Goal: Task Accomplishment & Management: Manage account settings

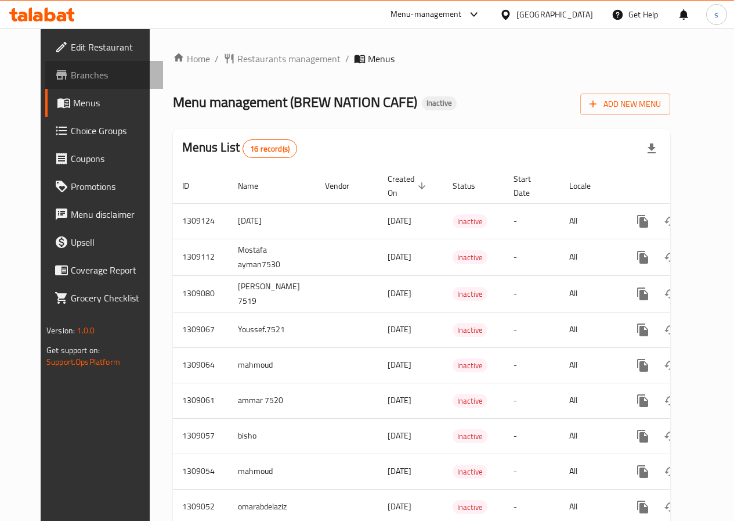
click at [71, 78] on span "Branches" at bounding box center [112, 75] width 83 height 14
click at [71, 45] on span "Edit Restaurant" at bounding box center [112, 47] width 83 height 14
click at [71, 46] on span "Edit Restaurant" at bounding box center [112, 47] width 83 height 14
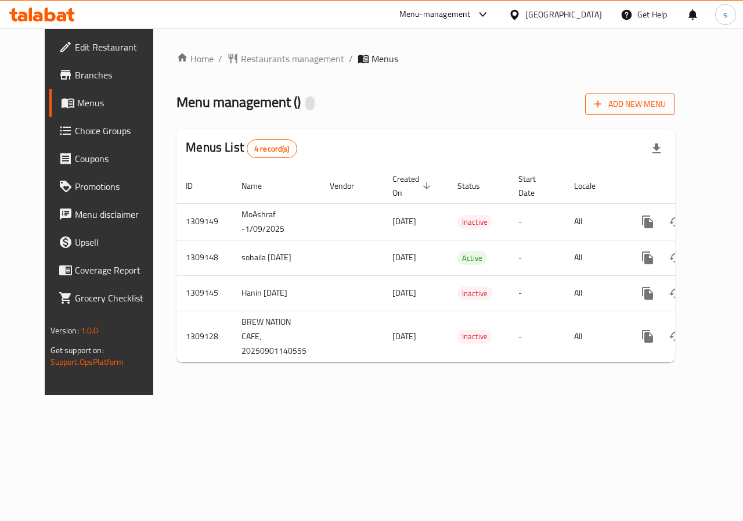
click at [658, 103] on span "Add New Menu" at bounding box center [629, 104] width 71 height 15
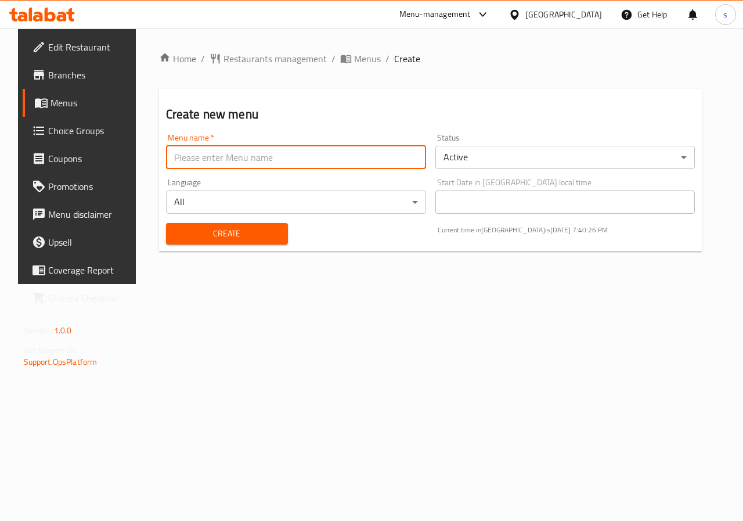
click at [315, 157] on input "text" at bounding box center [296, 157] width 260 height 23
type input "s"
click at [241, 162] on input "Shahd" at bounding box center [296, 157] width 260 height 23
click at [166, 223] on button "Create" at bounding box center [227, 233] width 122 height 21
type input "Shahd 1."
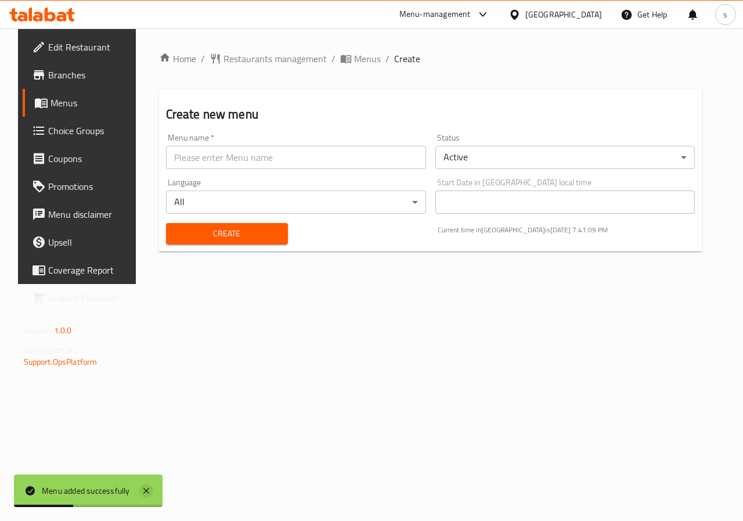
click at [142, 490] on icon at bounding box center [146, 491] width 14 height 14
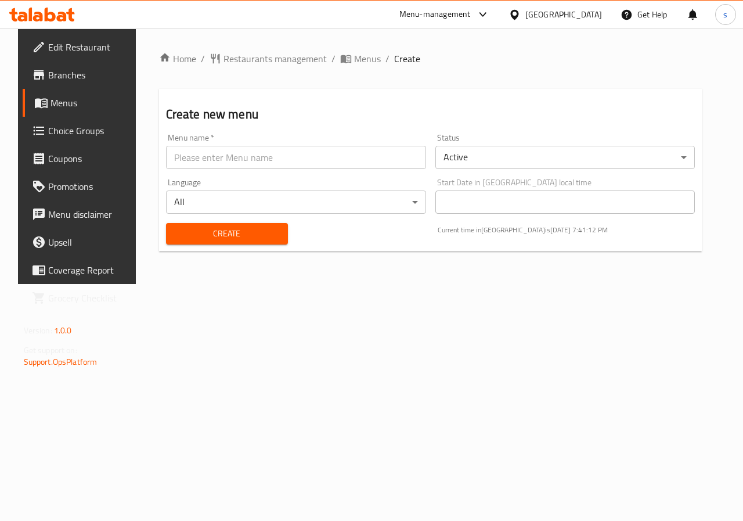
click at [245, 157] on input "text" at bounding box center [296, 157] width 260 height 23
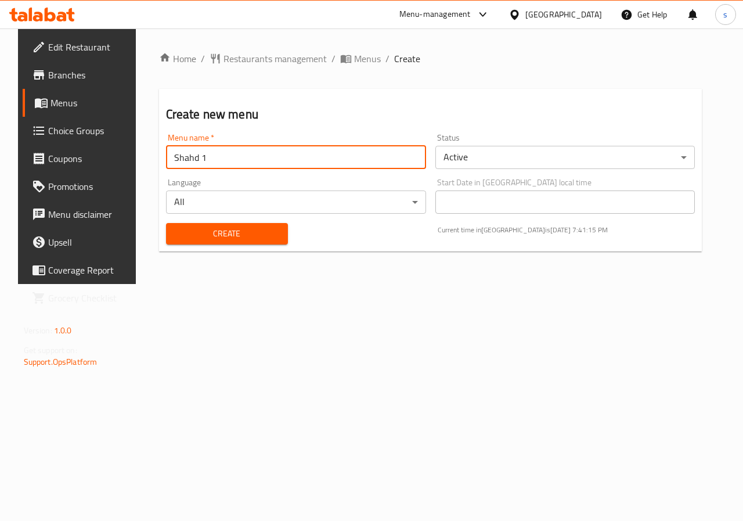
click at [239, 165] on input "Shahd 1" at bounding box center [296, 157] width 260 height 23
type input "Shahd 1.9.2025"
click at [240, 236] on span "Create" at bounding box center [226, 233] width 103 height 15
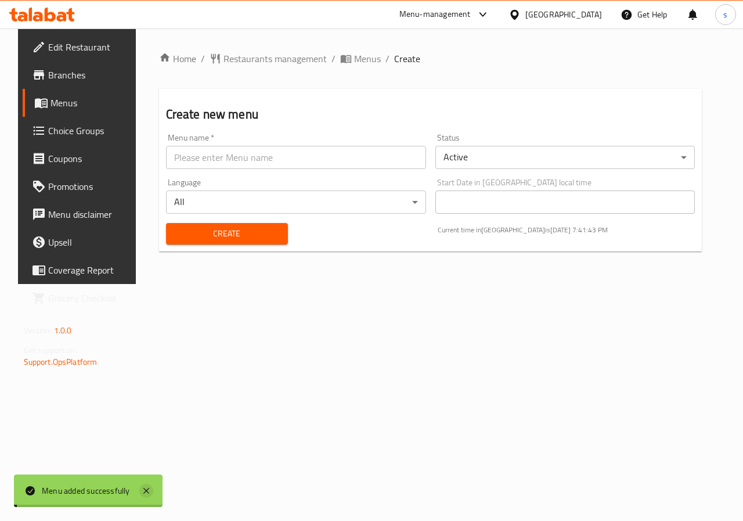
click at [143, 489] on icon at bounding box center [146, 491] width 14 height 14
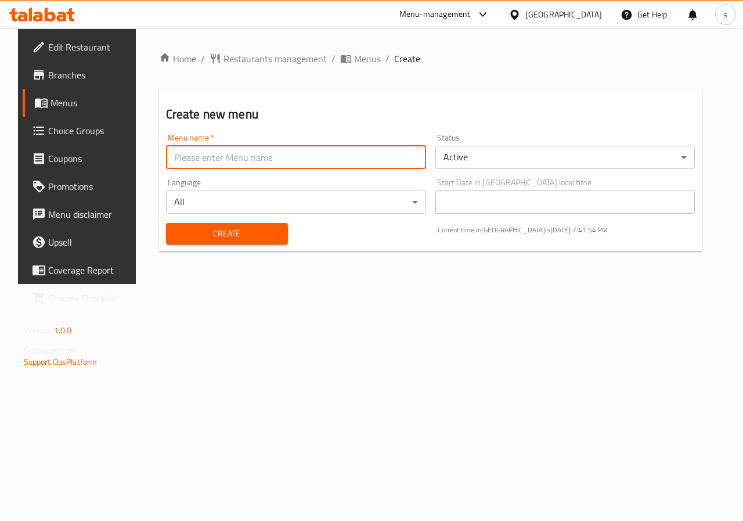
click at [246, 161] on input "text" at bounding box center [296, 157] width 260 height 23
type input "S"
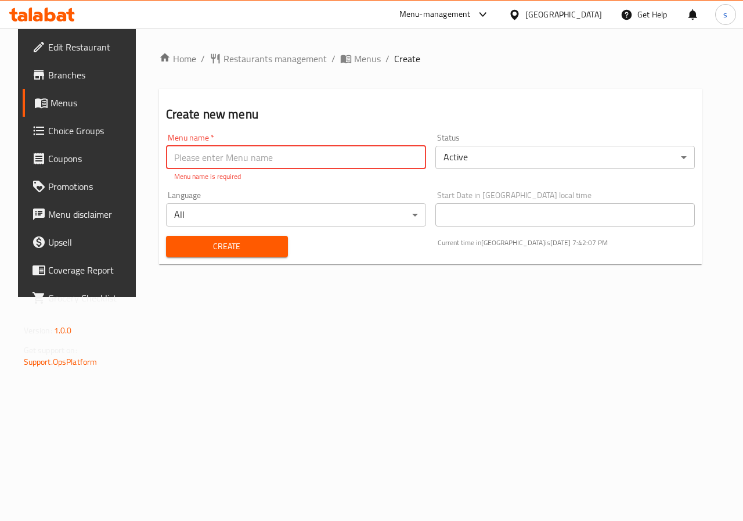
type input "D"
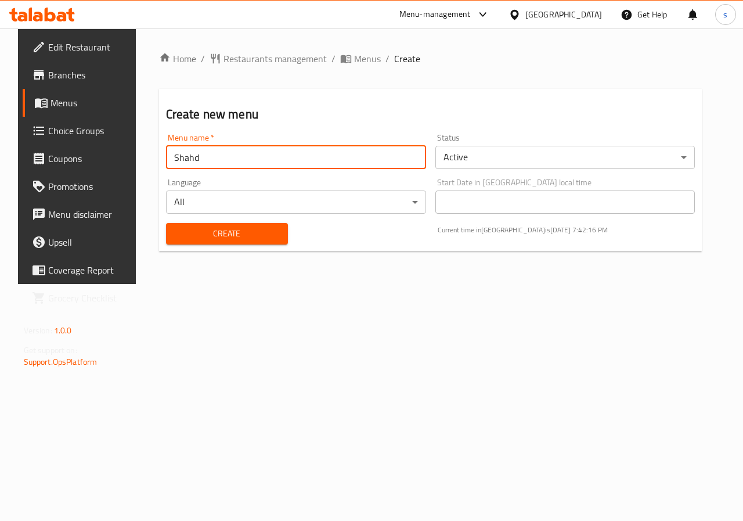
type input "Shahd"
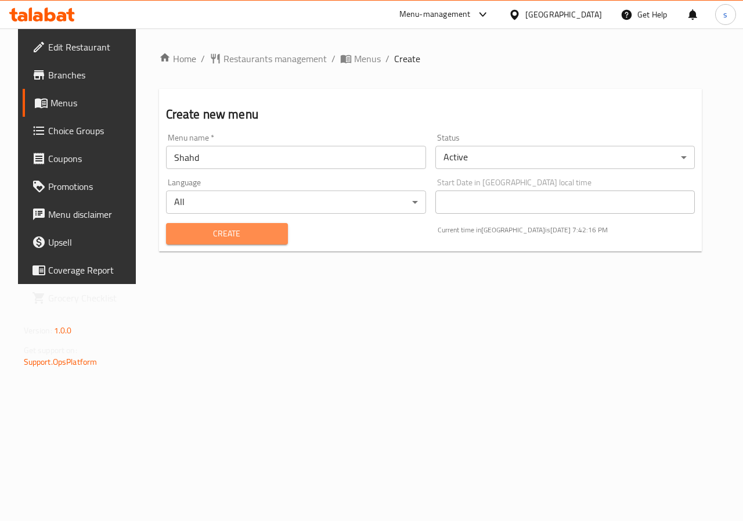
click at [251, 237] on span "Create" at bounding box center [226, 233] width 103 height 15
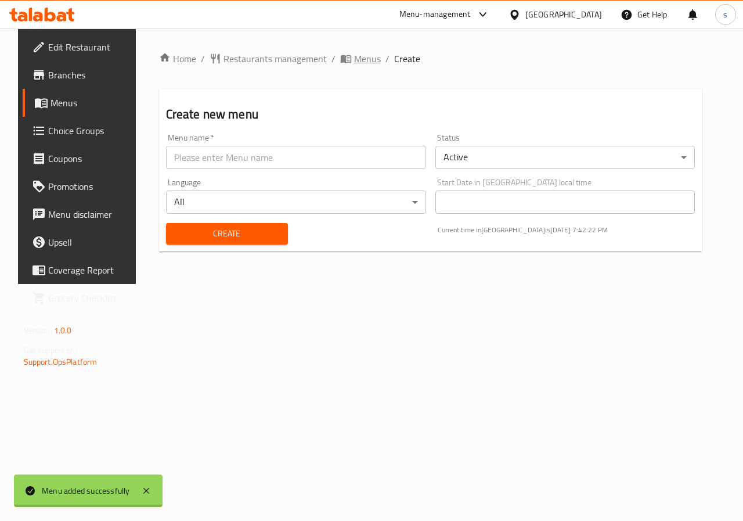
click at [354, 60] on span "Menus" at bounding box center [367, 59] width 27 height 14
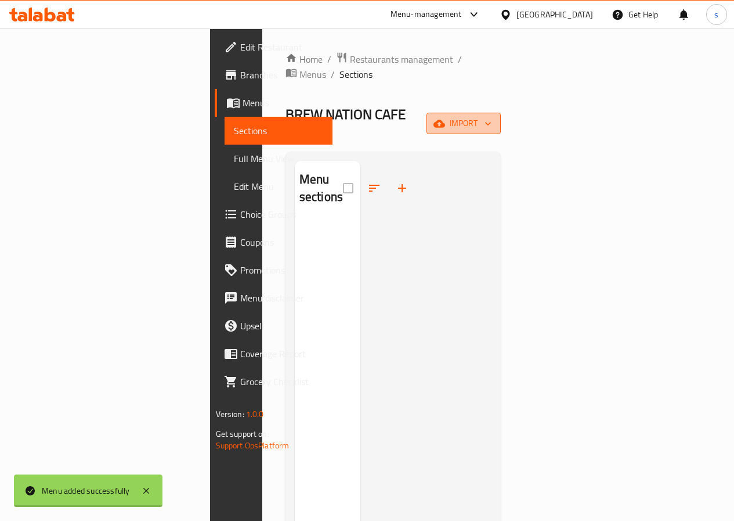
click at [492, 116] on span "import" at bounding box center [464, 123] width 56 height 15
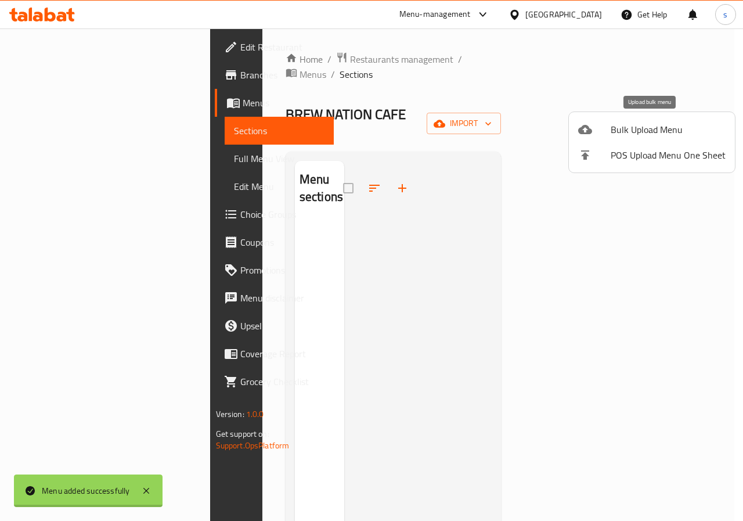
click at [655, 128] on span "Bulk Upload Menu" at bounding box center [668, 129] width 115 height 14
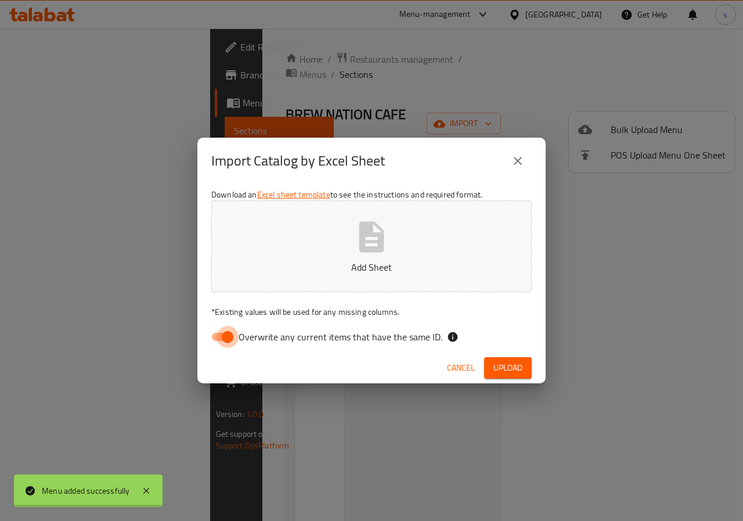
click at [228, 337] on input "Overwrite any current items that have the same ID." at bounding box center [227, 337] width 66 height 22
checkbox input "false"
click at [369, 239] on icon "button" at bounding box center [371, 236] width 37 height 37
click at [509, 361] on span "Upload" at bounding box center [507, 367] width 29 height 15
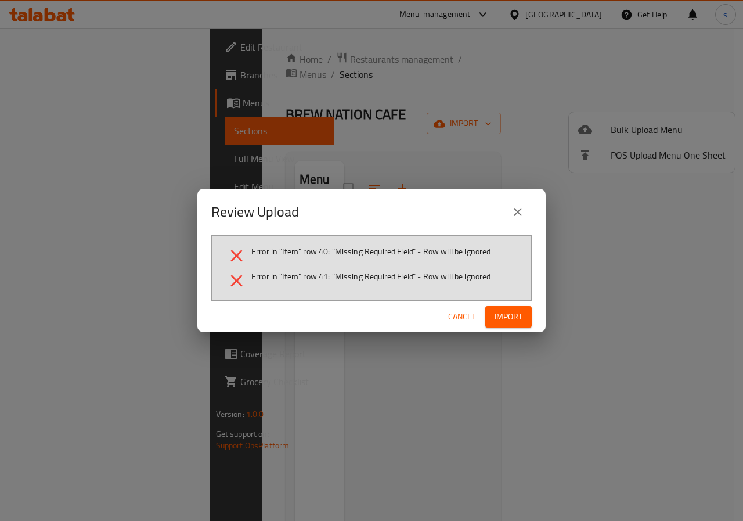
click at [505, 294] on div "Error in "Item" row 40: "Missing Required Field" - Row will be ignored Error in…" at bounding box center [371, 268] width 320 height 66
click at [452, 316] on span "Cancel" at bounding box center [462, 316] width 28 height 15
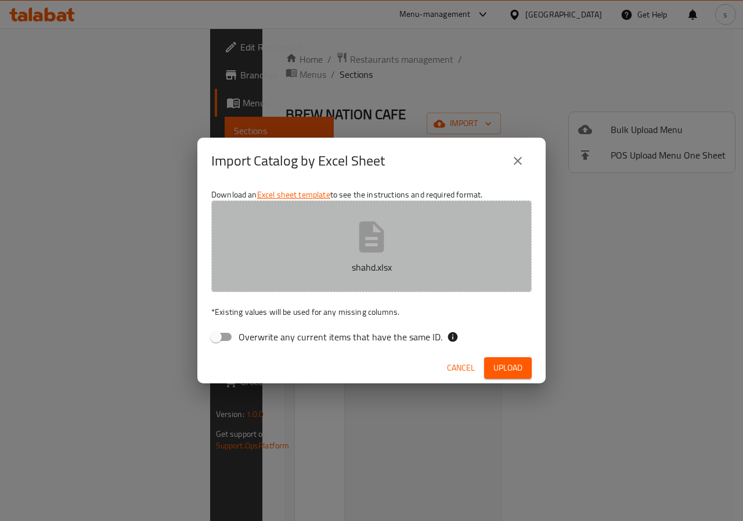
click at [401, 264] on p "shahd.xlsx" at bounding box center [371, 267] width 284 height 14
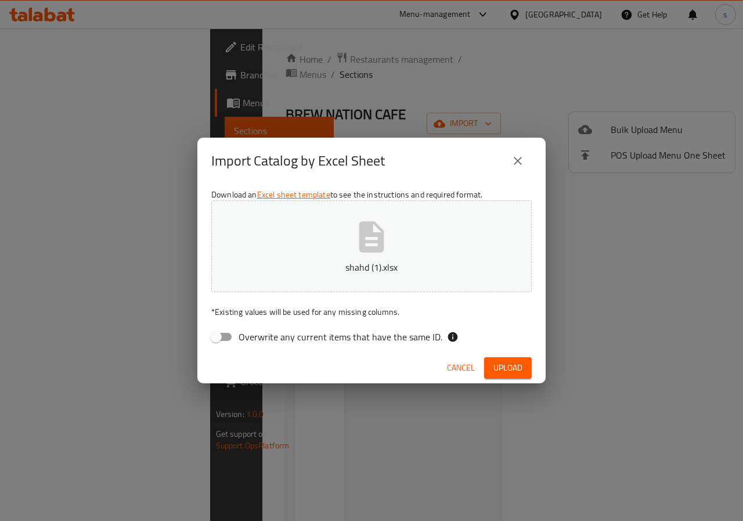
click at [495, 366] on span "Upload" at bounding box center [507, 367] width 29 height 15
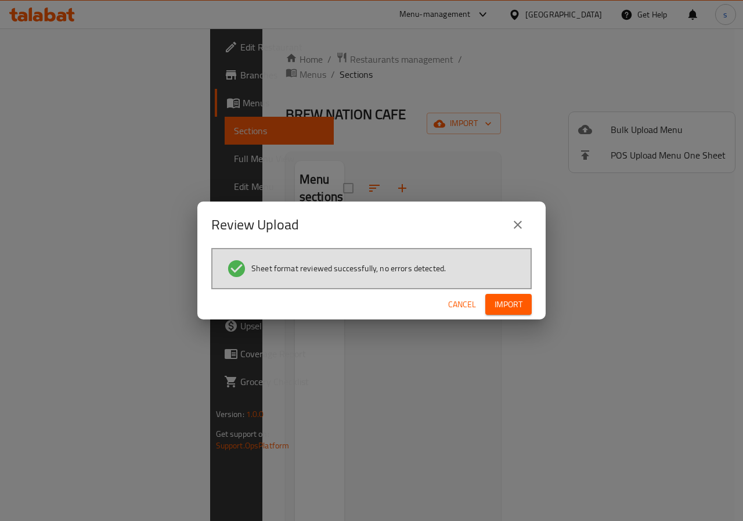
click at [517, 306] on span "Import" at bounding box center [509, 304] width 28 height 15
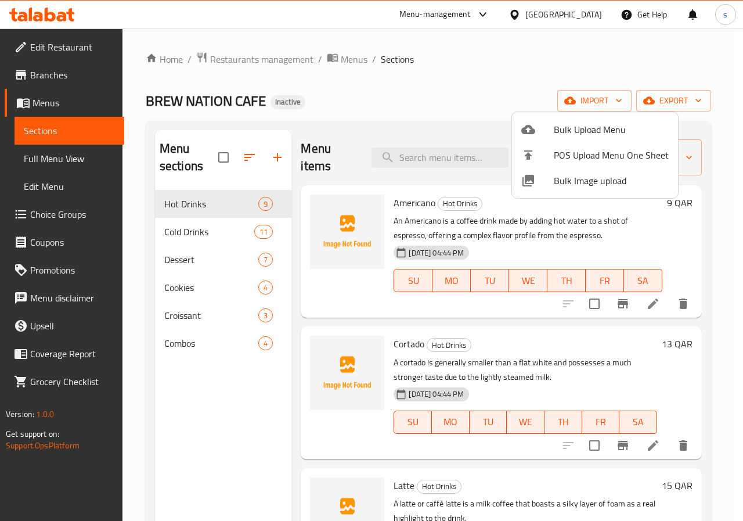
click at [46, 223] on div at bounding box center [371, 260] width 743 height 521
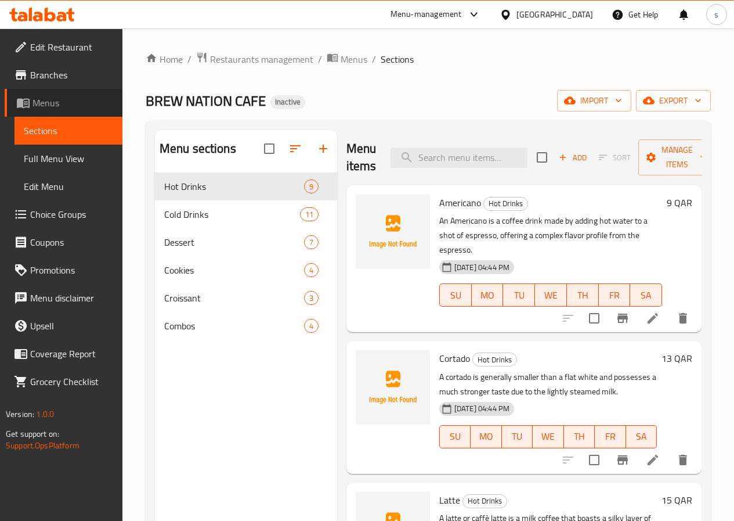
click at [56, 103] on span "Menus" at bounding box center [73, 103] width 81 height 14
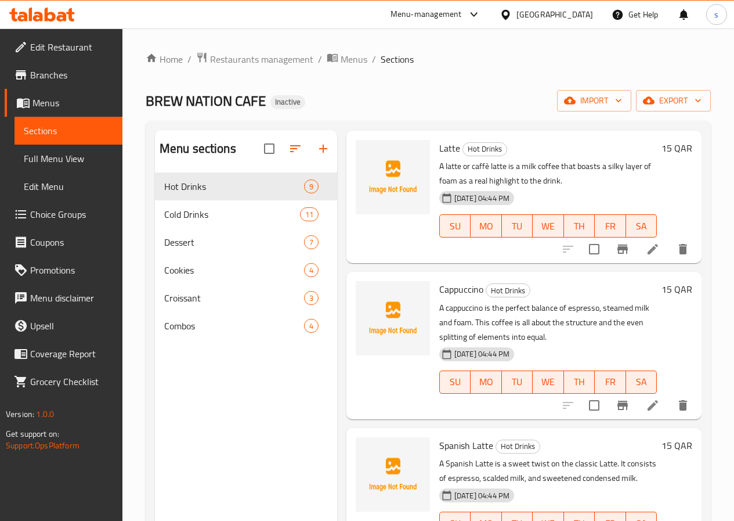
scroll to position [406, 0]
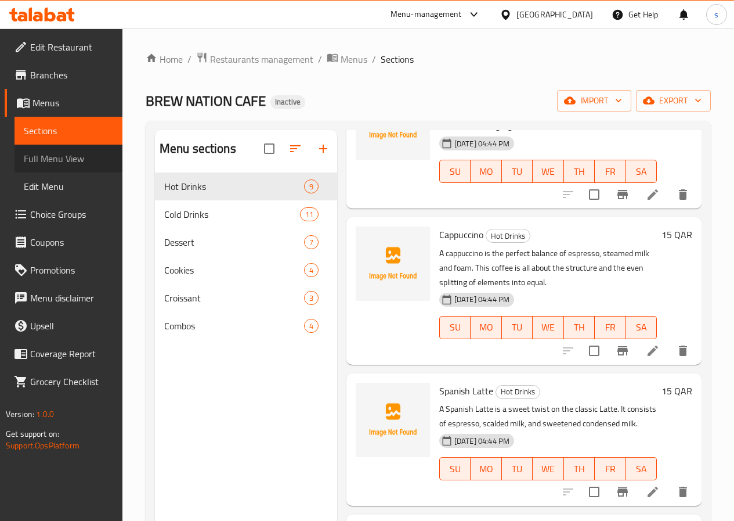
click at [59, 157] on span "Full Menu View" at bounding box center [68, 159] width 89 height 14
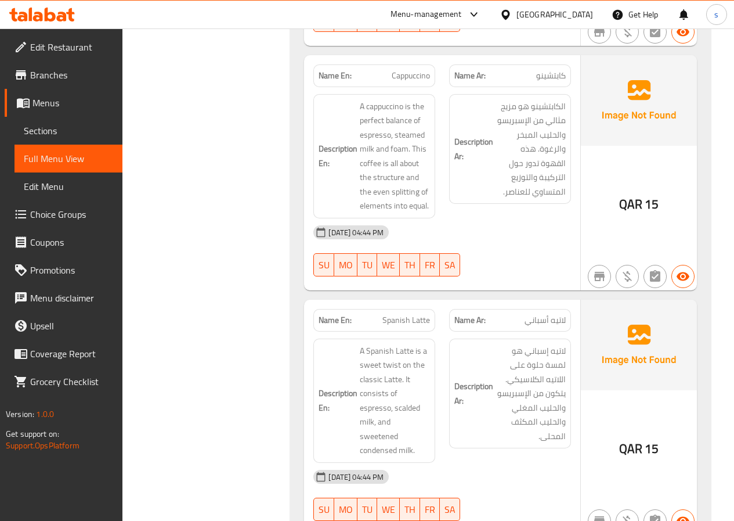
scroll to position [871, 0]
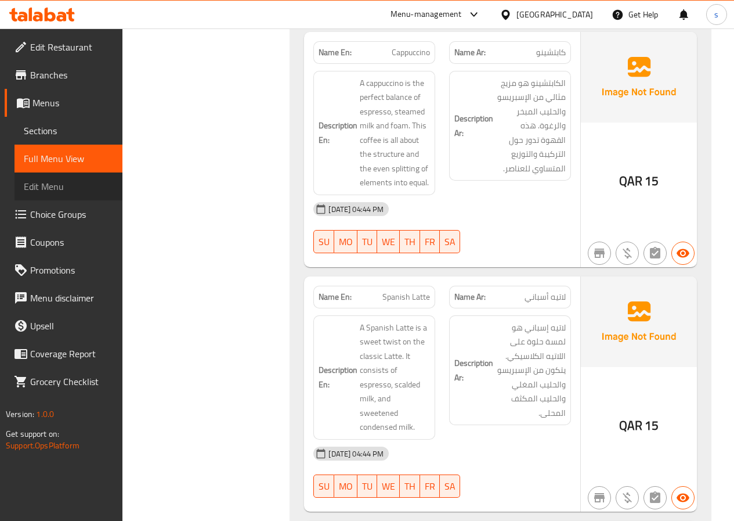
click at [63, 187] on span "Edit Menu" at bounding box center [68, 186] width 89 height 14
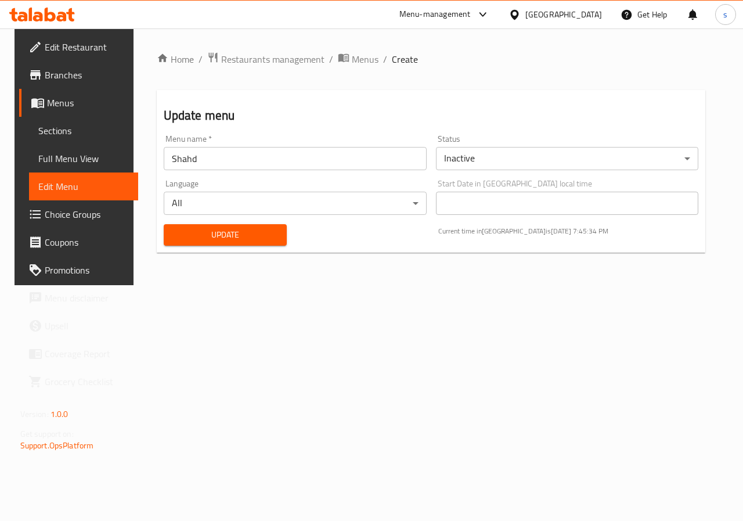
click at [48, 211] on span "Choice Groups" at bounding box center [87, 214] width 85 height 14
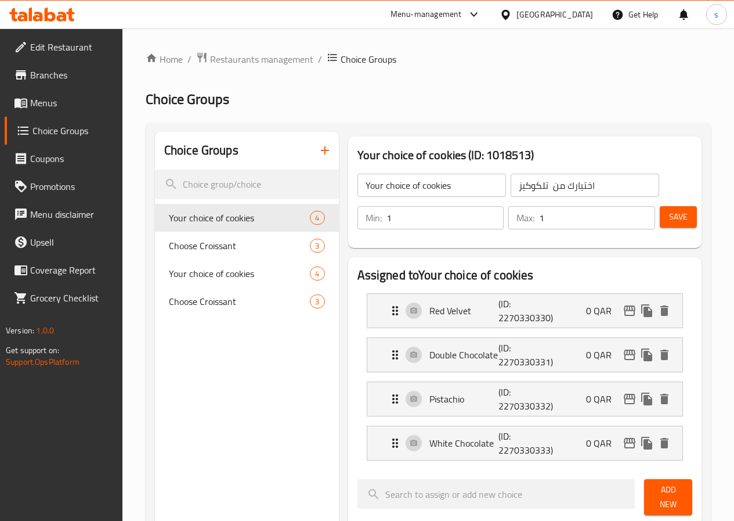
click at [45, 101] on span "Menus" at bounding box center [71, 103] width 83 height 14
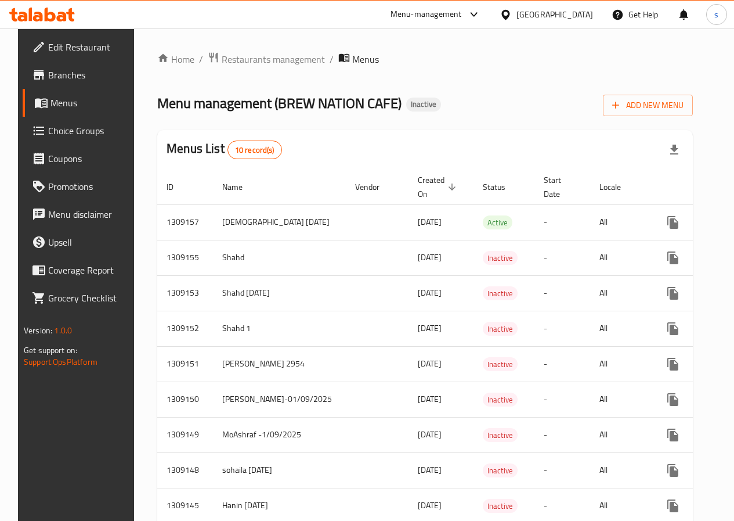
click at [48, 71] on span "Branches" at bounding box center [89, 75] width 83 height 14
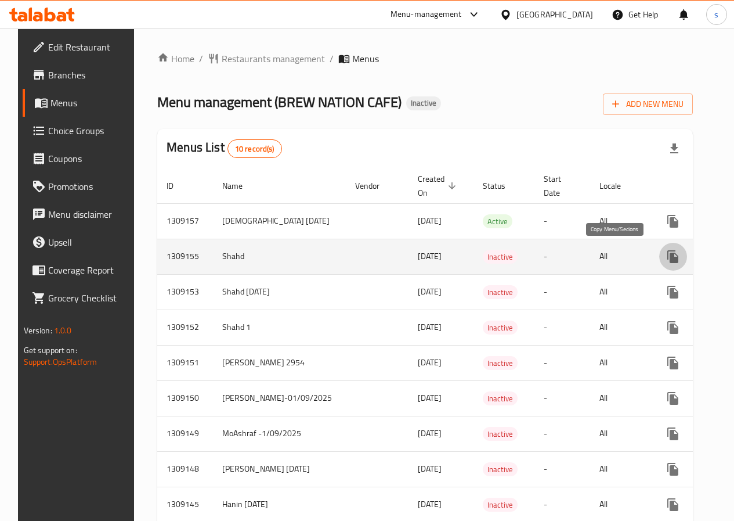
click at [668, 259] on icon "more" at bounding box center [673, 256] width 11 height 13
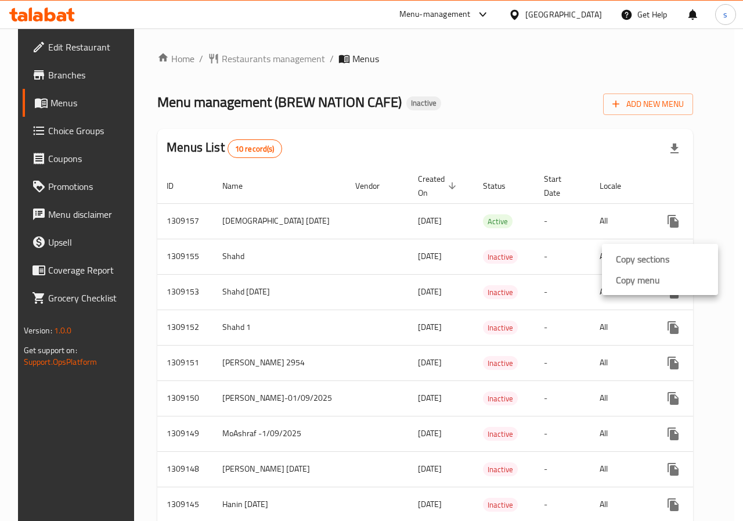
click at [564, 0] on div at bounding box center [371, 0] width 743 height 0
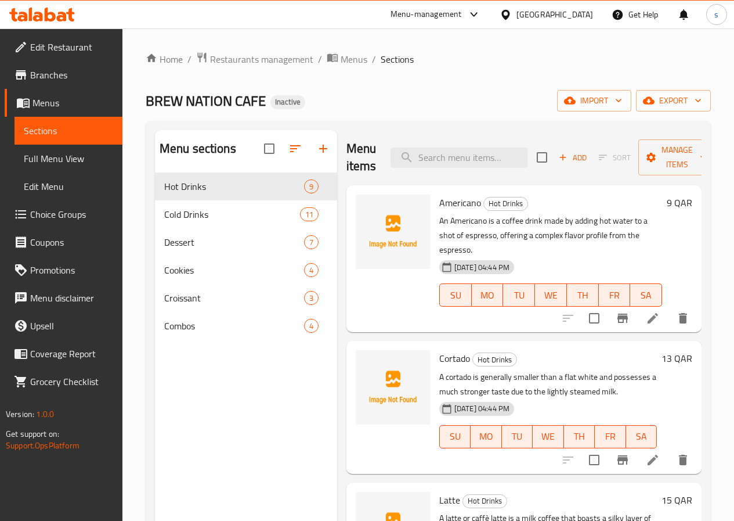
click at [40, 51] on span "Edit Restaurant" at bounding box center [71, 47] width 83 height 14
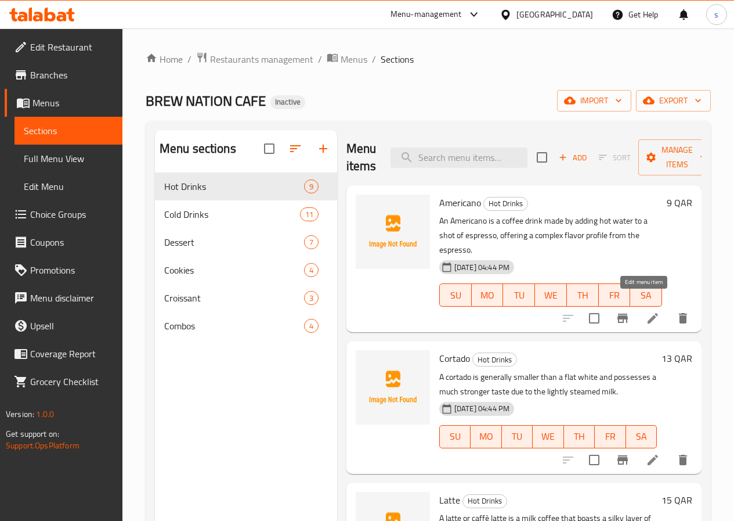
click at [646, 311] on icon at bounding box center [653, 318] width 14 height 14
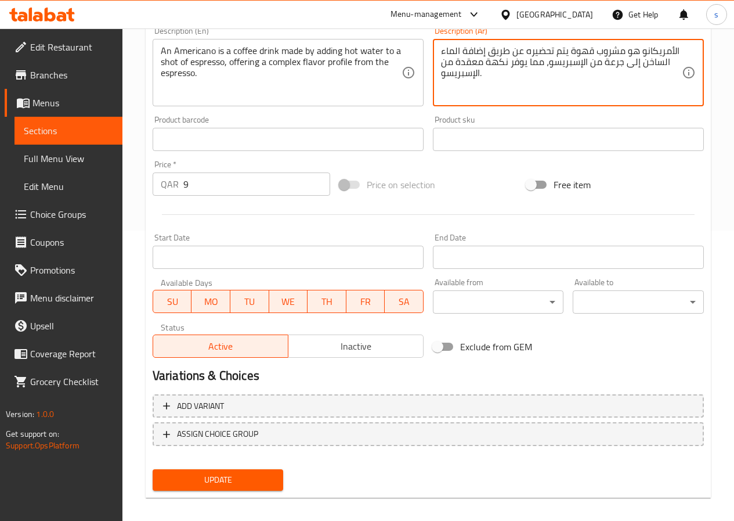
scroll to position [300, 0]
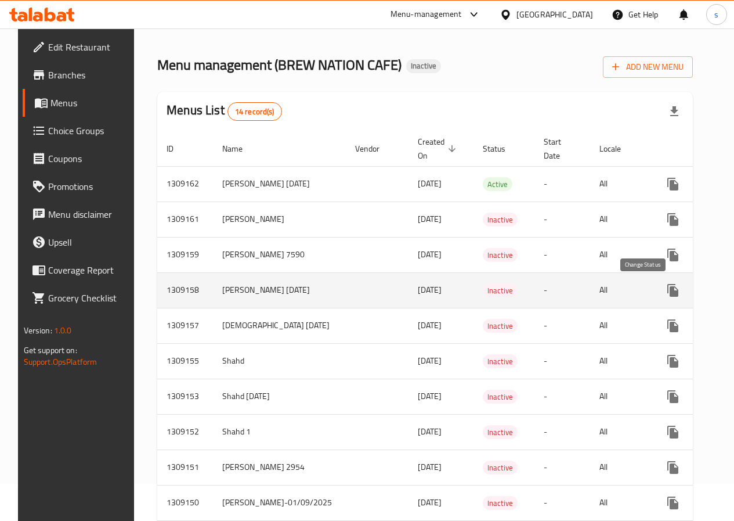
scroll to position [58, 0]
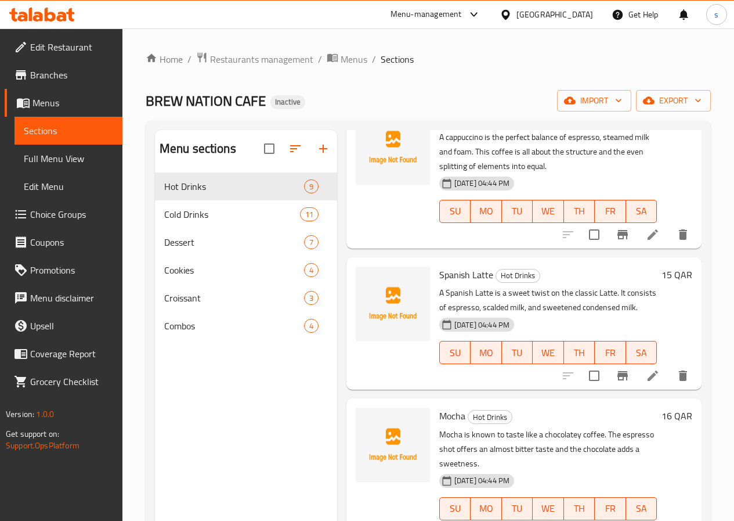
scroll to position [812, 0]
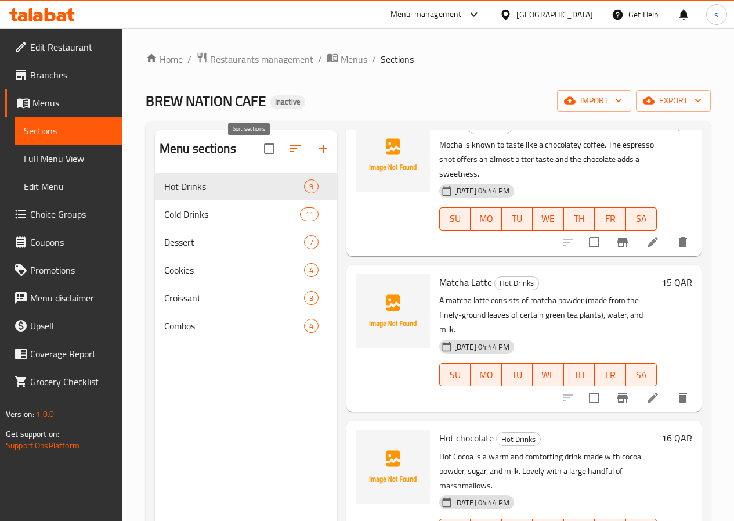
click at [282, 158] on button "button" at bounding box center [296, 149] width 28 height 28
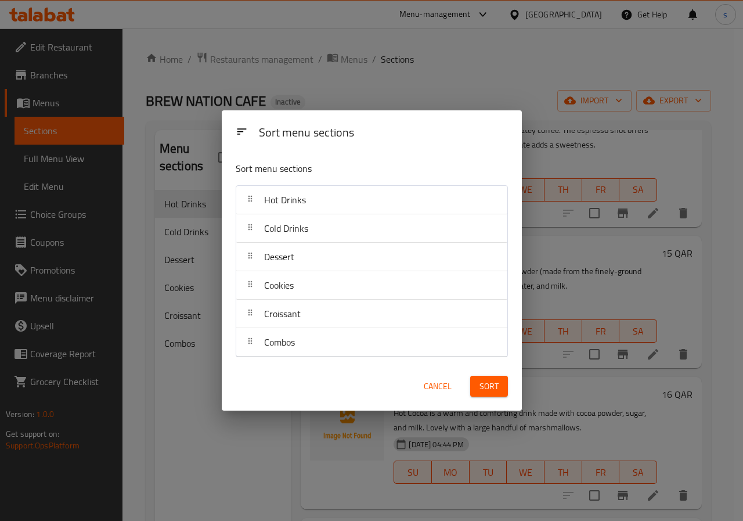
click at [192, 394] on div "Sort menu sections Sort menu sections Hot Drinks Cold Drinks Dessert Cookies Cr…" at bounding box center [371, 260] width 743 height 521
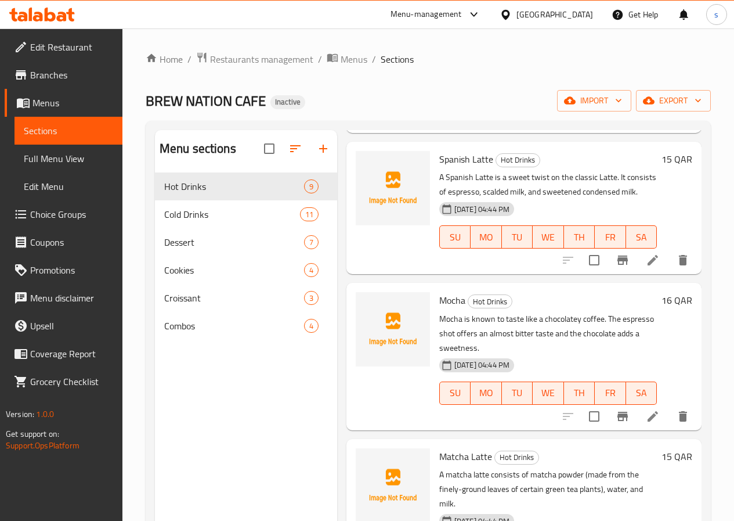
scroll to position [406, 0]
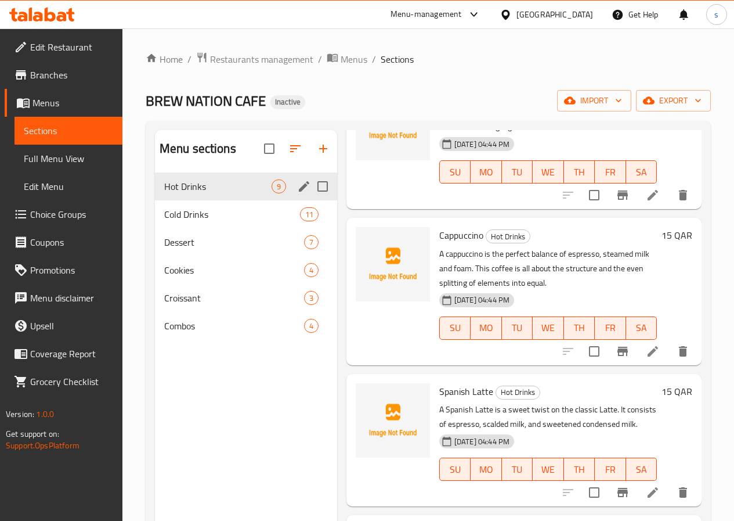
click at [243, 200] on div "Hot Drinks 9" at bounding box center [246, 186] width 182 height 28
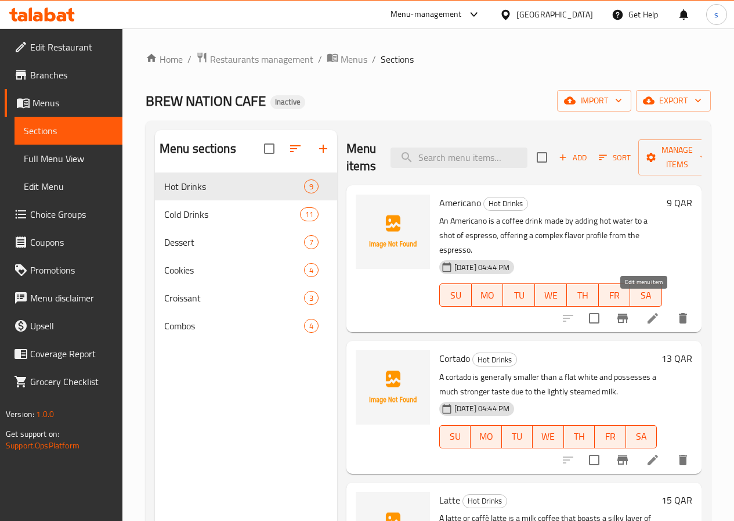
click at [647, 311] on icon at bounding box center [653, 318] width 14 height 14
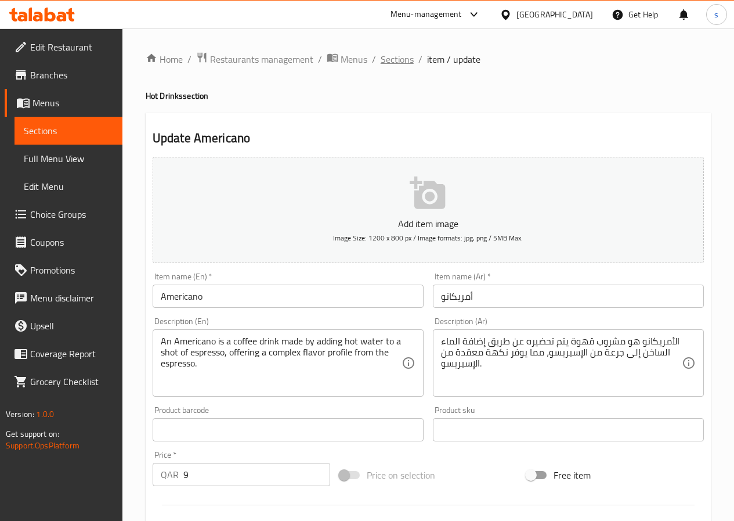
click at [388, 60] on span "Sections" at bounding box center [397, 59] width 33 height 14
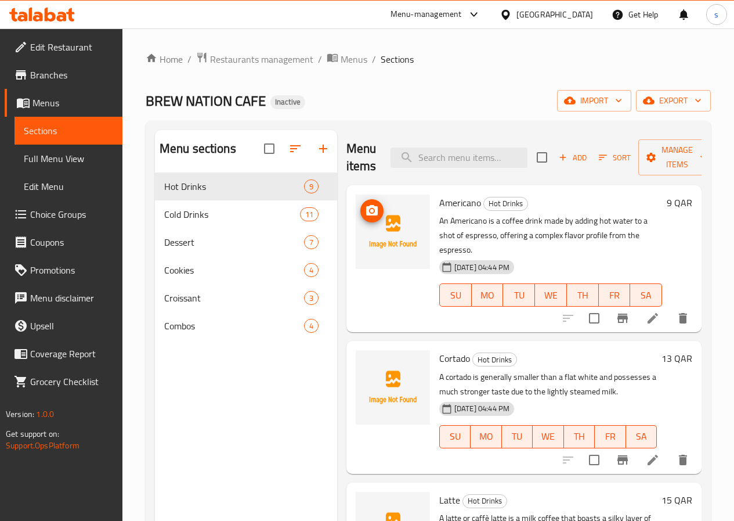
click at [356, 223] on img at bounding box center [393, 231] width 74 height 74
click at [595, 255] on div "01-09-2025 04:44 PM SU MO TU WE TH FR SA" at bounding box center [551, 286] width 232 height 63
click at [598, 210] on h6 "Americano Hot Drinks" at bounding box center [550, 202] width 223 height 16
click at [495, 201] on h6 "Americano Hot Drinks" at bounding box center [550, 202] width 223 height 16
click at [646, 311] on icon at bounding box center [653, 318] width 14 height 14
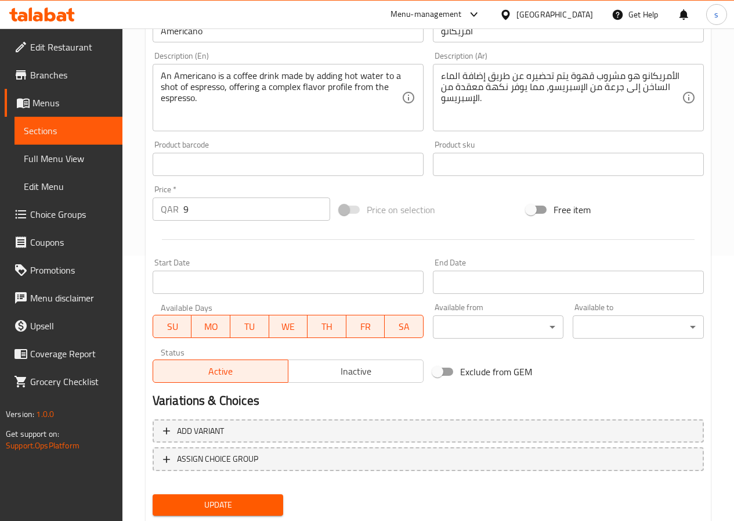
scroll to position [300, 0]
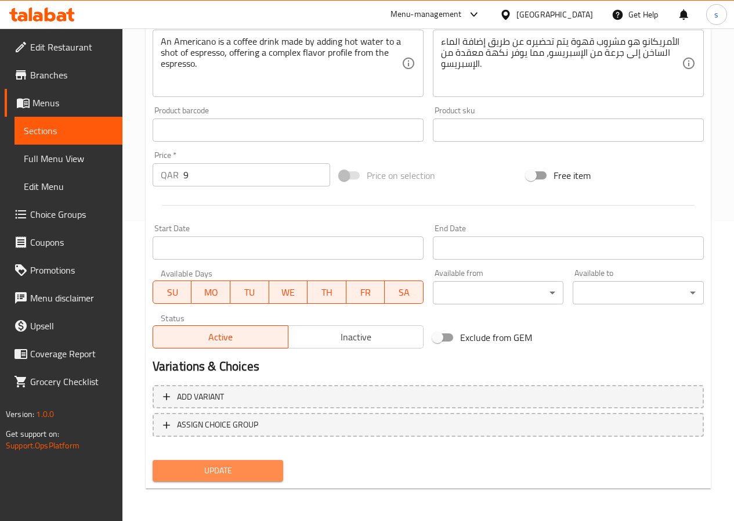
click at [210, 471] on span "Update" at bounding box center [218, 470] width 113 height 15
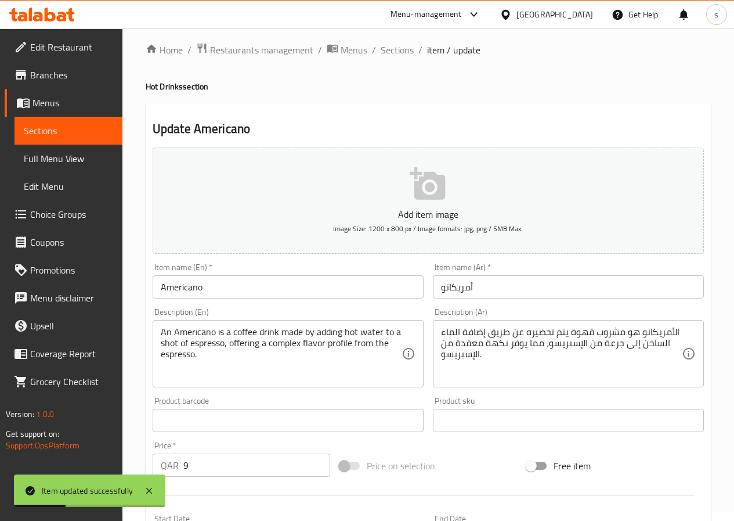
scroll to position [0, 0]
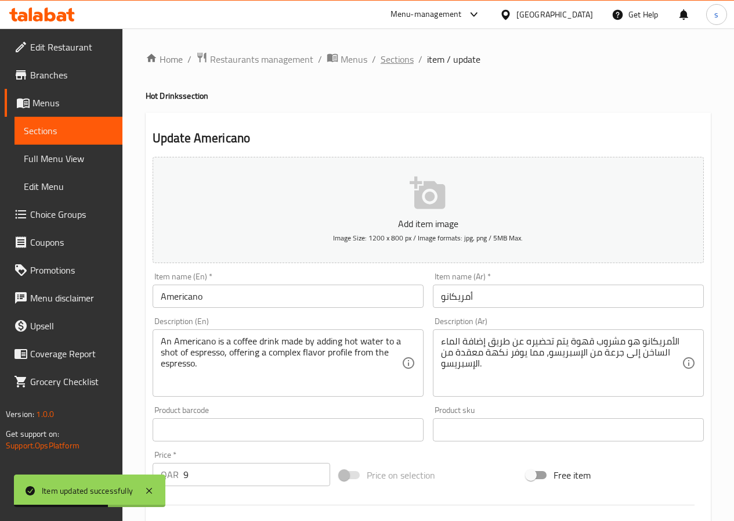
click at [398, 66] on span "Sections" at bounding box center [397, 59] width 33 height 14
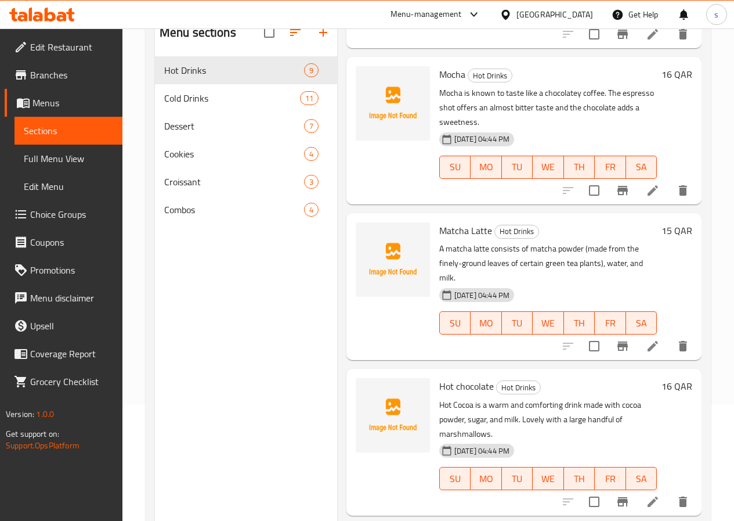
scroll to position [812, 0]
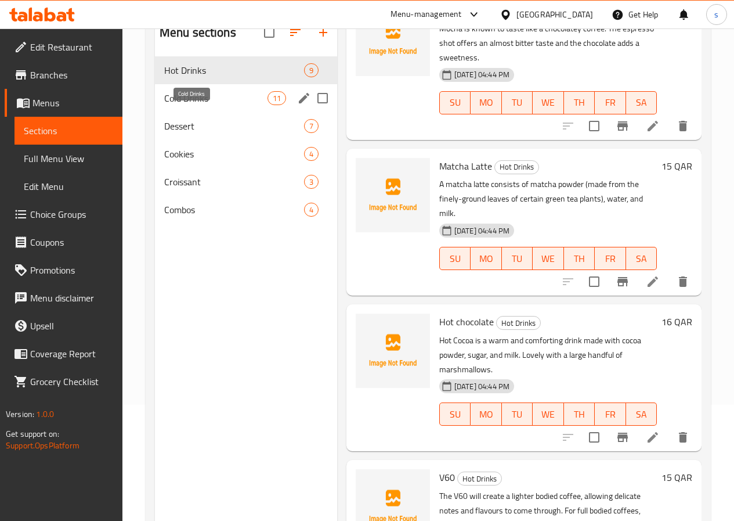
click at [197, 105] on span "Cold Drinks" at bounding box center [215, 98] width 103 height 14
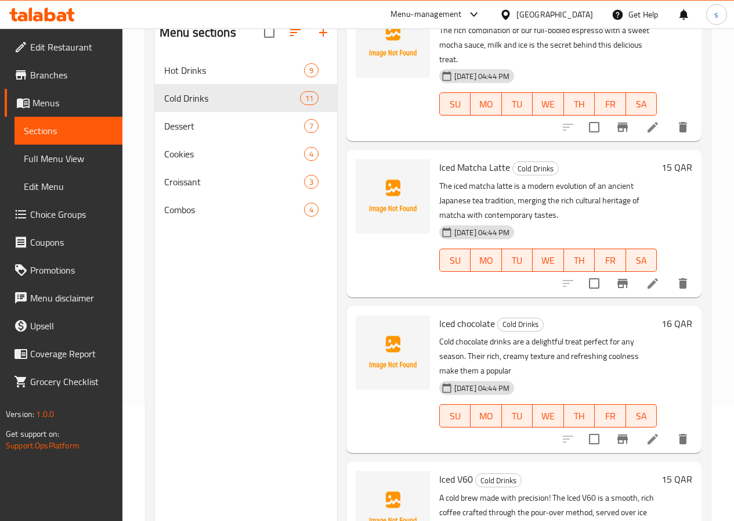
scroll to position [1109, 0]
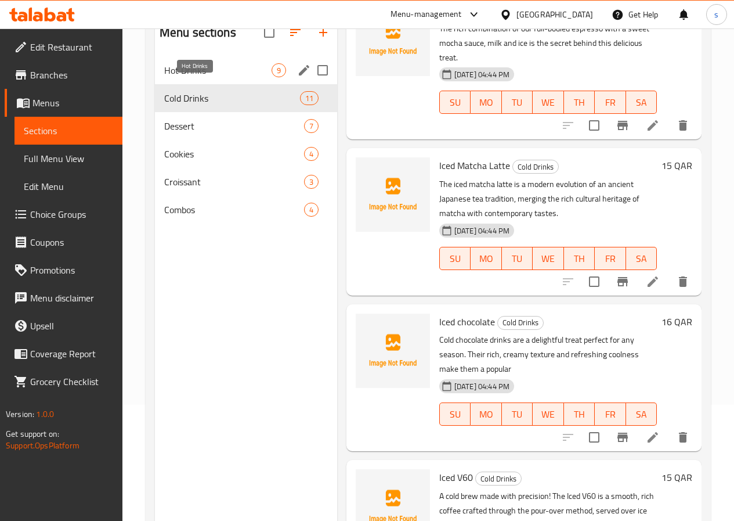
click at [187, 77] on span "Hot Drinks" at bounding box center [217, 70] width 107 height 14
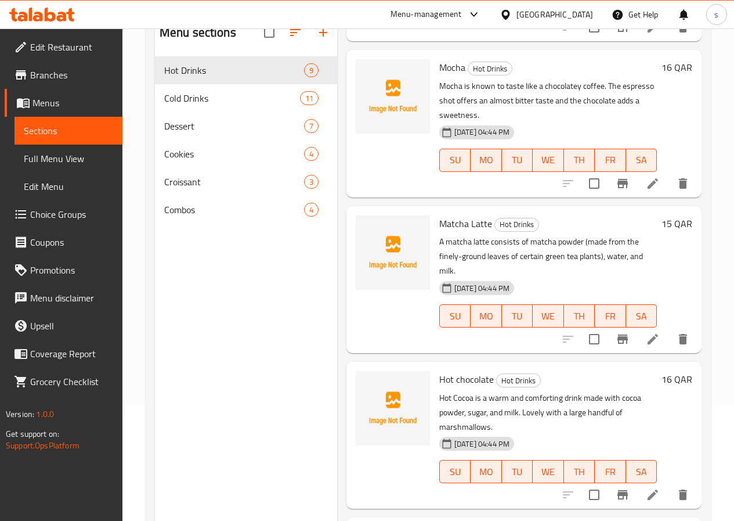
scroll to position [812, 0]
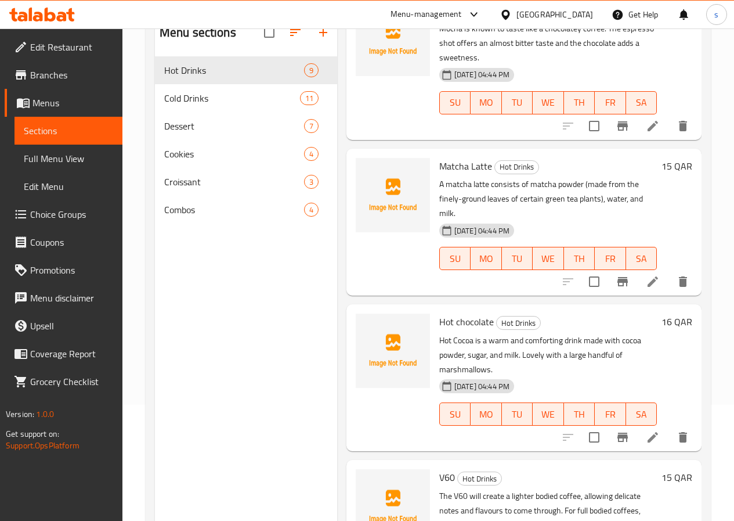
click at [439, 468] on span "V60" at bounding box center [447, 476] width 16 height 17
click at [576, 489] on p "The V60 will create a lighter bodied coffee, allowing delicate notes and flavou…" at bounding box center [548, 511] width 218 height 44
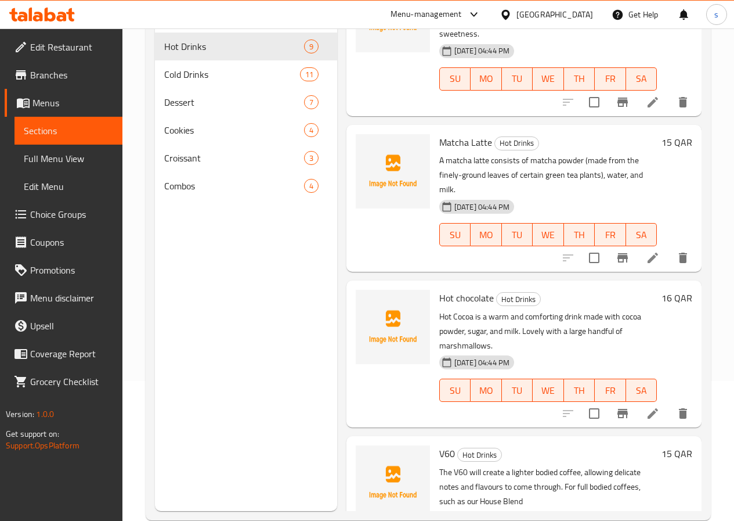
scroll to position [163, 0]
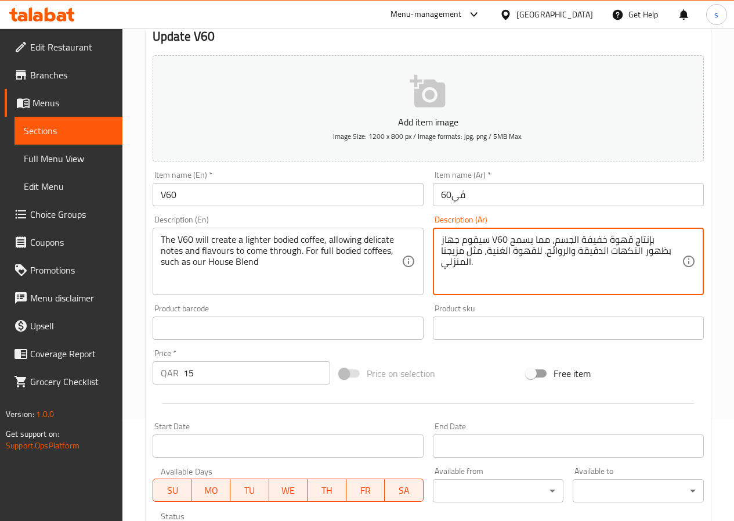
scroll to position [116, 0]
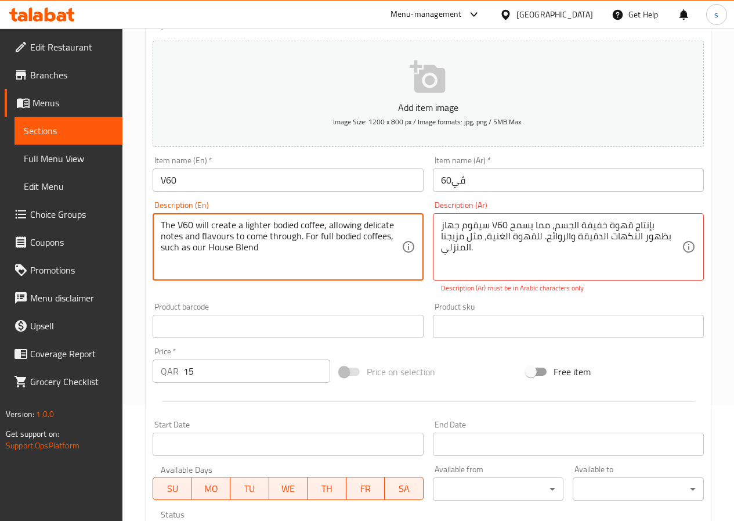
click at [311, 223] on textarea "The V60 will create a lighter bodied coffee, allowing delicate notes and flavou…" at bounding box center [281, 246] width 241 height 55
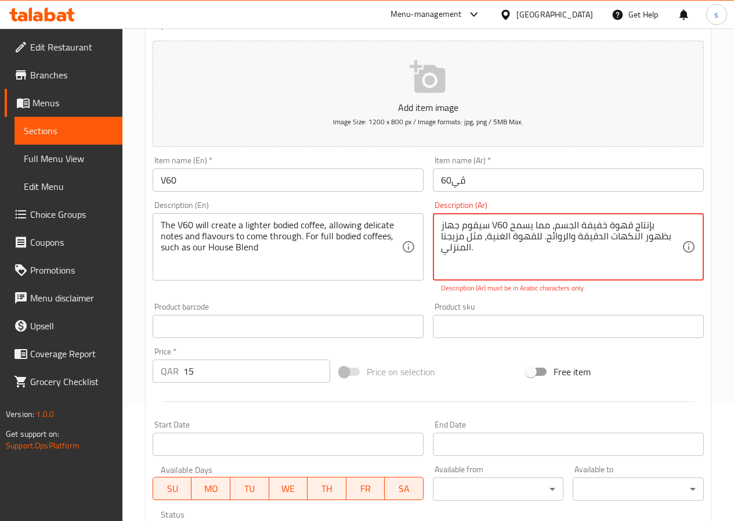
drag, startPoint x: 631, startPoint y: 226, endPoint x: 581, endPoint y: 230, distance: 50.1
click at [581, 230] on textarea "سيقوم جهاز V60 بإنتاج قهوة خفيفة الجسم، مما يسمح بظهور النكهات الدقيقة والروائح…" at bounding box center [561, 246] width 241 height 55
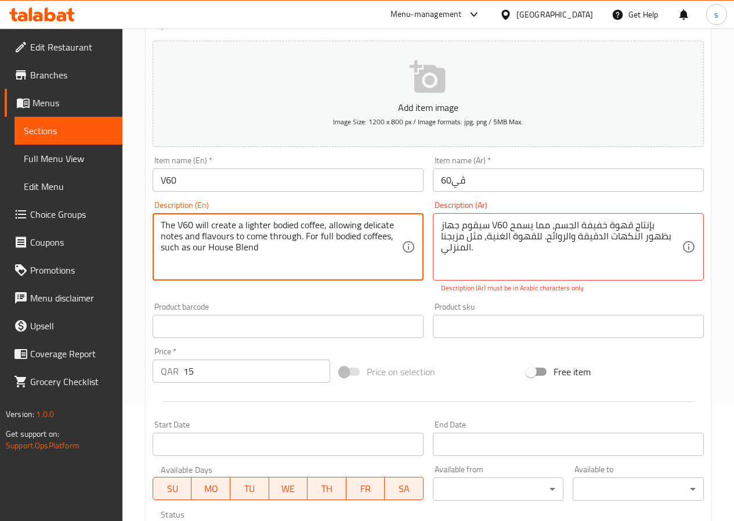
drag, startPoint x: 295, startPoint y: 226, endPoint x: 246, endPoint y: 226, distance: 49.9
click at [246, 226] on textarea "The V60 will create a lighter bodied coffee, allowing delicate notes and flavou…" at bounding box center [281, 246] width 241 height 55
drag, startPoint x: 297, startPoint y: 225, endPoint x: 243, endPoint y: 226, distance: 54.0
click at [243, 226] on textarea "The V60 will create a lighter bodied coffee, allowing delicate notes and flavou…" at bounding box center [281, 246] width 241 height 55
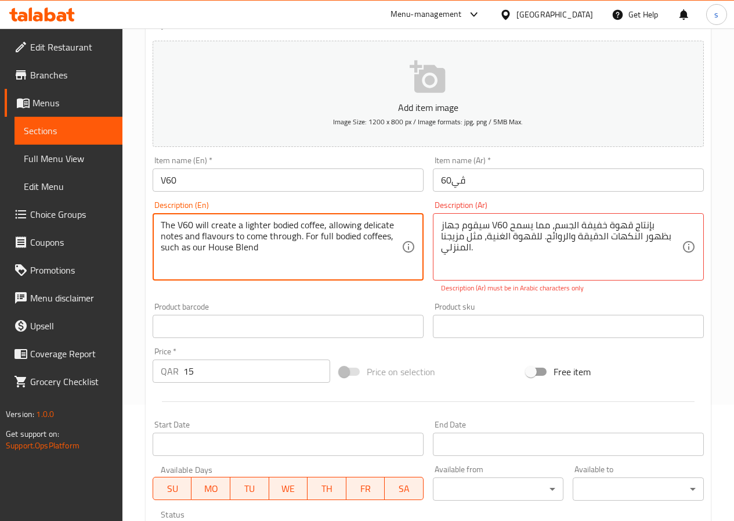
click at [247, 225] on textarea "The V60 will create a lighter bodied coffee, allowing delicate notes and flavou…" at bounding box center [281, 246] width 241 height 55
type textarea "The V60 will create a lighter bodied coffee, allowing delicate notes and flavou…"
drag, startPoint x: 297, startPoint y: 228, endPoint x: 244, endPoint y: 229, distance: 53.4
click at [244, 229] on textarea "The V60 will create a lighter bodied coffee, allowing delicate notes and flavou…" at bounding box center [281, 246] width 241 height 55
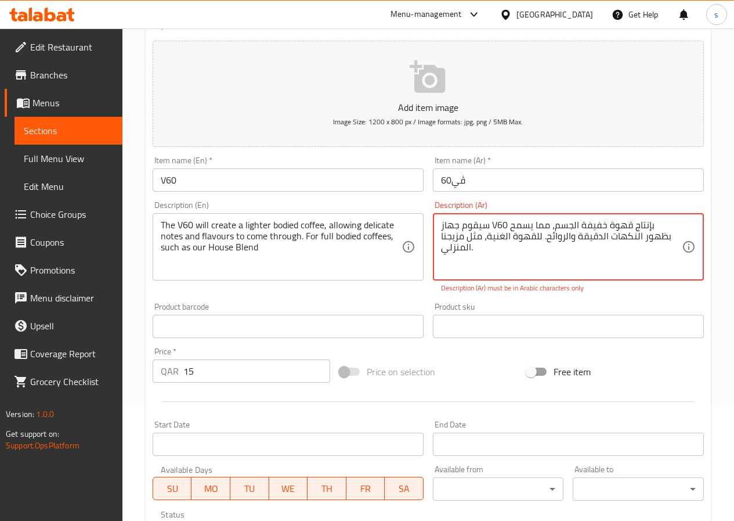
drag, startPoint x: 633, startPoint y: 225, endPoint x: 582, endPoint y: 225, distance: 51.1
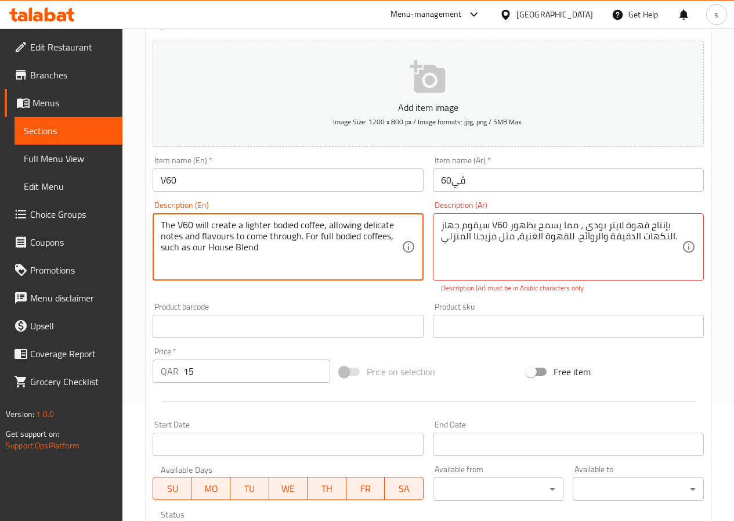
drag, startPoint x: 297, startPoint y: 226, endPoint x: 244, endPoint y: 228, distance: 52.9
click at [244, 228] on textarea "The V60 will create a lighter bodied coffee, allowing delicate notes and flavou…" at bounding box center [281, 246] width 241 height 55
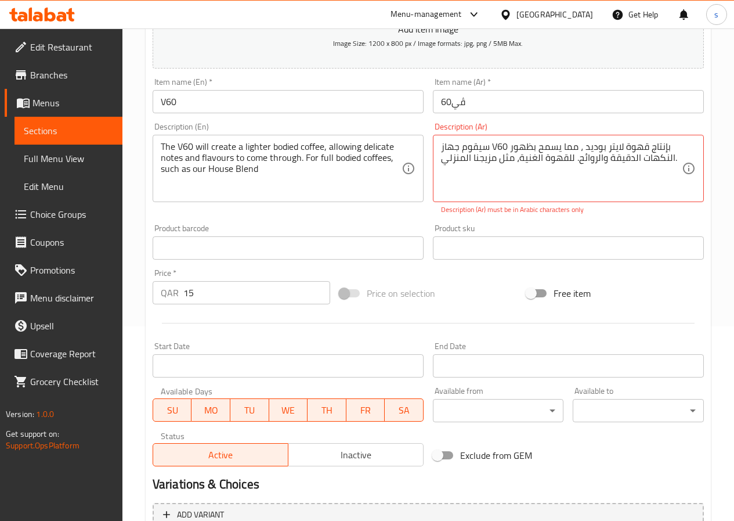
scroll to position [312, 0]
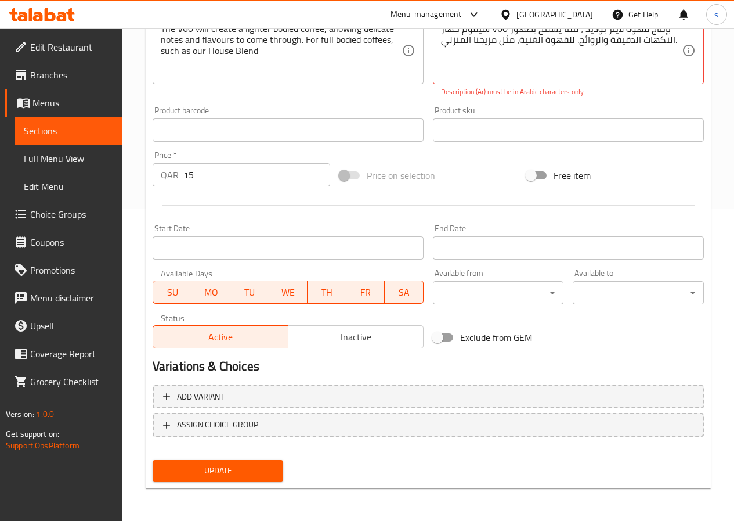
click at [259, 473] on span "Update" at bounding box center [218, 470] width 113 height 15
click at [248, 470] on span "Update" at bounding box center [218, 470] width 113 height 15
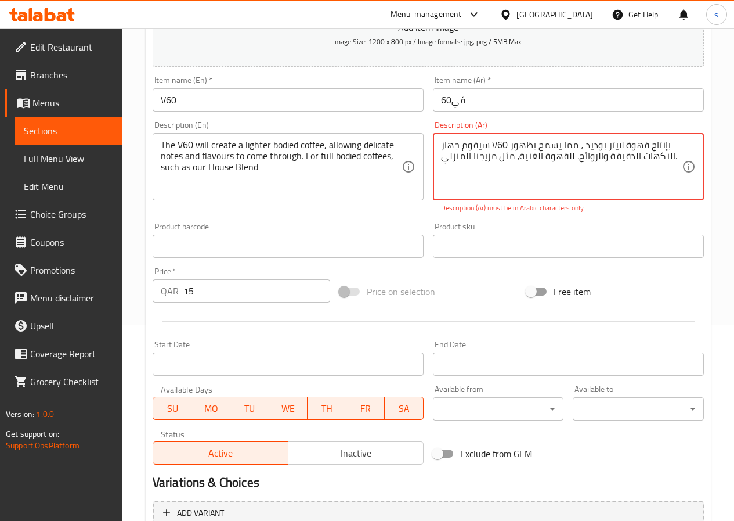
click at [580, 148] on textarea "سيقوم جهاز V60 بإنتاج قهوة لايتر بوديد ، مما يسمح بظهور النكهات الدقيقة والروائ…" at bounding box center [561, 166] width 241 height 55
click at [578, 148] on textarea "سيقوم جهاز V60 بإنتاج قهوة لايتر بوديد ، مما يسمح بظهور النكهات الدقيقة والروائ…" at bounding box center [561, 166] width 241 height 55
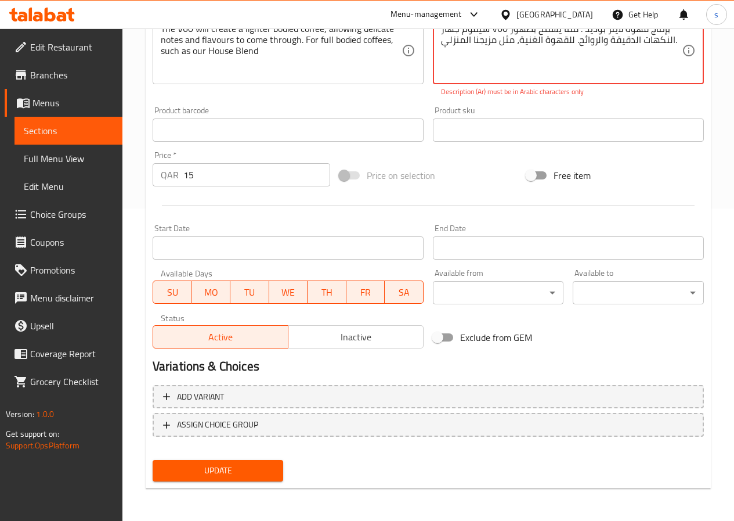
click at [263, 474] on span "Update" at bounding box center [218, 470] width 113 height 15
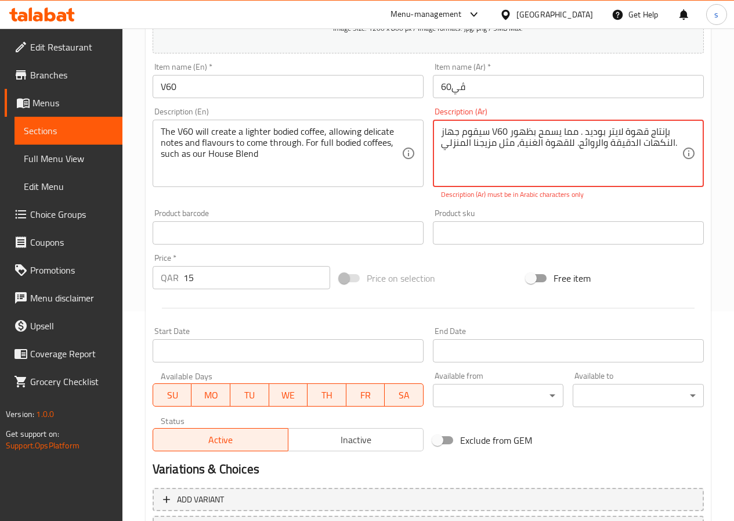
scroll to position [80, 0]
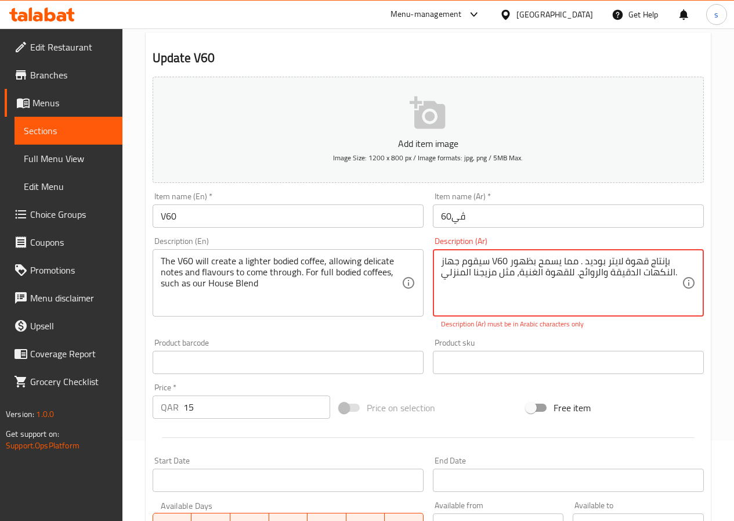
click at [499, 261] on textarea "سيقوم جهاز V60 بإنتاج قهوة لايتر بوديد . مما يسمح بظهور النكهات الدقيقة والروائ…" at bounding box center [561, 282] width 241 height 55
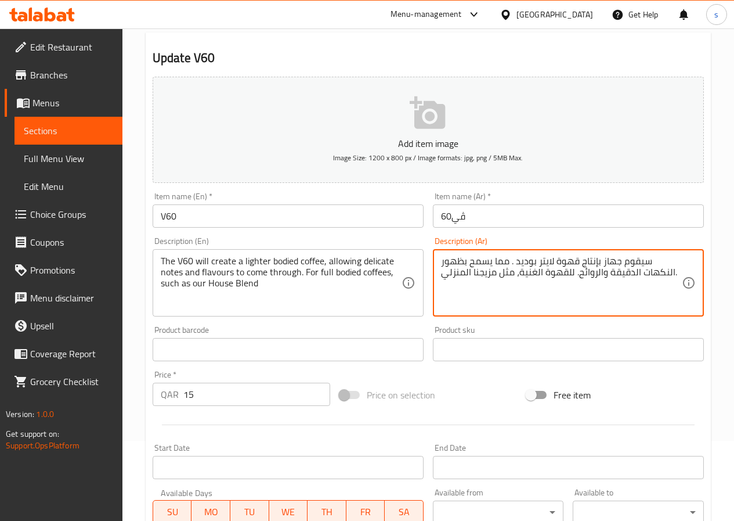
click at [554, 269] on textarea "سيقوم جهاز بإنتاج قهوة لايتر بوديد . مما يسمح بظهور النكهات الدقيقة والروائح. ل…" at bounding box center [561, 282] width 241 height 55
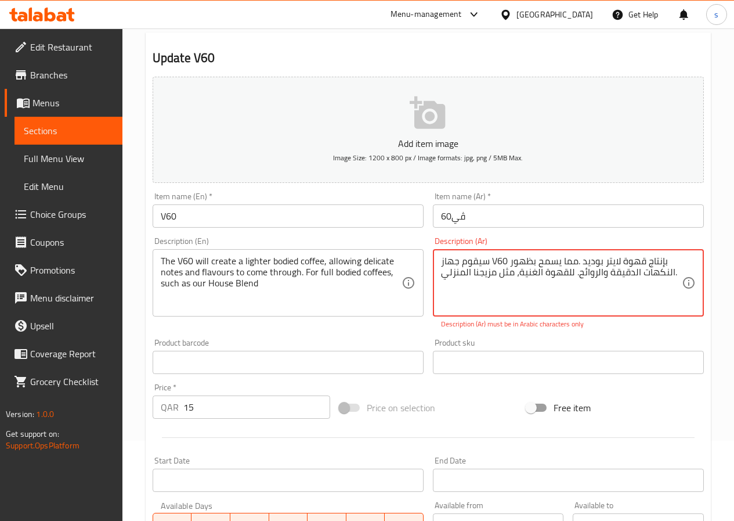
drag, startPoint x: 505, startPoint y: 260, endPoint x: 490, endPoint y: 266, distance: 15.6
click at [490, 266] on textarea "سيقوم جهاز V60 بإنتاج قهوة لايتر بوديد .مما يسمح بظهور النكهات الدقيقة والروائح…" at bounding box center [561, 282] width 241 height 55
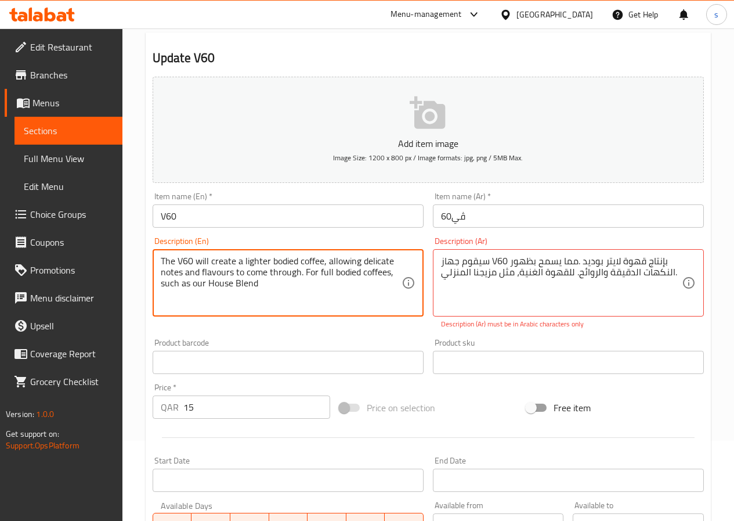
click at [331, 269] on textarea "The V60 will create a lighter bodied coffee, allowing delicate notes and flavou…" at bounding box center [281, 282] width 241 height 55
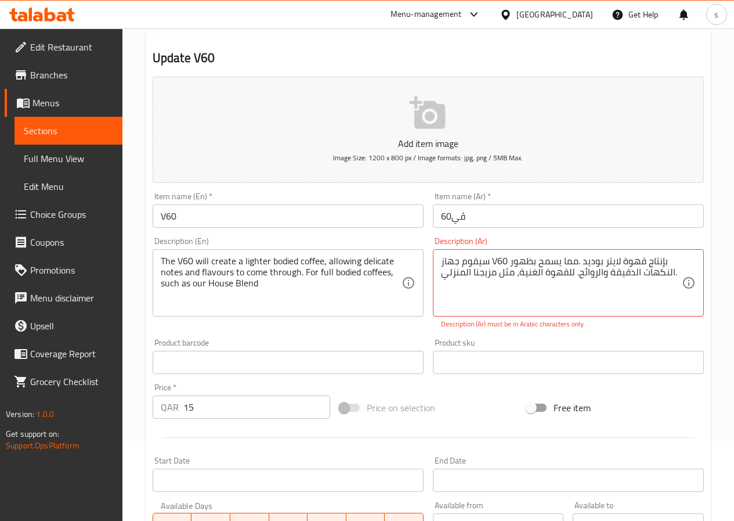
click at [565, 86] on button "Add item image Image Size: 1200 x 800 px / Image formats: jpg, png / 5MB Max." at bounding box center [428, 130] width 551 height 106
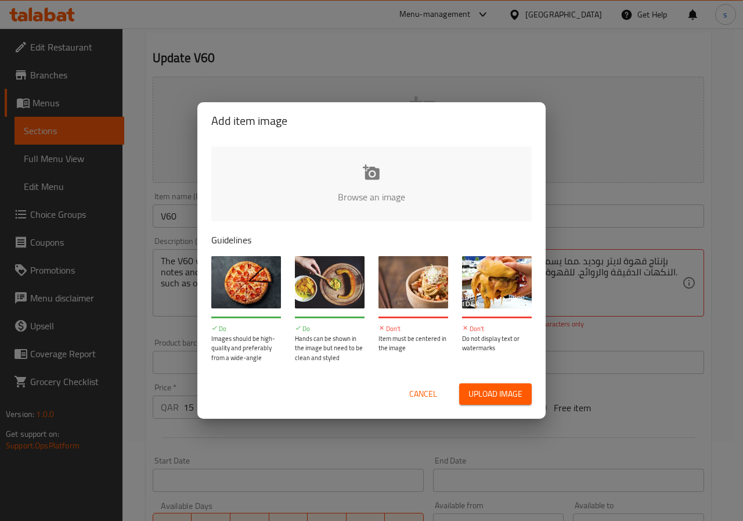
click at [615, 170] on div "Add item image Browse an image Guidelines Do Images should be high-quality and …" at bounding box center [371, 260] width 743 height 521
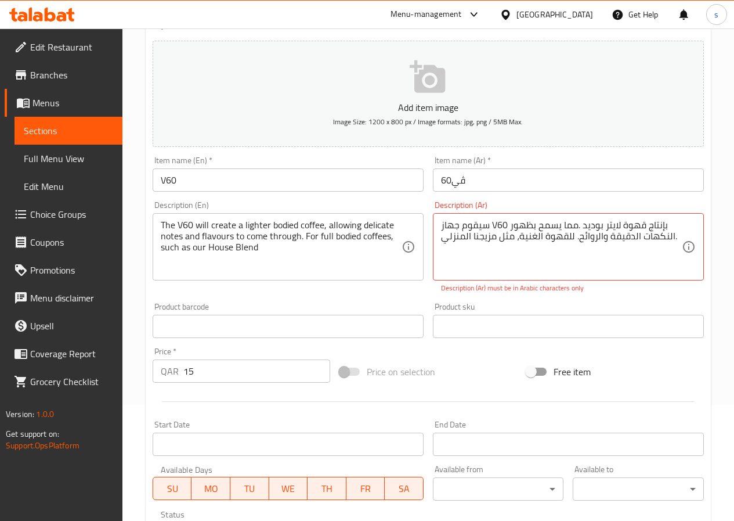
scroll to position [312, 0]
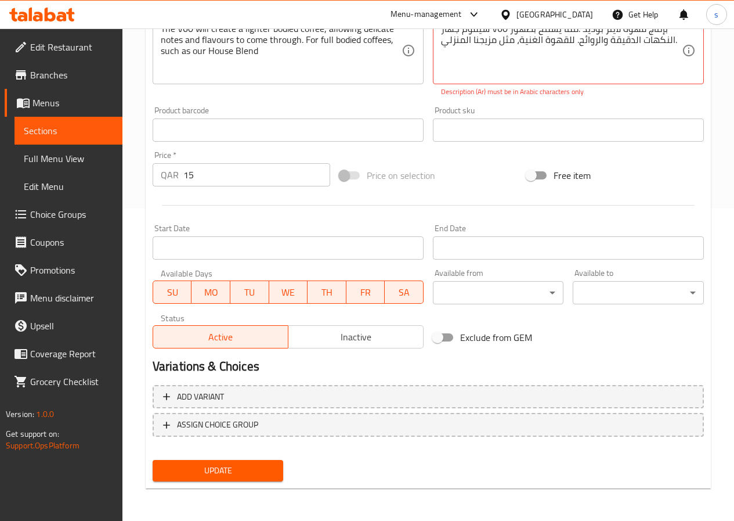
click at [269, 464] on span "Update" at bounding box center [218, 470] width 113 height 15
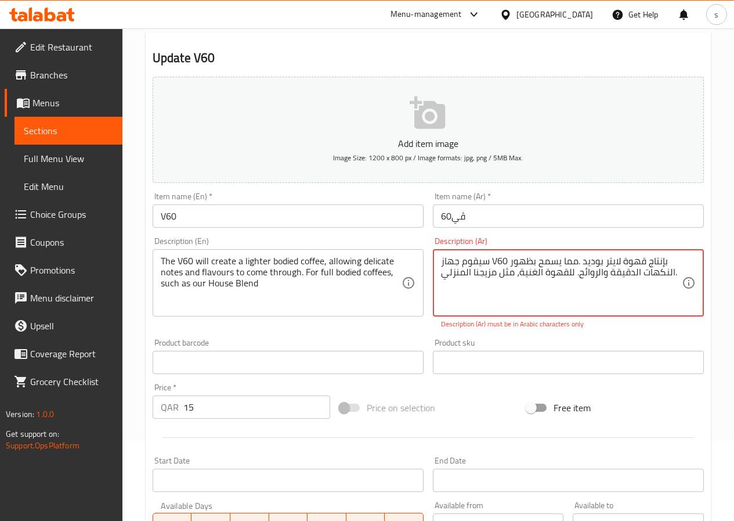
click at [502, 259] on textarea "سيقوم جهاز V60 بإنتاج قهوة لايتر بوديد .مما يسمح بظهور النكهات الدقيقة والروائح…" at bounding box center [561, 282] width 241 height 55
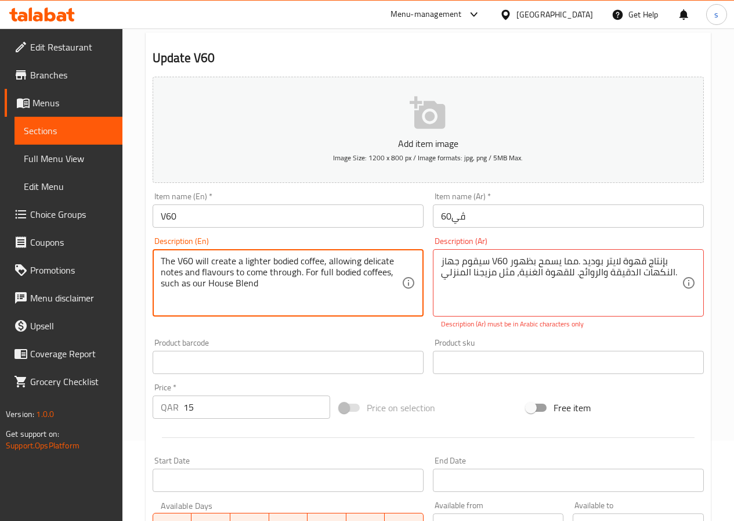
click at [340, 272] on textarea "The V60 will create a lighter bodied coffee, allowing delicate notes and flavou…" at bounding box center [281, 282] width 241 height 55
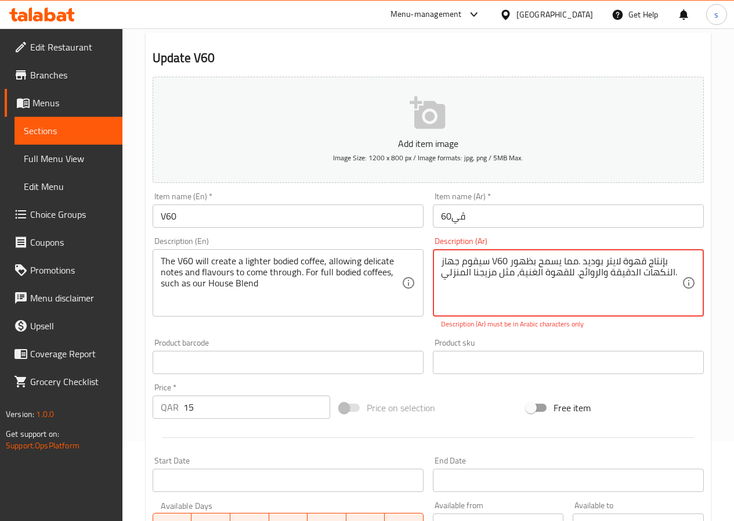
click at [492, 259] on textarea "سيقوم جهاز V60 بإنتاج قهوة لايتر بوديد .مما يسمح بظهور النكهات الدقيقة والروائح…" at bounding box center [561, 282] width 241 height 55
paste textarea "يُنتج جهاز V60 قهوةً خفيفةً، مما يسمح بظهور النكهات والنكهات الرقيقة. لقهوة غني…"
click at [492, 259] on textarea "يُنتج جهاز V60 قهوةً خفيفةً، مما يسمح بظهور النكهات والنكهات الرقيقة. لقهوة غني…" at bounding box center [561, 282] width 241 height 55
click at [486, 261] on textarea "يُنتج جهاز V60 قهوةً خفيفةً، مما يسمح بظهور النكهات والنكهات الرقيقة. لقهوة غني…" at bounding box center [561, 282] width 241 height 55
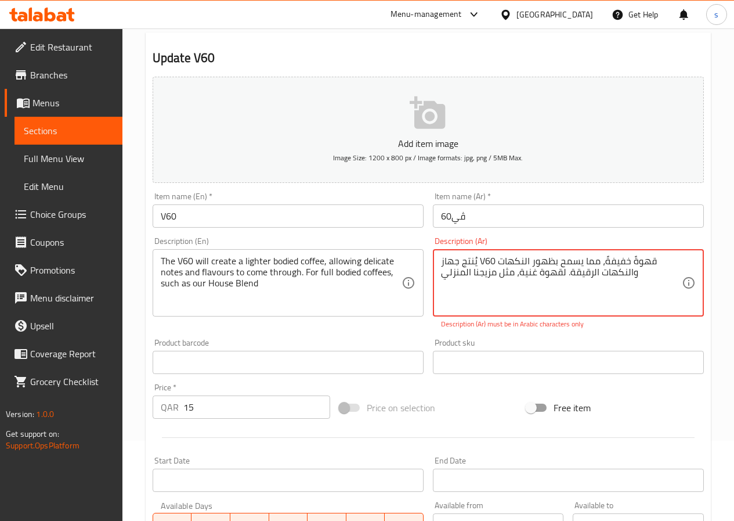
click at [486, 261] on textarea "يُنتج جهاز V60 قهوةً خفيفةً، مما يسمح بظهور النكهات والنكهات الرقيقة. لقهوة غني…" at bounding box center [561, 282] width 241 height 55
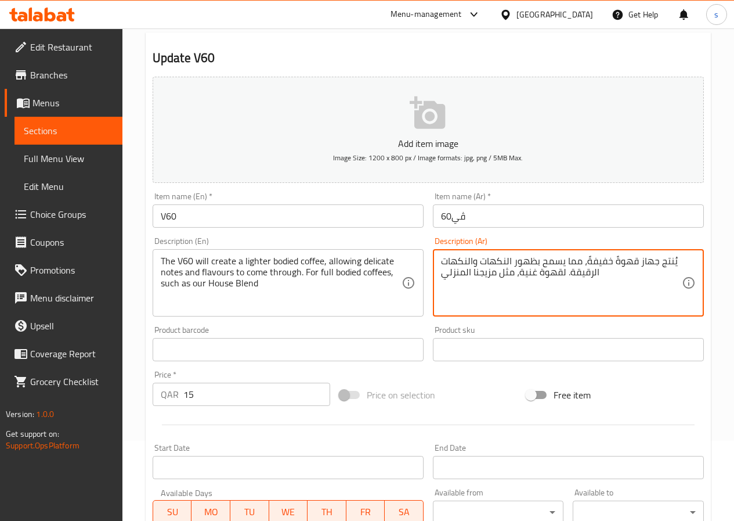
click at [675, 262] on textarea "يُنتج جهاز قهوةً خفيفةً، مما يسمح بظهور النكهات والنكهات الرقيقة. لقهوة غنية، م…" at bounding box center [561, 282] width 241 height 55
click at [443, 261] on textarea "يُنتج جهاز قهوةً خفيفةً، مما يسمح بظهور النكهات والنكهات الرقيقة. لقهوة غنية، م…" at bounding box center [561, 282] width 241 height 55
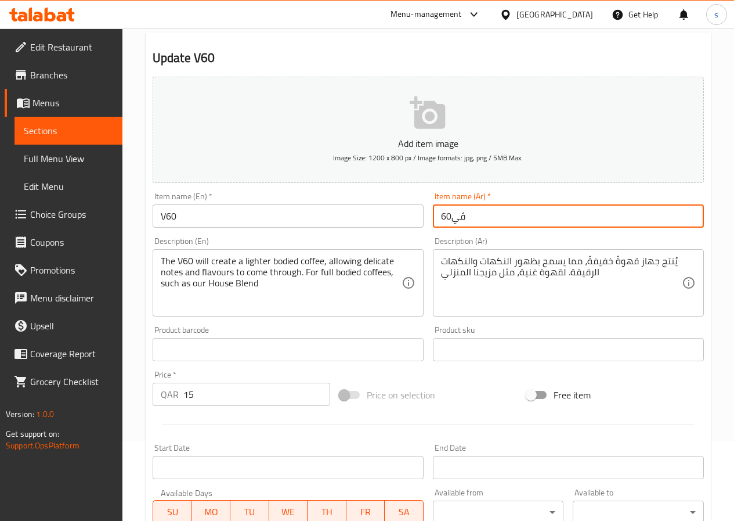
click at [458, 219] on input "ڤي60" at bounding box center [568, 215] width 271 height 23
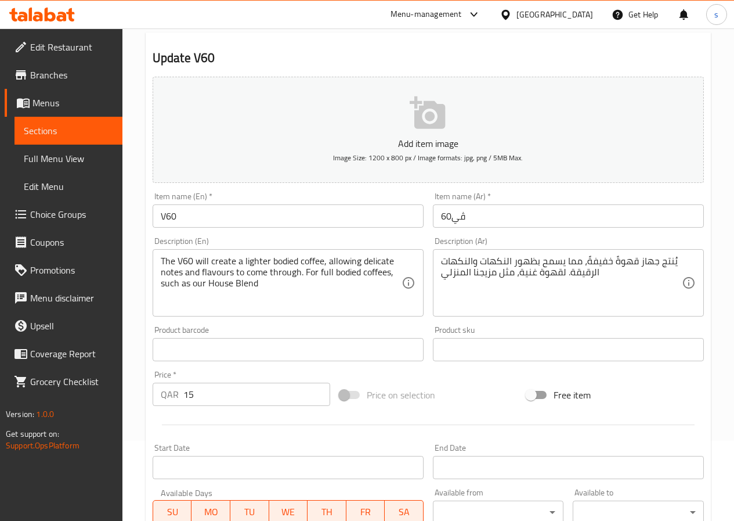
click at [440, 262] on div "يُنتج جهاز قهوةً خفيفةً، مما يسمح بظهور النكهات والنكهات الرقيقة. لقهوة غنية، م…" at bounding box center [568, 282] width 271 height 67
drag, startPoint x: 440, startPoint y: 262, endPoint x: 453, endPoint y: 277, distance: 19.3
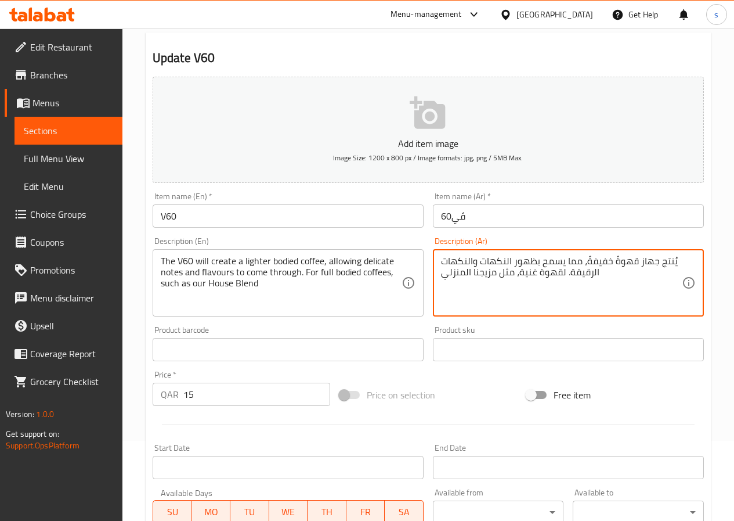
click at [442, 258] on textarea "يُنتج جهاز قهوةً خفيفةً، مما يسمح بظهور النكهات والنكهات الرقيقة. لقهوة غنية، م…" at bounding box center [561, 282] width 241 height 55
click at [451, 255] on textarea "يُنتج جهاز قهوةً خفيفةً، مما يسمح بظهور النكهات والنكهات الرقيقة. لقهوة غنية، م…" at bounding box center [561, 282] width 241 height 55
click at [443, 259] on textarea "يُنتج جهاز قهوةً خفيفةً، مما يسمح بظهور النكهات والنكهات الرقيقة. لقهوة غنية، م…" at bounding box center [561, 282] width 241 height 55
click at [441, 259] on textarea "يُنتج جهاز قهوةً خفيفةً، مما يسمح بظهور النكهات والنكهات الرقيقة. لقهوة غنية، م…" at bounding box center [561, 282] width 241 height 55
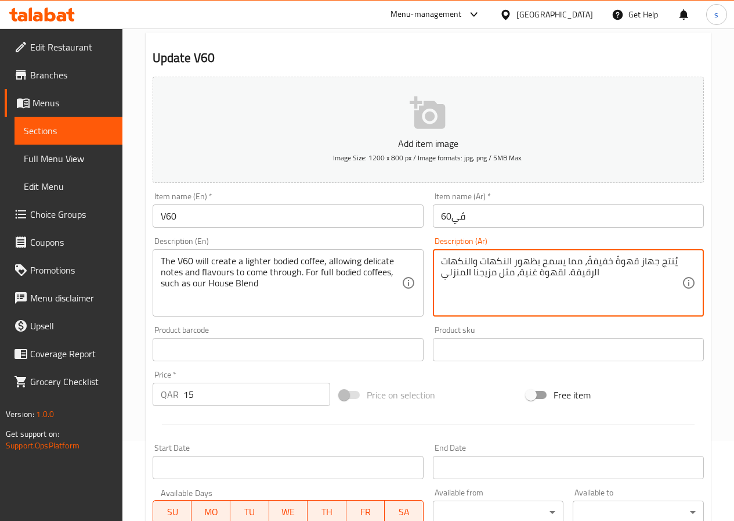
click at [452, 262] on textarea "يُنتج جهاز قهوةً خفيفةً، مما يسمح بظهور النكهات والنكهات الرقيقة. لقهوة غنية، م…" at bounding box center [561, 282] width 241 height 55
click at [441, 261] on textarea "يُنتج جهاز قهوةً خفيفةً، مما يسمح بظهور النكهات والنكهات الرقيقة. لقهوة غنية، م…" at bounding box center [561, 282] width 241 height 55
click at [446, 260] on textarea "يُنتج جهاز قهوةً خفيفةً، مما يسمح بظهور النكهات والنكهات الرقيقة. لقهوة غنية، م…" at bounding box center [561, 282] width 241 height 55
click at [442, 262] on textarea "يُنتج جهاز قهوةً خفيفةً، مما يسمح بظهور النكهات والنكهات الرقيقة. لقهوة غنية، م…" at bounding box center [561, 282] width 241 height 55
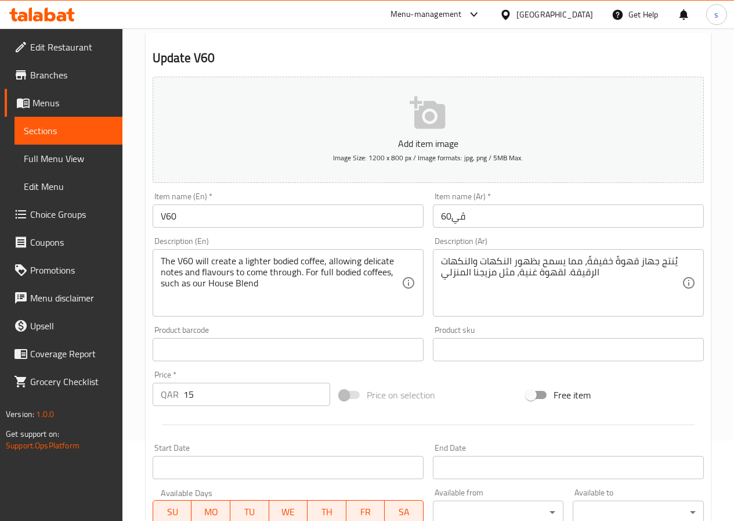
click at [438, 262] on div "يُنتج جهاز قهوةً خفيفةً، مما يسمح بظهور النكهات والنكهات الرقيقة. لقهوة غنية، م…" at bounding box center [568, 282] width 271 height 67
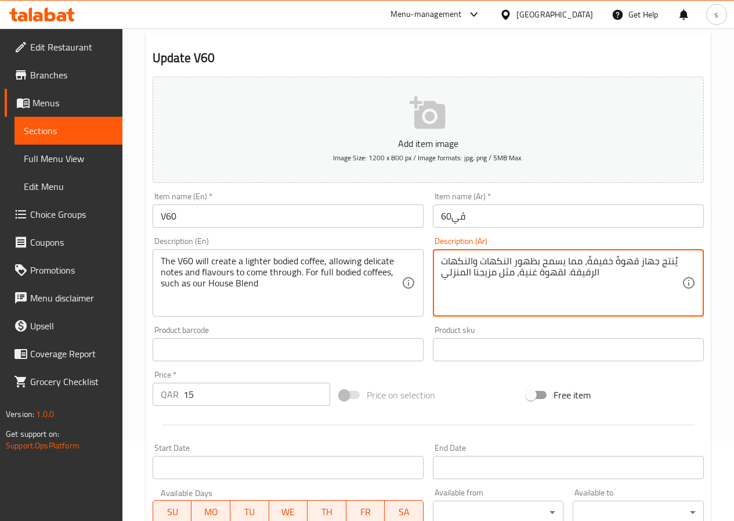
click at [442, 261] on textarea "يُنتج جهاز قهوةً خفيفةً، مما يسمح بظهور النكهات والنكهات الرقيقة. لقهوة غنية، م…" at bounding box center [561, 282] width 241 height 55
click at [619, 256] on textarea "يُنتج جهاز قهوةً خفيفةً، مما يسمح بظهور النكهات والنكهات الرقيقة. لقهوة غنية، م…" at bounding box center [561, 282] width 241 height 55
click at [492, 264] on textarea "يُنتج جهاز قهوةً خفيفةً، مما يسمح بظهور النكهات والنكهات الرقيقة. لقهوة غنية، م…" at bounding box center [561, 282] width 241 height 55
click at [446, 259] on textarea "يُنتج جهاز قهوةً خفيفةً، مما يسمح بظهور النكهات والنكهات الرقيقة. لقهوة غنية، م…" at bounding box center [561, 282] width 241 height 55
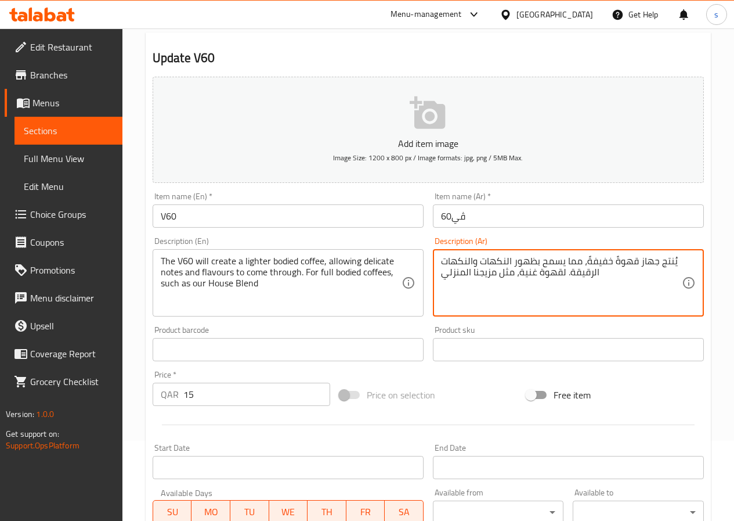
click at [441, 261] on textarea "يُنتج جهاز قهوةً خفيفةً، مما يسمح بظهور النكهات والنكهات الرقيقة. لقهوة غنية، م…" at bounding box center [561, 282] width 241 height 55
click at [448, 259] on textarea "يُنتج جهاز قهوةً خفيفةً، مما يسمح بظهور النكهات والنكهات الرقيقة. لقهوة غنية، م…" at bounding box center [561, 282] width 241 height 55
drag, startPoint x: 459, startPoint y: 261, endPoint x: 451, endPoint y: 264, distance: 8.8
click at [451, 264] on textarea "يُنتج جهاز قهوةً خفيفةً، مما يسمح بظهور النكهات والنكهات الرقيقة. لقهوة غنية، م…" at bounding box center [561, 282] width 241 height 55
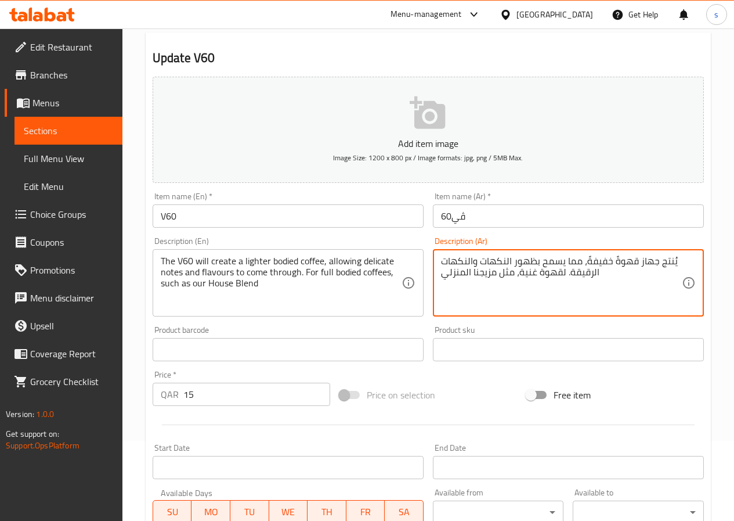
click at [441, 262] on textarea "يُنتج جهاز قهوةً خفيفةً، مما يسمح بظهور النكهات والنكهات الرقيقة. لقهوة غنية، م…" at bounding box center [561, 282] width 241 height 55
click at [449, 261] on textarea "يُنتج جهاز قهوةً خفيفةً، مما يسمح بظهور النكهات والنكهات الرقيقة. لقهوة غنية، م…" at bounding box center [561, 282] width 241 height 55
click at [442, 262] on textarea "يُنتج جهاز قهوةً خفيفةً، مما يسمح بظهور النكهات والنكهات الرقيقة. لقهوة غنية، م…" at bounding box center [561, 282] width 241 height 55
click at [683, 258] on div "يُنتج جهاز قهوةً خفيفةً، مما يسمح بظهور النكهات والنكهات الرقيقة. لقهوة غنية، م…" at bounding box center [568, 282] width 271 height 67
drag, startPoint x: 683, startPoint y: 258, endPoint x: 558, endPoint y: 270, distance: 125.4
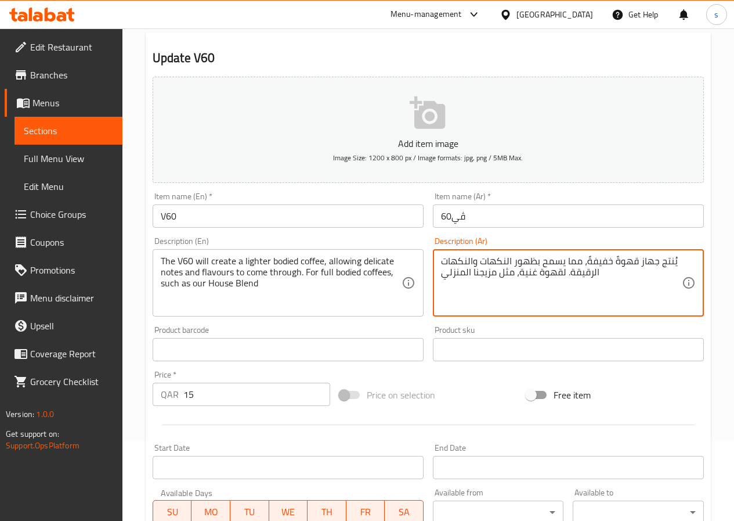
click at [448, 257] on textarea "يُنتج جهاز قهوةً خفيفةً، مما يسمح بظهور النكهات والنكهات الرقيقة. لقهوة غنية، م…" at bounding box center [561, 282] width 241 height 55
click at [487, 261] on textarea "يُنتج جهاز قهوةً خفيفةً، مما يسمح بظهور النكهات والنكهات الرقيقة. لقهوة غنية، م…" at bounding box center [561, 282] width 241 height 55
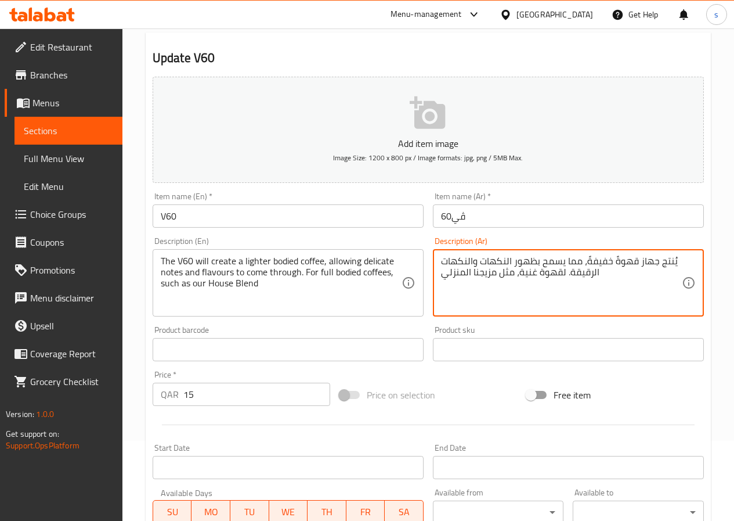
click at [662, 265] on textarea "يُنتج جهاز قهوةً خفيفةً، مما يسمح بظهور النكهات والنكهات الرقيقة. لقهوة غنية، م…" at bounding box center [561, 282] width 241 height 55
click at [665, 264] on textarea "يُنتج جهاز قهوةً خفيفةً، مما يسمح بظهور النكهات والنكهات الرقيقة. لقهوة غنية، م…" at bounding box center [561, 282] width 241 height 55
click at [670, 261] on textarea "يُنتج جهاز قهوةً خفيفةً، مما يسمح بظهور النكهات والنكهات الرقيقة. لقهوة غنية، م…" at bounding box center [561, 282] width 241 height 55
click at [673, 265] on textarea "يُنتج جهاز قهوةً خفيفةً، مما يسمح بظهور النكهات والنكهات الرقيقة. لقهوة غنية، م…" at bounding box center [561, 282] width 241 height 55
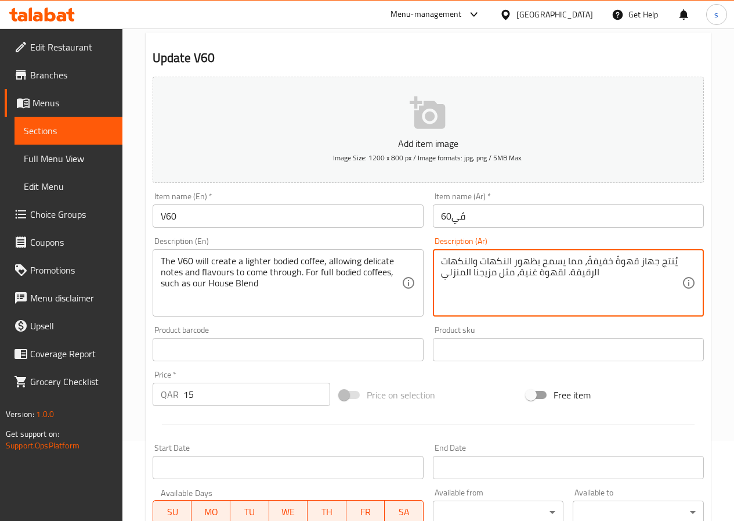
drag, startPoint x: 670, startPoint y: 264, endPoint x: 681, endPoint y: 257, distance: 13.0
click at [681, 257] on textarea "يُنتج جهاز قهوةً خفيفةً، مما يسمح بظهور النكهات والنكهات الرقيقة. لقهوة غنية، م…" at bounding box center [561, 282] width 241 height 55
paste textarea "ڤي60"
click at [440, 265] on div "يُنتج جهاز قهوةً خفيفةً، مما يسمح بظهور النكهات والنكهات الرقيقة. لقهوة غنية، م…" at bounding box center [568, 282] width 271 height 67
click at [447, 262] on textarea "يُنتج جهاز قهوةً خفيفةً، مما يسمح بظهور النكهات والنكهاتق الرقيقة. لقهوة غنية، …" at bounding box center [561, 282] width 241 height 55
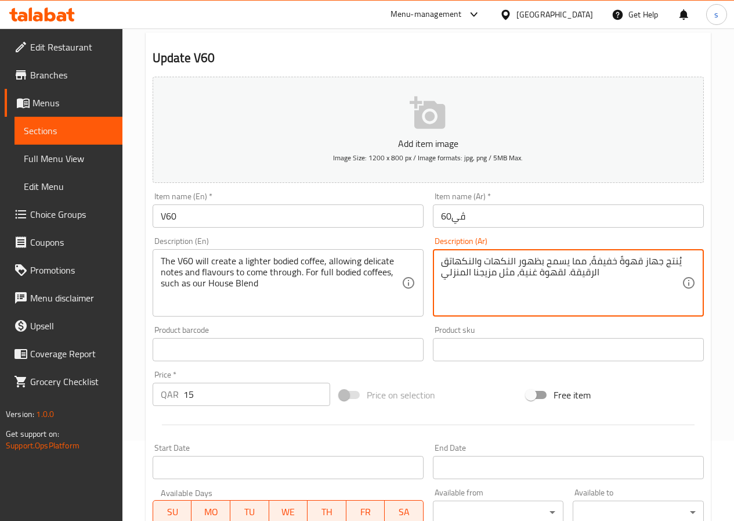
click at [447, 262] on textarea "يُنتج جهاز قهوةً خفيفةً، مما يسمح بظهور النكهات والنكهاتق الرقيقة. لقهوة غنية، …" at bounding box center [561, 282] width 241 height 55
paste textarea "ڤي60"
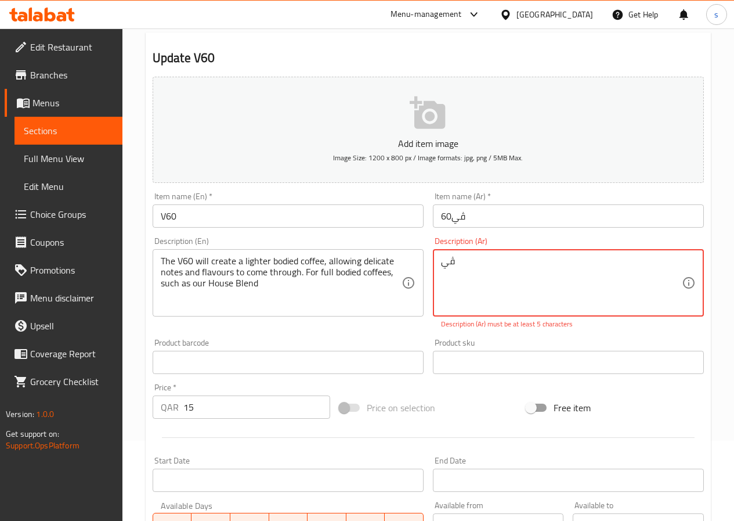
type textarea "ڤ"
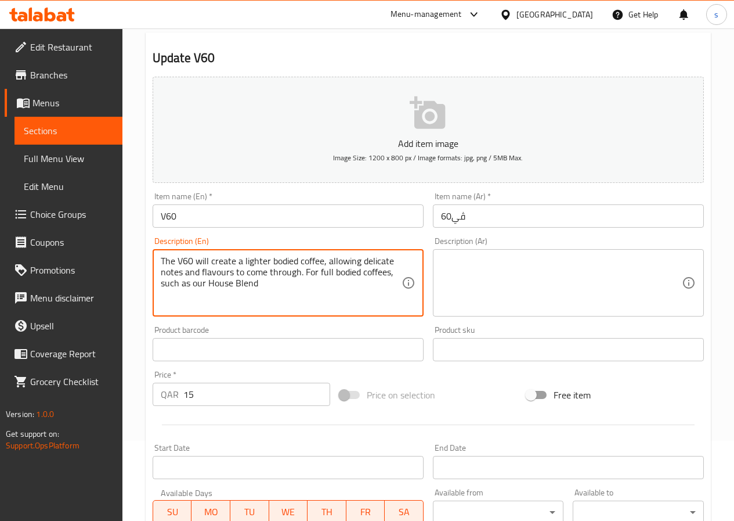
click at [274, 273] on textarea "The V60 will create a lighter bodied coffee, allowing delicate notes and flavou…" at bounding box center [281, 282] width 241 height 55
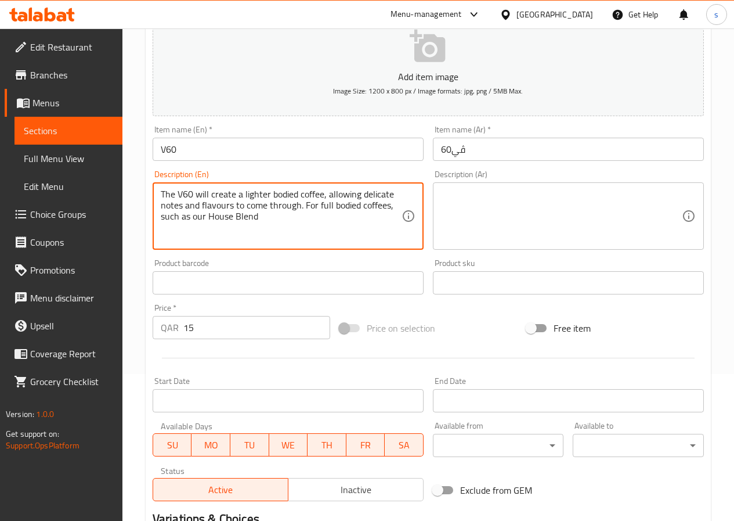
scroll to position [254, 0]
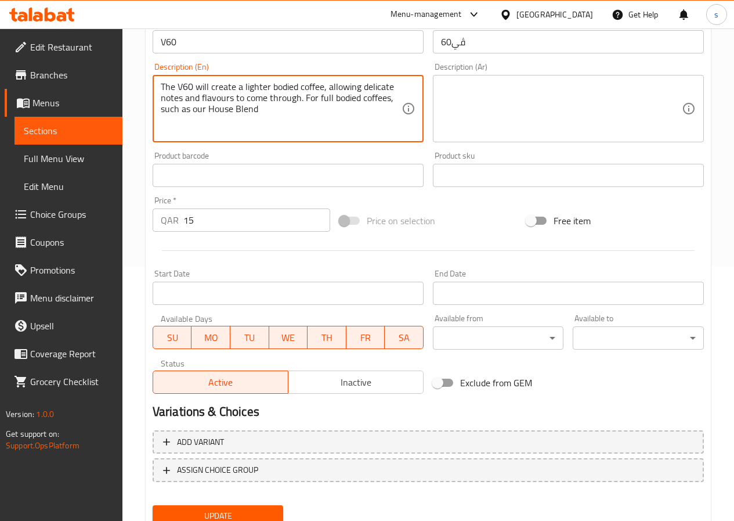
click at [493, 103] on textarea at bounding box center [561, 108] width 241 height 55
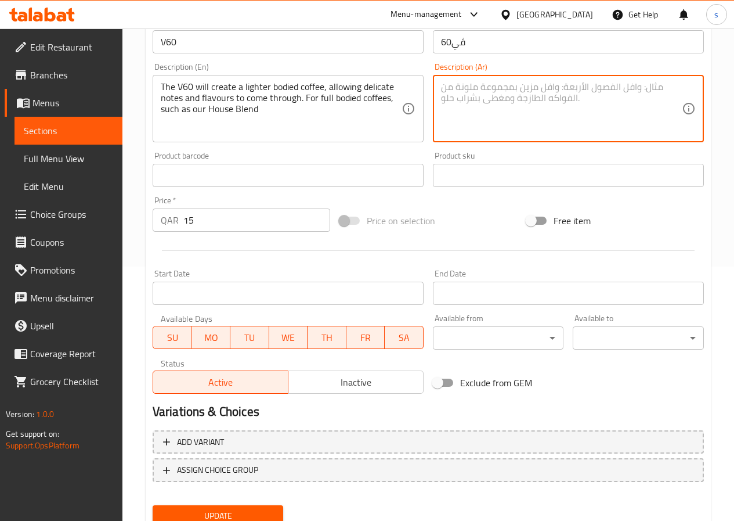
click at [491, 100] on textarea at bounding box center [561, 108] width 241 height 55
paste textarea "يُنتج جهاز V60 قهوةً خفيفةً، مما يسمح بظهور النكهات والنكهات الرقيقة. لقهوة غني…"
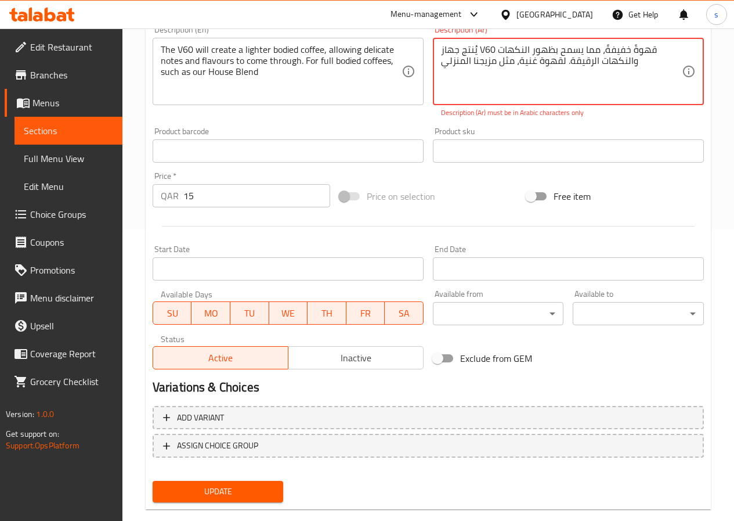
scroll to position [312, 0]
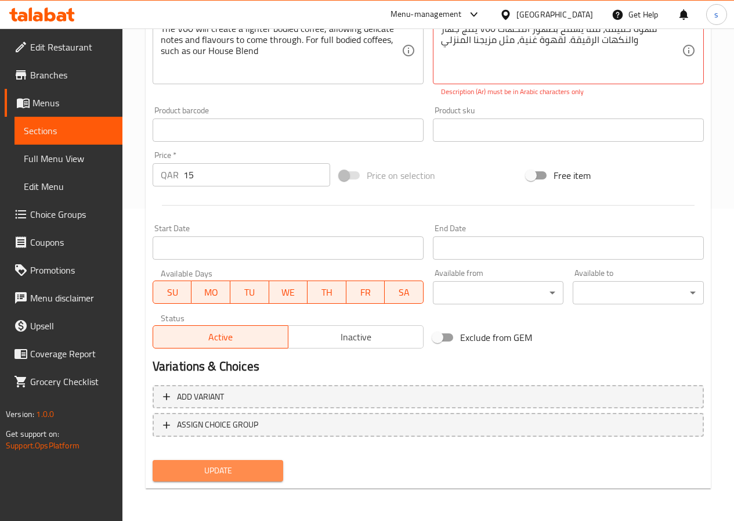
click at [255, 461] on button "Update" at bounding box center [218, 470] width 131 height 21
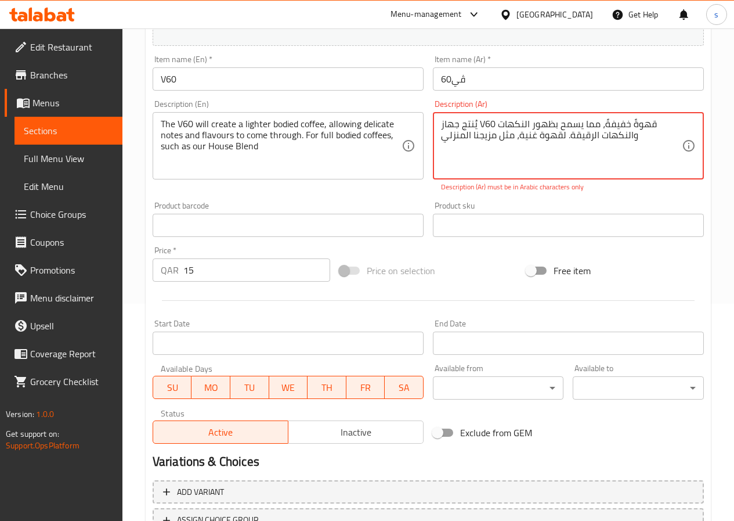
scroll to position [196, 0]
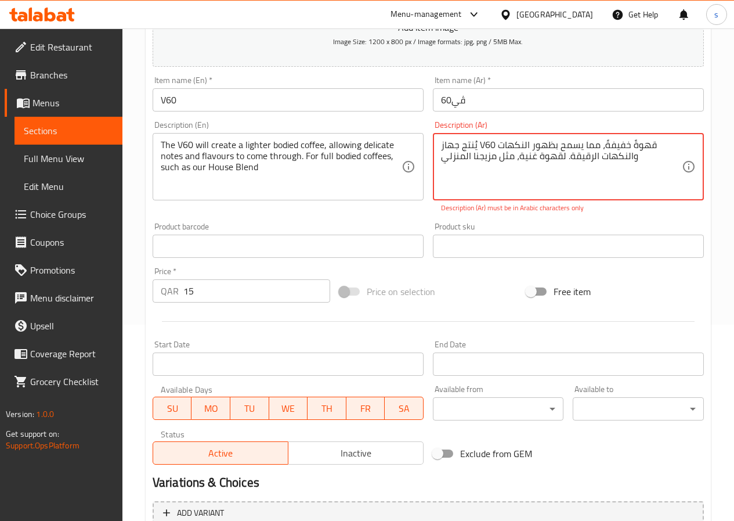
click at [495, 147] on textarea "يُنتج جهاز V60 قهوةً خفيفةً، مما يسمح بظهور النكهات والنكهات الرقيقة. لقهوة غني…" at bounding box center [561, 166] width 241 height 55
click at [488, 145] on textarea "يُنتج جهاز V60 قهوةً خفيفةً، مما يسمح بظهور النكهات والنكهات الرقيقة. لقهوة غني…" at bounding box center [561, 166] width 241 height 55
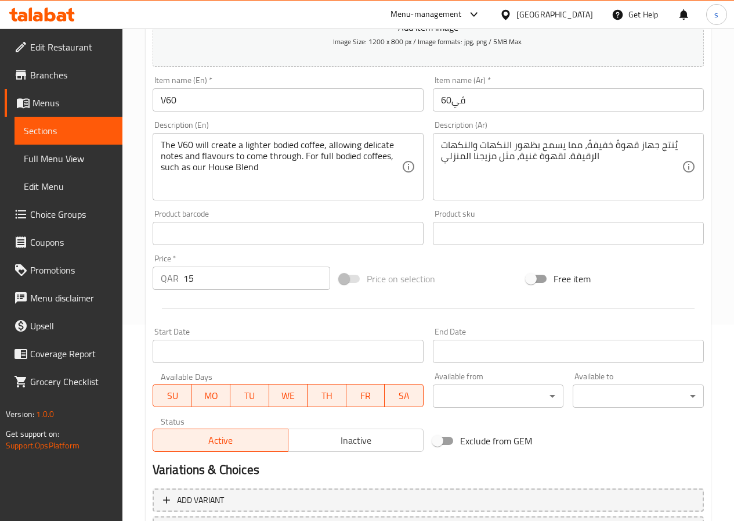
click at [488, 145] on textarea "يُنتج جهاز قهوةً خفيفةً، مما يسمح بظهور النكهات والنكهات الرقيقة. لقهوة غنية، م…" at bounding box center [561, 166] width 241 height 55
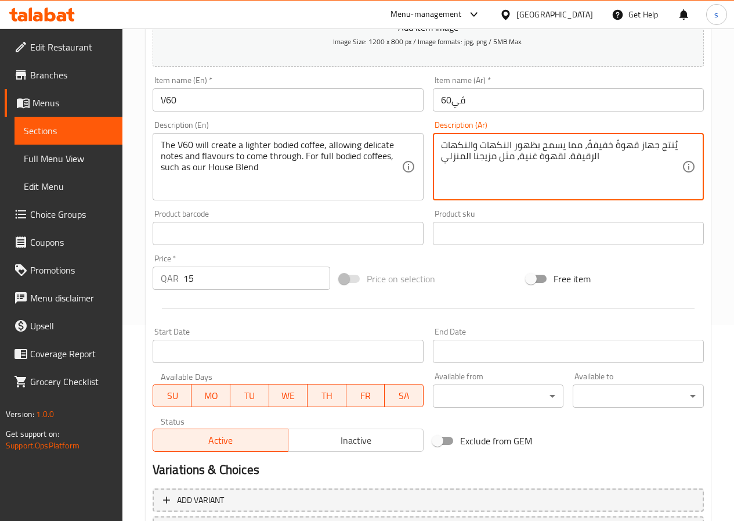
click at [488, 145] on textarea "يُنتج جهاز قهوةً خفيفةً، مما يسمح بظهور النكهات والنكهات الرقيقة. لقهوة غنية، م…" at bounding box center [561, 166] width 241 height 55
paste textarea "V60"
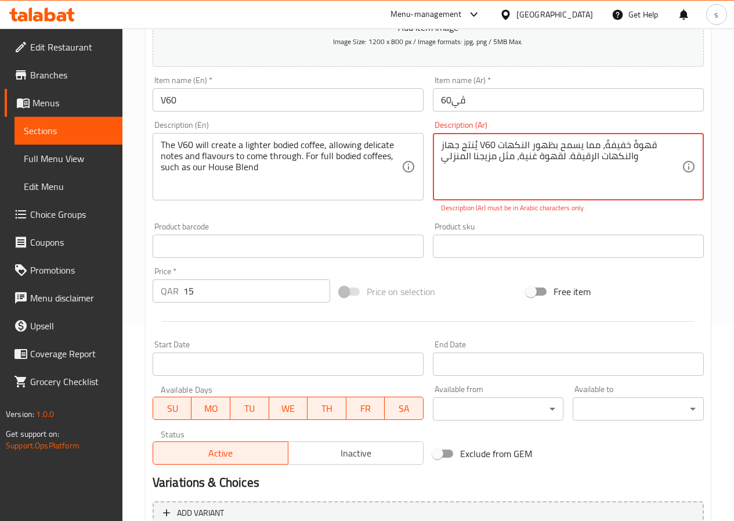
drag, startPoint x: 476, startPoint y: 144, endPoint x: 485, endPoint y: 146, distance: 8.9
click at [485, 146] on textarea "يُنتج جهاز V60 قهوةً خفيفةً، مما يسمح بظهور النكهات والنكهات الرقيقة. لقهوة غني…" at bounding box center [561, 166] width 241 height 55
drag, startPoint x: 480, startPoint y: 145, endPoint x: 488, endPoint y: 145, distance: 8.1
click at [488, 145] on textarea "يُنتج جهاز V60 قهوةً خفيفةً، مما يسمح بظهور النكهات والنكهات الرقيقة. لقهوة غني…" at bounding box center [561, 166] width 241 height 55
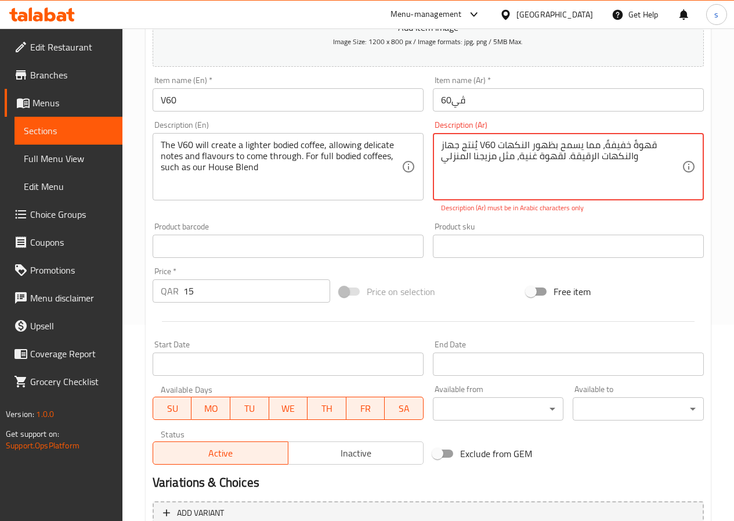
click at [477, 138] on div "يُنتج جهاز V60 قهوةً خفيفةً، مما يسمح بظهور النكهات والنكهات الرقيقة. لقهوة غني…" at bounding box center [568, 166] width 271 height 67
click at [482, 140] on textarea "يُنتج جهاز V60 قهوةً خفيفةً، مما يسمح بظهور النكهات والنكهات الرقيقة. لقهوة غني…" at bounding box center [561, 166] width 241 height 55
drag, startPoint x: 478, startPoint y: 142, endPoint x: 493, endPoint y: 142, distance: 14.5
click at [493, 142] on textarea "يُنتج جهاز V60 قهوةً خفيفةً، مما يسمح بظهور النكهات والنكهات الرقيقة. لقهوة غني…" at bounding box center [561, 166] width 241 height 55
paste textarea "يُنتج جهاز V60 قهوةً خفيفةً، مما يسمح بظهور النكهات والنكهات الرقيقة. لقهوة غني…"
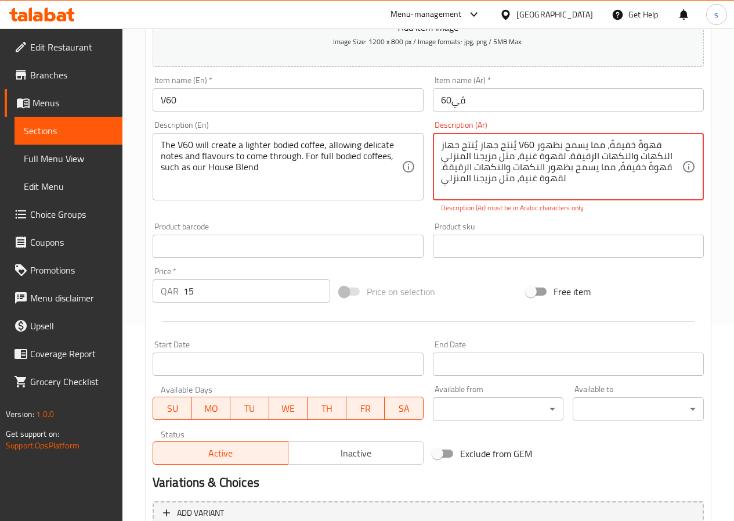
click at [545, 171] on textarea "يُنتج جهاز يُنتج جهاز V60 قهوةً خفيفةً، مما يسمح بظهور النكهات والنكهات الرقيقة…" at bounding box center [561, 166] width 241 height 55
paste textarea "V60"
drag, startPoint x: 479, startPoint y: 145, endPoint x: 491, endPoint y: 144, distance: 12.2
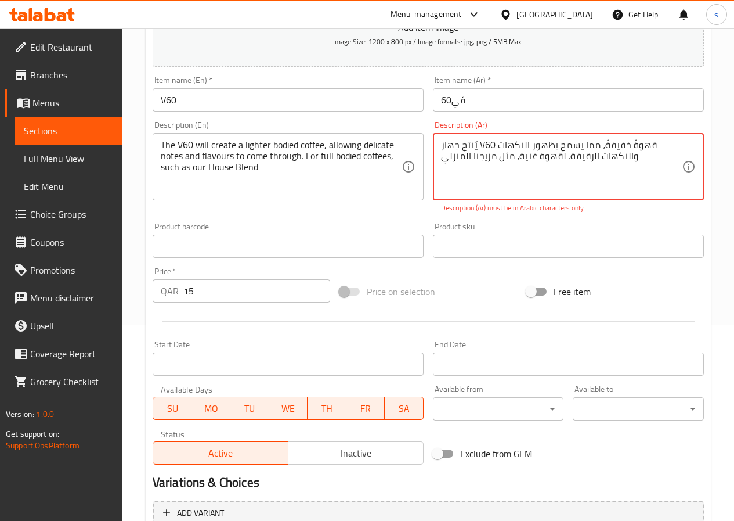
click at [491, 144] on textarea "يُنتج جهاز V60 قهوةً خفيفةً، مما يسمح بظهور النكهات والنكهات الرقيقة. لقهوة غني…" at bounding box center [561, 166] width 241 height 55
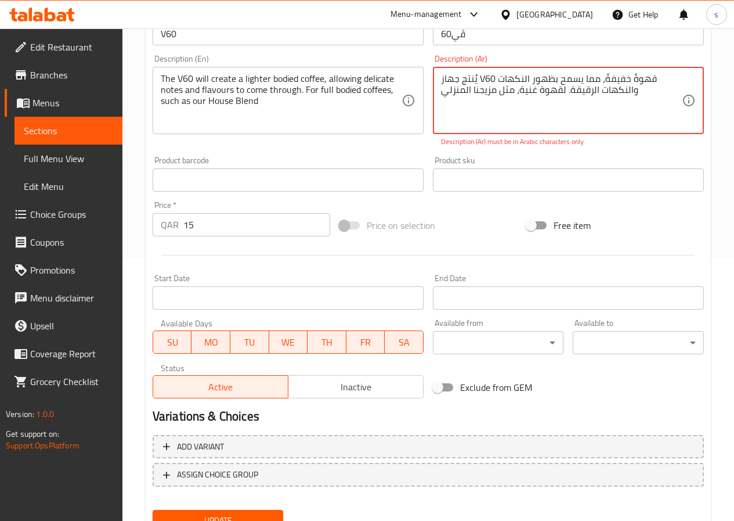
scroll to position [312, 0]
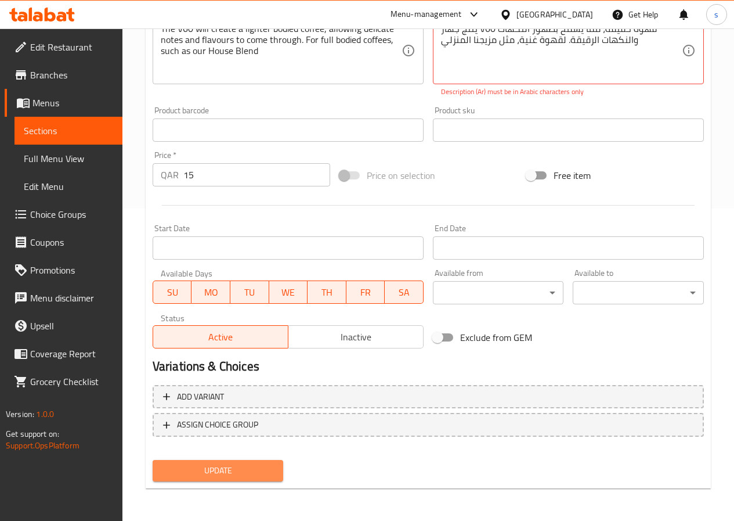
click at [271, 473] on span "Update" at bounding box center [218, 470] width 113 height 15
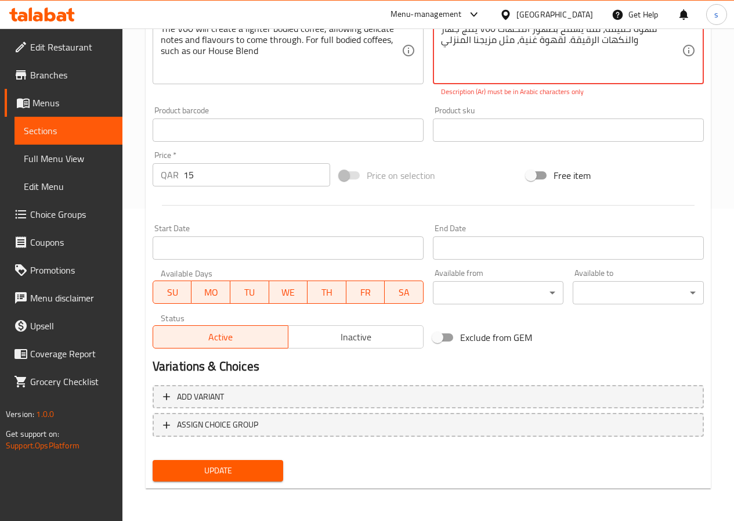
click at [271, 473] on span "Update" at bounding box center [218, 470] width 113 height 15
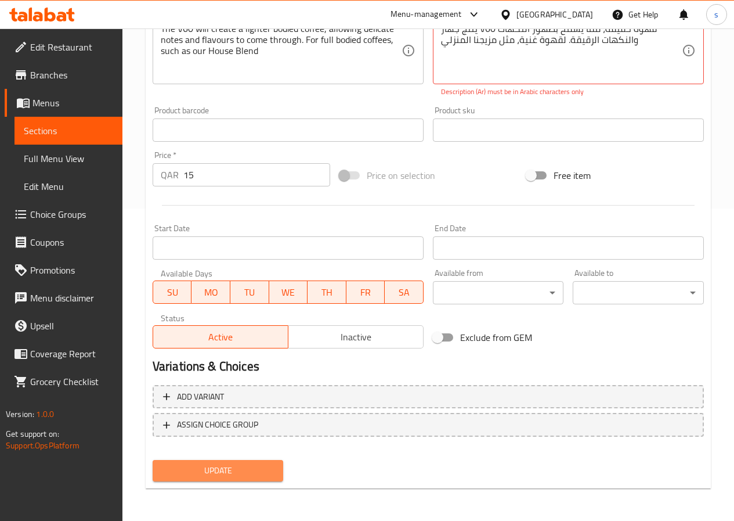
click at [271, 473] on span "Update" at bounding box center [218, 470] width 113 height 15
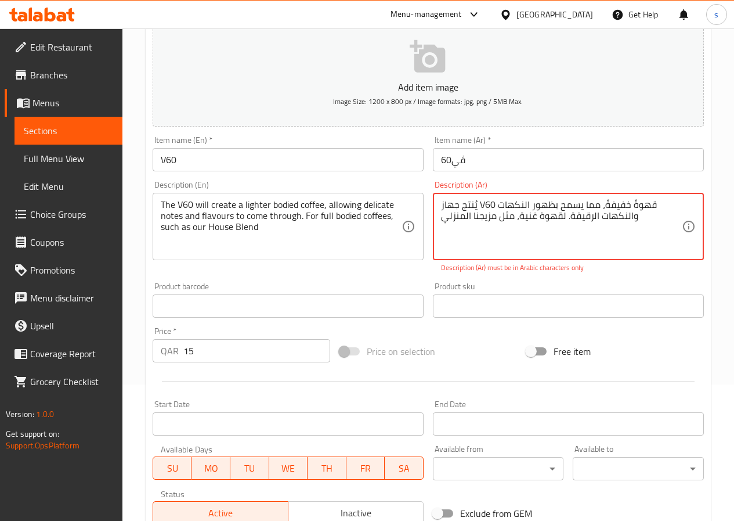
scroll to position [80, 0]
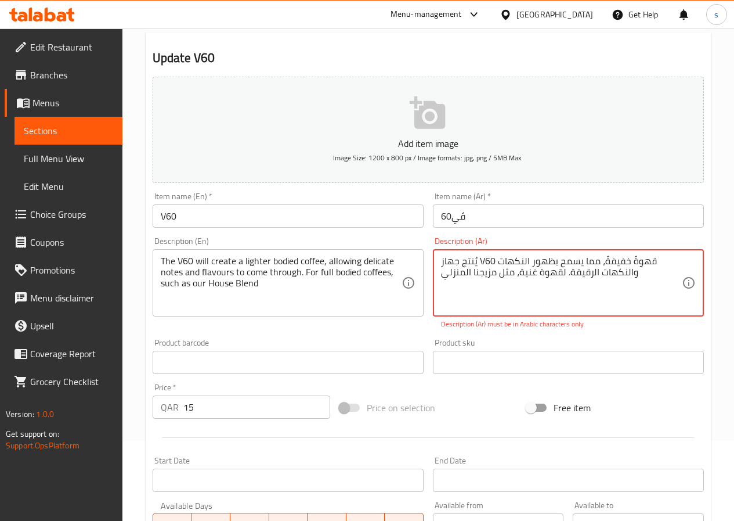
click at [523, 271] on textarea "يُنتج جهاز V60 قهوةً خفيفةً، مما يسمح بظهور النكهات والنكهات الرقيقة. لقهوة غني…" at bounding box center [561, 282] width 241 height 55
click at [486, 259] on textarea "يُنتج جهاز V60 قهوةً خفيفةً، مما يسمح بظهور النكهات والنكهات الرقيقة. لقهوة غني…" at bounding box center [561, 282] width 241 height 55
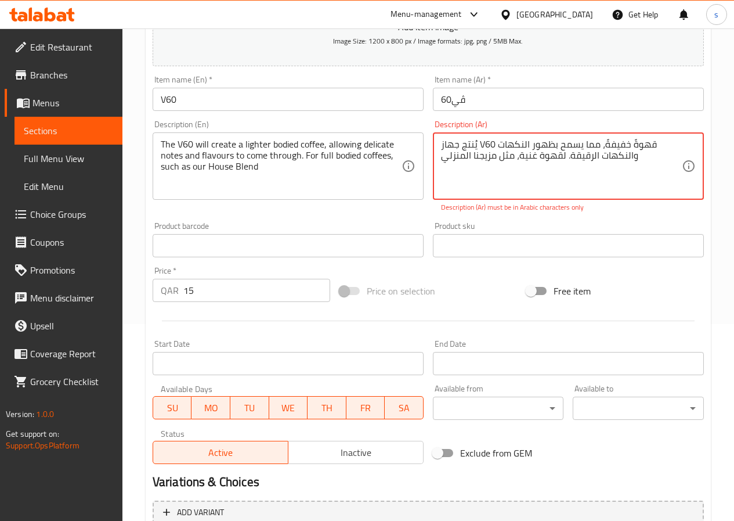
scroll to position [196, 0]
paste textarea "٦"
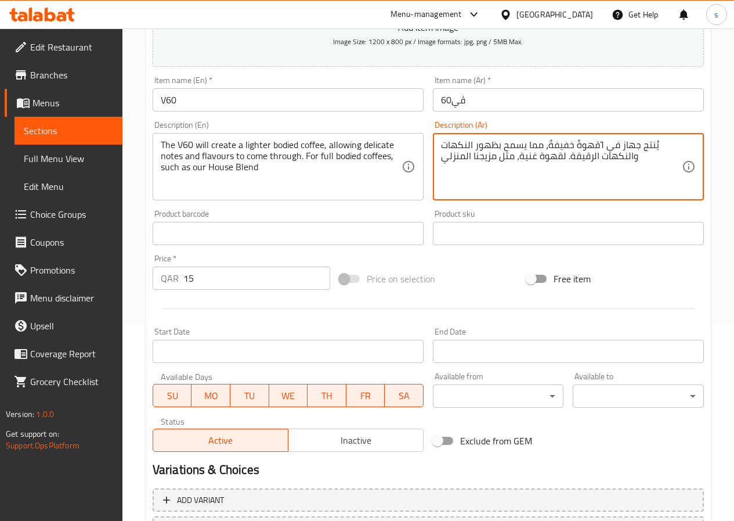
click at [596, 142] on textarea "يُنتج جهاز في ٦قهوةً خفيفةً، مما يسمح بظهور النكهات والنكهات الرقيقة. لقهوة غني…" at bounding box center [561, 166] width 241 height 55
click at [594, 145] on textarea "يُنتج جهاز في ٦قهوةً خفيفةً، مما يسمح بظهور النكهات والنكهات الرقيقة. لقهوة غني…" at bounding box center [561, 166] width 241 height 55
click at [597, 145] on textarea "يُنتج جهاز في ٦قهوةً خفيفةً، مما يسمح بظهور النكهات والنكهات الرقيقة. لقهوة غني…" at bounding box center [561, 166] width 241 height 55
click at [620, 146] on textarea "يُنتج جهاز في ٦قهوةً خفيفةً، مما يسمح بظهور النكهات والنكهات الرقيقة. لقهوة غني…" at bounding box center [561, 166] width 241 height 55
click at [597, 145] on textarea "يُنتج جهاز في ٦قهوةً خفيفةً، مما يسمح بظهور النكهات والنكهات الرقيقة. لقهوة غني…" at bounding box center [561, 166] width 241 height 55
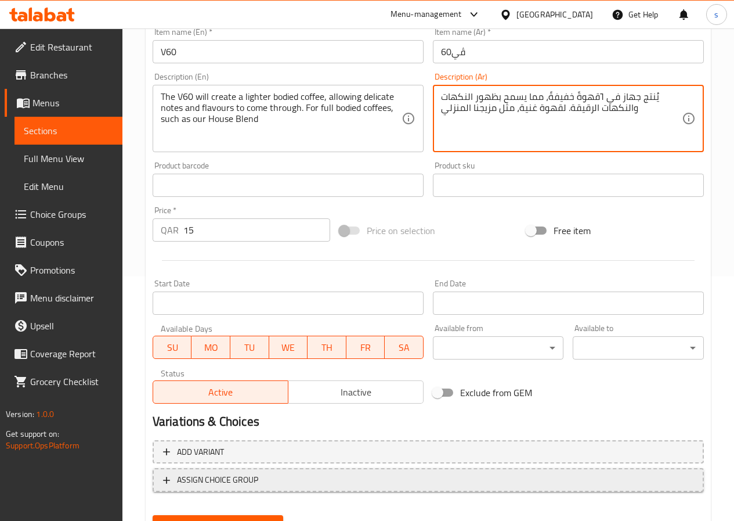
scroll to position [300, 0]
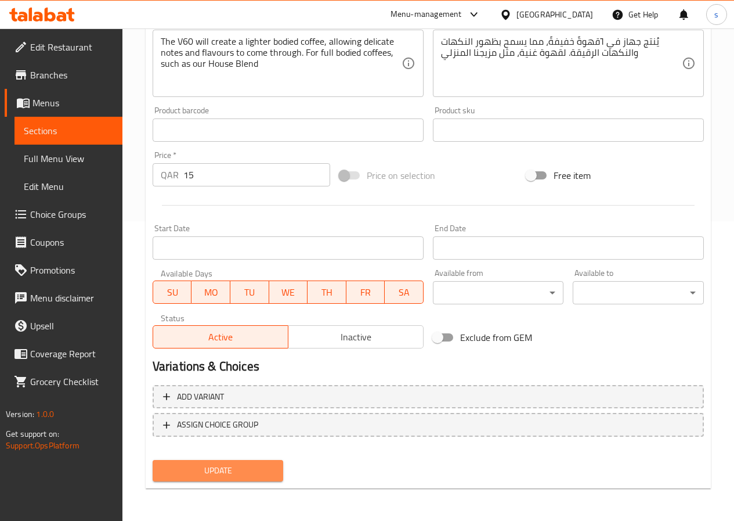
click at [231, 463] on span "Update" at bounding box center [218, 470] width 113 height 15
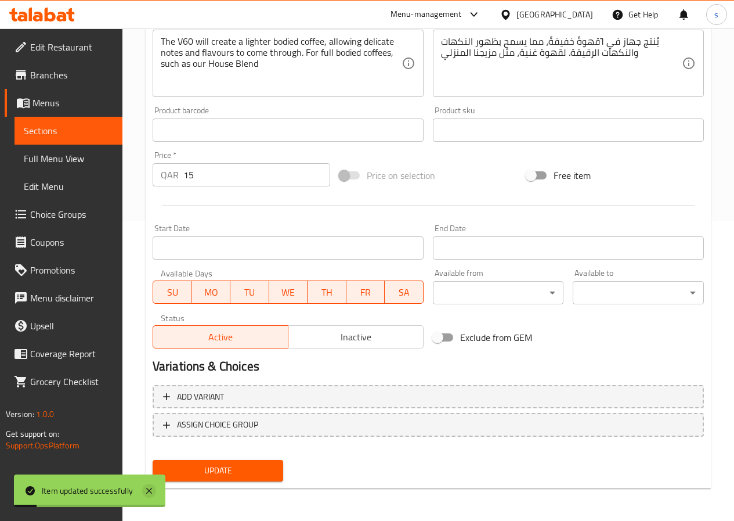
click at [149, 488] on icon at bounding box center [149, 491] width 14 height 14
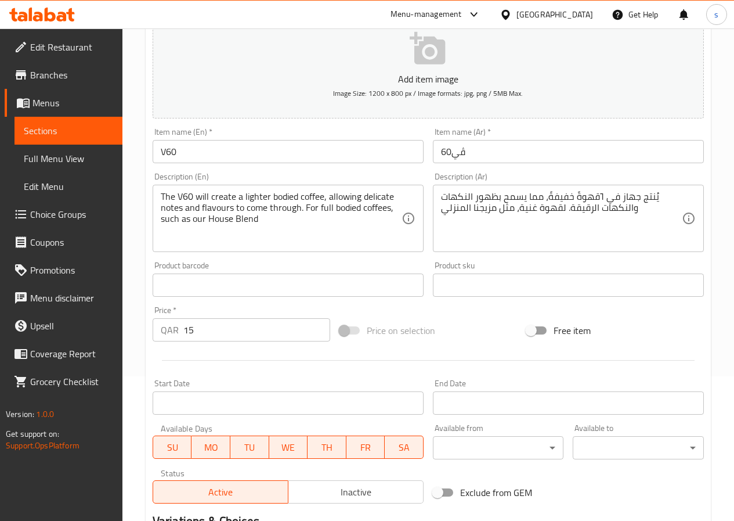
scroll to position [125, 0]
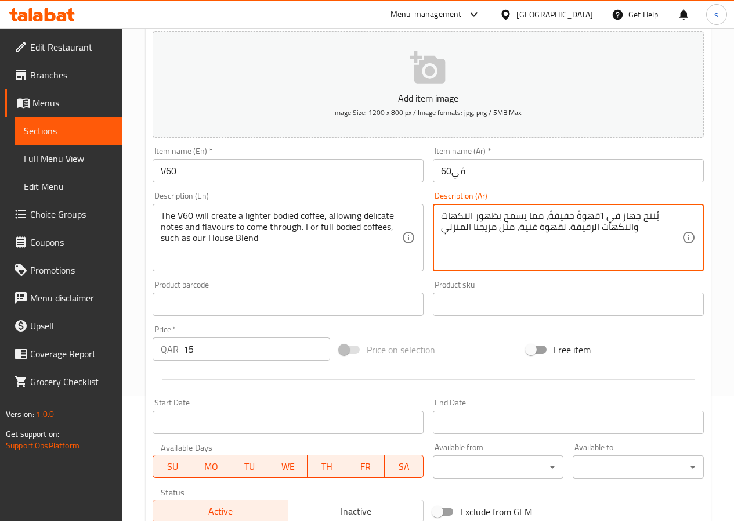
click at [612, 216] on textarea "يُنتج جهاز في ٦قهوةً خفيفةً، مما يسمح بظهور النكهات والنكهات الرقيقة. لقهوة غني…" at bounding box center [561, 237] width 241 height 55
paste textarea "ڤي"
click at [598, 217] on textarea "يُنتج جهاز ڤي٦قهوةً خفيفةً، مما يسمح بظهور النكهات والنكهات الرقيقة. لقهوة غنية…" at bounding box center [561, 237] width 241 height 55
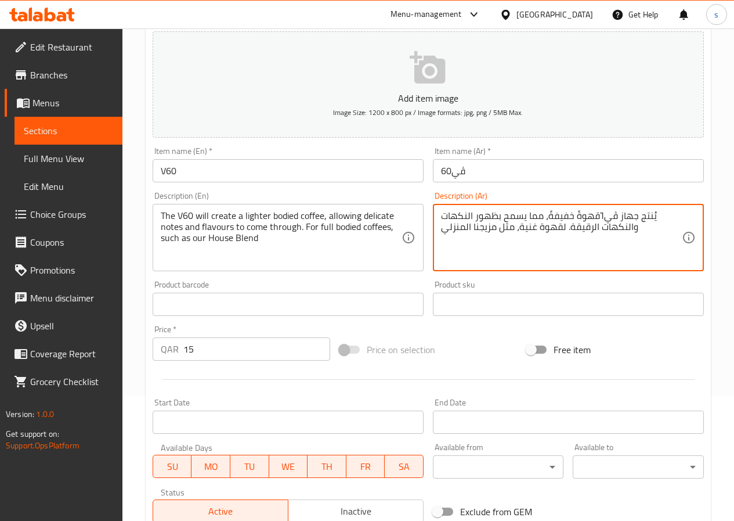
click at [603, 215] on textarea "يُنتج جهاز ڤي٦قهوةً خفيفةً، مما يسمح بظهور النكهات والنكهات الرقيقة. لقهوة غنية…" at bounding box center [561, 237] width 241 height 55
click at [599, 217] on textarea "يُنتج جهاز ڤي٦قهوةً خفيفةً، مما يسمح بظهور النكهات والنكهات الرقيقة. لقهوة غنية…" at bounding box center [561, 237] width 241 height 55
click at [603, 218] on textarea "يُنتج جهاز ڤي٦قهوةً خفيفةً، مما يسمح بظهور النكهات والنكهات الرقيقة. لقهوة غنية…" at bounding box center [561, 237] width 241 height 55
click at [601, 216] on textarea "يُنتج جهاز ڤي٦قهوةً خفيفةً، مما يسمح بظهور النكهات والنكهات الرقيقة. لقهوة غنية…" at bounding box center [561, 237] width 241 height 55
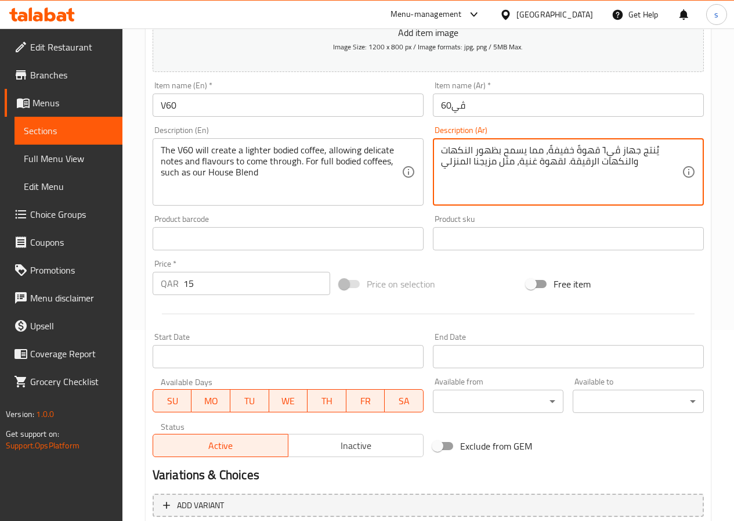
scroll to position [300, 0]
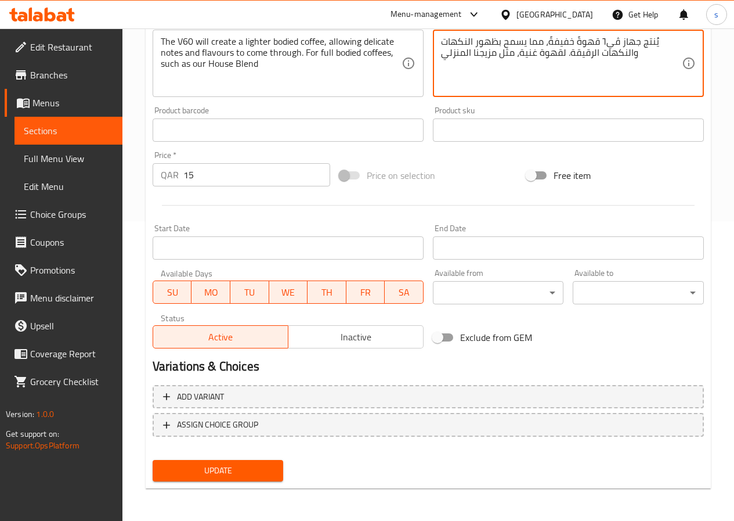
type textarea "يُنتج جهاز ڤي٦ قهوةً خفيفةً، مما يسمح بظهور النكهات والنكهات الرقيقة. لقهوة غني…"
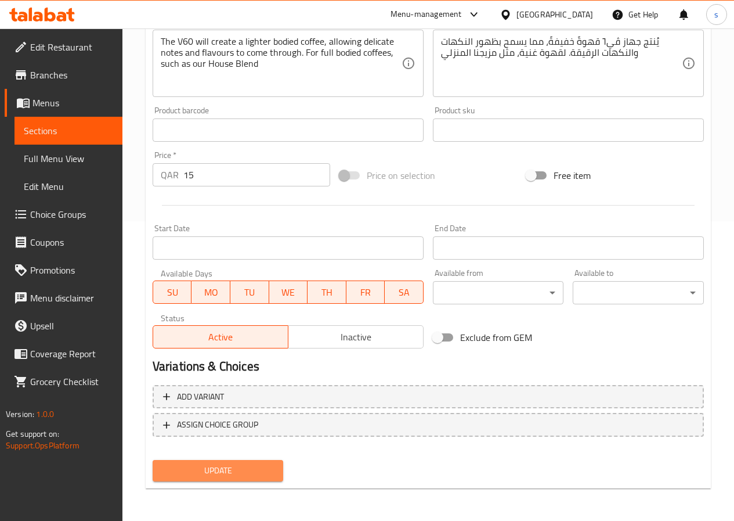
click at [227, 464] on span "Update" at bounding box center [218, 470] width 113 height 15
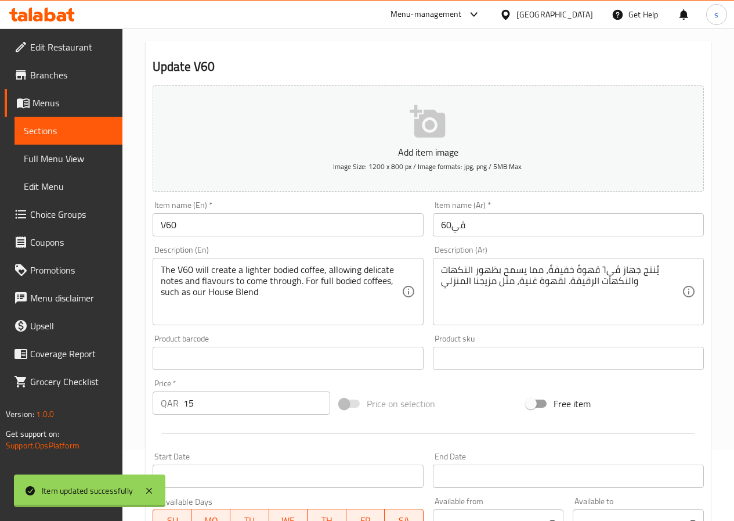
scroll to position [0, 0]
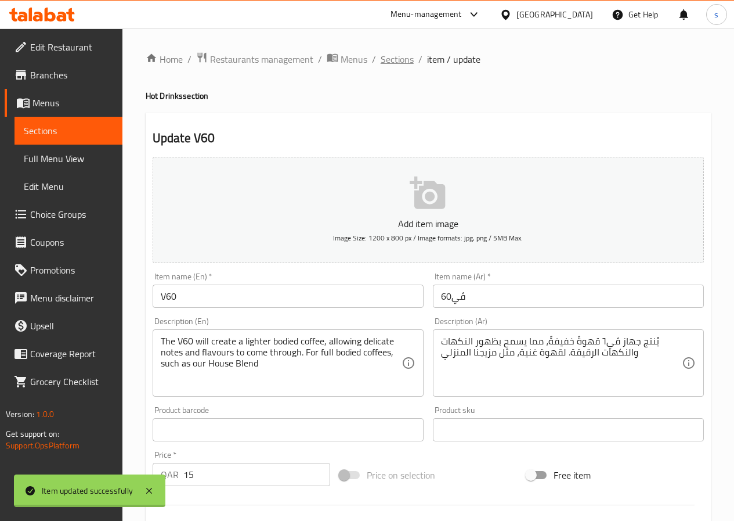
click at [404, 57] on span "Sections" at bounding box center [397, 59] width 33 height 14
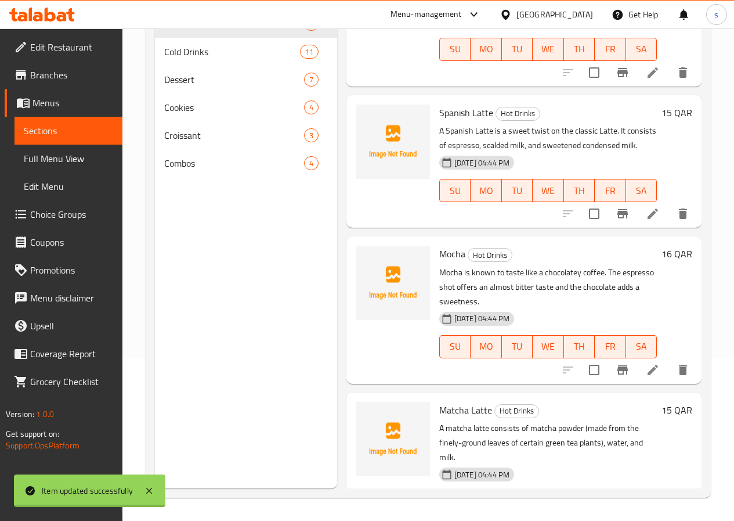
scroll to position [812, 0]
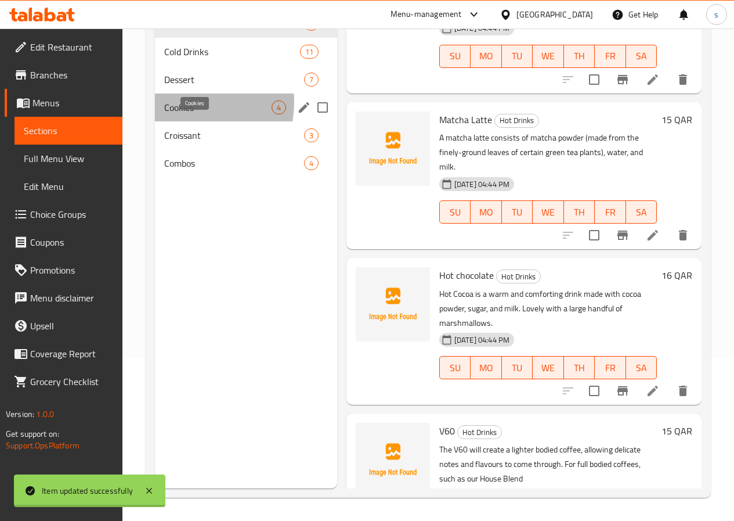
drag, startPoint x: 185, startPoint y: 120, endPoint x: 193, endPoint y: 120, distance: 7.5
click at [185, 114] on span "Cookies" at bounding box center [217, 107] width 107 height 14
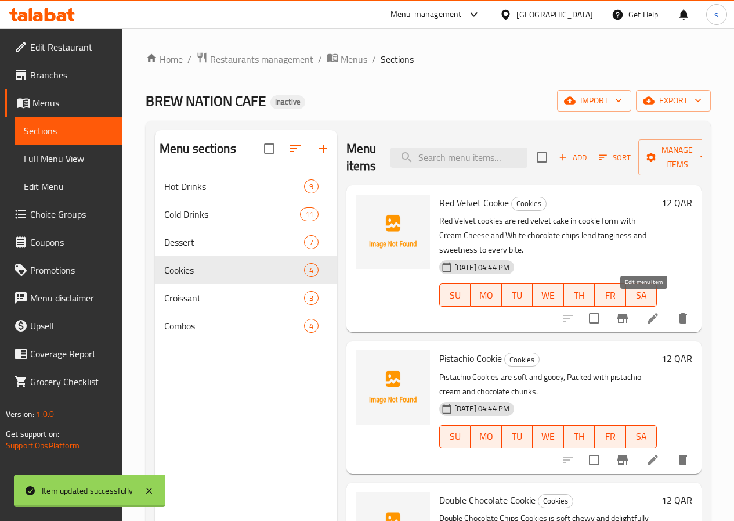
click at [649, 311] on icon at bounding box center [653, 318] width 14 height 14
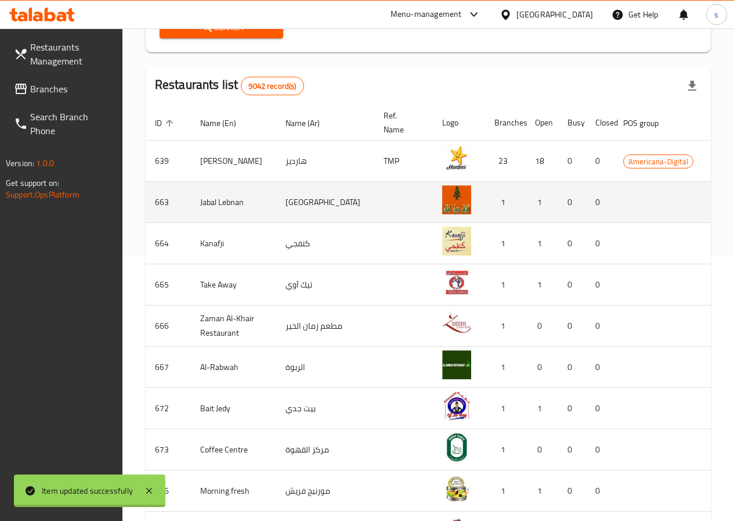
scroll to position [290, 0]
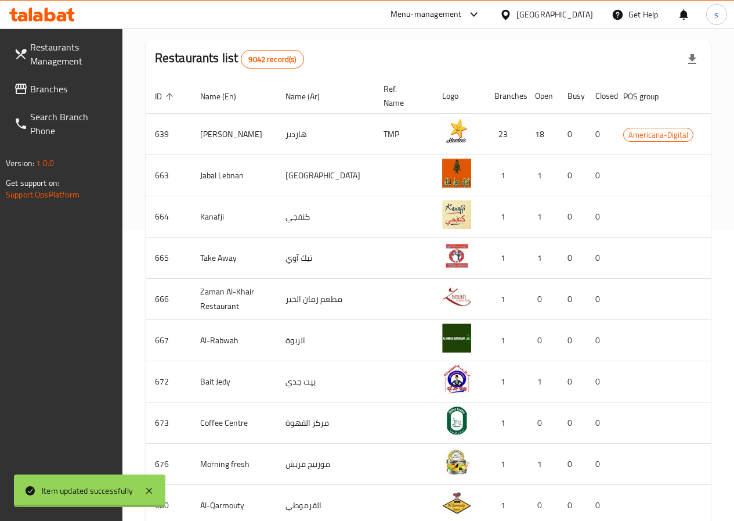
click at [55, 90] on span "Branches" at bounding box center [71, 89] width 83 height 14
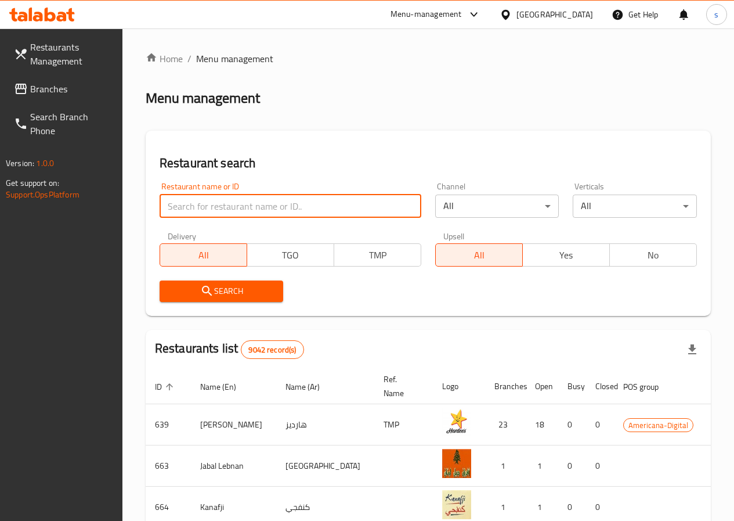
click at [218, 210] on input "search" at bounding box center [291, 205] width 262 height 23
drag, startPoint x: 218, startPoint y: 210, endPoint x: 185, endPoint y: 209, distance: 32.5
click at [185, 209] on input "search" at bounding box center [291, 205] width 262 height 23
type input "776251"
click button "Search" at bounding box center [222, 290] width 124 height 21
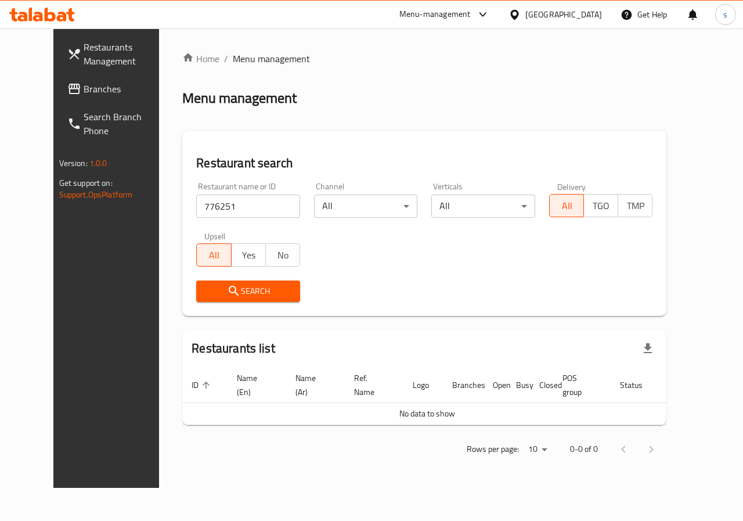
click at [259, 488] on div "Home / Menu management Menu management Restaurant search Restaurant name or ID …" at bounding box center [424, 257] width 531 height 459
drag, startPoint x: 327, startPoint y: 514, endPoint x: 417, endPoint y: 472, distance: 99.7
click at [337, 488] on div "Home / Menu management Menu management Restaurant search Restaurant name or ID …" at bounding box center [424, 257] width 531 height 459
click at [227, 290] on icon "submit" at bounding box center [234, 291] width 14 height 14
drag, startPoint x: 742, startPoint y: 280, endPoint x: 667, endPoint y: 351, distance: 103.9
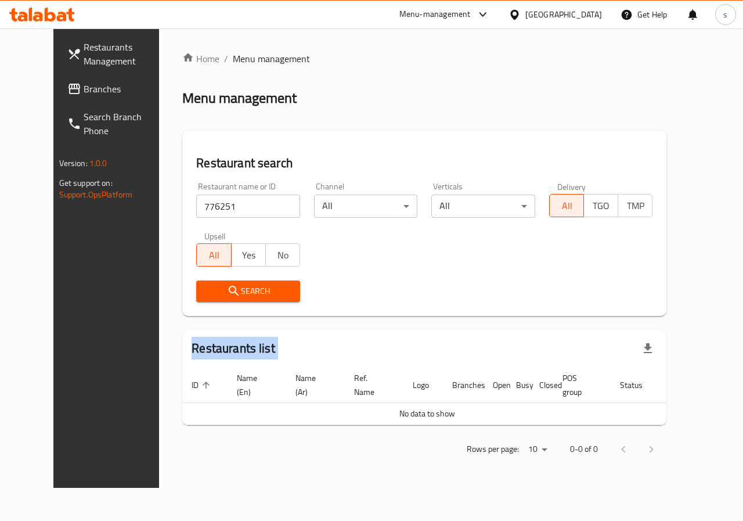
click at [690, 345] on div "Home / Menu management Menu management Restaurant search Restaurant name or ID …" at bounding box center [424, 257] width 531 height 459
click at [544, 324] on div "Home / Menu management Menu management Restaurant search Restaurant name or ID …" at bounding box center [424, 258] width 484 height 413
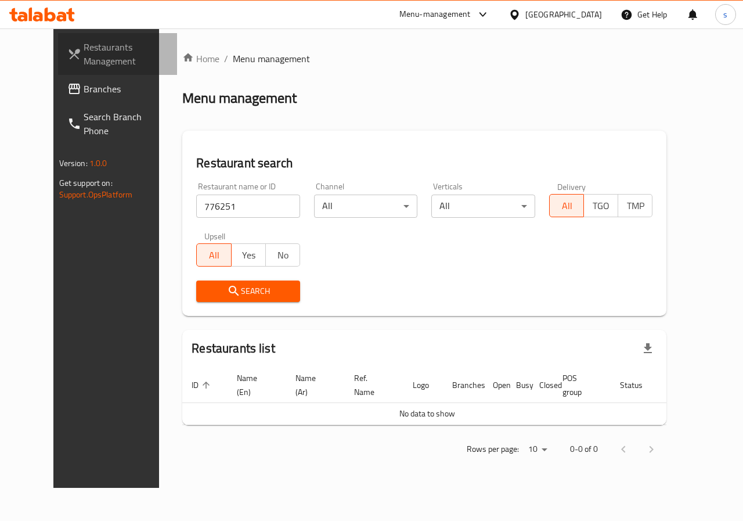
click at [84, 53] on span "Restaurants Management" at bounding box center [126, 54] width 85 height 28
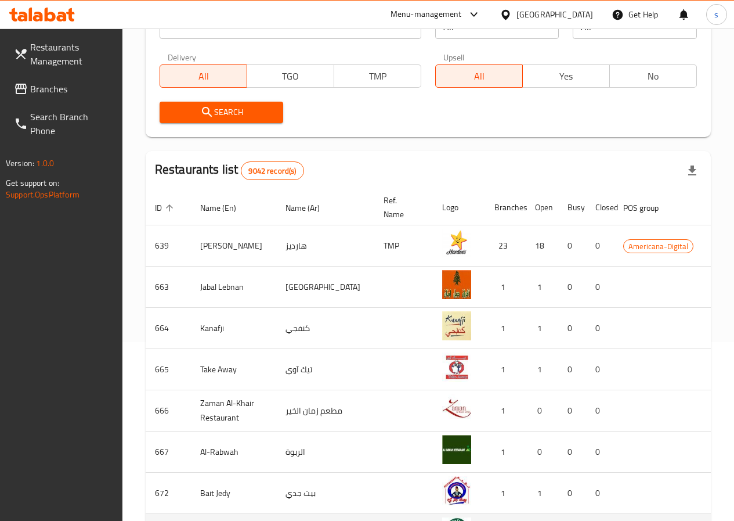
scroll to position [28, 0]
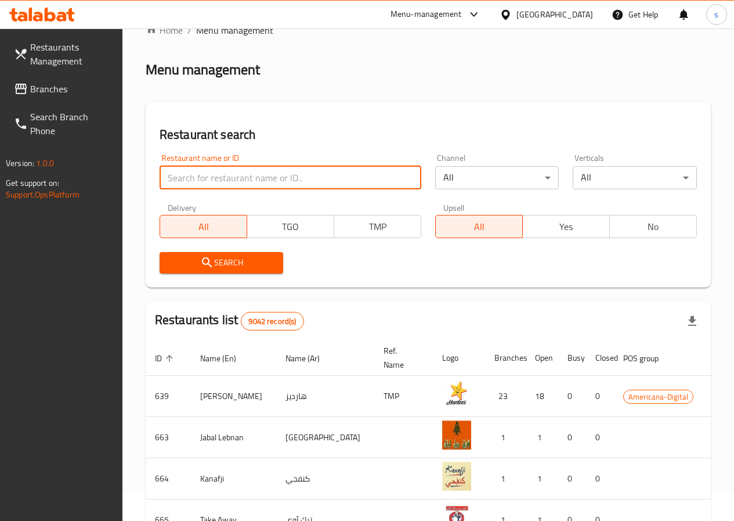
click at [244, 174] on input "search" at bounding box center [291, 177] width 262 height 23
type input "776251"
click button "Search" at bounding box center [222, 262] width 124 height 21
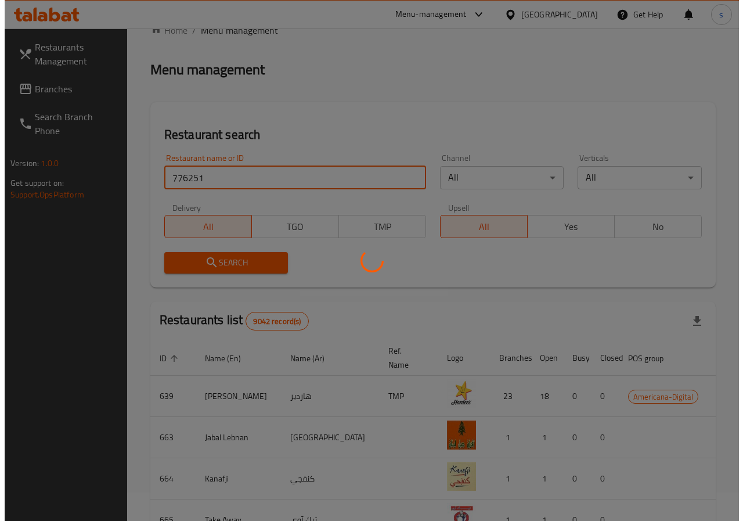
scroll to position [0, 0]
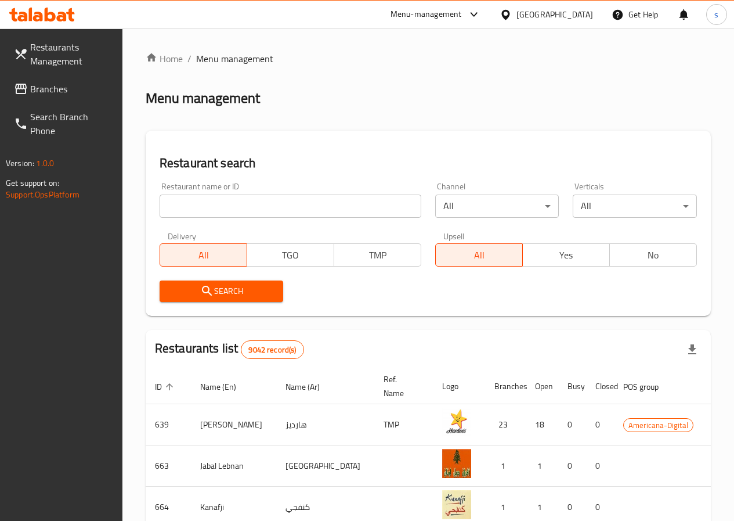
scroll to position [264, 0]
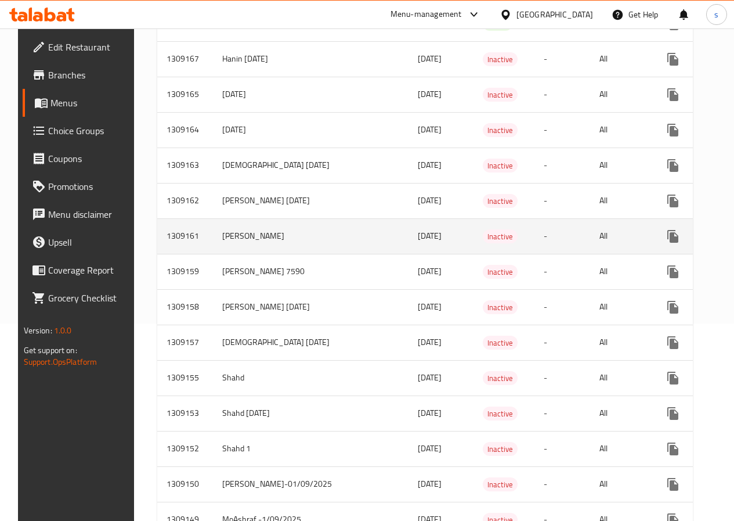
scroll to position [232, 0]
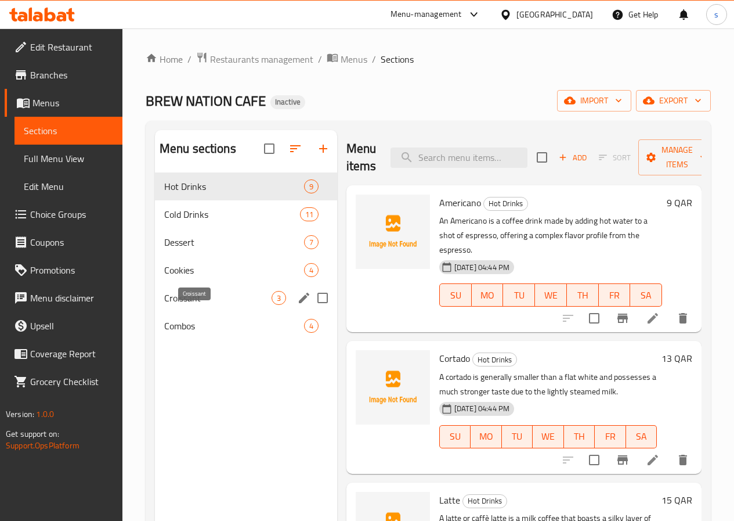
click at [196, 305] on span "Croissant" at bounding box center [217, 298] width 107 height 14
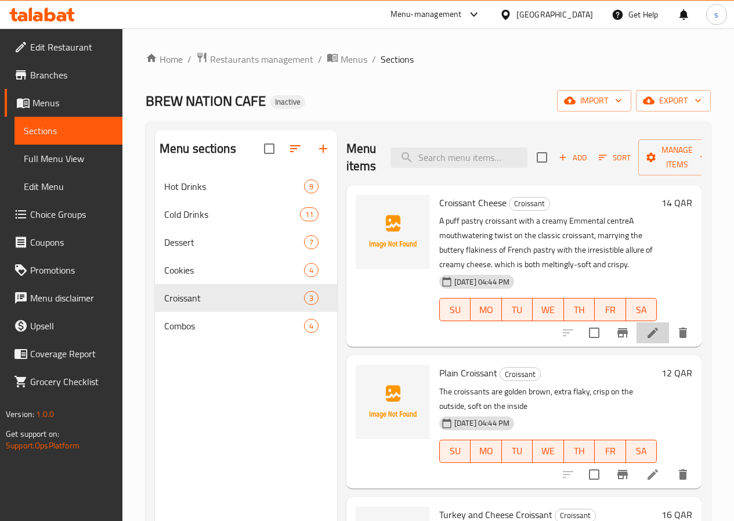
click at [645, 327] on li at bounding box center [653, 332] width 33 height 21
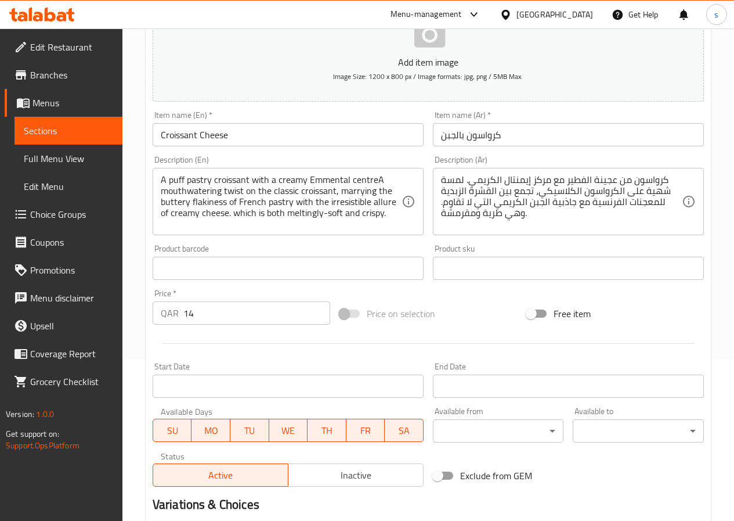
scroll to position [9, 0]
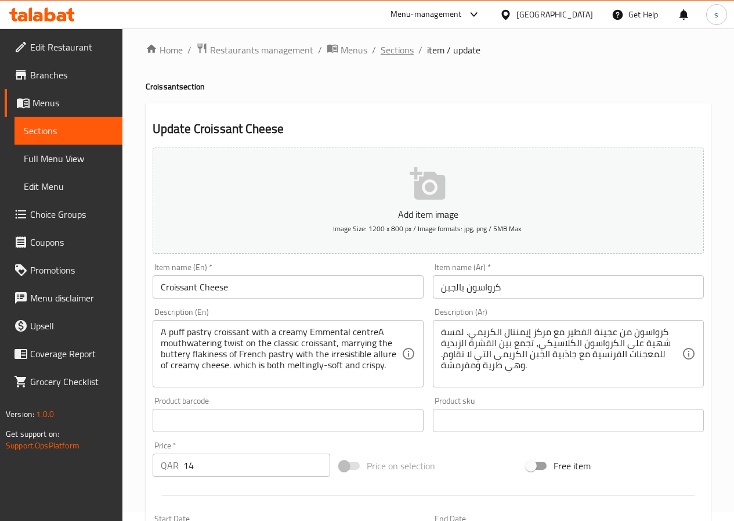
click at [393, 45] on span "Sections" at bounding box center [397, 50] width 33 height 14
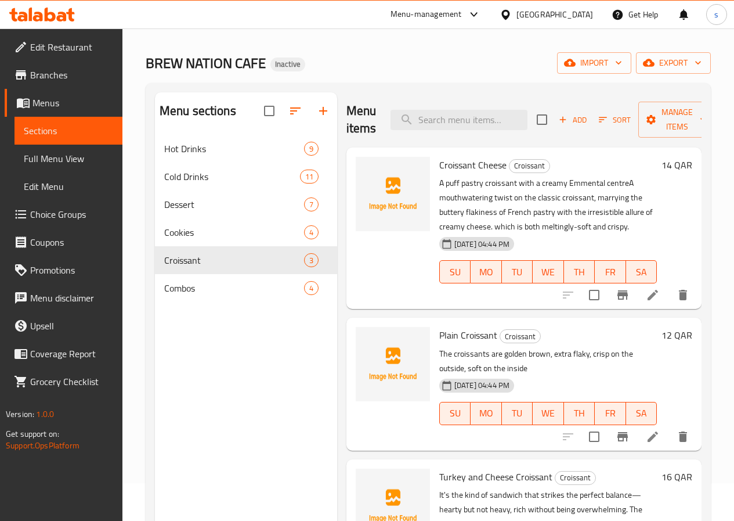
scroll to position [58, 0]
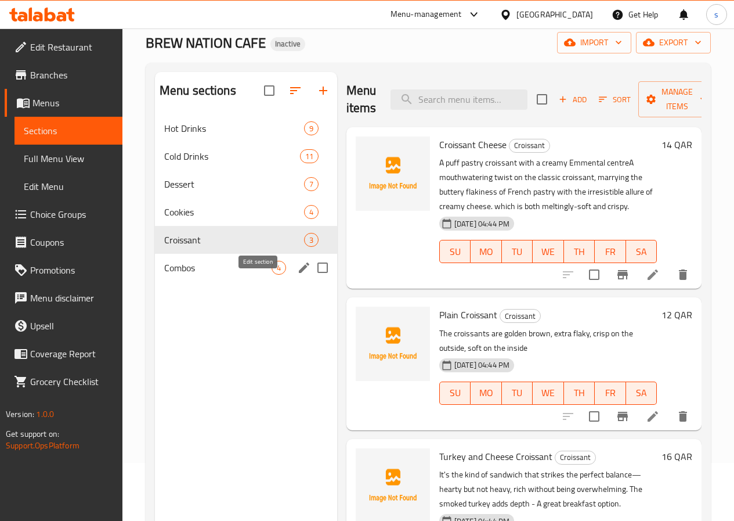
click at [297, 275] on icon "edit" at bounding box center [304, 268] width 14 height 14
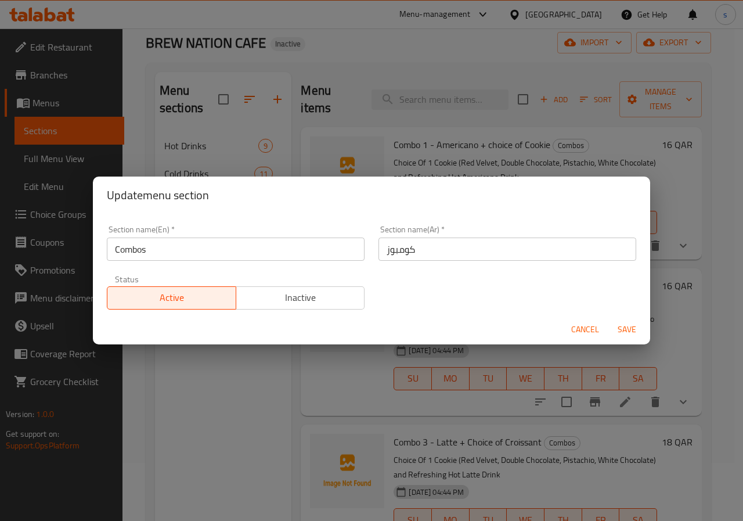
click at [266, 356] on div "Update menu section Section name(En)   * Combos Section name(En) * Section name…" at bounding box center [371, 260] width 743 height 521
click at [625, 332] on span "Save" at bounding box center [627, 329] width 28 height 15
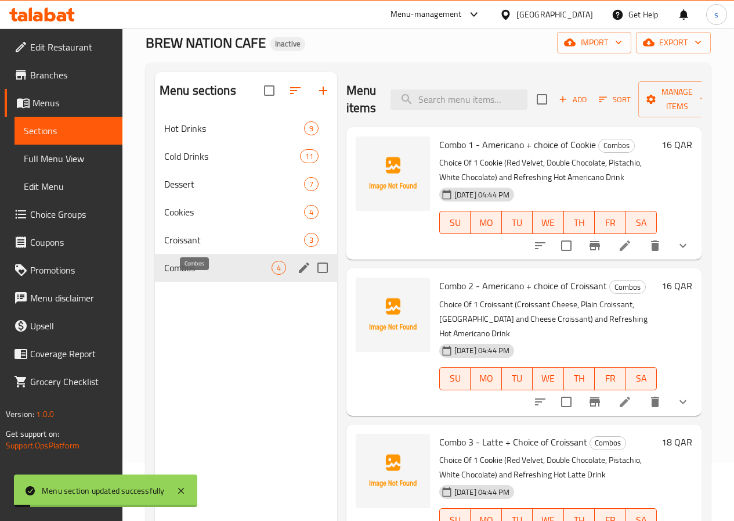
click at [201, 275] on span "Combos" at bounding box center [217, 268] width 107 height 14
click at [187, 275] on span "Combos" at bounding box center [217, 268] width 107 height 14
click at [618, 246] on icon at bounding box center [625, 246] width 14 height 14
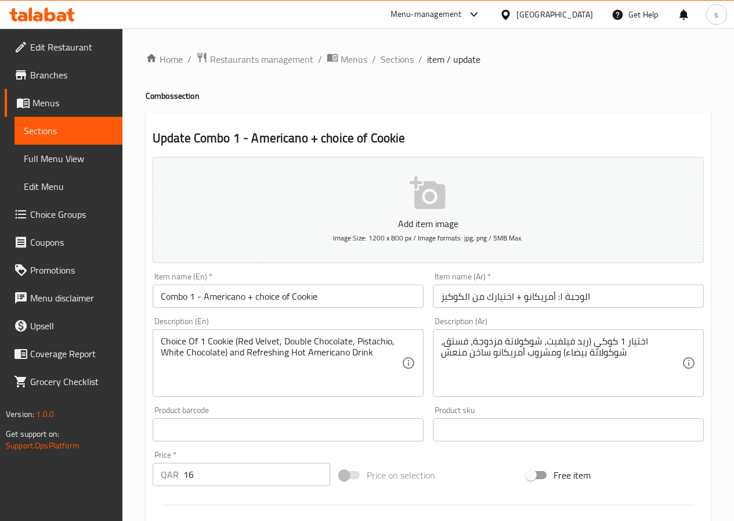
scroll to position [58, 0]
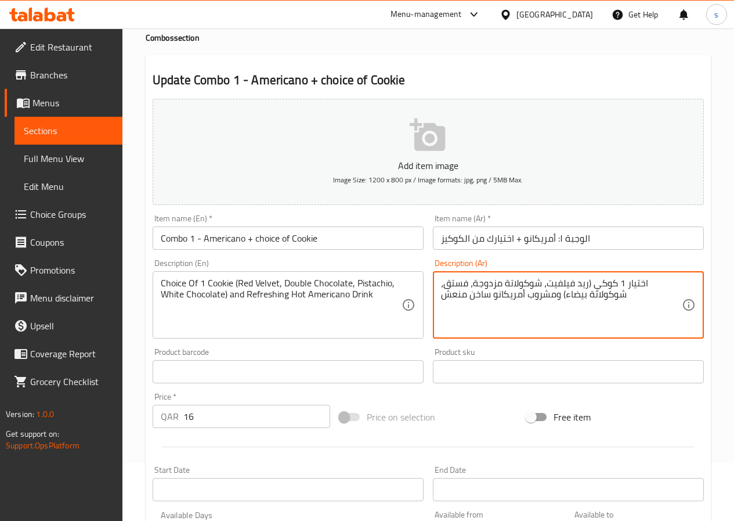
click at [490, 283] on textarea "اختيار 1 كوكي (ريد فيلفيت، شوكولاتة مزدوجة، فستق، شوكولاتة بيضاء) ومشروب أمريكا…" at bounding box center [561, 304] width 241 height 55
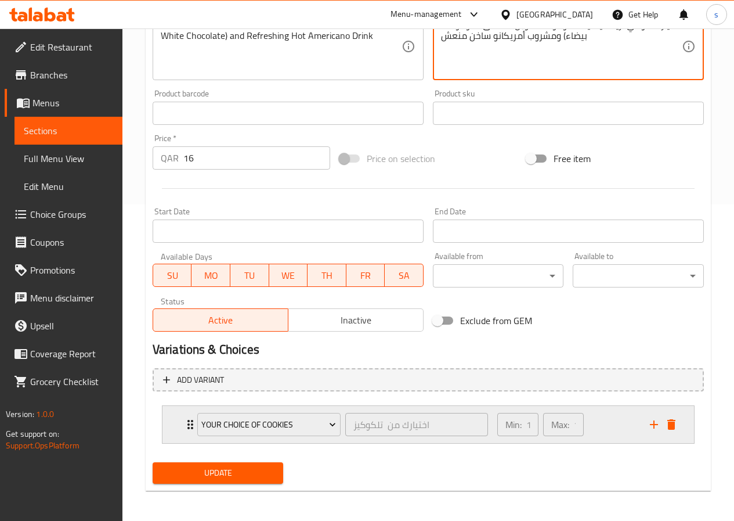
scroll to position [319, 0]
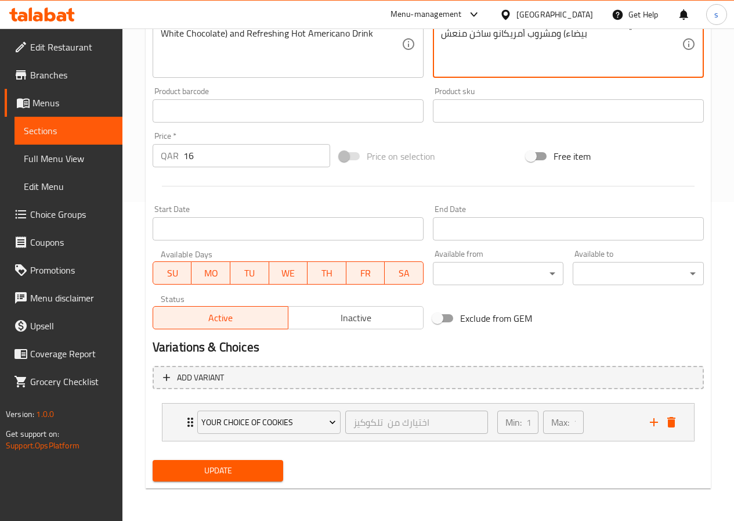
type textarea "اختيار 1 كوكي (ريد فيلفيت، شوكولاتة دوبل ، فستق، شوكولاتة بيضاء) ومشروب أمريكان…"
click at [241, 471] on span "Update" at bounding box center [218, 470] width 113 height 15
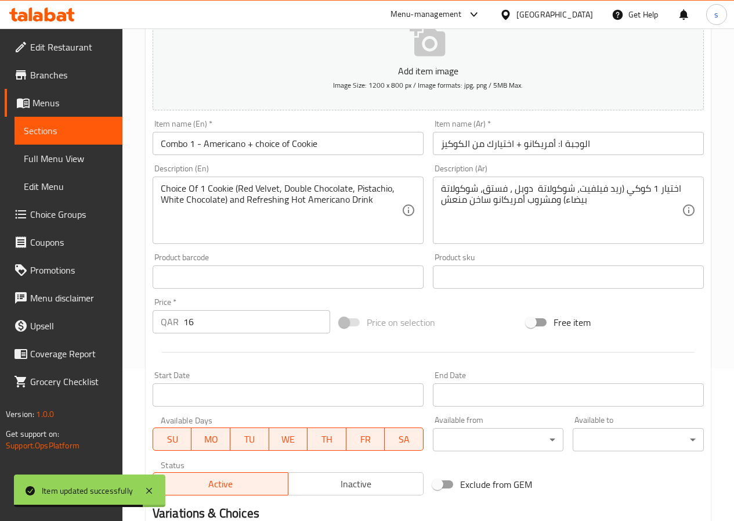
scroll to position [0, 0]
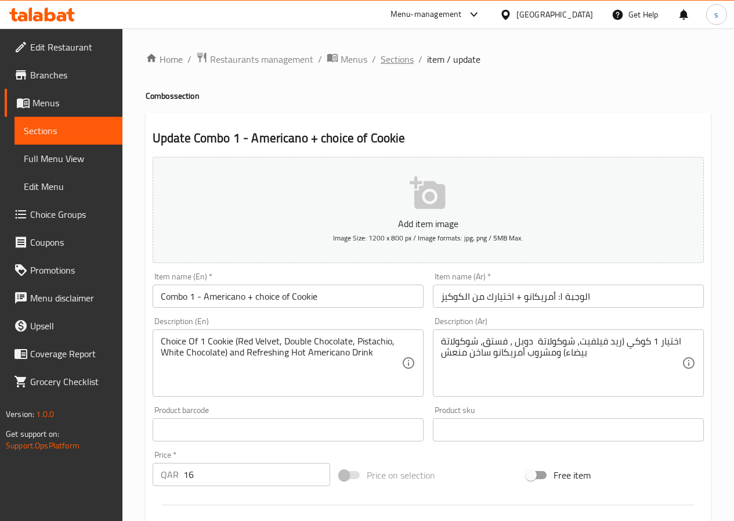
click at [402, 56] on span "Sections" at bounding box center [397, 59] width 33 height 14
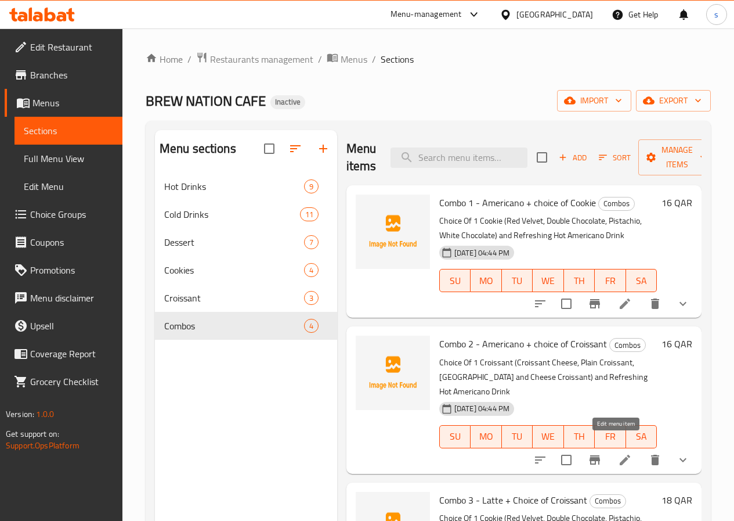
click at [618, 453] on icon at bounding box center [625, 460] width 14 height 14
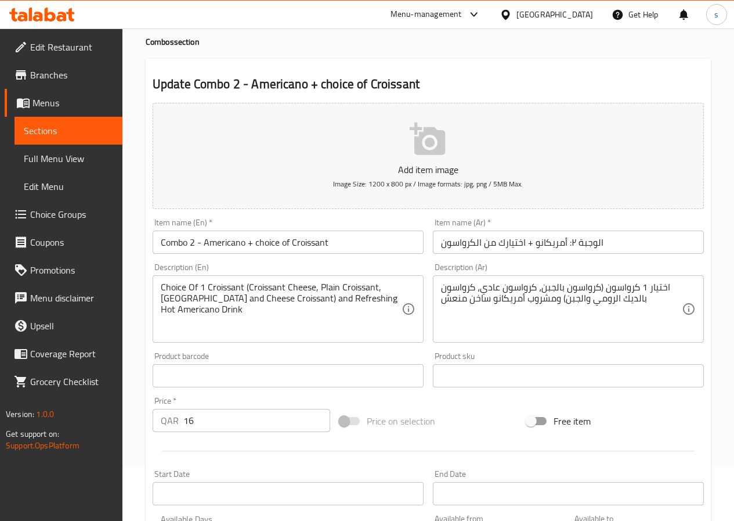
scroll to position [116, 0]
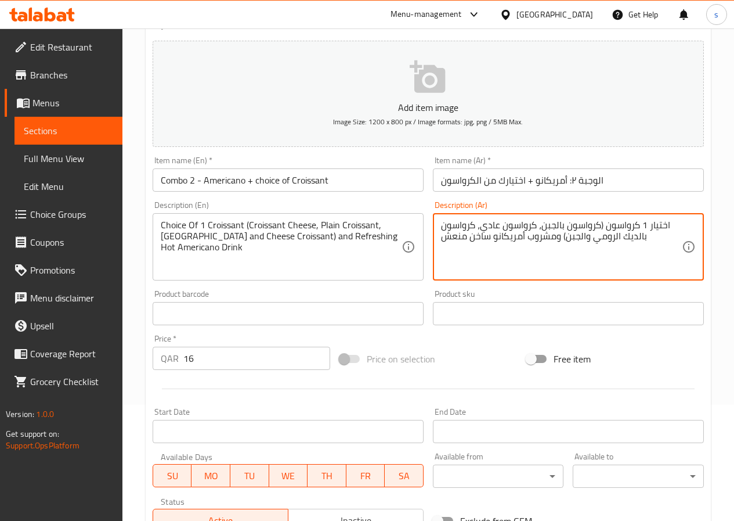
drag, startPoint x: 481, startPoint y: 228, endPoint x: 499, endPoint y: 226, distance: 18.6
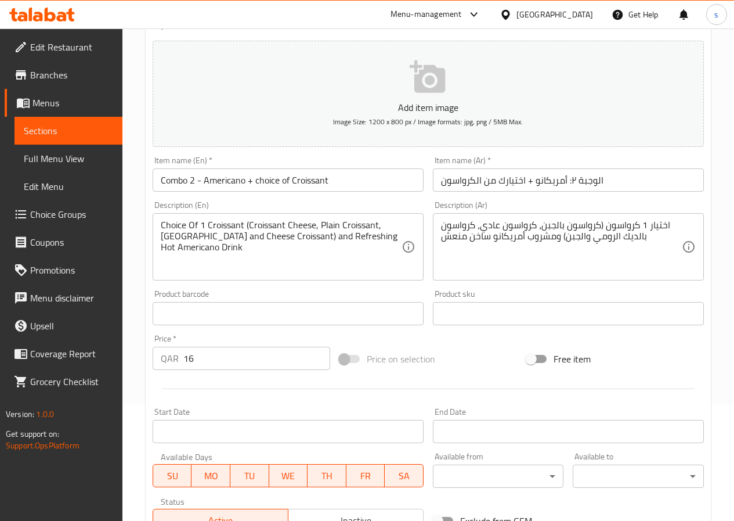
click at [493, 226] on textarea "اختيار 1 كرواسون (كرواسون بالجبن، كرواسون عادي، كرواسون بالديك الرومي والجبن) و…" at bounding box center [561, 246] width 241 height 55
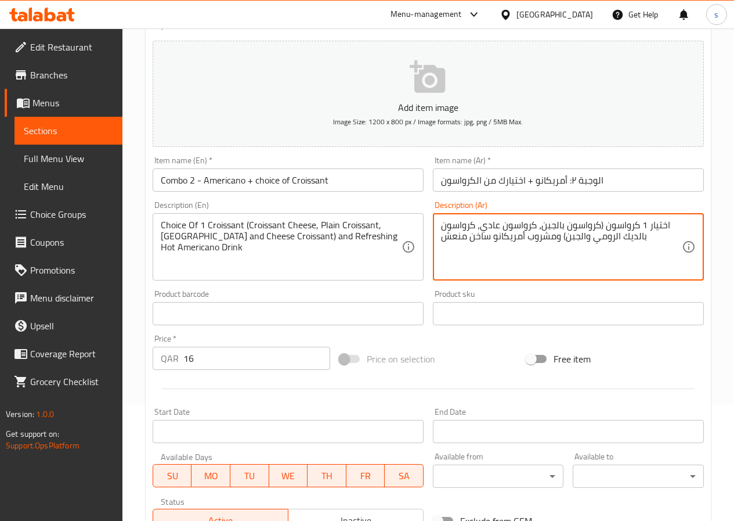
click at [493, 226] on textarea "اختيار 1 كرواسون (كرواسون بالجبن، كرواسون عادي، كرواسون بالديك الرومي والجبن) و…" at bounding box center [561, 246] width 241 height 55
click at [492, 215] on div "اختيار 1 كرواسون (كرواسون بالجبن، كرواسون عادي، كرواسون بالديك الرومي والجبن) و…" at bounding box center [568, 246] width 271 height 67
click at [489, 230] on textarea "اختيار 1 كرواسون (كرواسون بالجبن، كرواسون عادي، كرواسون بالديك الرومي والجبن) و…" at bounding box center [561, 246] width 241 height 55
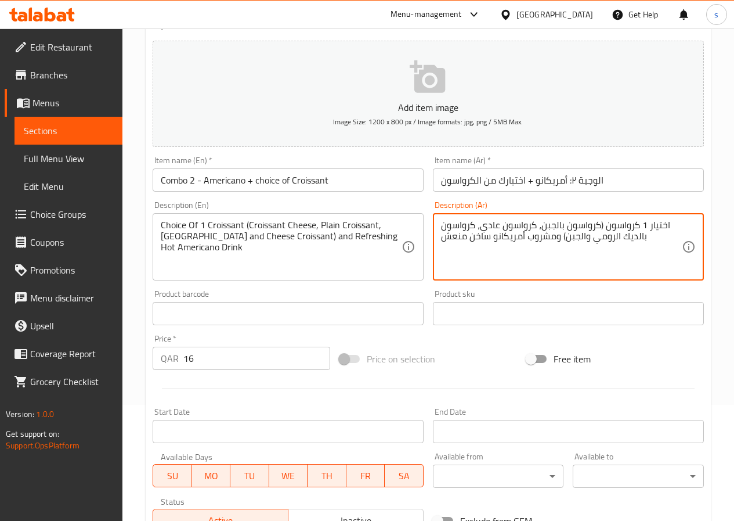
click at [459, 219] on textarea "اختيار 1 كرواسون (كرواسون بالجبن، كرواسون عادي، كرواسون بالديك الرومي والجبن) و…" at bounding box center [561, 246] width 241 height 55
drag, startPoint x: 484, startPoint y: 228, endPoint x: 500, endPoint y: 225, distance: 16.5
click at [500, 225] on textarea "اختيار 1 كرواسون (كرواسون بالجبن، كرواسون عادي، كرواسون بالديك الرومي والجبن) و…" at bounding box center [561, 246] width 241 height 55
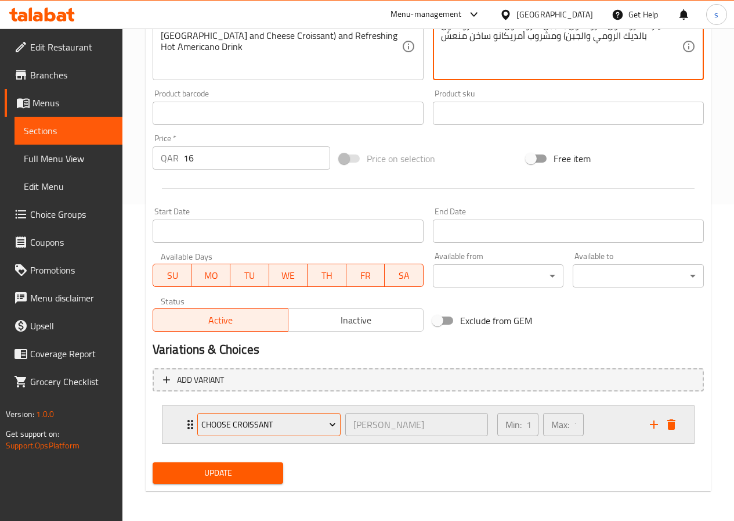
scroll to position [319, 0]
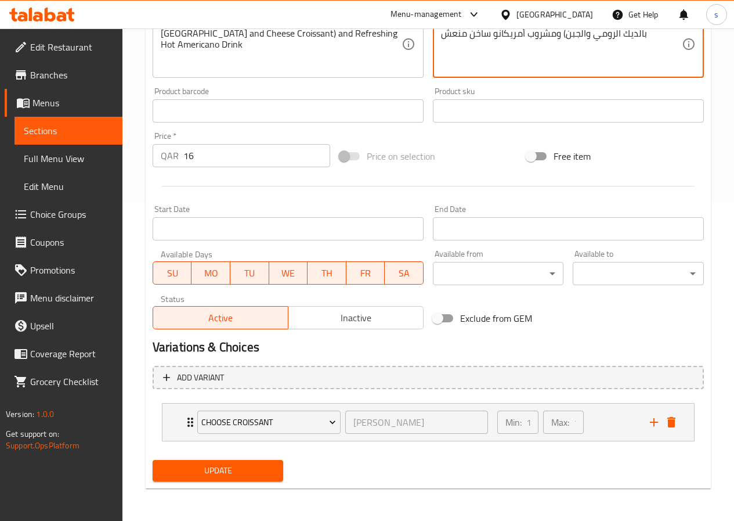
type textarea "اختيار 1 كرواسون (كرواسون بالجبن، كرواسون سادة ، كرواسون بالديك الرومي والجبن) …"
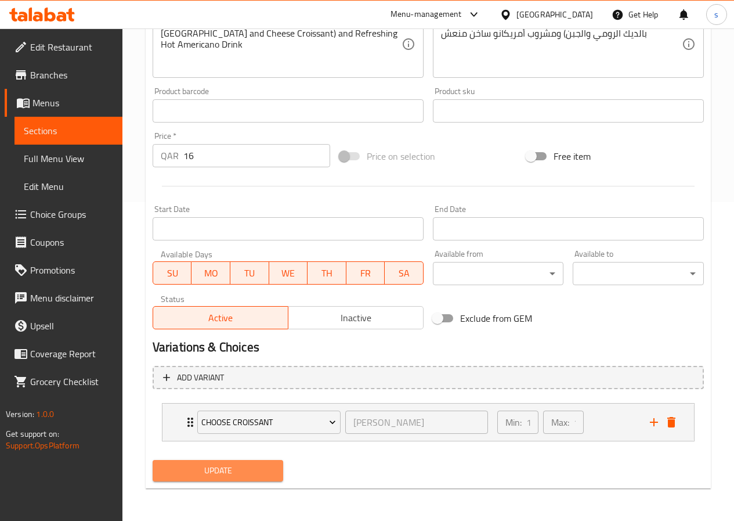
click at [229, 466] on span "Update" at bounding box center [218, 470] width 113 height 15
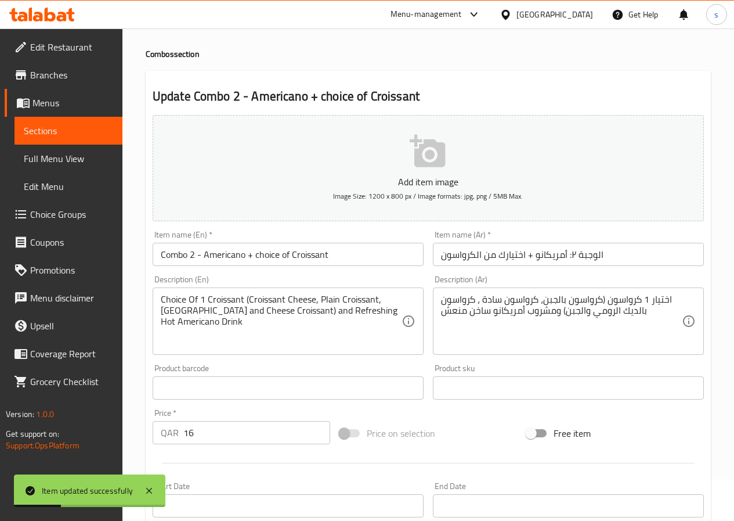
scroll to position [0, 0]
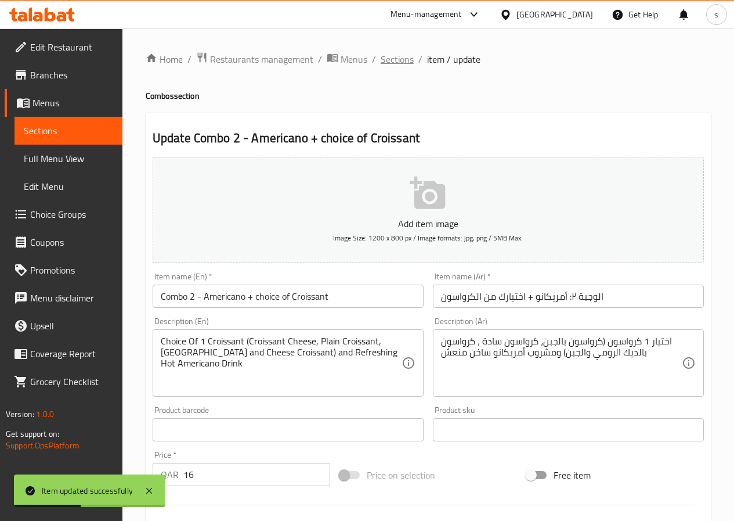
click at [390, 61] on span "Sections" at bounding box center [397, 59] width 33 height 14
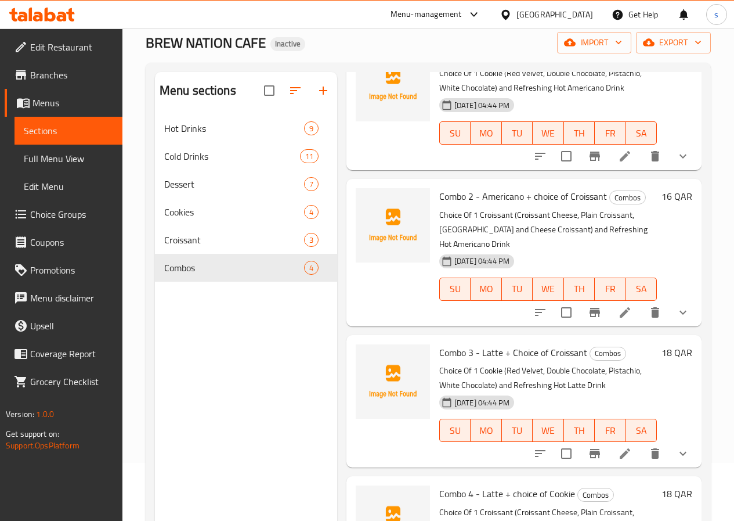
scroll to position [91, 0]
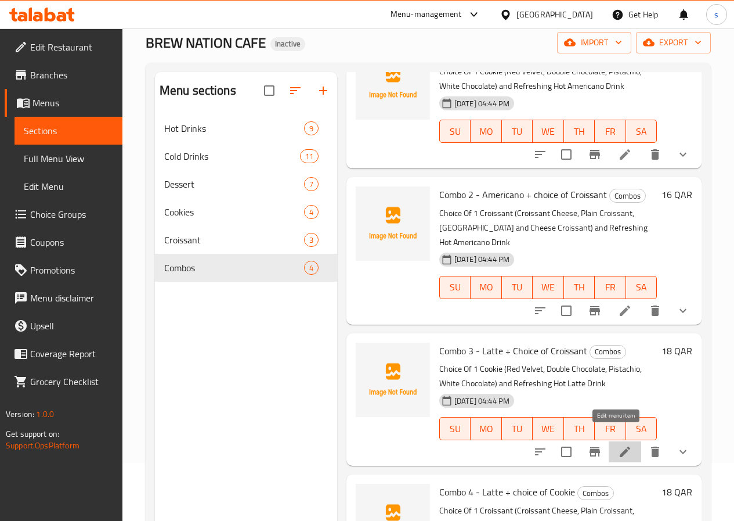
click at [620, 446] on icon at bounding box center [625, 451] width 10 height 10
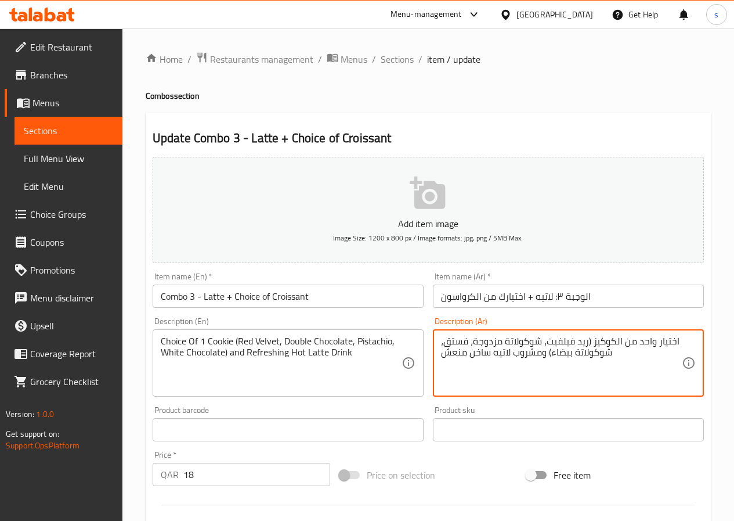
drag, startPoint x: 502, startPoint y: 342, endPoint x: 474, endPoint y: 341, distance: 28.4
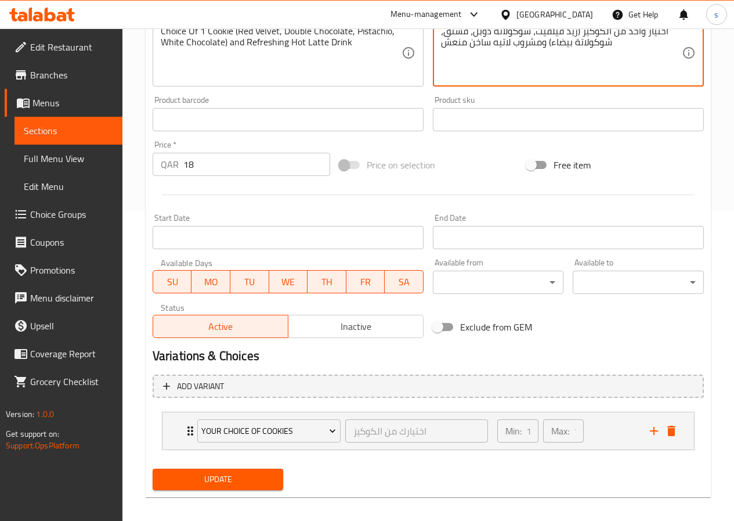
scroll to position [319, 0]
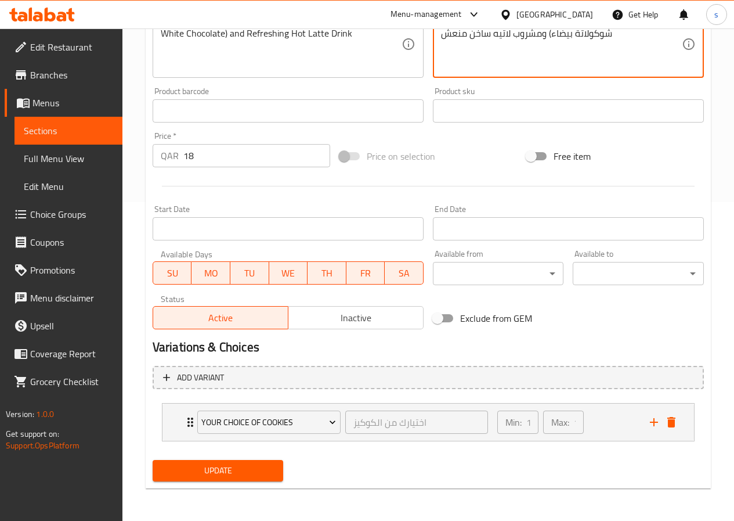
type textarea "اختيار واحد من الكوكيز (ريد فيلفيت، شوكولاتة دوبل، فستق، شوكولاتة بيضاء) ومشروب…"
click at [220, 478] on span "Update" at bounding box center [218, 470] width 113 height 15
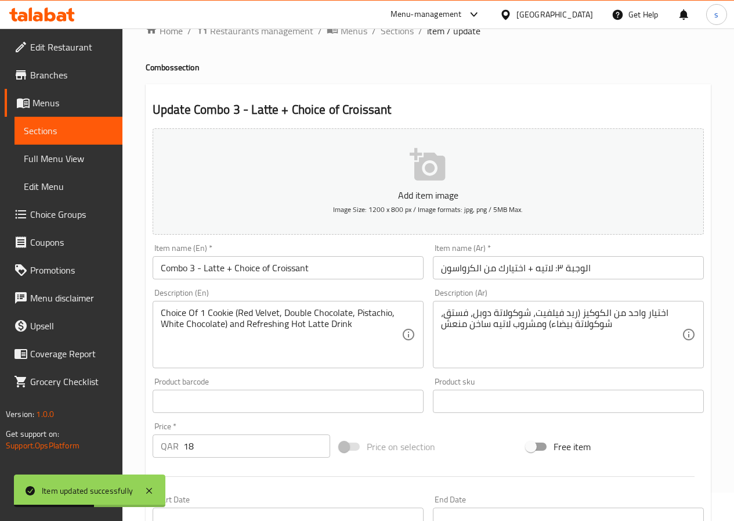
scroll to position [0, 0]
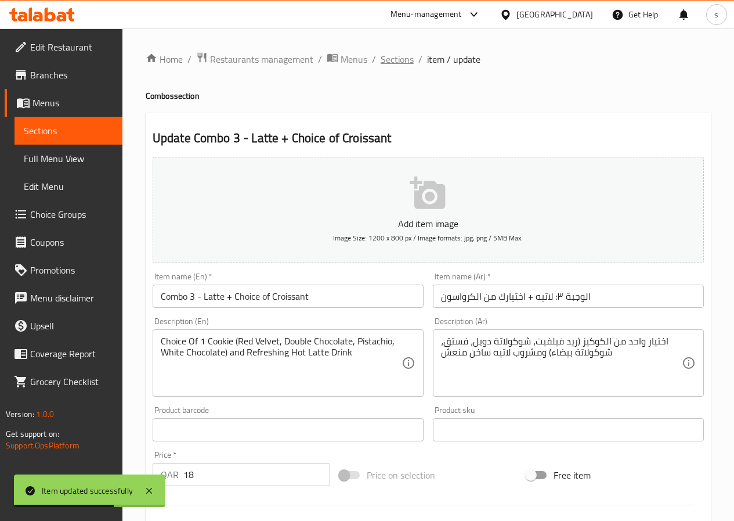
click at [403, 63] on span "Sections" at bounding box center [397, 59] width 33 height 14
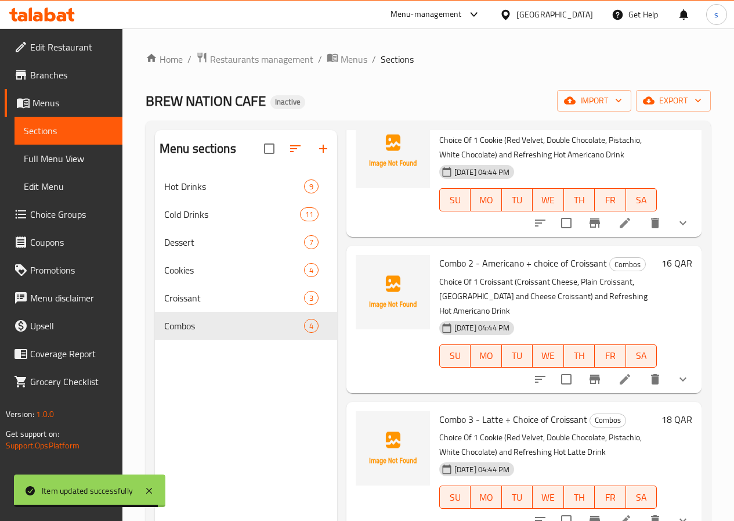
scroll to position [91, 0]
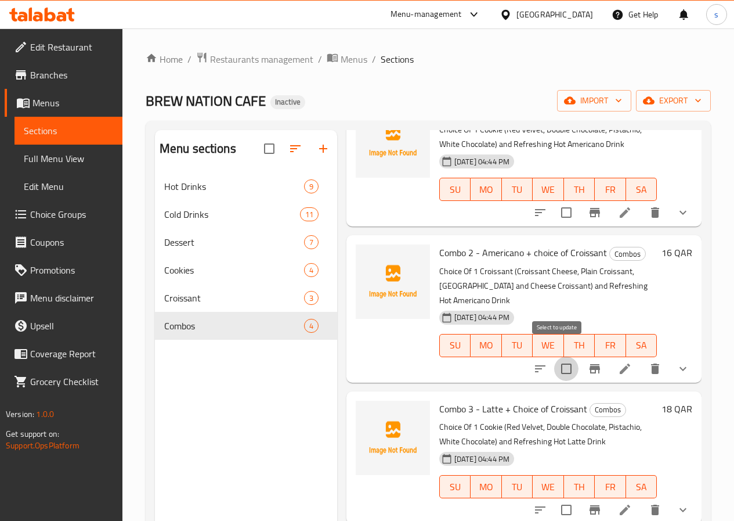
click at [561, 356] on input "checkbox" at bounding box center [566, 368] width 24 height 24
checkbox input "false"
click at [619, 503] on icon at bounding box center [625, 510] width 14 height 14
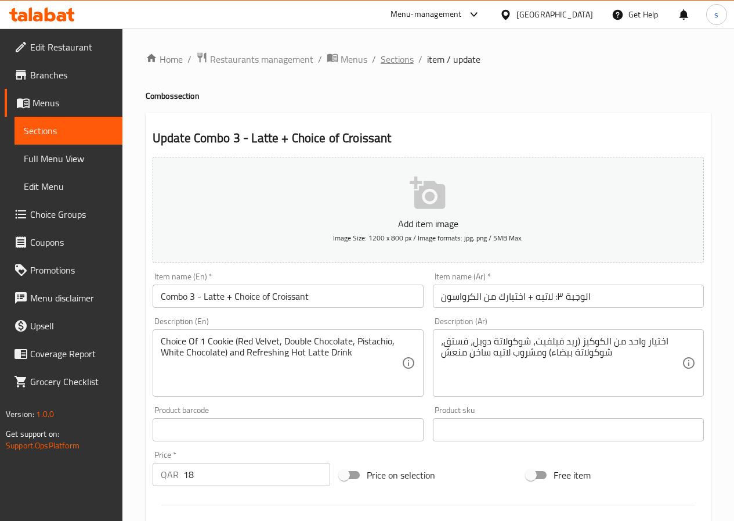
click at [392, 65] on span "Sections" at bounding box center [397, 59] width 33 height 14
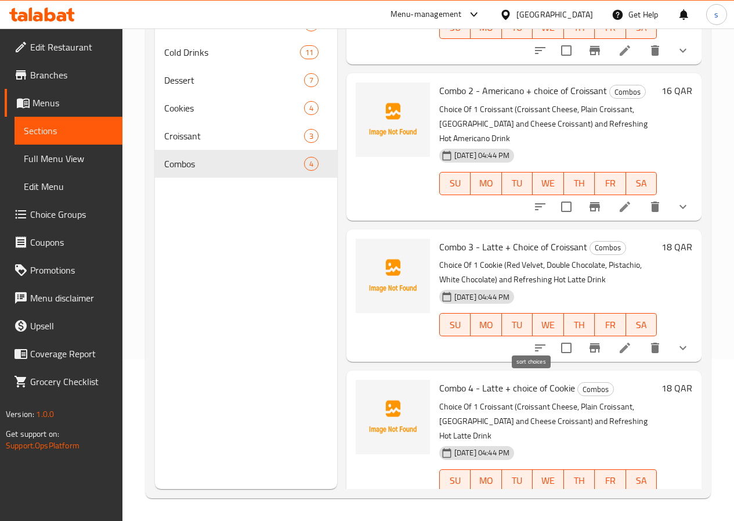
scroll to position [163, 0]
click at [618, 496] on icon at bounding box center [625, 503] width 14 height 14
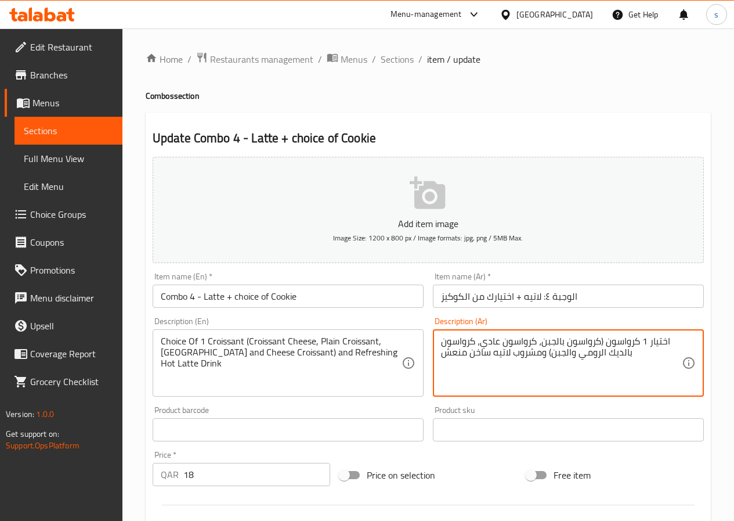
drag, startPoint x: 498, startPoint y: 340, endPoint x: 481, endPoint y: 345, distance: 17.8
click at [618, 355] on textarea "اختيار 1 كرواسون (كرواسون بالجبن، كرواسون سادة ، كرواسون بالديك الرومي والجبن) …" at bounding box center [561, 363] width 241 height 55
click at [609, 351] on textarea "اختيار 1 كرواسون (كرواسون بالجبن، كرواسون سادة ، كرواسون بالديك الرومي والجبن) …" at bounding box center [561, 363] width 241 height 55
drag, startPoint x: 609, startPoint y: 351, endPoint x: 641, endPoint y: 359, distance: 32.8
click at [641, 359] on textarea "اختيار 1 كرواسون (كرواسون بالجبن، كرواسون سادة ، كرواسون بالديك الرومي والجبن) …" at bounding box center [561, 363] width 241 height 55
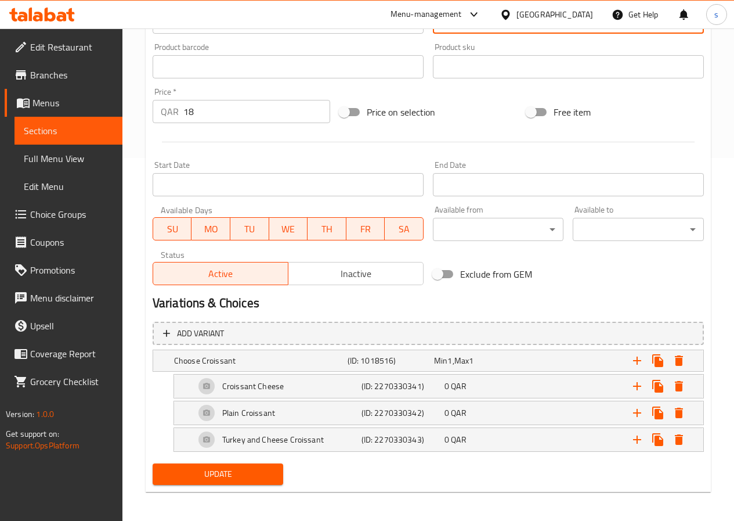
scroll to position [366, 0]
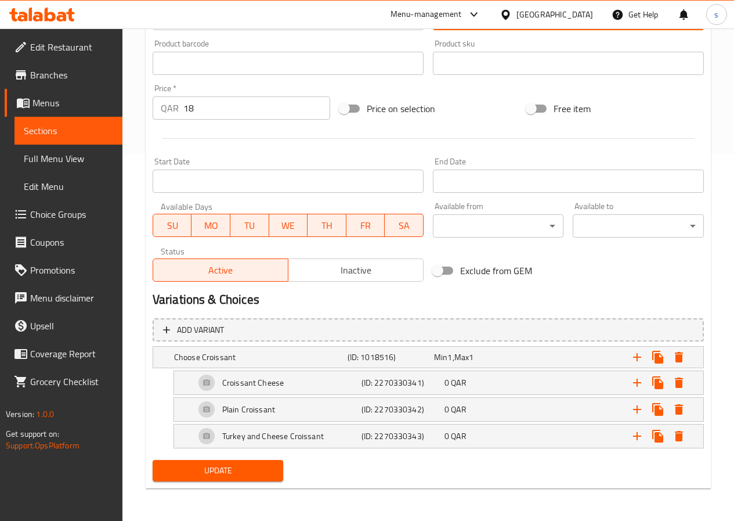
type textarea "اختيار 1 كرواسون (كرواسون بالجبن، كرواسون سادة ، كرواسون الرومي والجبن) ومشروب …"
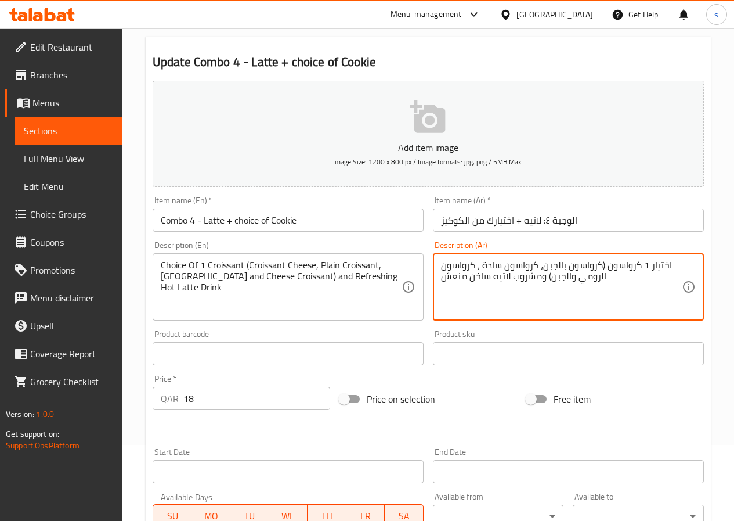
scroll to position [0, 0]
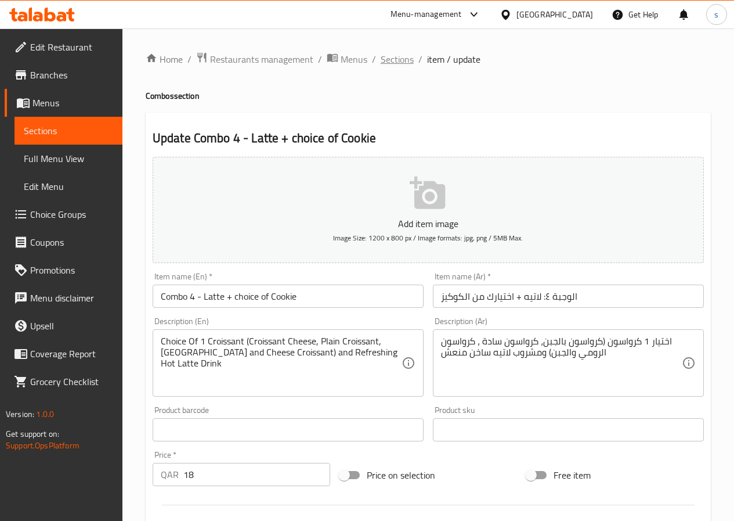
click at [399, 59] on span "Sections" at bounding box center [397, 59] width 33 height 14
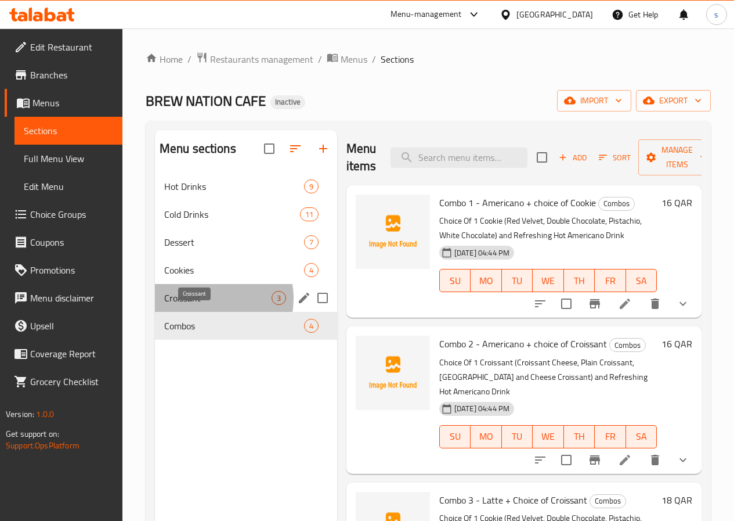
click at [205, 305] on span "Croissant" at bounding box center [217, 298] width 107 height 14
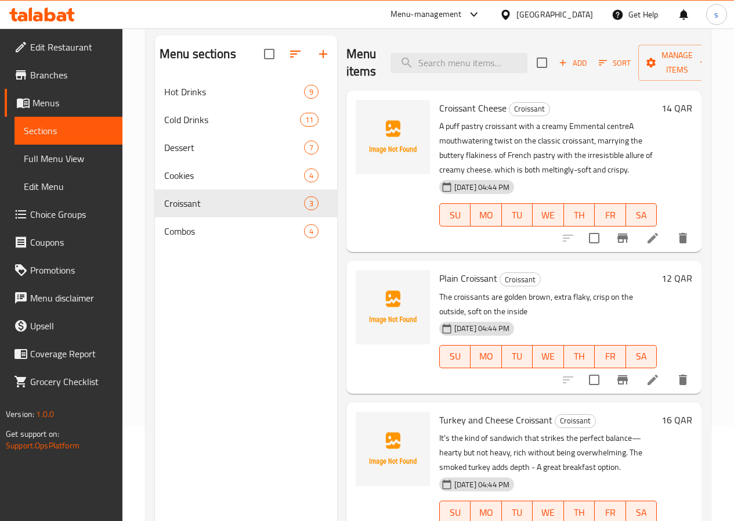
scroll to position [163, 0]
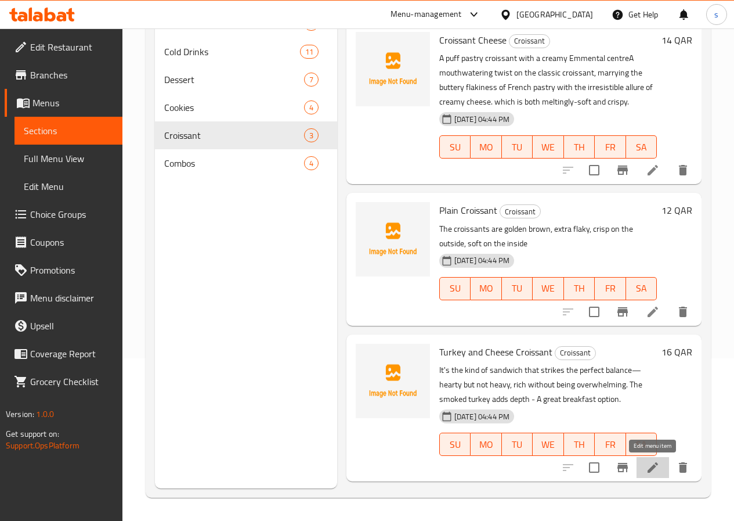
click at [653, 470] on icon at bounding box center [653, 467] width 14 height 14
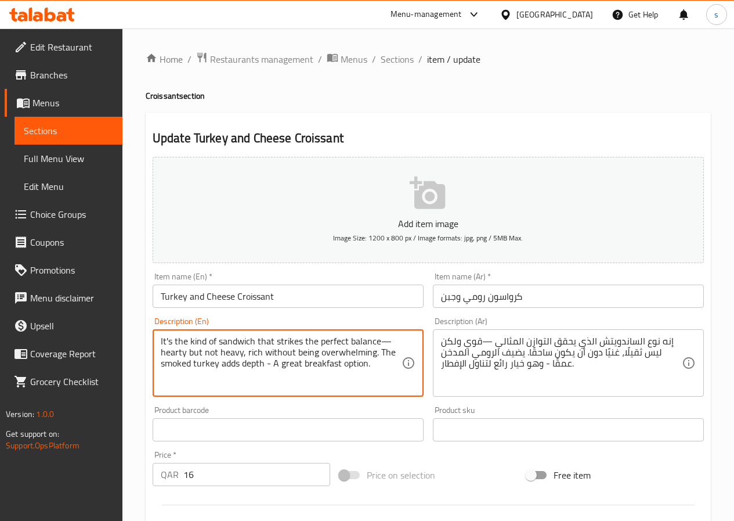
click at [301, 354] on textarea "It's the kind of sandwich that strikes the perfect balance—hearty but not heavy…" at bounding box center [281, 363] width 241 height 55
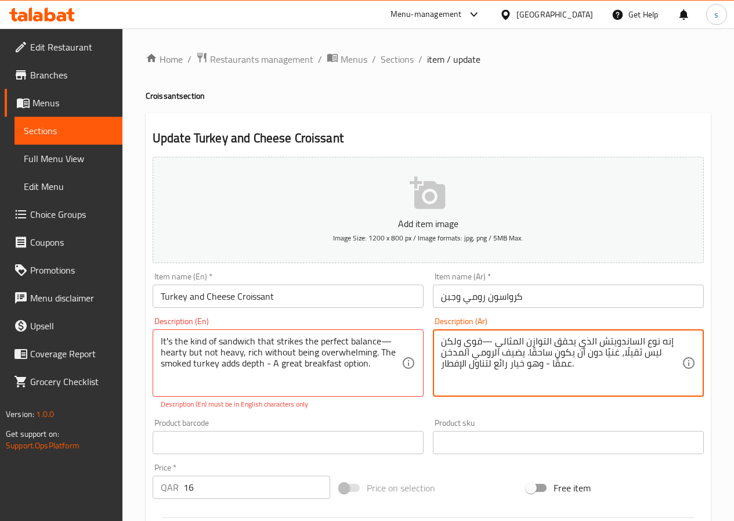
drag, startPoint x: 570, startPoint y: 354, endPoint x: 549, endPoint y: 354, distance: 21.5
click at [549, 354] on textarea "إنه نوع الساندويتش الذي يحقق التوازن المثالي —قوي ولكن ليس ثقيلًا، غنيًا دون أن…" at bounding box center [561, 363] width 241 height 55
click at [573, 352] on textarea "إنه نوع الساندويتش الذي يحقق التوازن المثالي —قوي ولكن ليس ثقيلًا، غنيًا دون أن…" at bounding box center [561, 363] width 241 height 55
drag, startPoint x: 574, startPoint y: 352, endPoint x: 558, endPoint y: 353, distance: 15.1
click at [558, 353] on textarea "إنه نوع الساندويتش الذي يحقق التوازن المثالي —قوي ولكن ليس ثقيلًا، غنيًا دون أن…" at bounding box center [561, 363] width 241 height 55
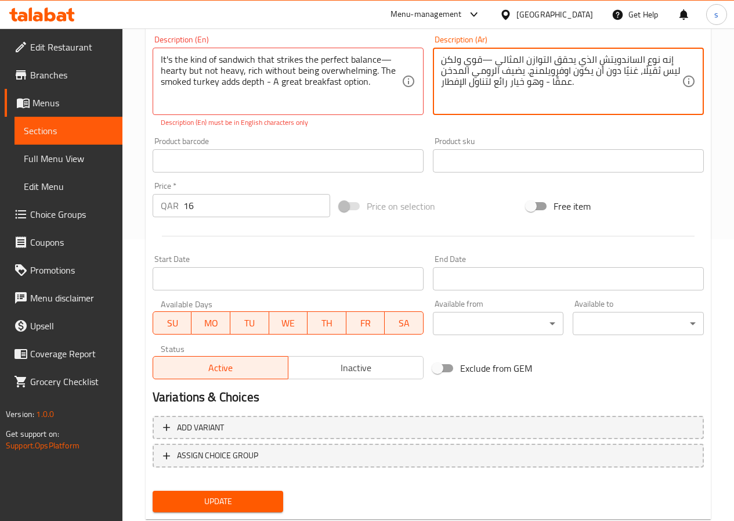
scroll to position [312, 0]
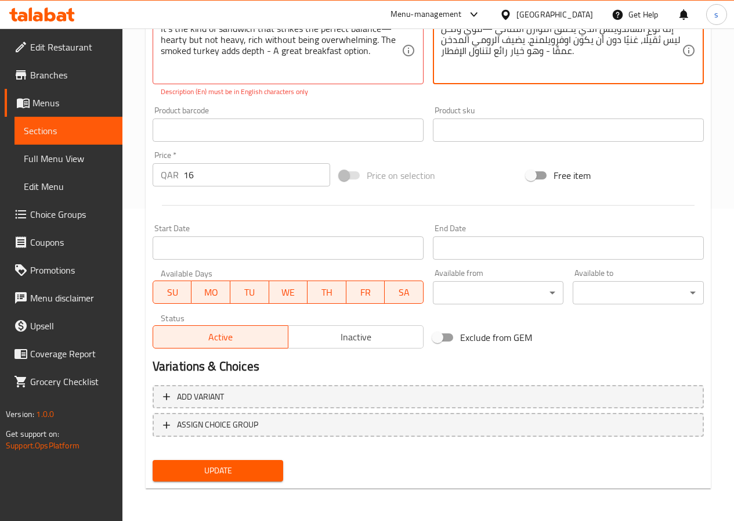
type textarea "إنه نوع الساندويتش الذي يحقق التوازن المثالي —قوي ولكن ليس ثقيلًا، غنيًا دون أن…"
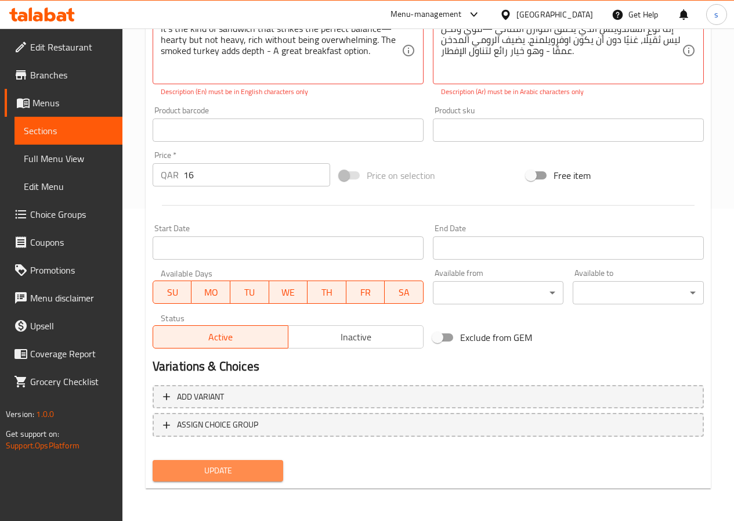
click at [251, 470] on span "Update" at bounding box center [218, 470] width 113 height 15
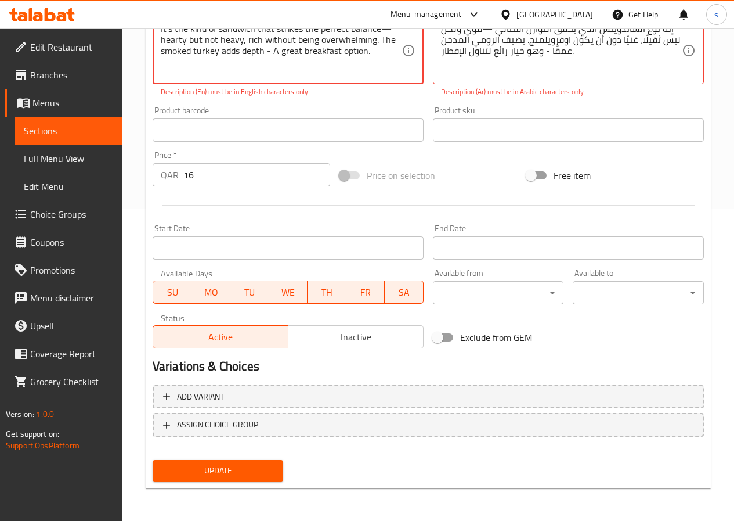
scroll to position [80, 0]
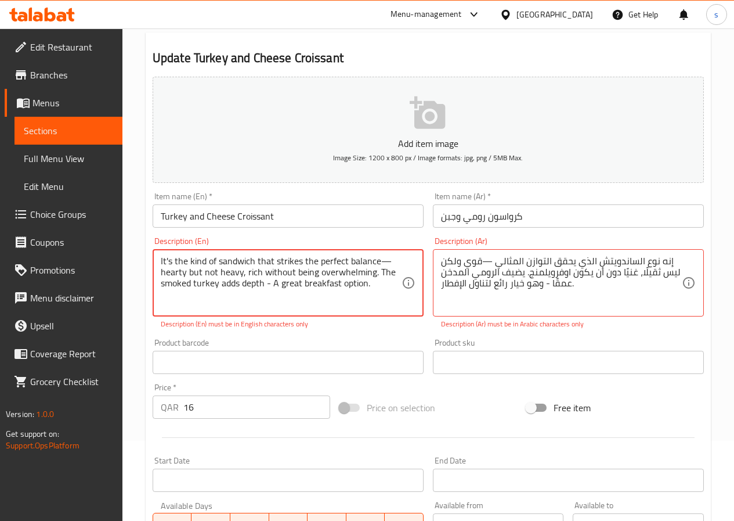
click at [352, 289] on textarea "It's the kind of sandwich that strikes the perfect balance—hearty but not heavy…" at bounding box center [281, 282] width 241 height 55
click at [387, 264] on textarea "It's the kind of sandwich that strikes the perfect balance—hearty but not heavy…" at bounding box center [281, 282] width 241 height 55
type textarea "It's the kind of sandwich that strikes the perfect balance hearty but not heavy…"
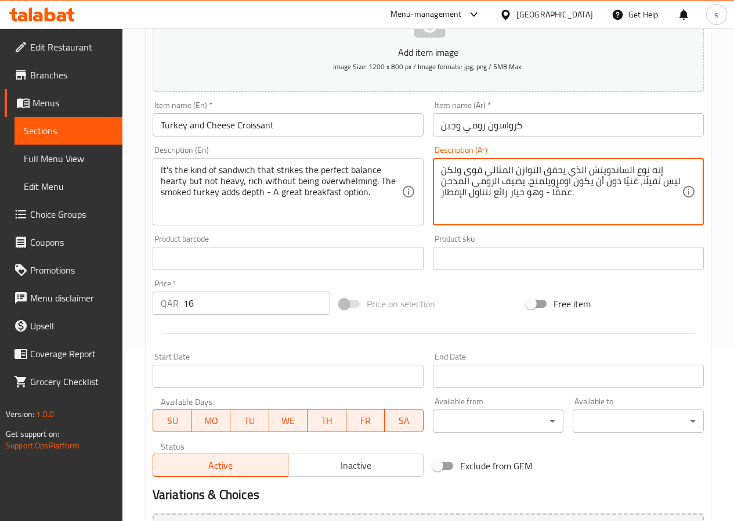
scroll to position [300, 0]
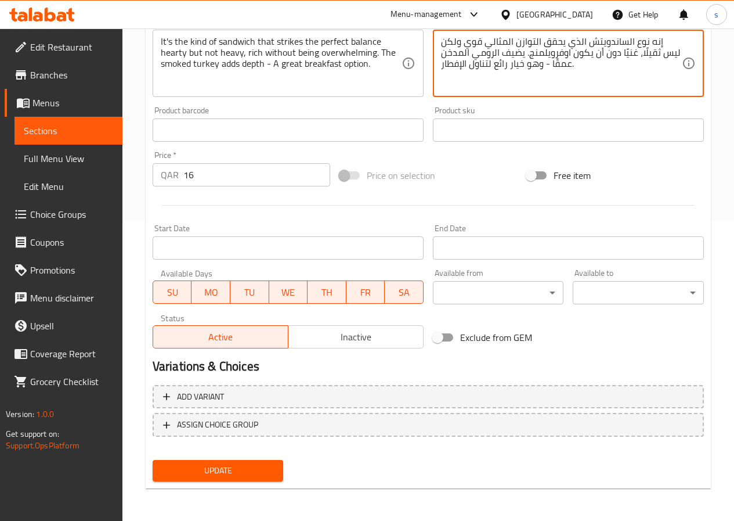
type textarea "إنه نوع الساندويتش الذي يحقق التوازن المثالي قوي ولكن ليس ثقيلًا، غنيًا دون أن …"
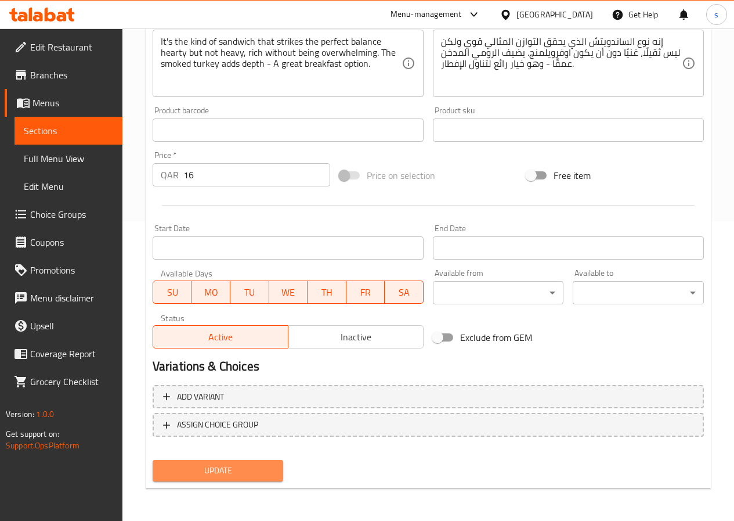
click at [221, 463] on span "Update" at bounding box center [218, 470] width 113 height 15
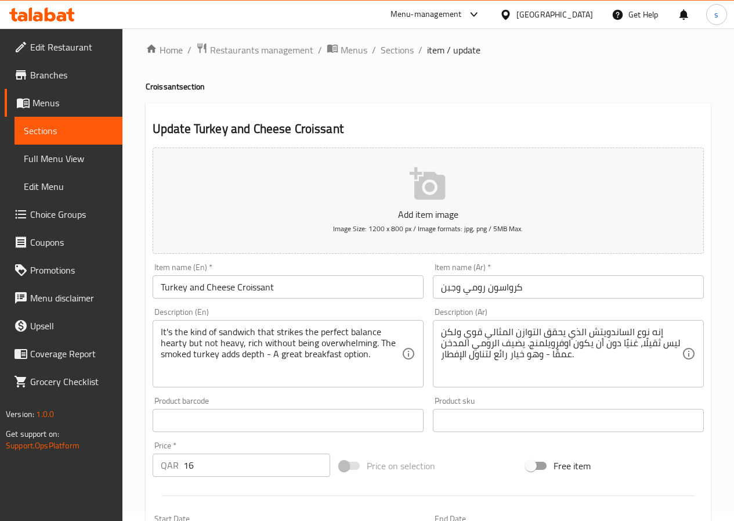
scroll to position [0, 0]
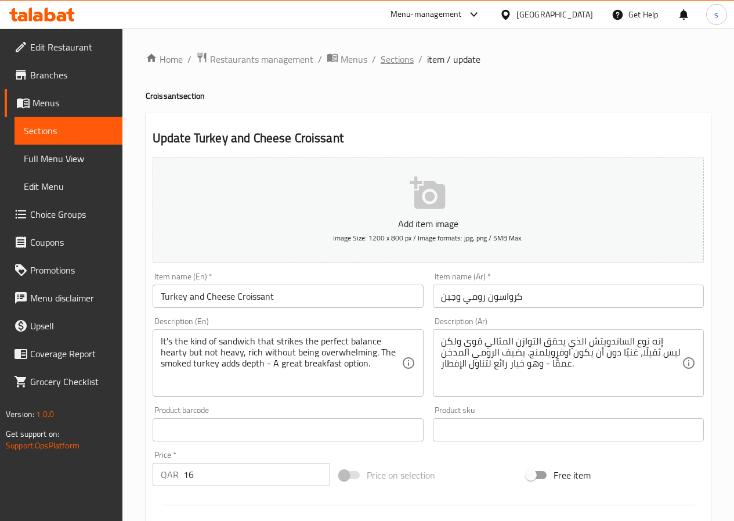
click at [383, 58] on span "Sections" at bounding box center [397, 59] width 33 height 14
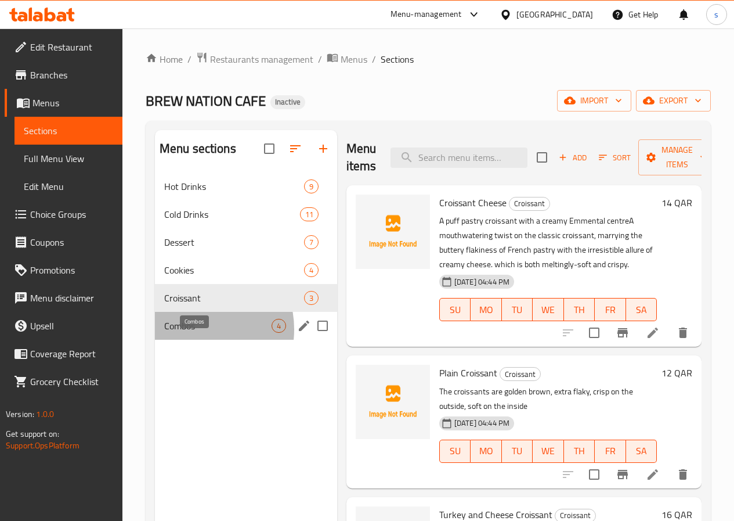
click at [191, 333] on span "Combos" at bounding box center [217, 326] width 107 height 14
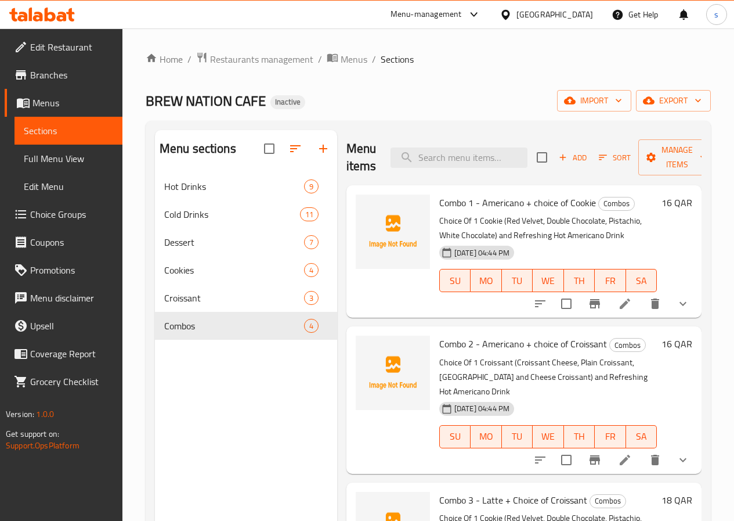
click at [609, 308] on li at bounding box center [625, 303] width 33 height 21
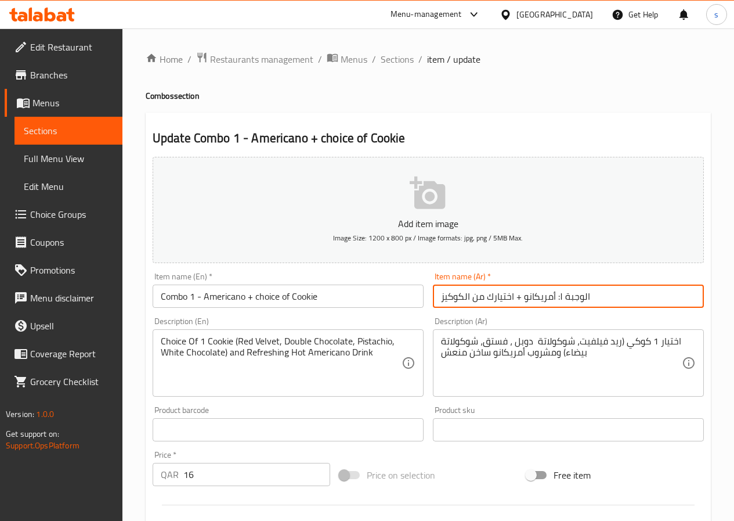
click at [626, 293] on input "الوجبة ١: أمريكانو + اختيارك من الكوكيز" at bounding box center [568, 295] width 271 height 23
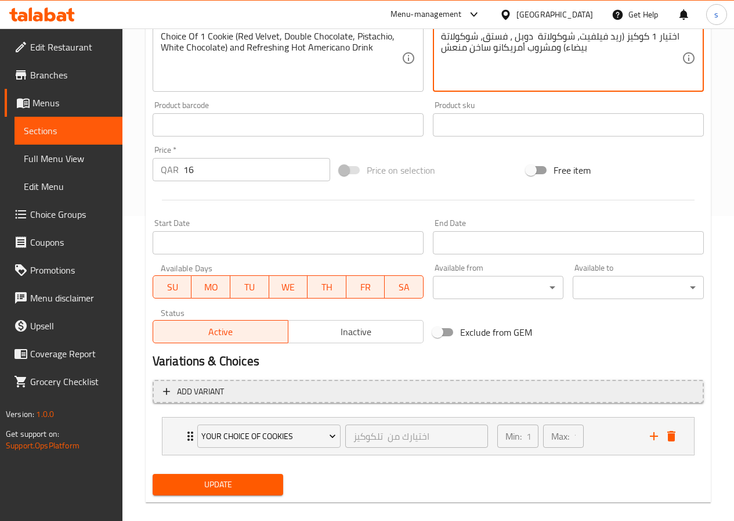
scroll to position [319, 0]
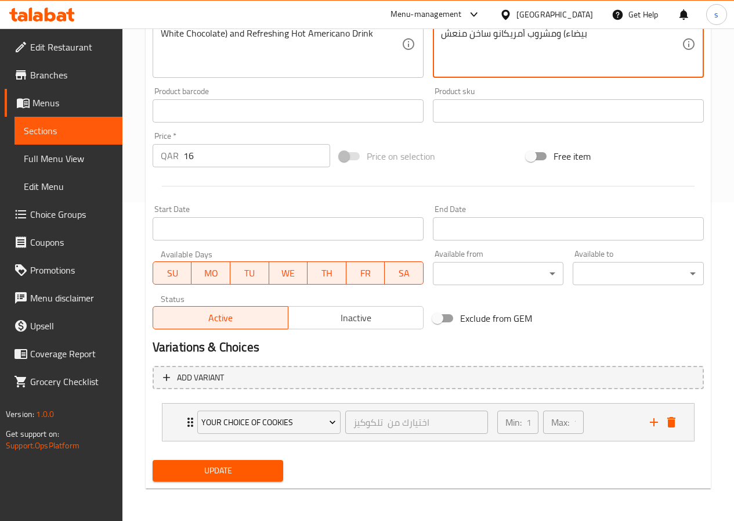
type textarea "اختيار 1 كوكيز (ريد فيلفيت، شوكولاتة دوبل ، فستق، شوكولاتة بيضاء) ومشروب أمريكا…"
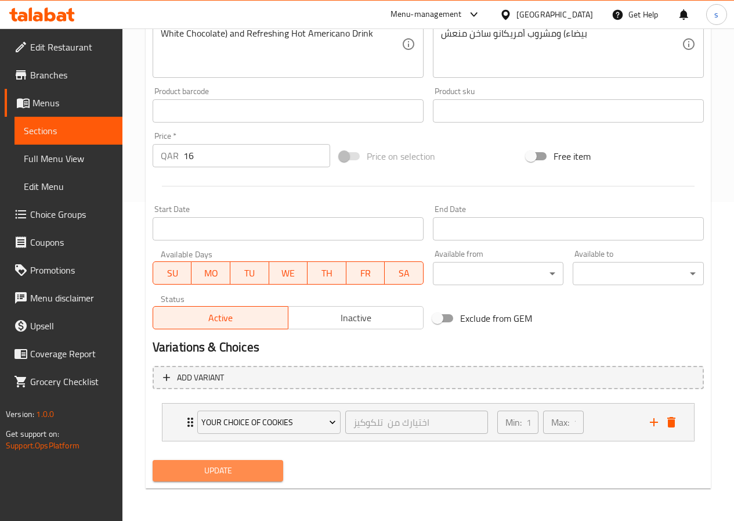
click at [233, 471] on span "Update" at bounding box center [218, 470] width 113 height 15
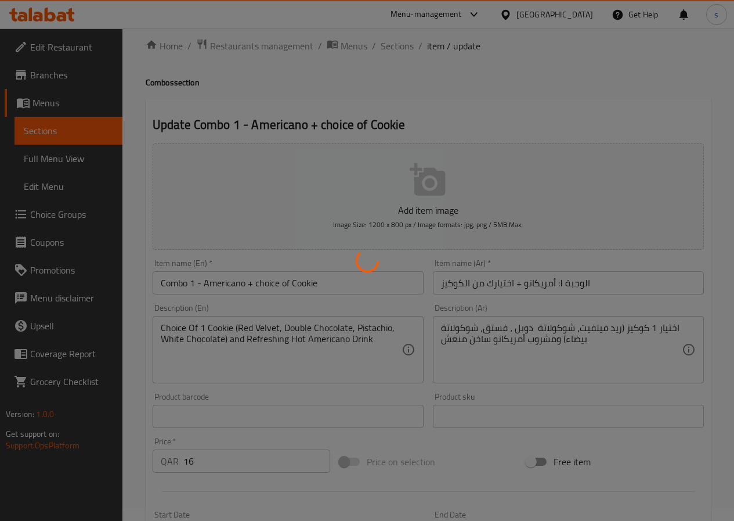
scroll to position [0, 0]
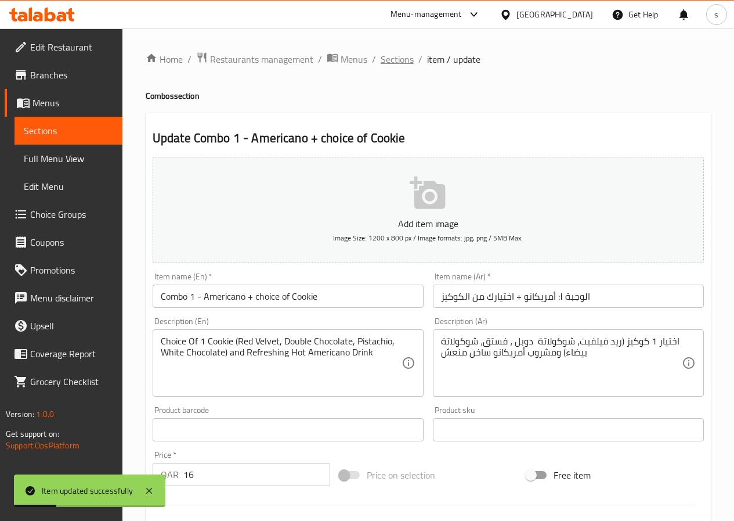
click at [387, 57] on span "Sections" at bounding box center [397, 59] width 33 height 14
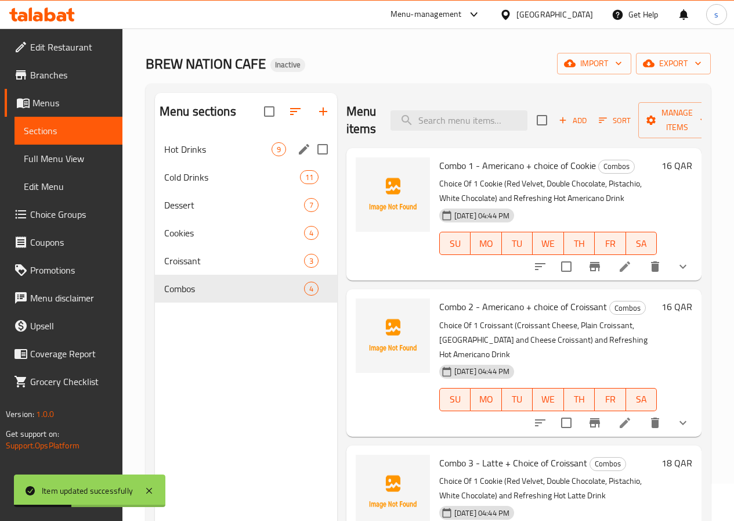
scroll to position [58, 0]
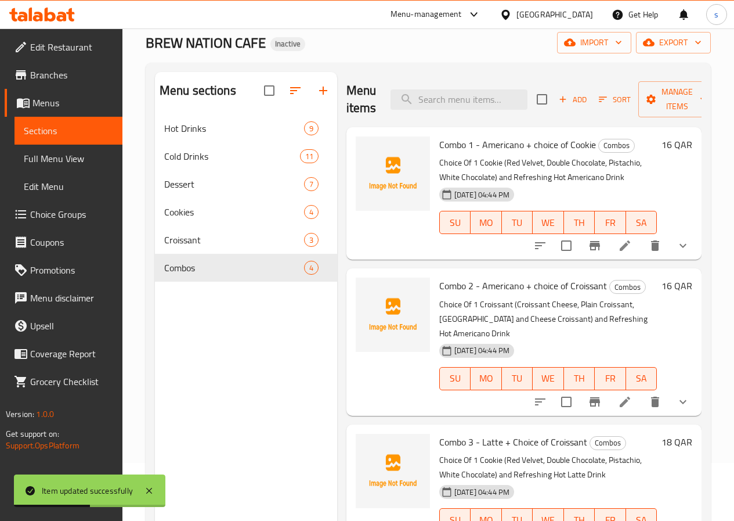
click at [625, 391] on li at bounding box center [625, 401] width 33 height 21
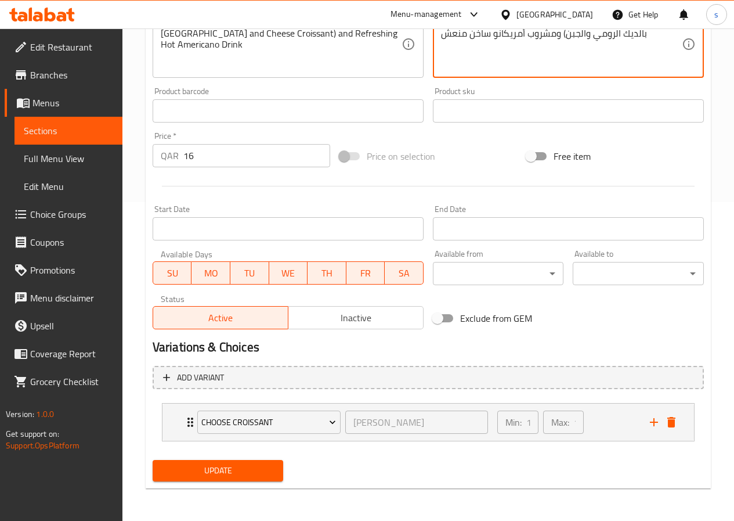
scroll to position [28, 0]
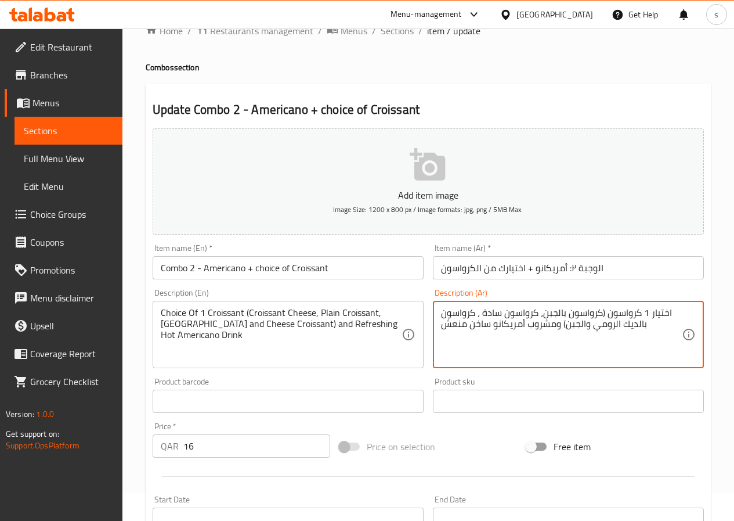
click at [624, 322] on textarea "اختيار 1 كرواسون (كرواسون بالجبن، كرواسون سادة ، كرواسون بالديك الرومي والجبن) …" at bounding box center [561, 334] width 241 height 55
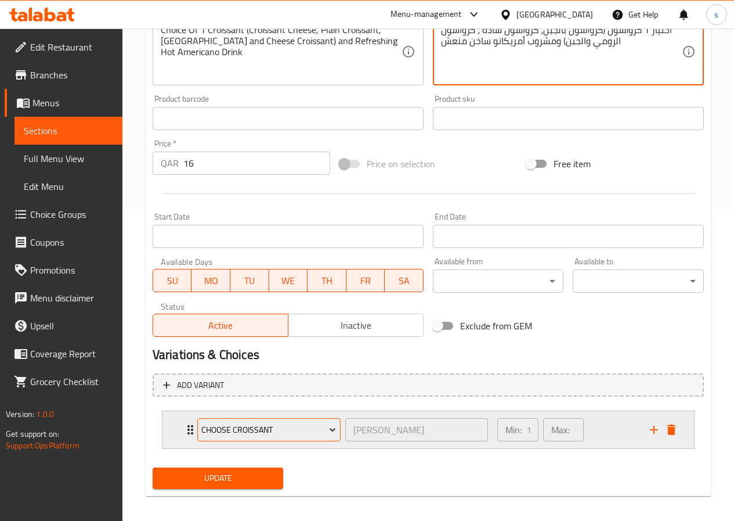
scroll to position [319, 0]
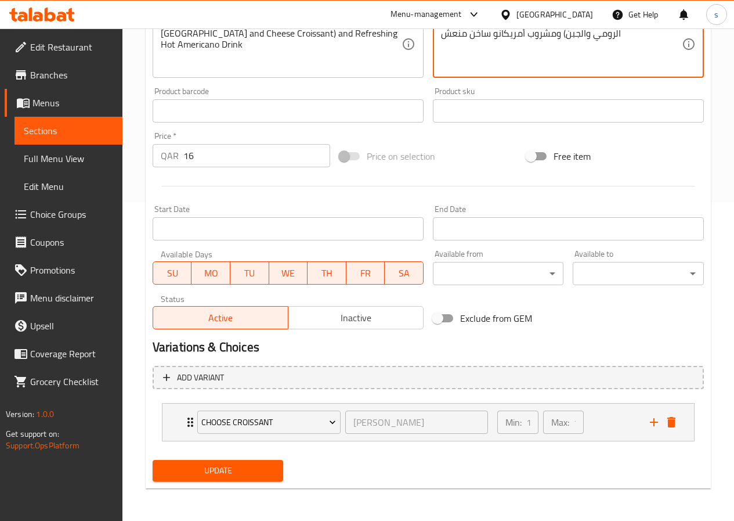
type textarea "اختيار 1 كرواسون (كرواسون بالجبن، كرواسون سادة ، كرواسون الرومي والجبن) ومشروب …"
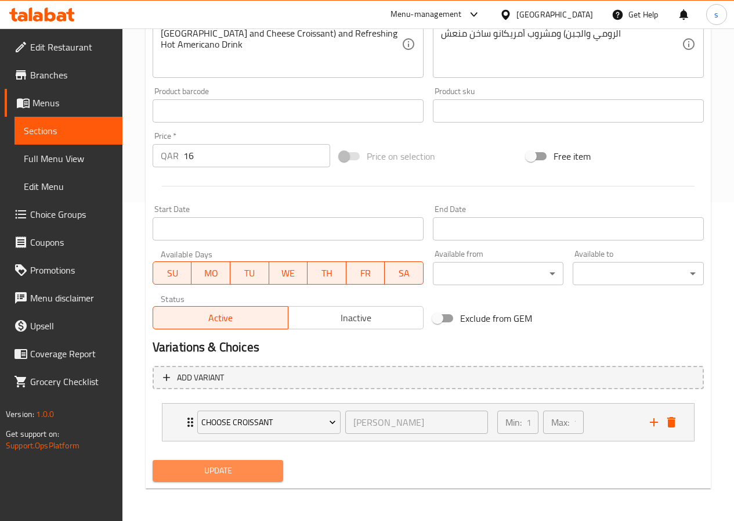
click at [235, 475] on span "Update" at bounding box center [218, 470] width 113 height 15
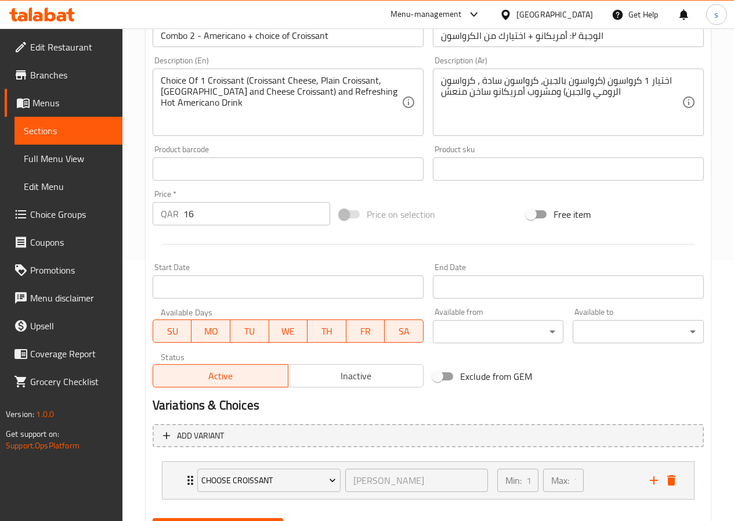
scroll to position [0, 0]
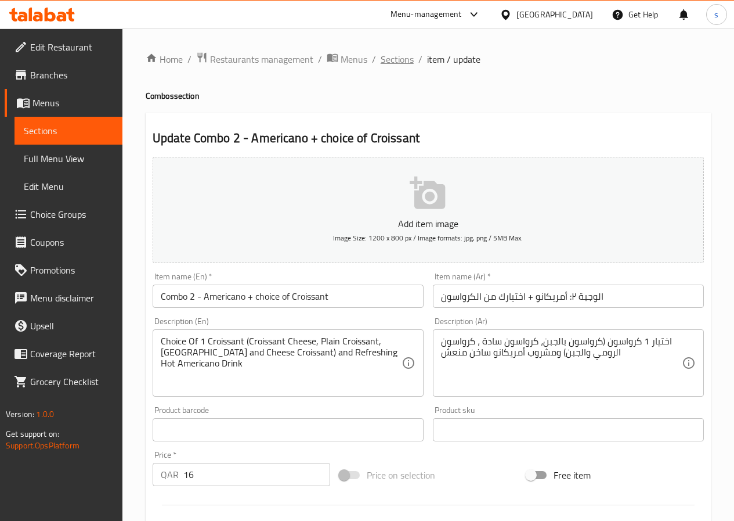
click at [405, 57] on span "Sections" at bounding box center [397, 59] width 33 height 14
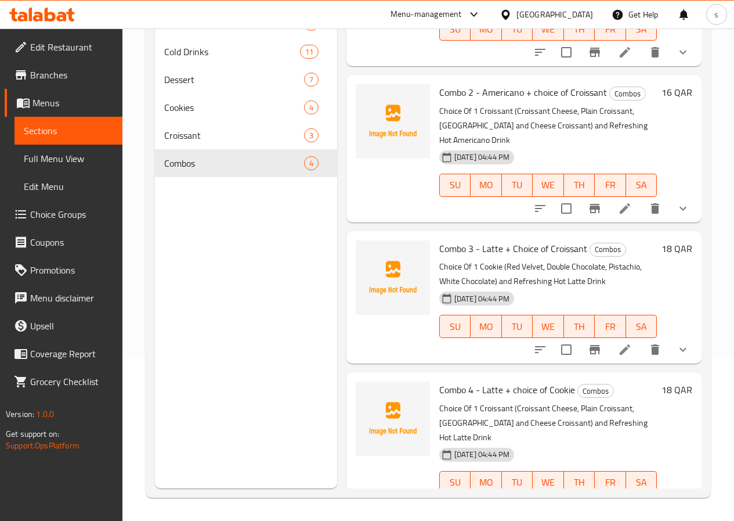
scroll to position [91, 0]
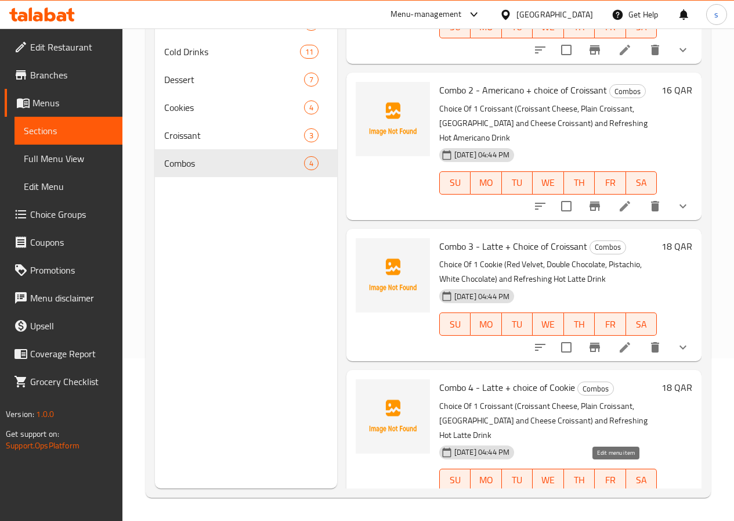
click at [618, 496] on icon at bounding box center [625, 503] width 14 height 14
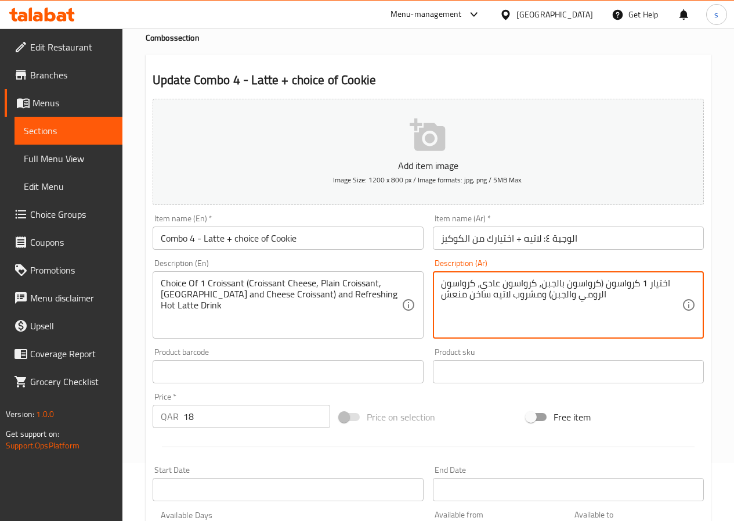
scroll to position [290, 0]
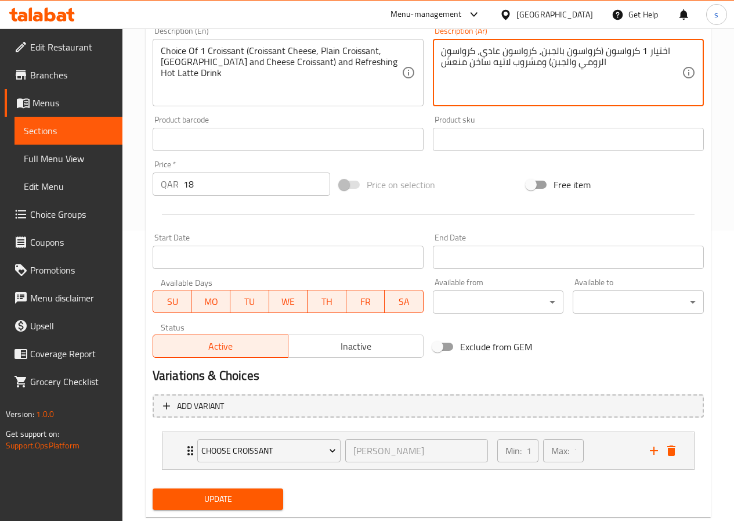
type textarea "اختيار 1 كرواسون (كرواسون بالجبن، كرواسون عادي، كرواسون الرومي والجبن) ومشروب ل…"
click at [252, 502] on span "Update" at bounding box center [218, 499] width 113 height 15
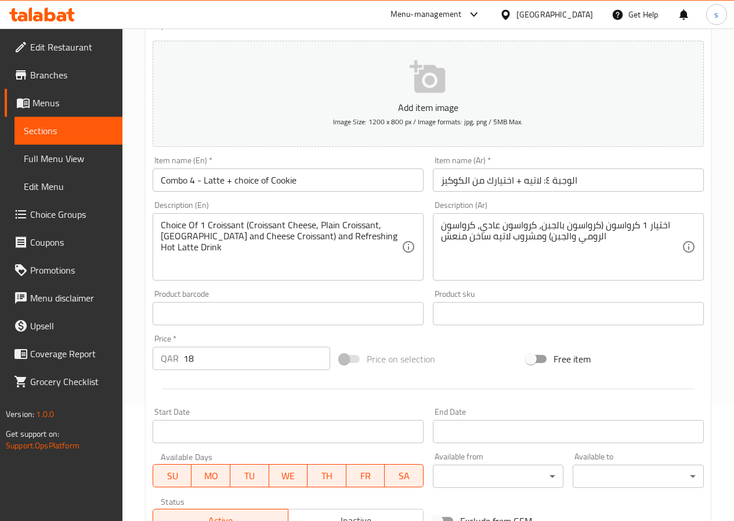
scroll to position [0, 0]
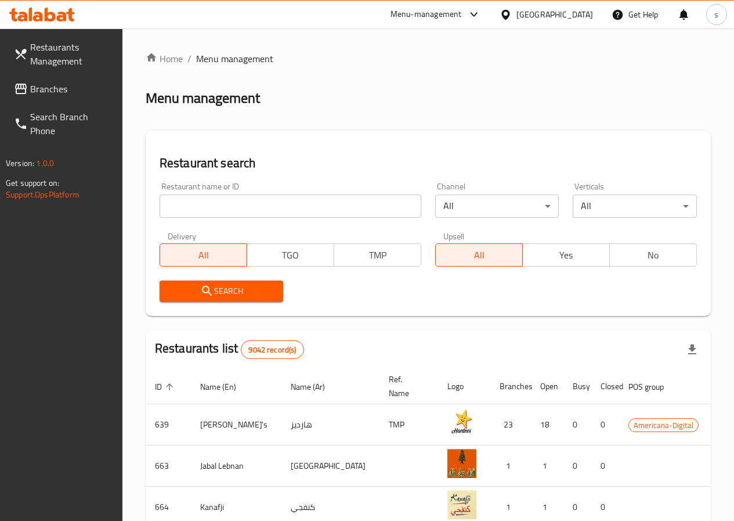
click at [593, 104] on div "Menu management" at bounding box center [428, 98] width 565 height 19
drag, startPoint x: 651, startPoint y: 44, endPoint x: 386, endPoint y: 110, distance: 273.0
click at [386, 110] on div "Home / Menu management Menu management Restaurant search Restaurant name or ID …" at bounding box center [428, 454] width 565 height 804
click at [58, 15] on icon at bounding box center [42, 15] width 66 height 14
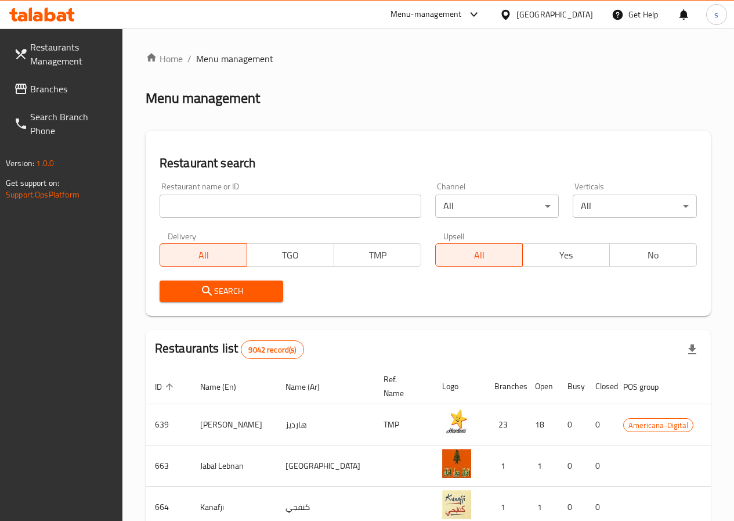
click at [57, 42] on span "Restaurants Management" at bounding box center [71, 54] width 83 height 28
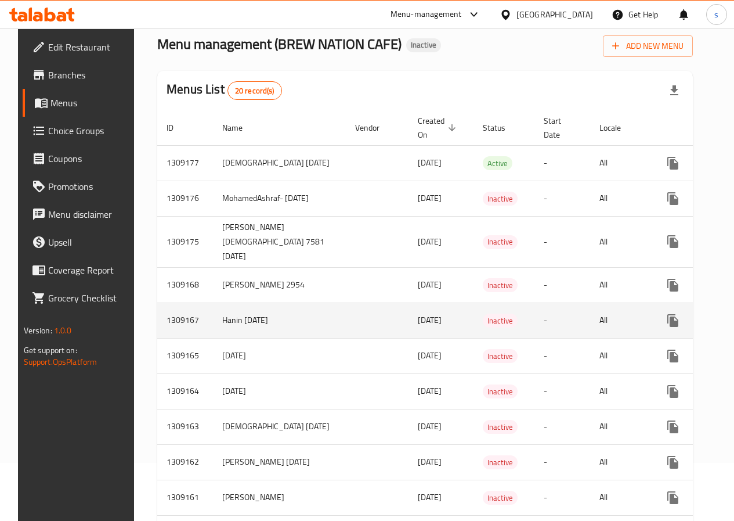
scroll to position [116, 0]
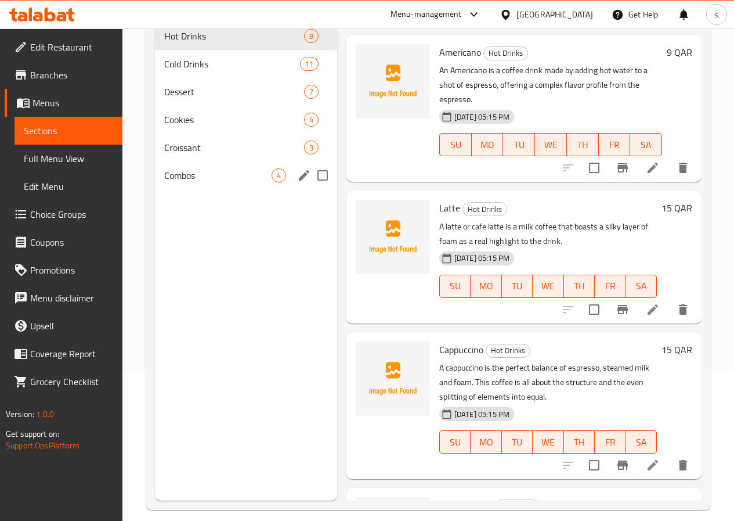
scroll to position [163, 0]
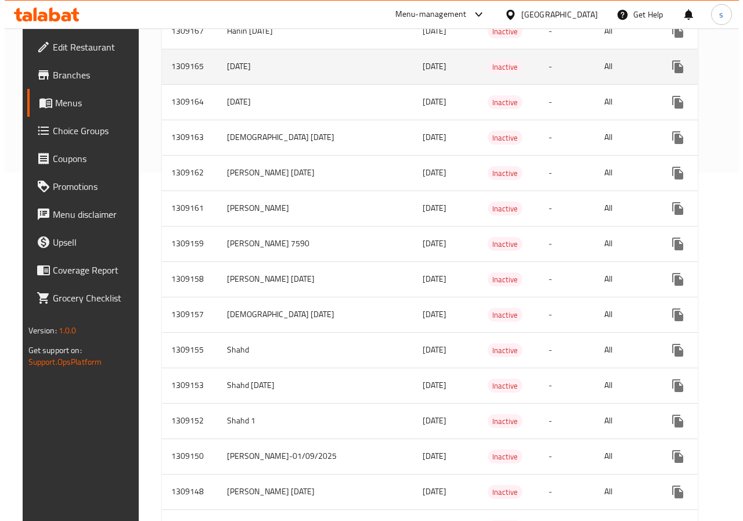
scroll to position [406, 0]
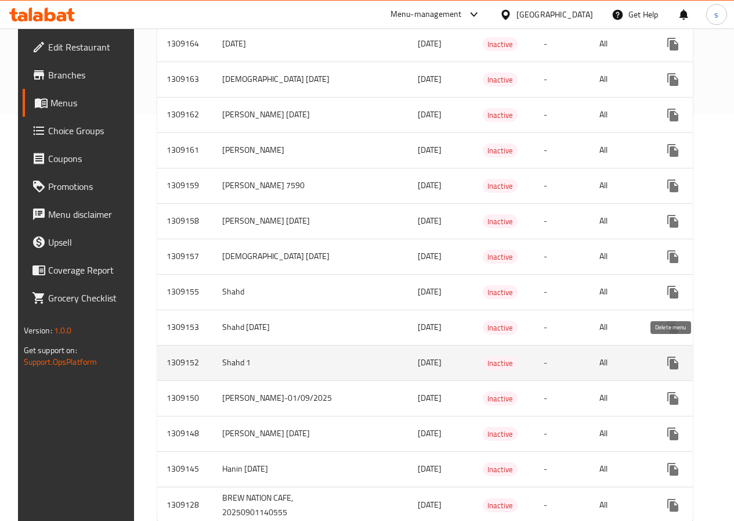
click at [722, 356] on icon "enhanced table" at bounding box center [729, 363] width 14 height 14
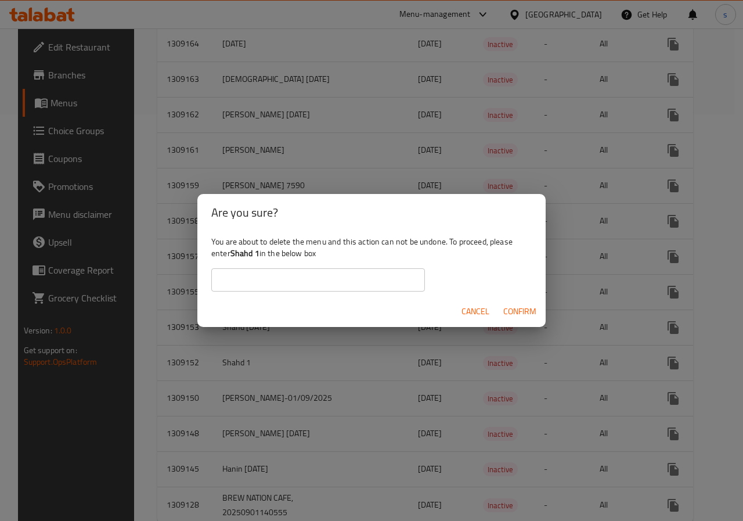
click at [520, 313] on span "Confirm" at bounding box center [519, 311] width 33 height 15
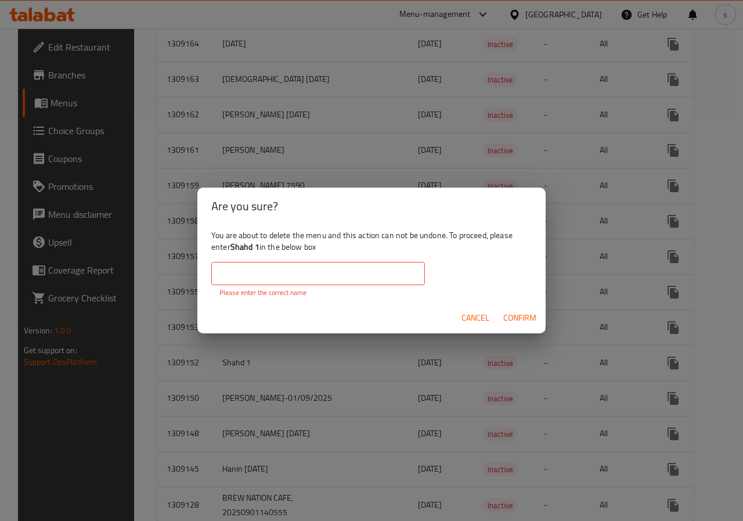
click at [268, 274] on input "text" at bounding box center [318, 273] width 214 height 23
type input "s"
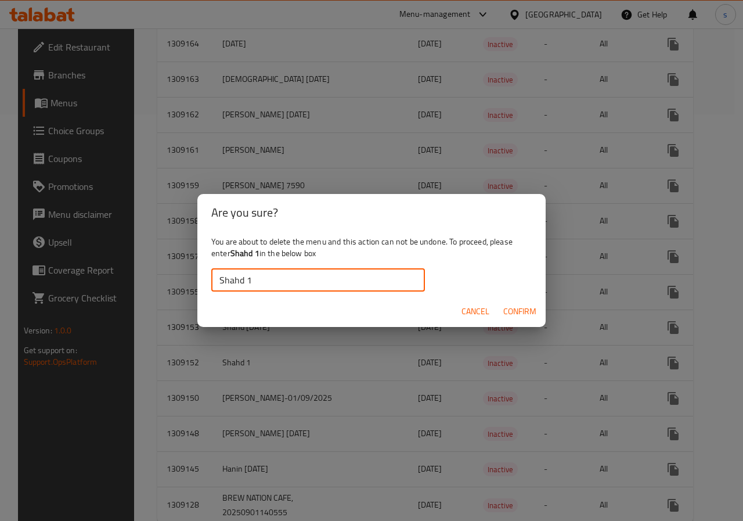
type input "Shahd 1"
click at [520, 311] on span "Confirm" at bounding box center [519, 311] width 33 height 15
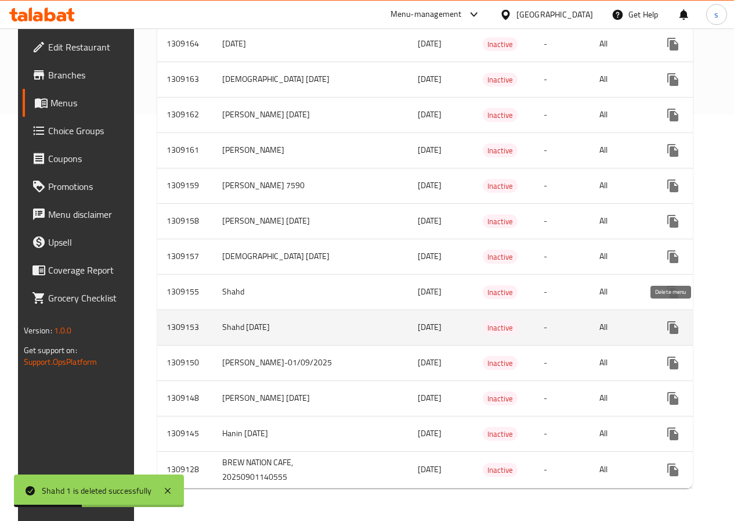
click at [722, 320] on icon "enhanced table" at bounding box center [729, 327] width 14 height 14
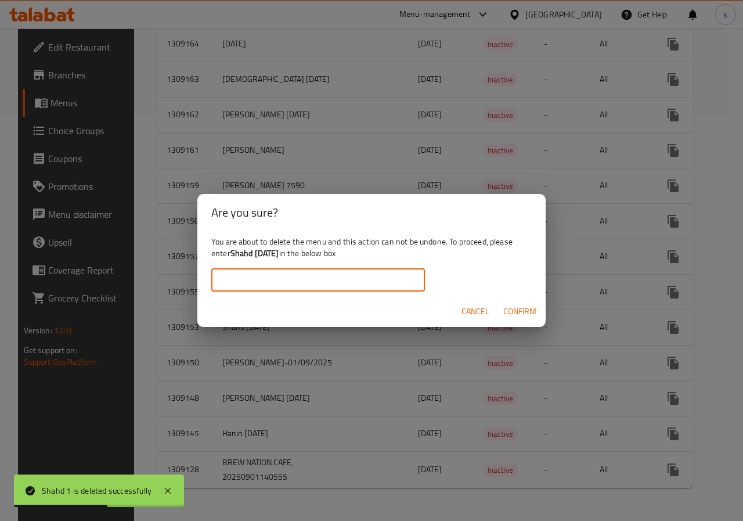
click at [331, 283] on input "text" at bounding box center [318, 279] width 214 height 23
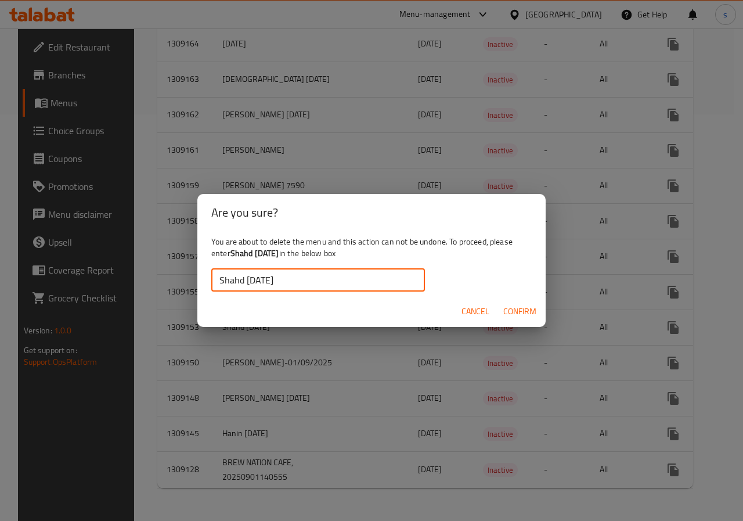
type input "Shahd 1.9.2025"
click at [265, 281] on input "Shahd 1.9.2025" at bounding box center [318, 279] width 214 height 23
click at [526, 309] on span "Confirm" at bounding box center [519, 311] width 33 height 15
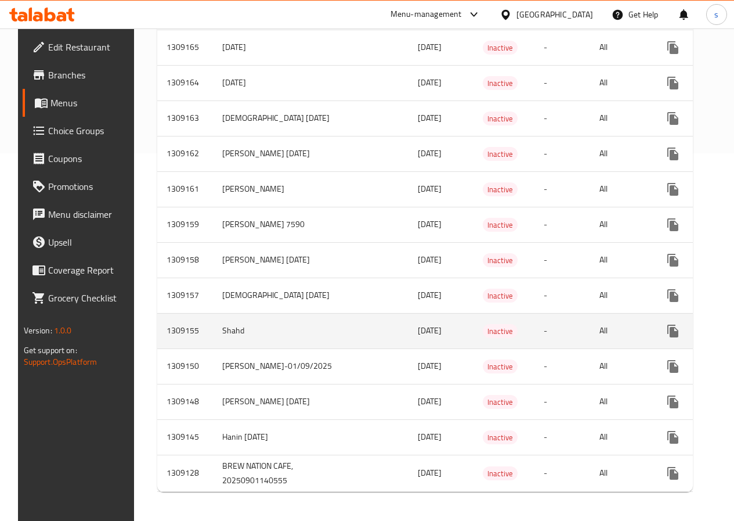
scroll to position [388, 0]
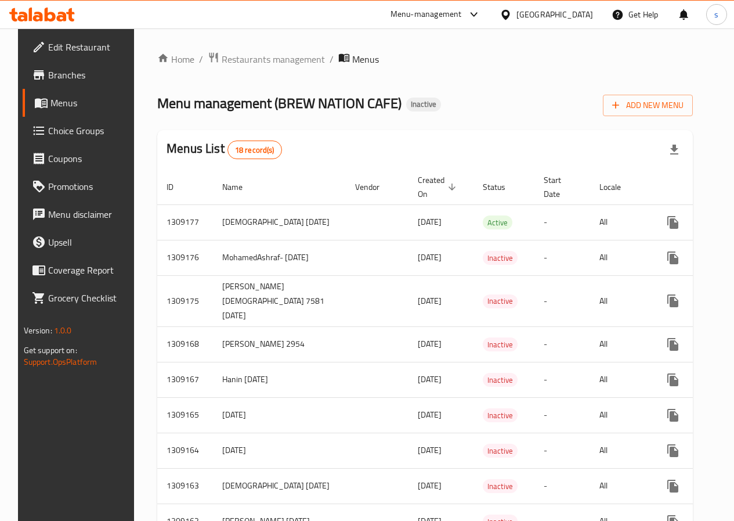
scroll to position [388, 0]
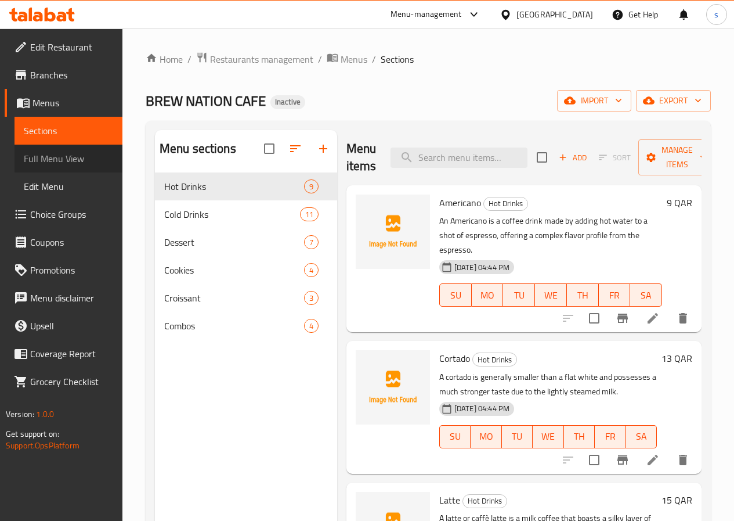
click at [42, 161] on span "Full Menu View" at bounding box center [68, 159] width 89 height 14
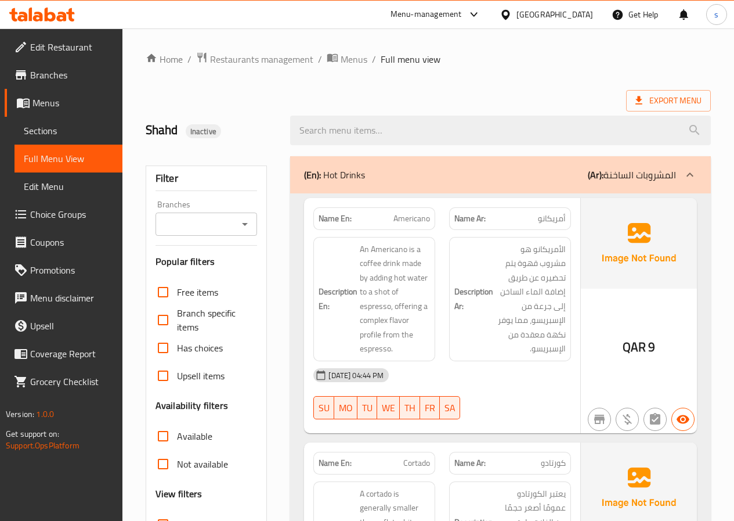
scroll to position [455, 0]
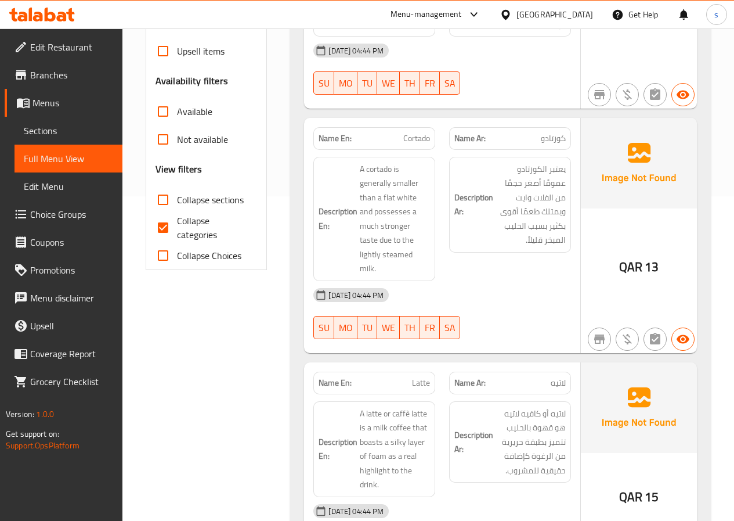
scroll to position [165, 0]
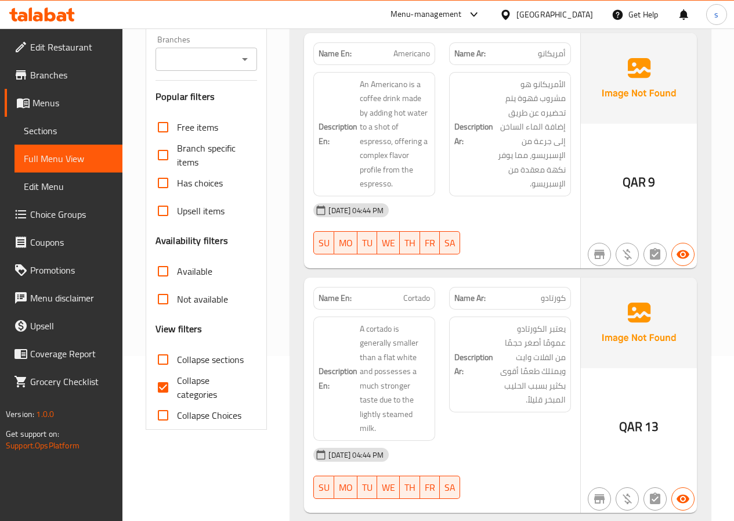
click at [168, 381] on input "Collapse categories" at bounding box center [163, 387] width 28 height 28
click at [168, 384] on input "Collapse categories" at bounding box center [163, 387] width 28 height 28
checkbox input "true"
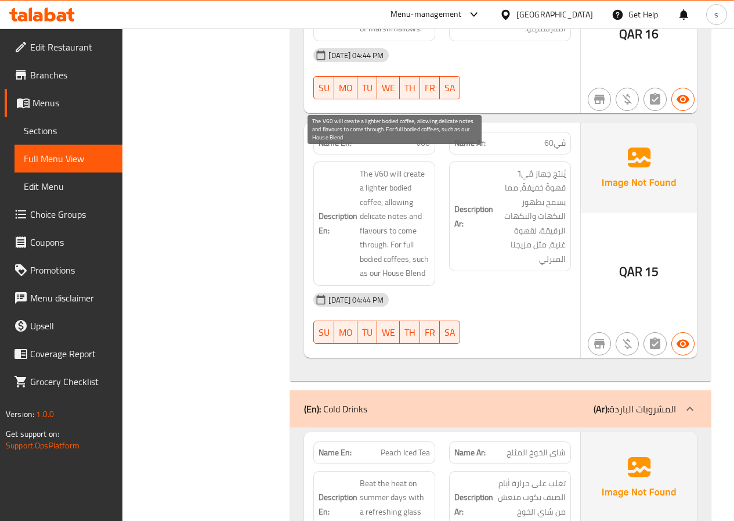
scroll to position [2090, 0]
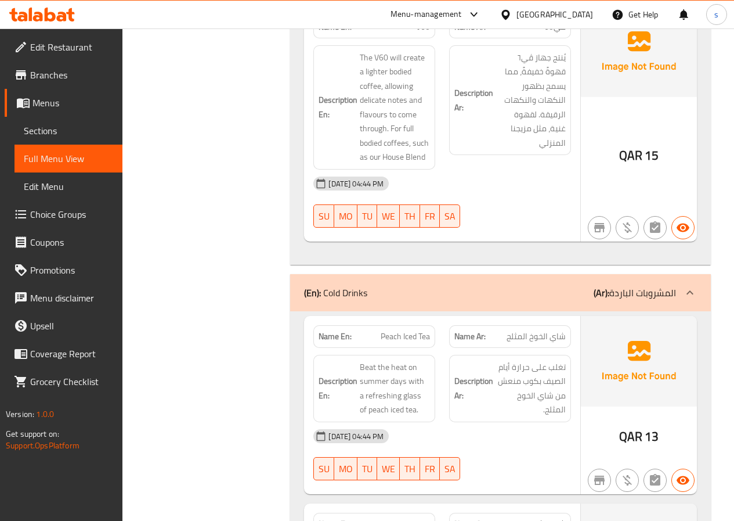
click at [44, 182] on span "Edit Menu" at bounding box center [68, 186] width 89 height 14
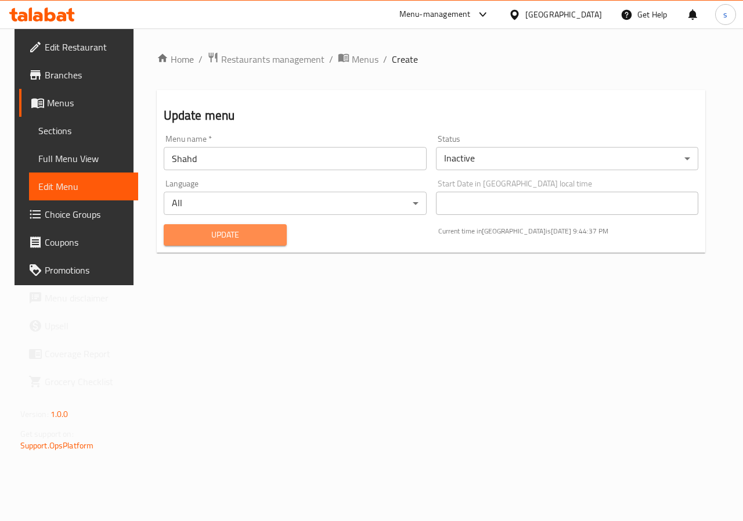
click at [199, 226] on button "Update" at bounding box center [225, 234] width 123 height 21
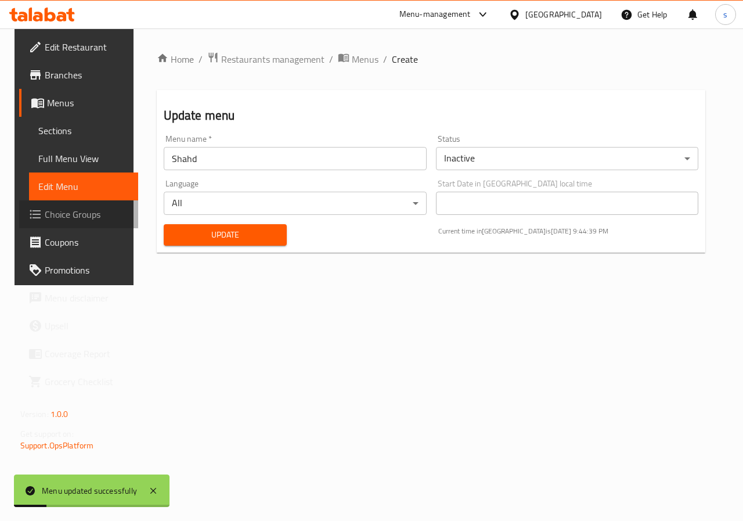
click at [49, 212] on span "Choice Groups" at bounding box center [87, 214] width 85 height 14
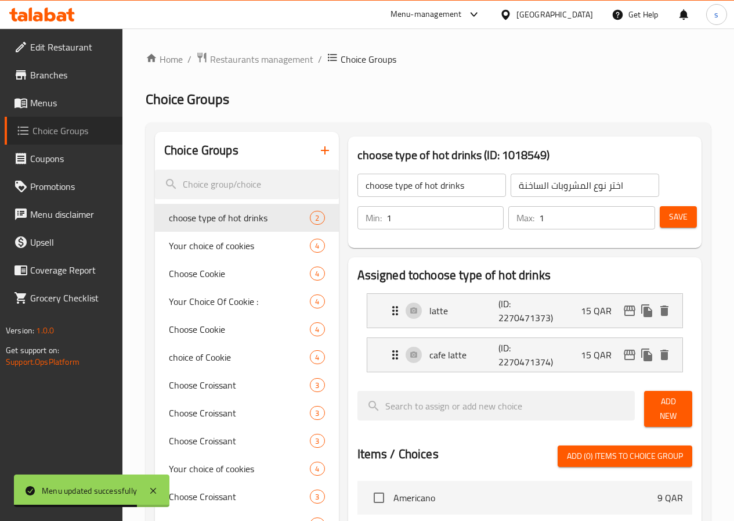
click at [50, 127] on span "Choice Groups" at bounding box center [73, 131] width 81 height 14
click at [50, 109] on span "Menus" at bounding box center [71, 103] width 83 height 14
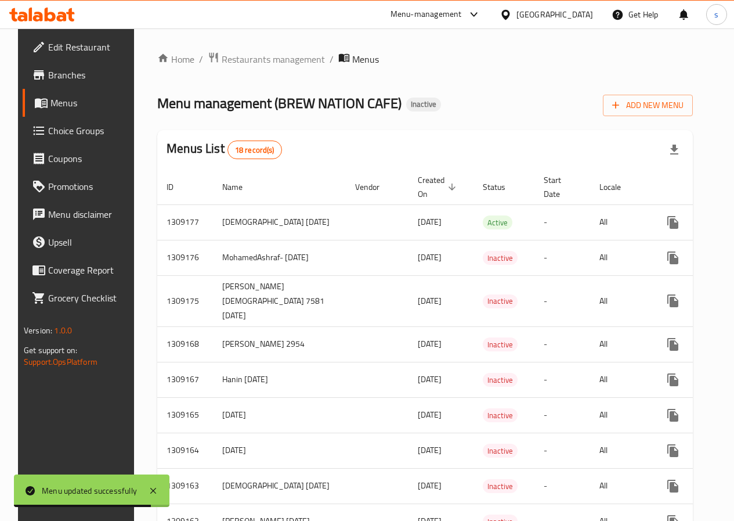
click at [56, 101] on span "Menus" at bounding box center [91, 103] width 81 height 14
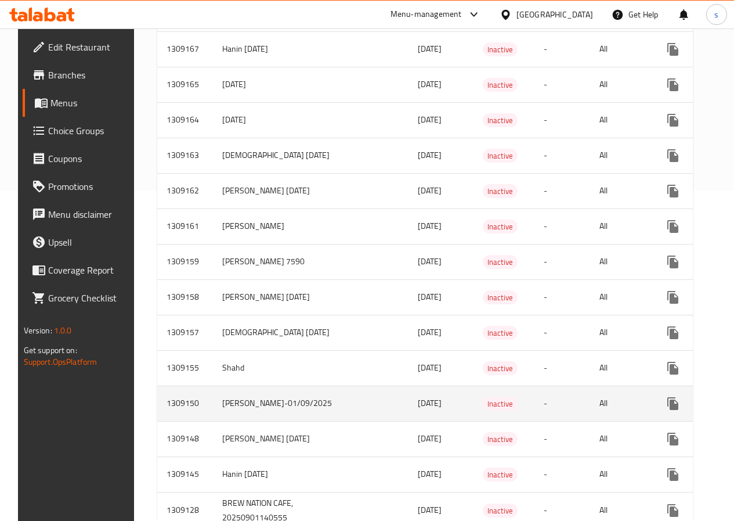
scroll to position [348, 0]
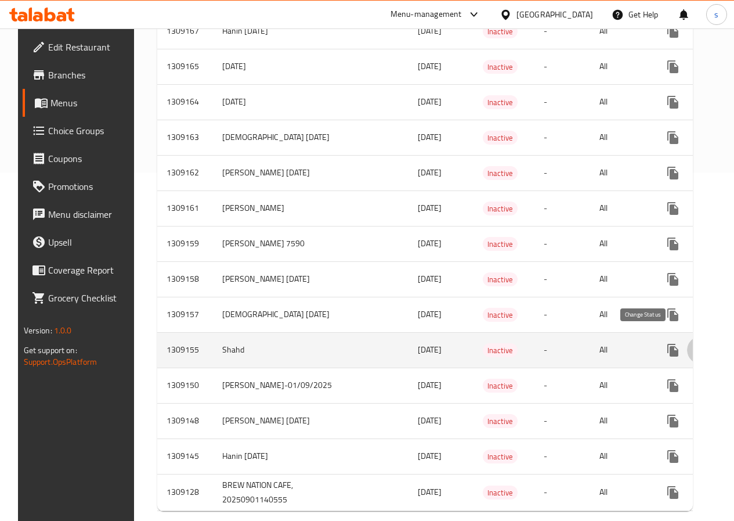
click at [695, 345] on icon "enhanced table" at bounding box center [701, 349] width 13 height 9
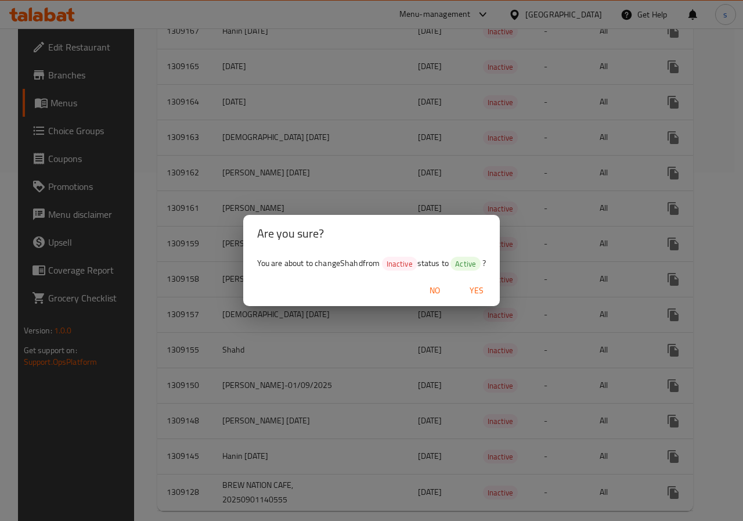
click at [352, 340] on div "Are you sure? You are about to change Shahd from Inactive status to Active ? No…" at bounding box center [371, 260] width 743 height 521
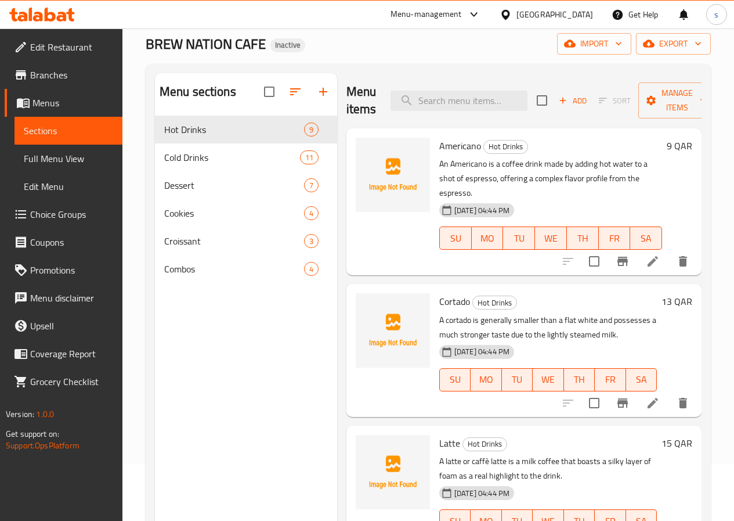
scroll to position [46, 0]
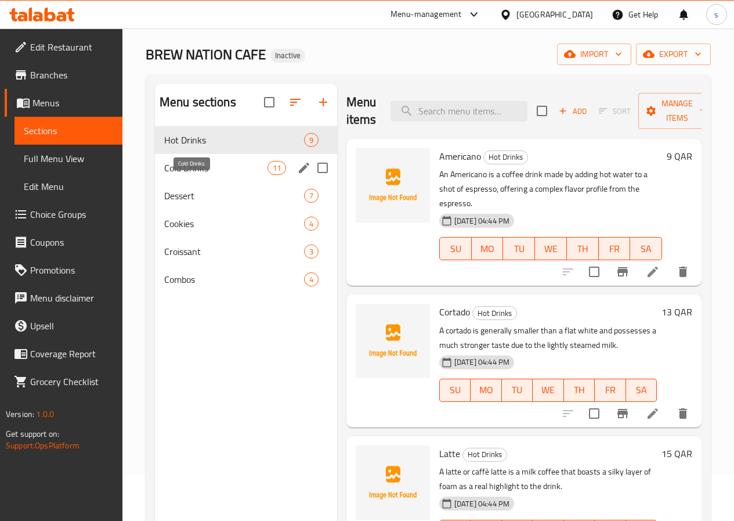
click at [201, 175] on span "Cold Drinks" at bounding box center [215, 168] width 103 height 14
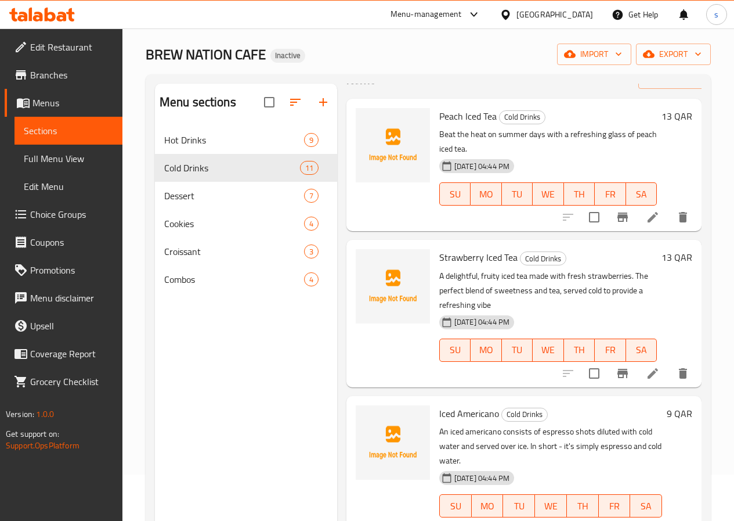
scroll to position [58, 0]
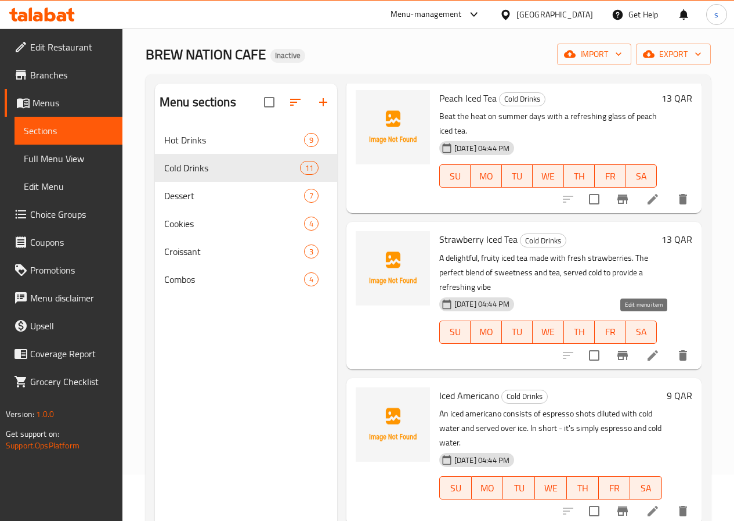
click at [648, 350] on icon at bounding box center [653, 355] width 10 height 10
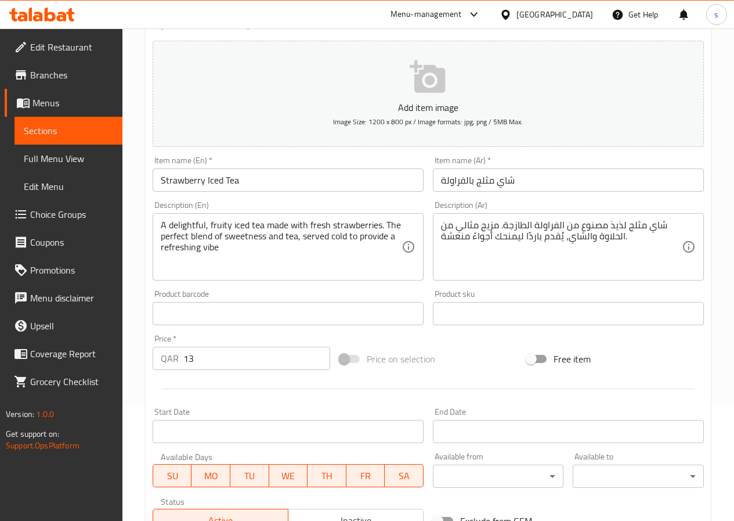
scroll to position [290, 0]
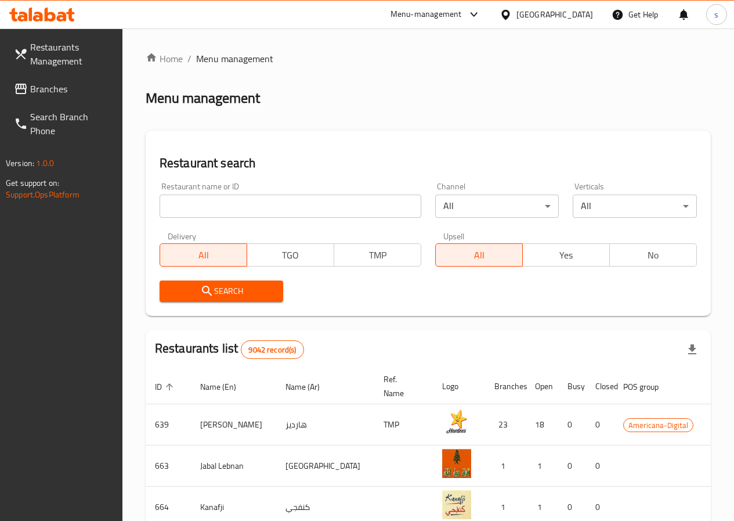
click at [56, 86] on span "Branches" at bounding box center [71, 89] width 83 height 14
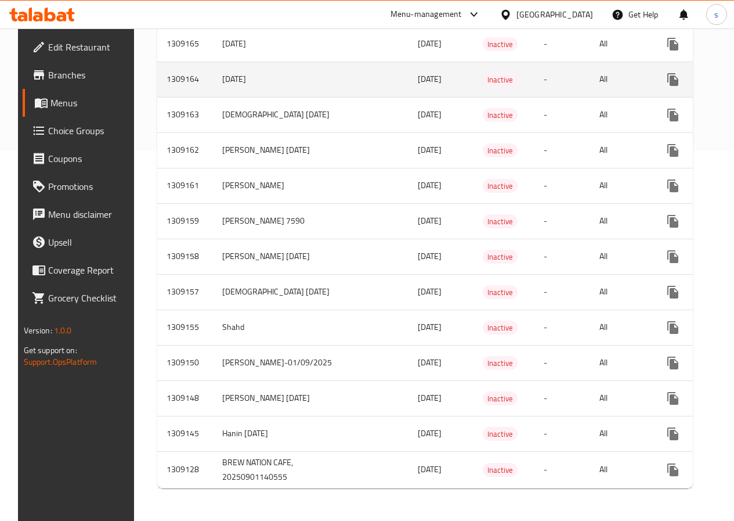
scroll to position [387, 0]
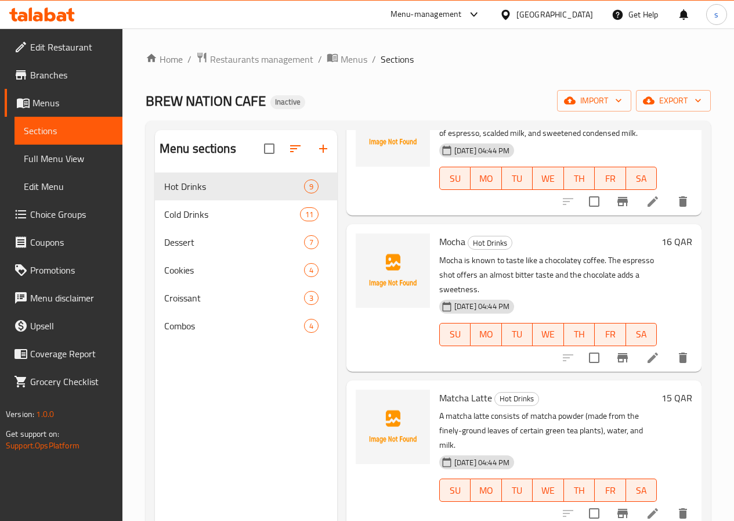
scroll to position [812, 0]
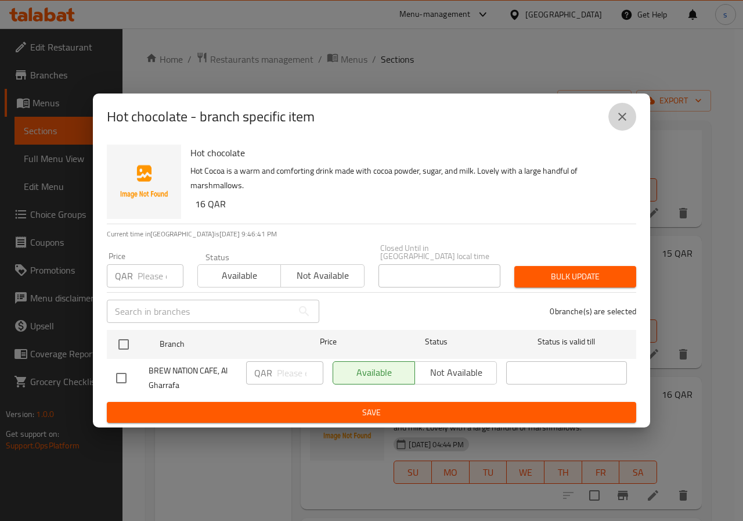
click at [626, 121] on icon "close" at bounding box center [622, 117] width 14 height 14
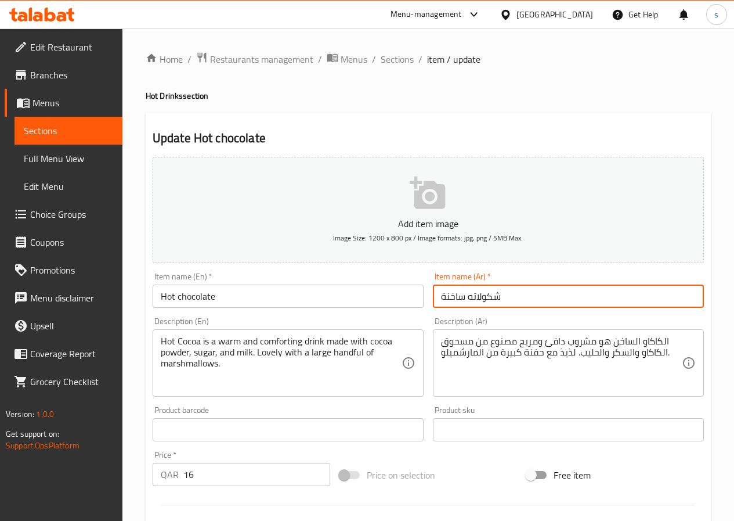
drag, startPoint x: 470, startPoint y: 296, endPoint x: 513, endPoint y: 292, distance: 43.7
click at [513, 292] on input "شكولاته ساخنة" at bounding box center [568, 295] width 271 height 23
paste input "كولاتة"
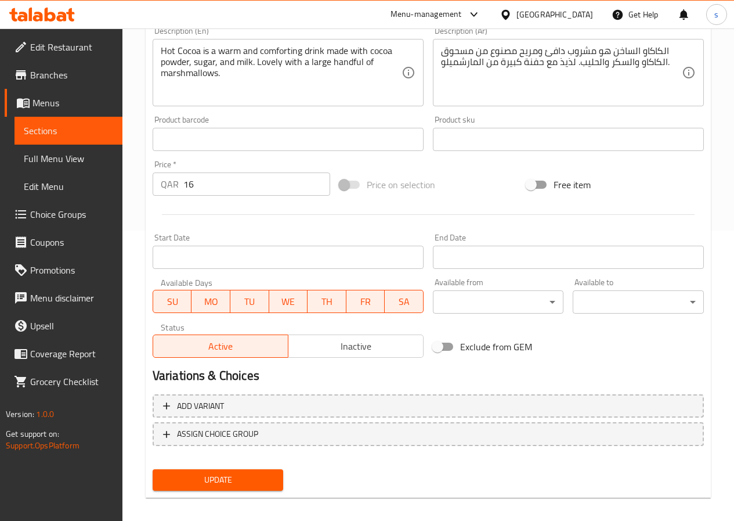
scroll to position [300, 0]
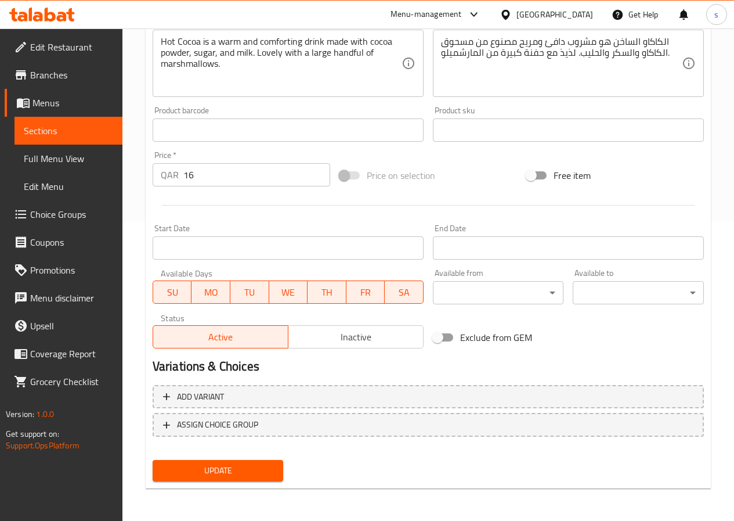
type input "شوكولاتة ساخنة"
click at [212, 471] on span "Update" at bounding box center [218, 470] width 113 height 15
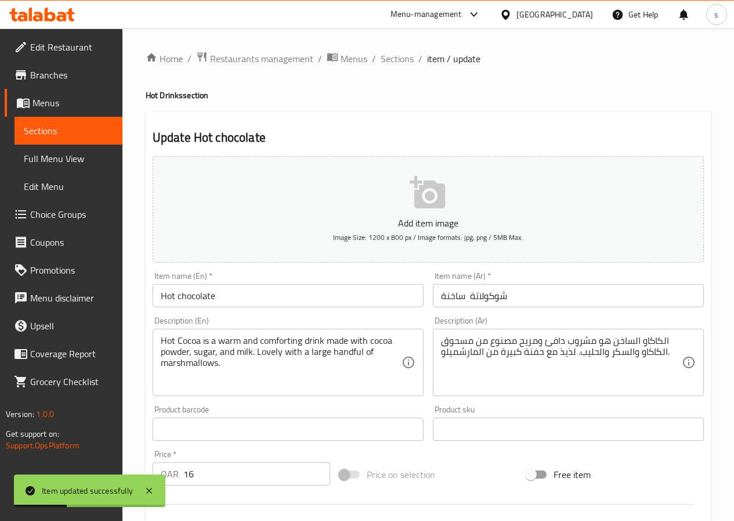
scroll to position [0, 0]
click at [395, 58] on span "Sections" at bounding box center [397, 59] width 33 height 14
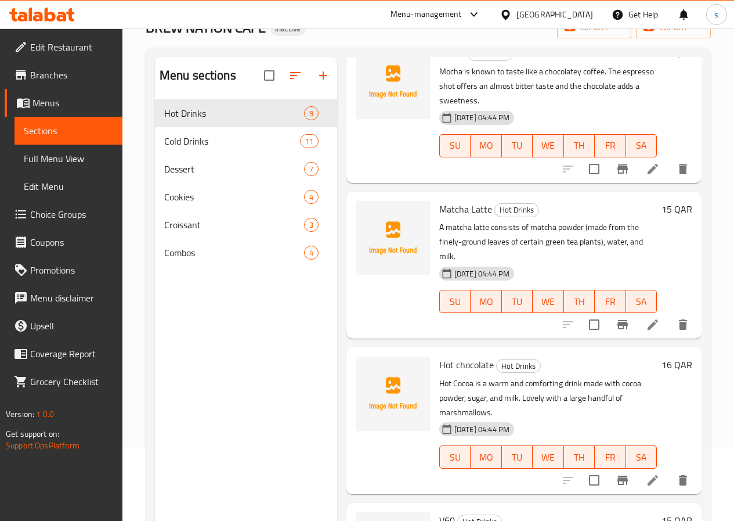
scroll to position [163, 0]
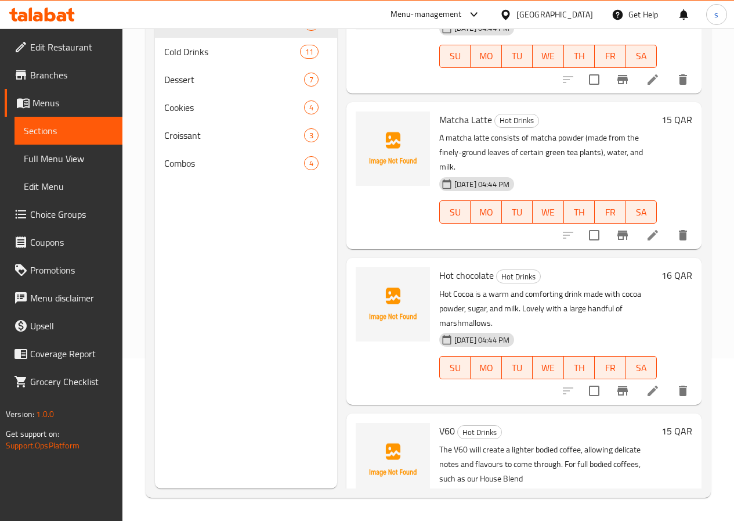
click at [648, 385] on icon at bounding box center [653, 390] width 10 height 10
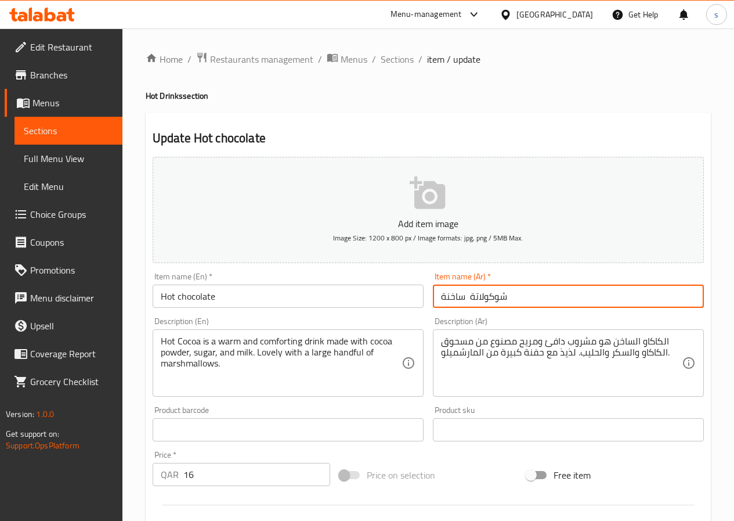
click at [473, 294] on input "شوكولاتة ساخنة" at bounding box center [568, 295] width 271 height 23
click at [463, 298] on input "شوكولاتة ساخنة" at bounding box center [568, 295] width 271 height 23
drag, startPoint x: 467, startPoint y: 298, endPoint x: 485, endPoint y: 297, distance: 18.0
click at [485, 297] on input "شوكولاتة ساخنة" at bounding box center [568, 295] width 271 height 23
click at [472, 298] on input "شوكولاتة ساخنة" at bounding box center [568, 295] width 271 height 23
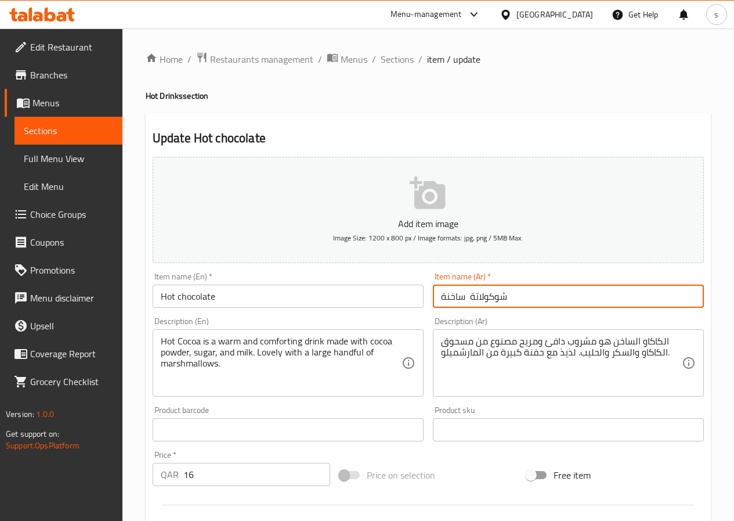
drag, startPoint x: 472, startPoint y: 298, endPoint x: 514, endPoint y: 296, distance: 42.4
click at [514, 296] on input "شوكولاتة ساخنة" at bounding box center [568, 295] width 271 height 23
click at [489, 299] on input "شوكولاتة ساخنة" at bounding box center [568, 295] width 271 height 23
drag, startPoint x: 469, startPoint y: 297, endPoint x: 507, endPoint y: 300, distance: 38.4
click at [507, 300] on input "شوكولاتة ساخنة" at bounding box center [568, 295] width 271 height 23
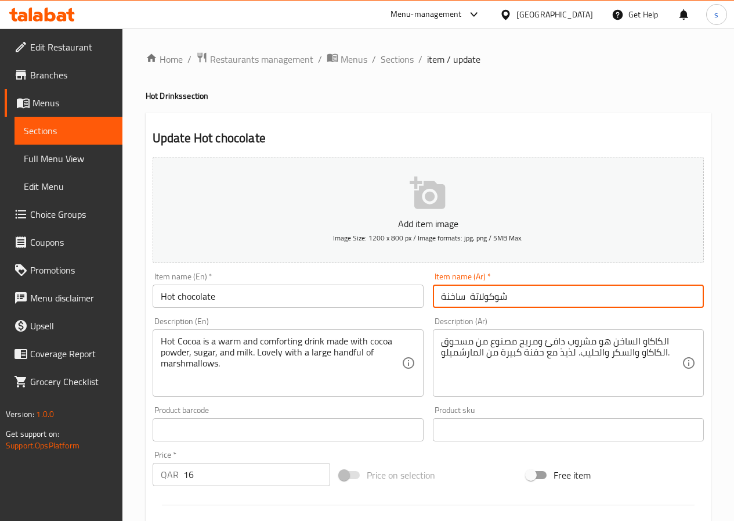
paste input "text"
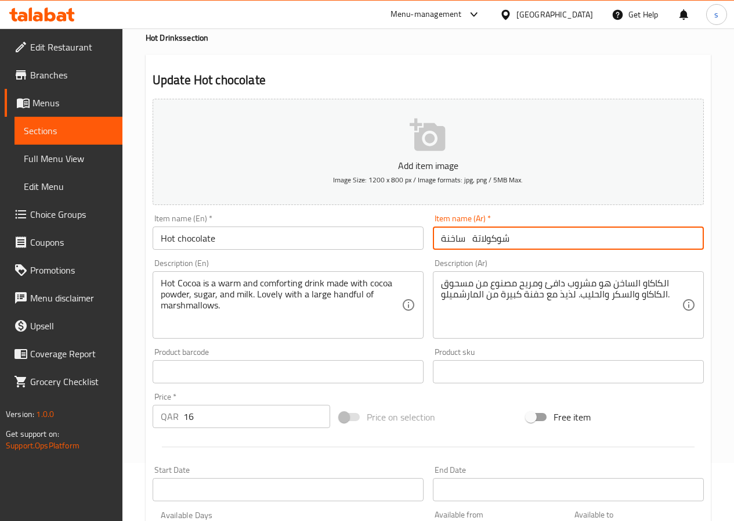
type input "شوكولاتة ساخنة"
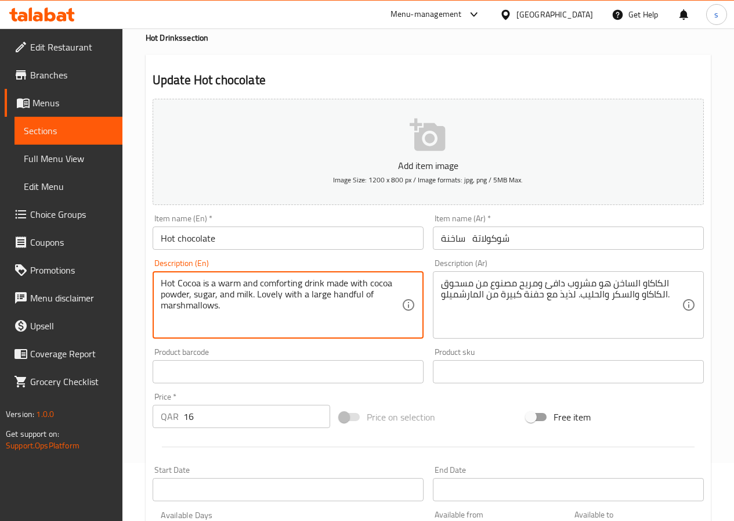
drag, startPoint x: 256, startPoint y: 297, endPoint x: 302, endPoint y: 309, distance: 47.4
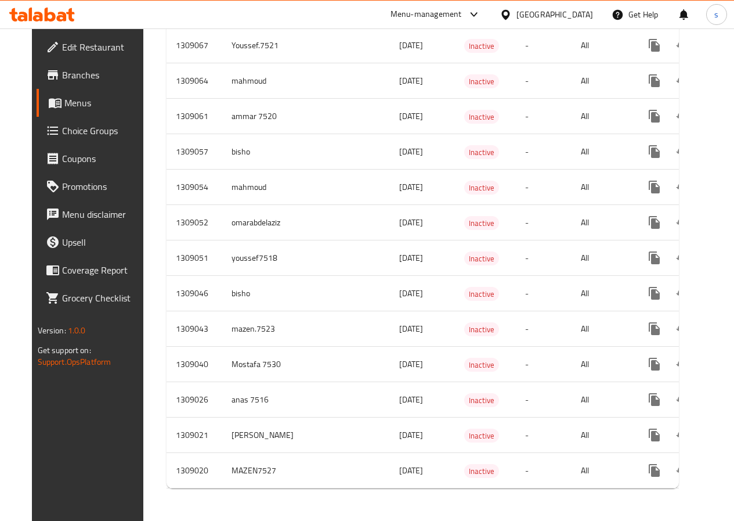
click at [62, 42] on span "Edit Restaurant" at bounding box center [103, 47] width 83 height 14
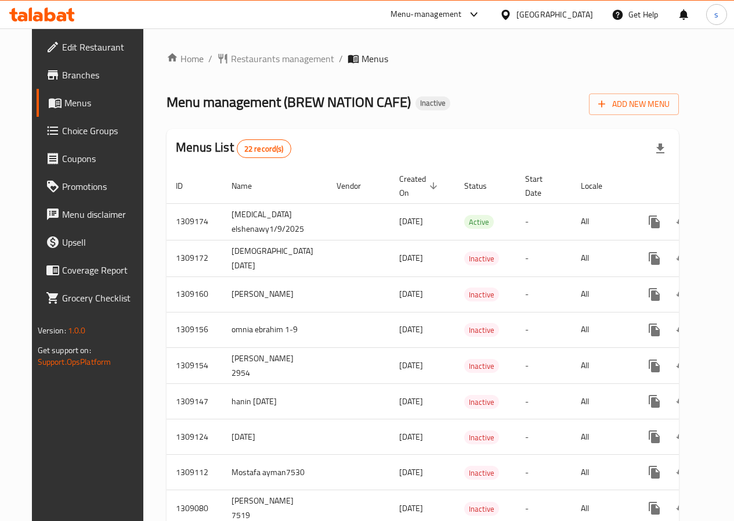
click at [582, 13] on div "Egypt" at bounding box center [555, 14] width 77 height 13
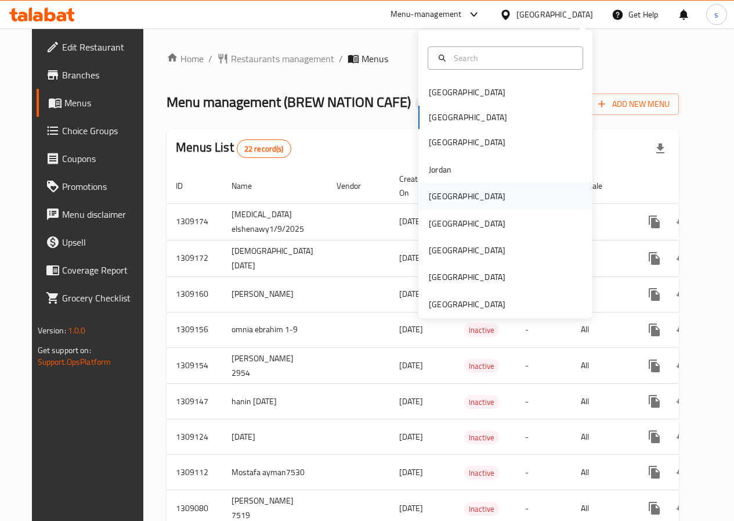
scroll to position [6, 0]
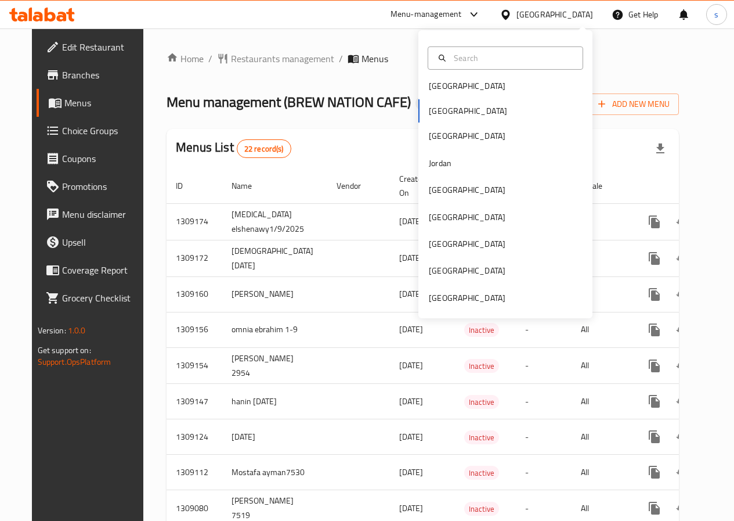
type input "ض"
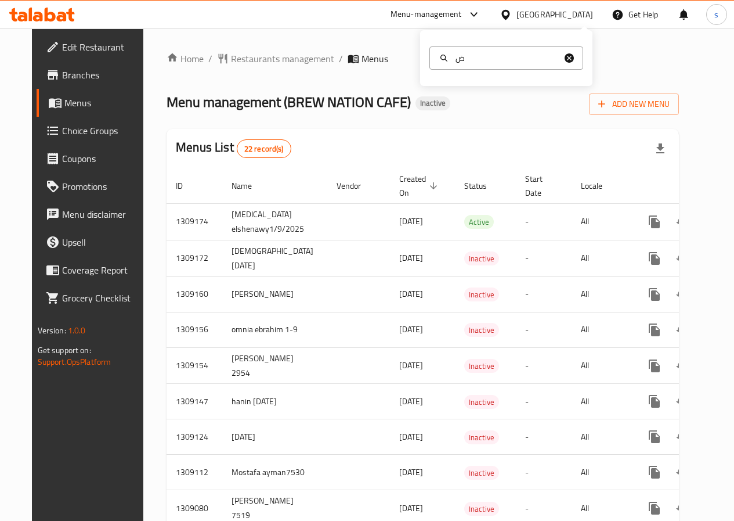
scroll to position [0, 0]
type input "Q"
click at [438, 114] on div "[GEOGRAPHIC_DATA]" at bounding box center [467, 119] width 77 height 13
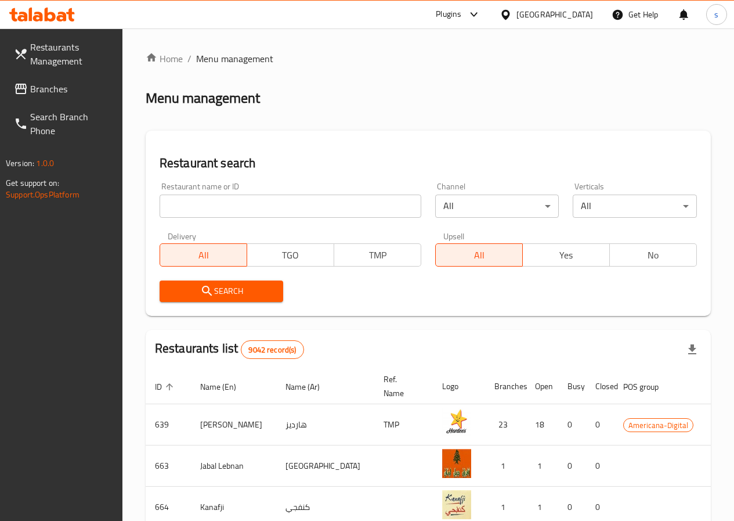
click at [237, 211] on input "search" at bounding box center [291, 205] width 262 height 23
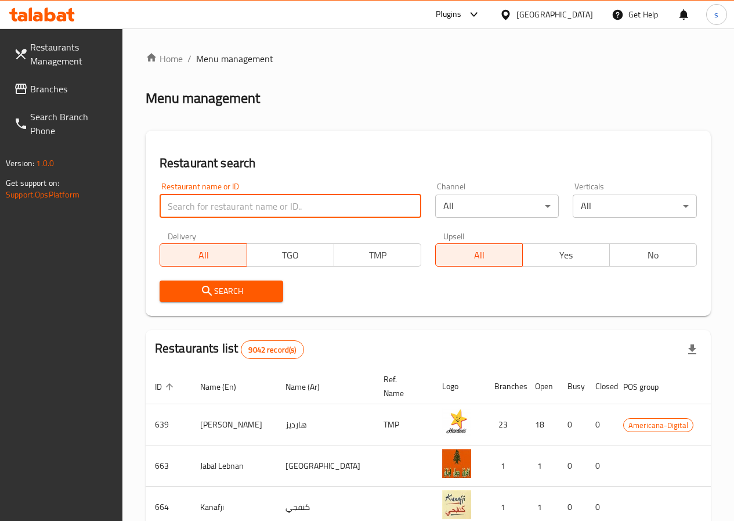
drag, startPoint x: 237, startPoint y: 211, endPoint x: 219, endPoint y: 204, distance: 19.8
click at [219, 204] on input "search" at bounding box center [291, 205] width 262 height 23
type input "776251"
click button "Search" at bounding box center [222, 290] width 124 height 21
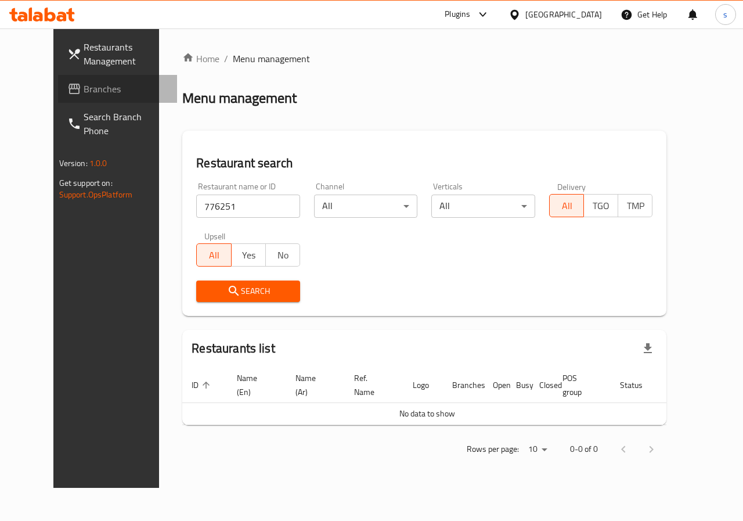
click at [84, 90] on span "Branches" at bounding box center [126, 89] width 85 height 14
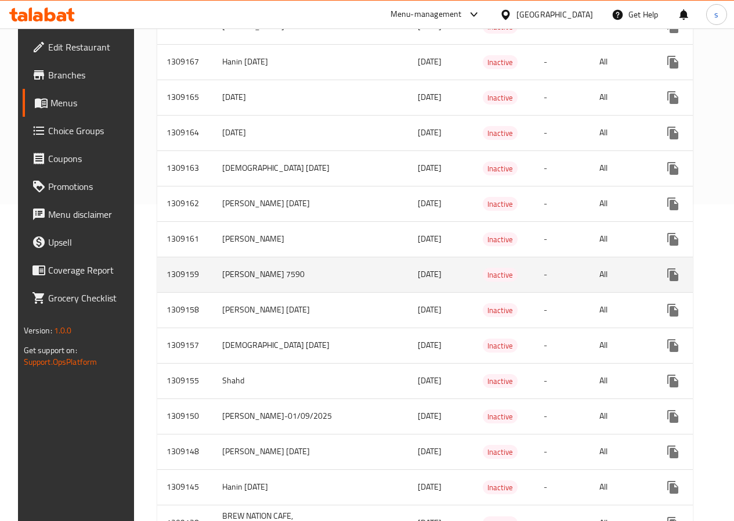
scroll to position [387, 0]
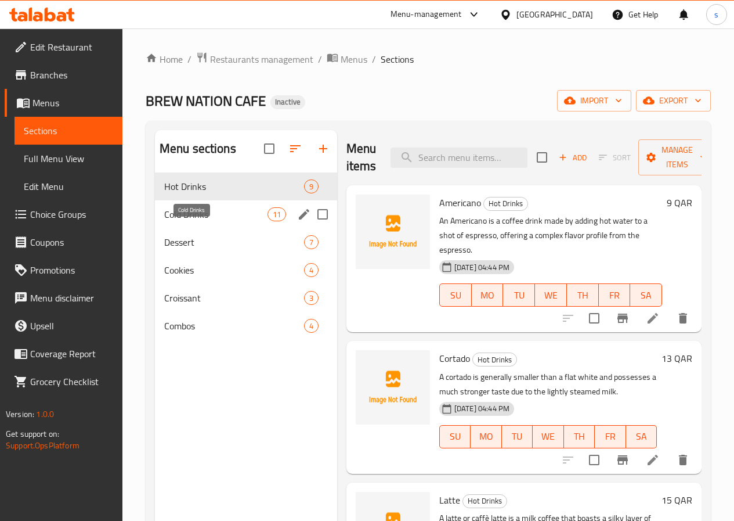
click at [182, 221] on span "Cold Drinks" at bounding box center [215, 214] width 103 height 14
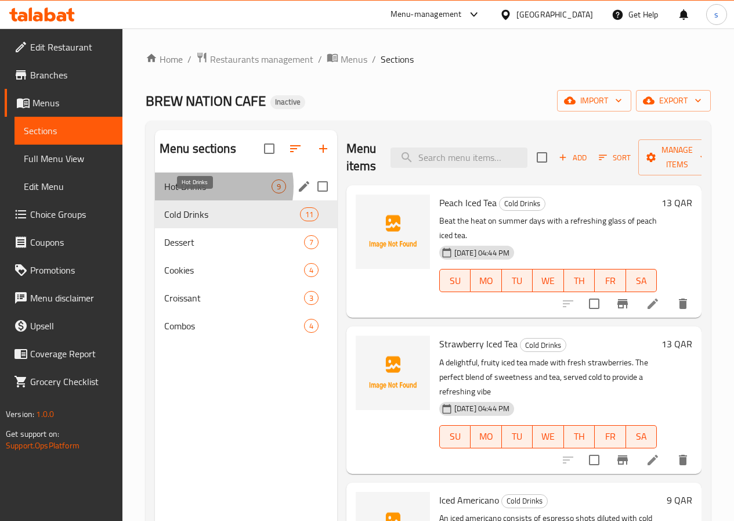
click at [200, 193] on span "Hot Drinks" at bounding box center [217, 186] width 107 height 14
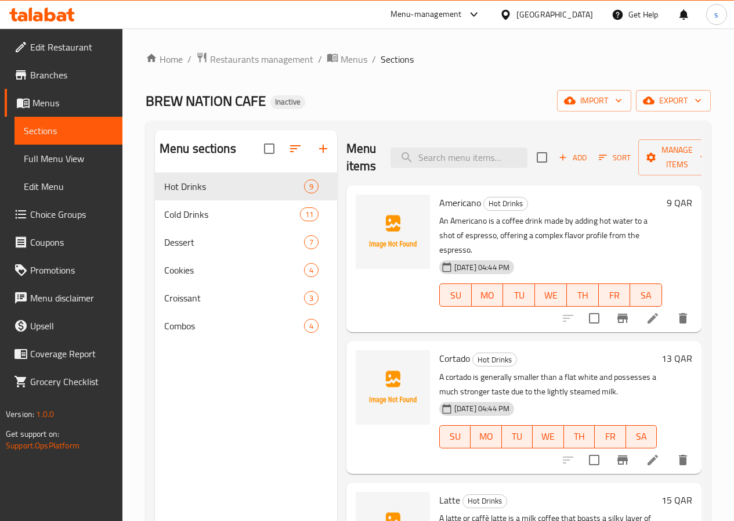
click at [637, 308] on li at bounding box center [653, 318] width 33 height 21
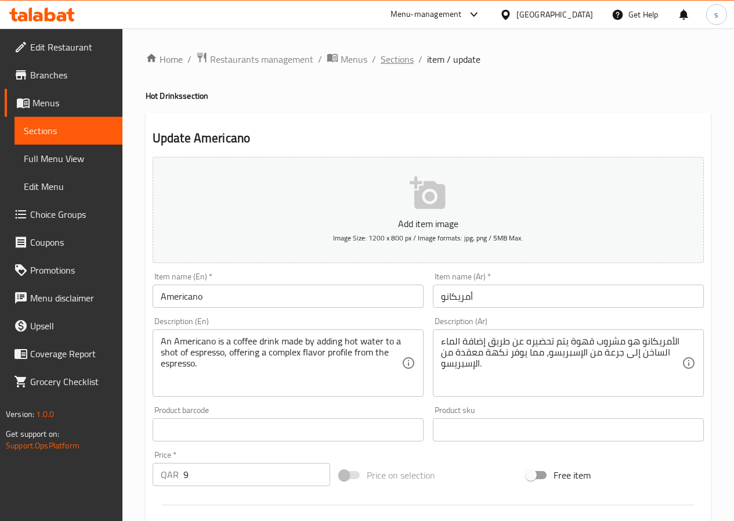
click at [402, 64] on span "Sections" at bounding box center [397, 59] width 33 height 14
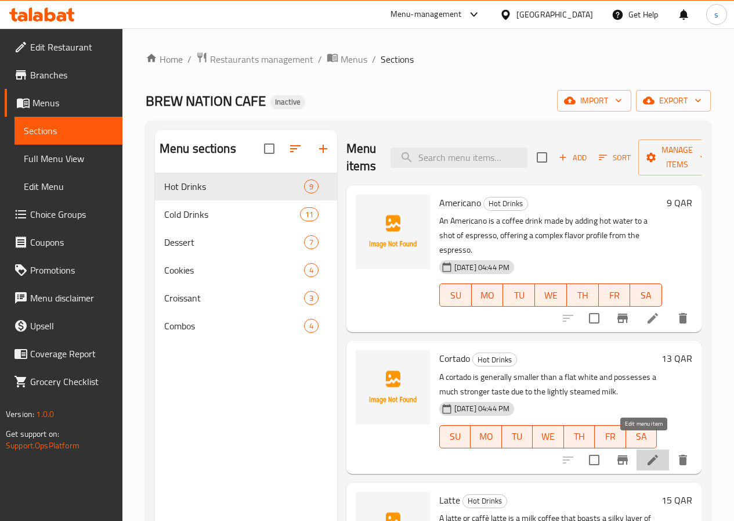
click at [646, 453] on icon at bounding box center [653, 460] width 14 height 14
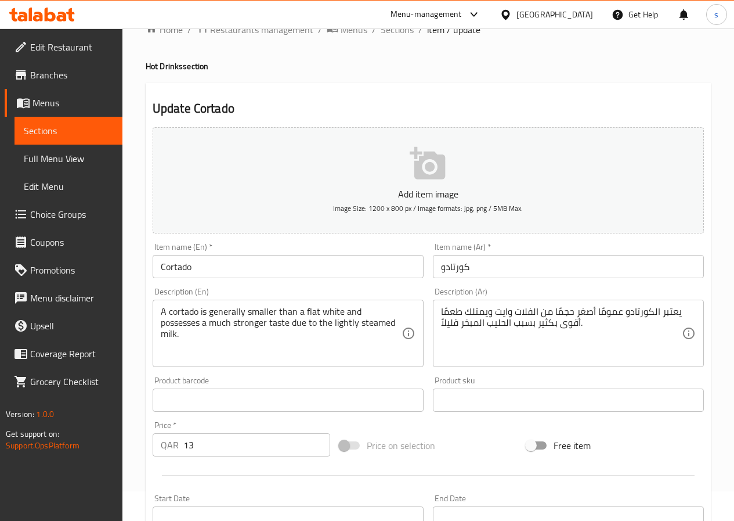
scroll to position [58, 0]
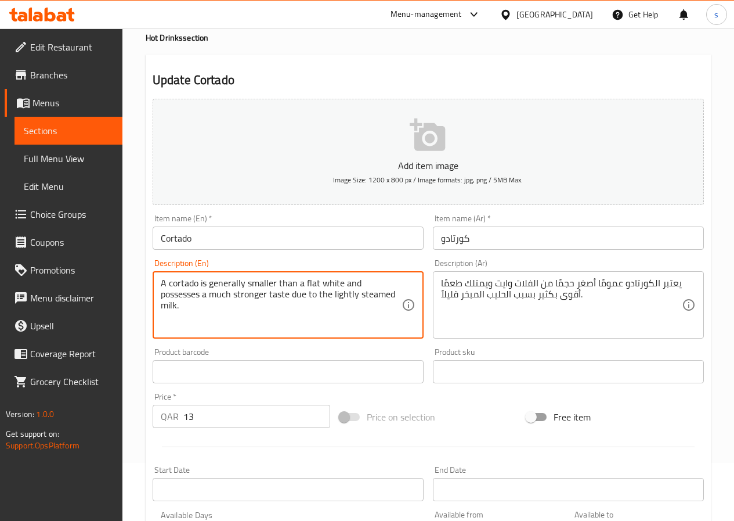
drag, startPoint x: 377, startPoint y: 290, endPoint x: 154, endPoint y: 285, distance: 223.5
click at [175, 290] on textarea "A cortado is generally smaller than a flat white and possesses a much stronger …" at bounding box center [281, 304] width 241 height 55
drag, startPoint x: 162, startPoint y: 286, endPoint x: 376, endPoint y: 309, distance: 214.9
click at [376, 309] on textarea "A cortado is generally smaller than a flat white and possesses a much stronger …" at bounding box center [281, 304] width 241 height 55
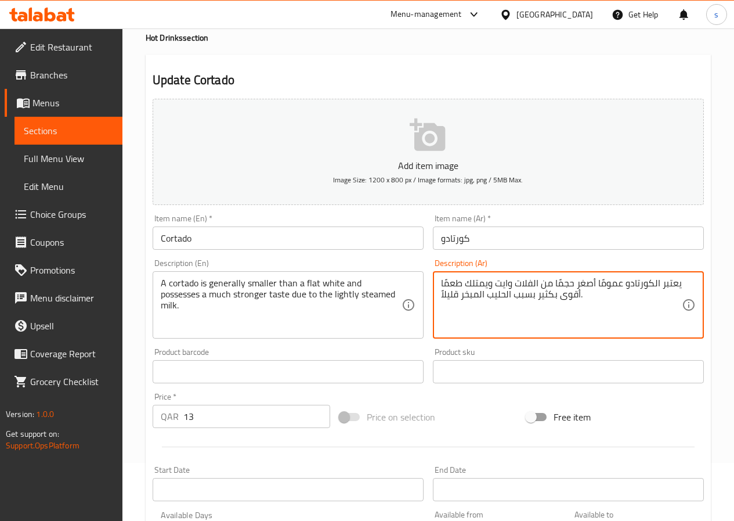
click at [448, 294] on textarea "يعتبر الكورتادو عمومًا أصغر حجمًا من الفلات وايت ويمتلك طعمًا أقوى بكثير بسبب ا…" at bounding box center [561, 304] width 241 height 55
click at [455, 297] on textarea "يعتبر الكورتادو عمومًا أصغر حجمًا من الفلات وايت ويمتلك طعمًا أقوى بكثير بسبب ا…" at bounding box center [561, 304] width 241 height 55
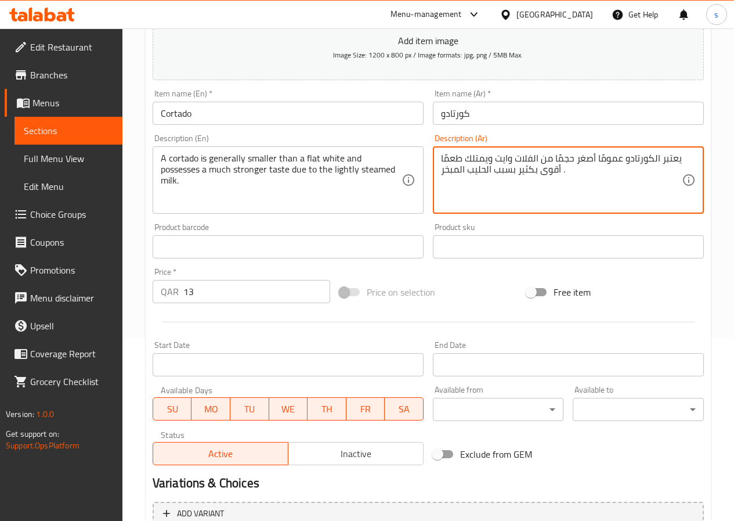
scroll to position [300, 0]
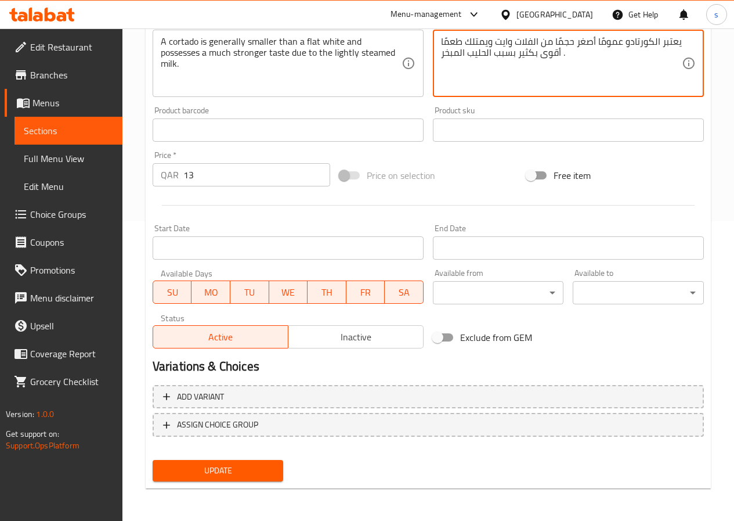
type textarea "يعتبر الكورتادو عمومًا أصغر حجمًا من الفلات وايت ويمتلك طعمًا أقوى بكثير بسبب ا…"
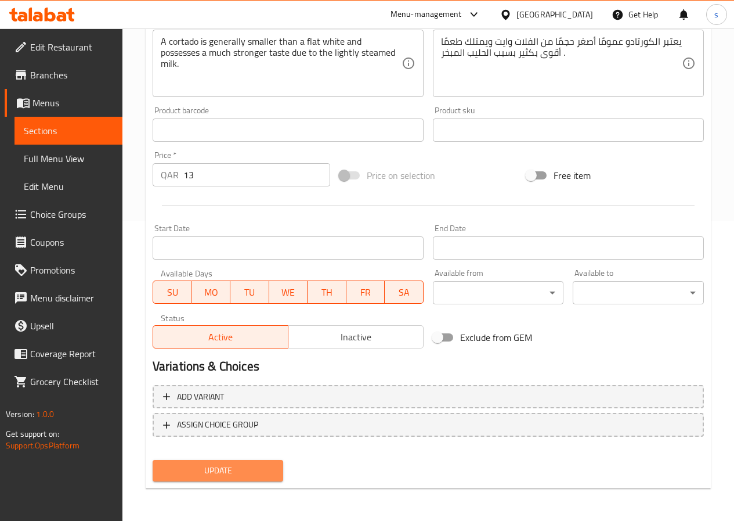
click at [218, 463] on span "Update" at bounding box center [218, 470] width 113 height 15
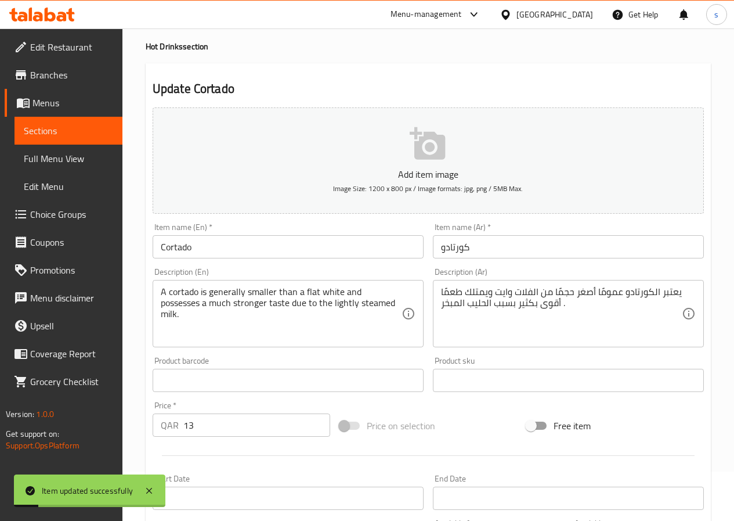
scroll to position [0, 0]
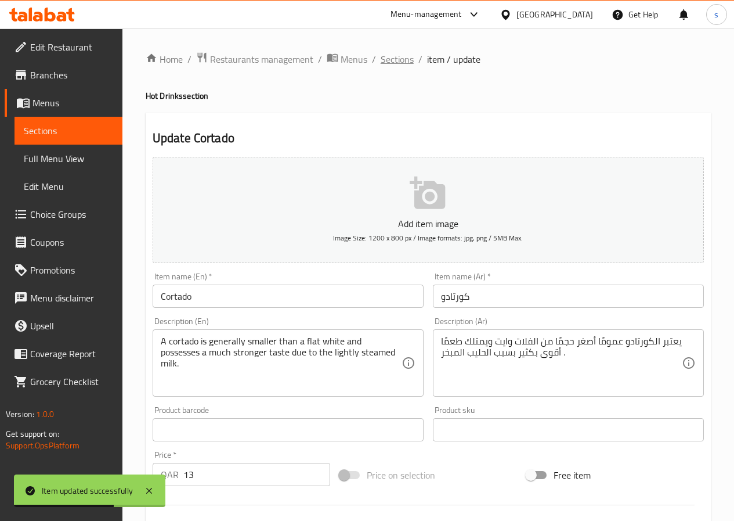
click at [396, 57] on span "Sections" at bounding box center [397, 59] width 33 height 14
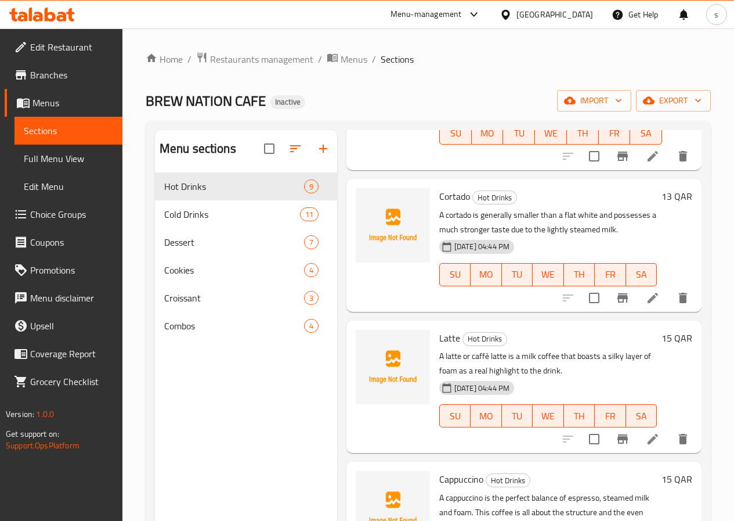
scroll to position [174, 0]
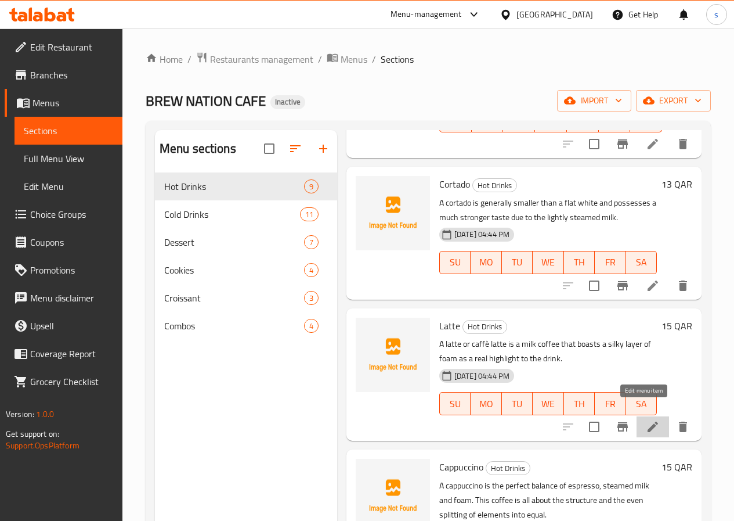
click at [647, 420] on icon at bounding box center [653, 427] width 14 height 14
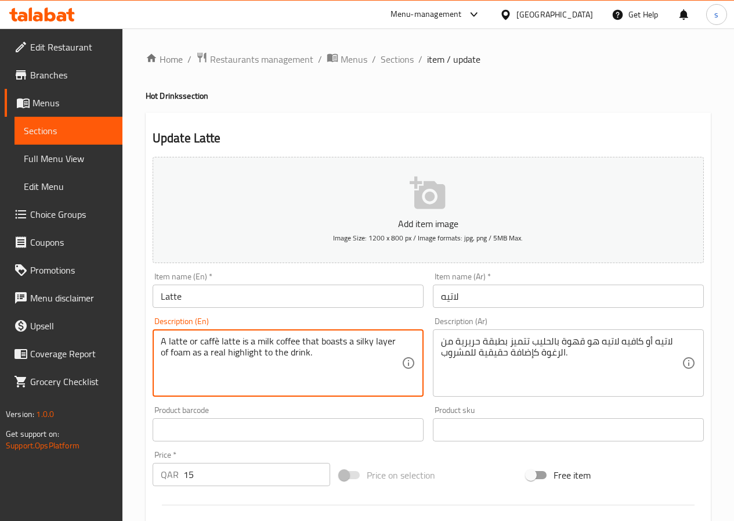
click at [271, 345] on textarea "A latte or caffè latte is a milk coffee that boasts a silky layer of foam as a …" at bounding box center [281, 363] width 241 height 55
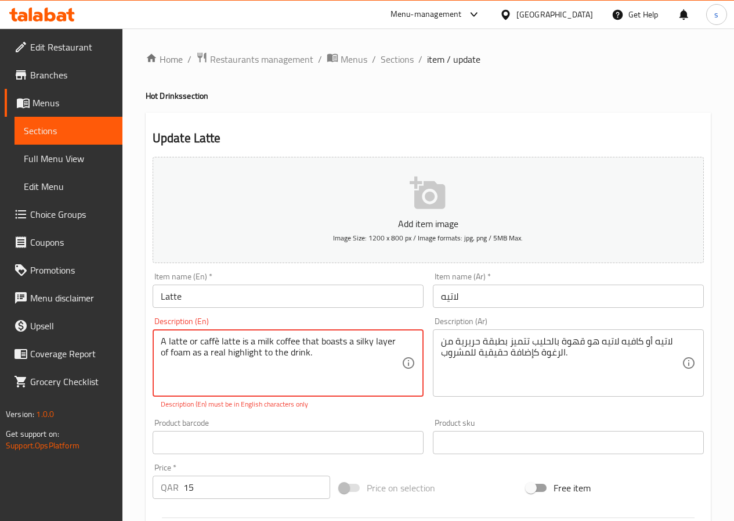
scroll to position [312, 0]
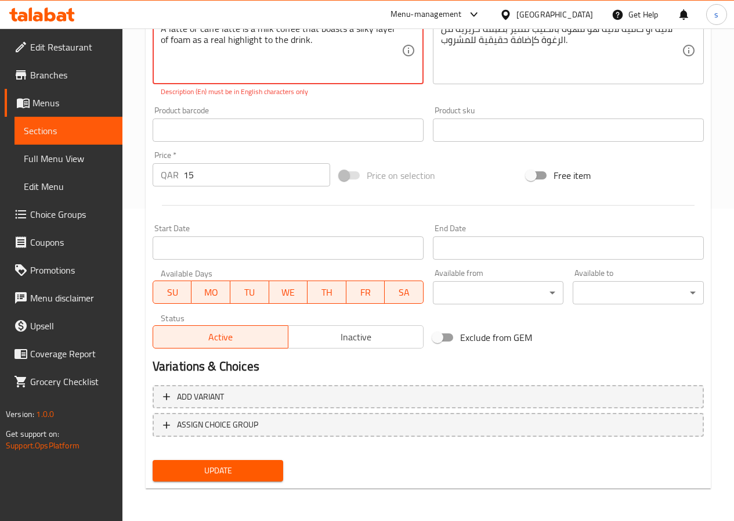
click at [232, 469] on span "Update" at bounding box center [218, 470] width 113 height 15
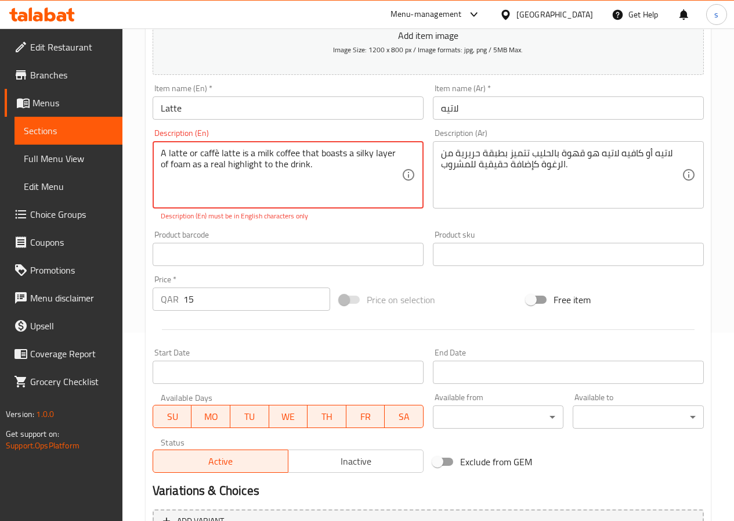
scroll to position [22, 0]
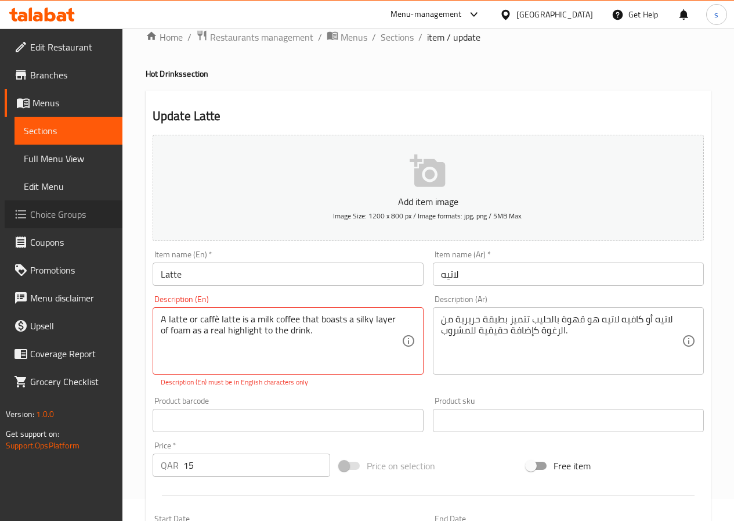
click at [69, 212] on span "Choice Groups" at bounding box center [71, 214] width 83 height 14
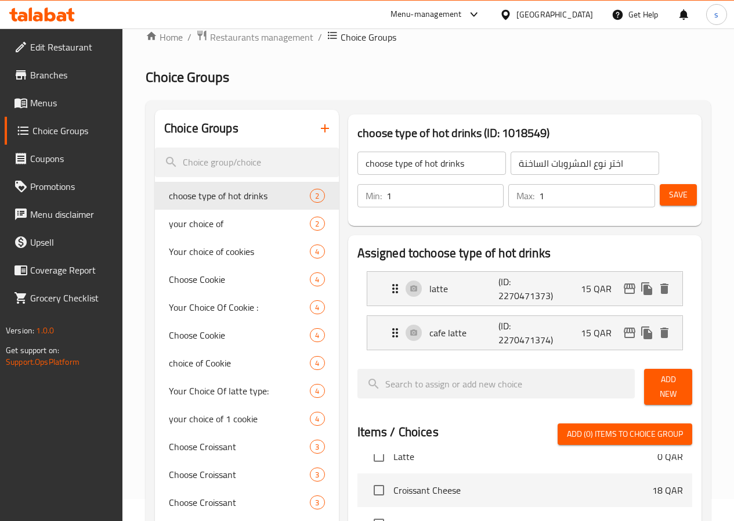
scroll to position [232, 0]
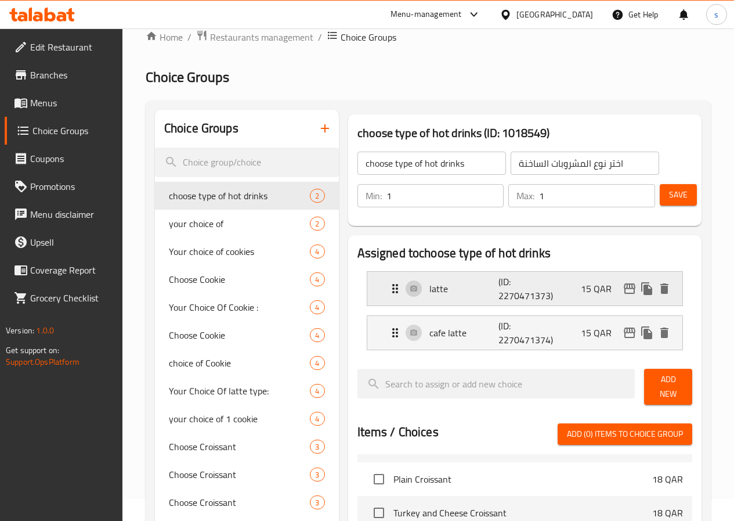
click at [425, 278] on div "latte (ID: 2270471373) 15 QAR" at bounding box center [528, 289] width 280 height 34
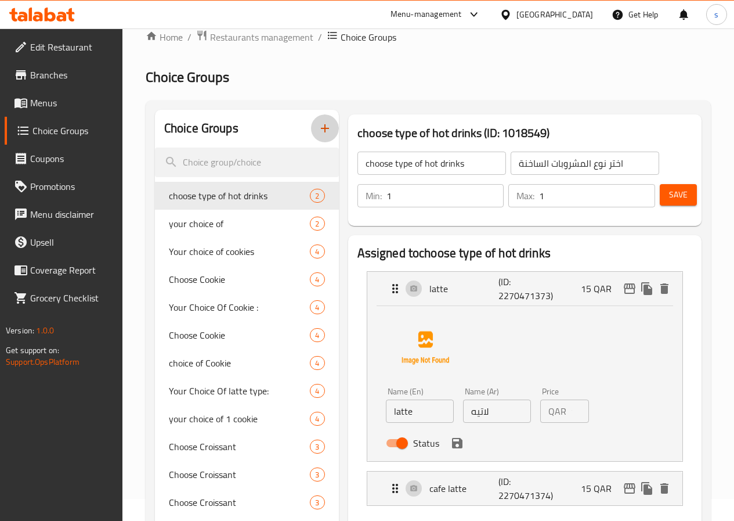
click at [318, 121] on icon "button" at bounding box center [325, 128] width 14 height 14
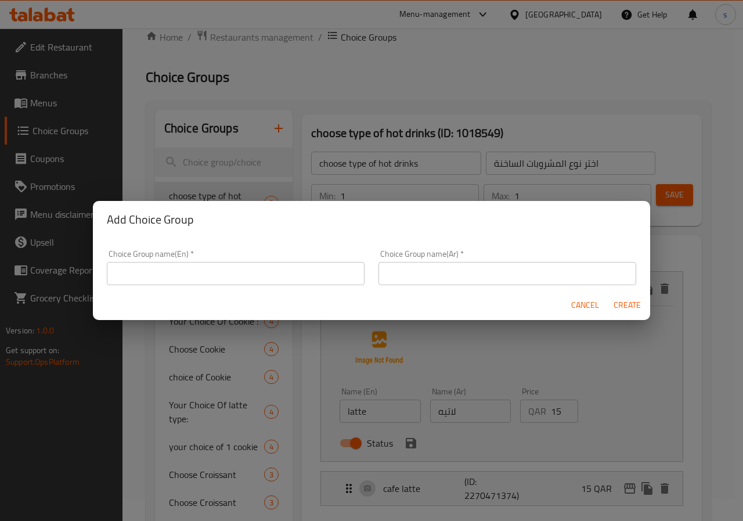
click at [221, 276] on input "text" at bounding box center [236, 273] width 258 height 23
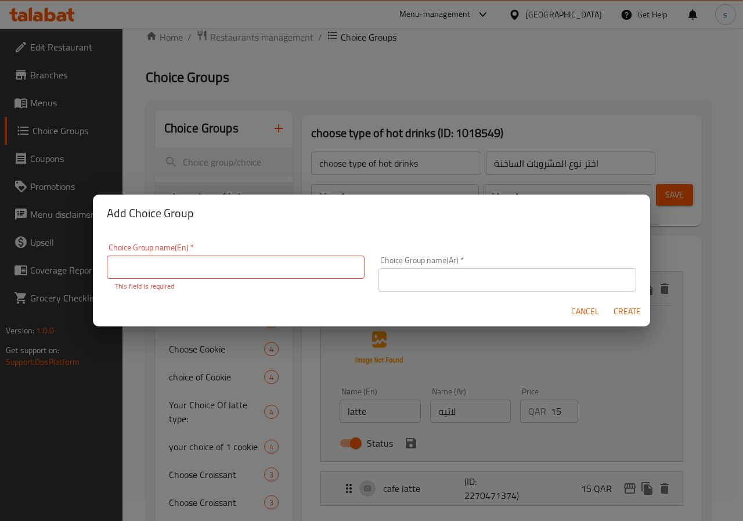
click at [434, 96] on div "Add Choice Group Choice Group name(En)   * Choice Group name(En) * This field i…" at bounding box center [371, 260] width 743 height 521
click at [583, 316] on span "Cancel" at bounding box center [585, 311] width 28 height 15
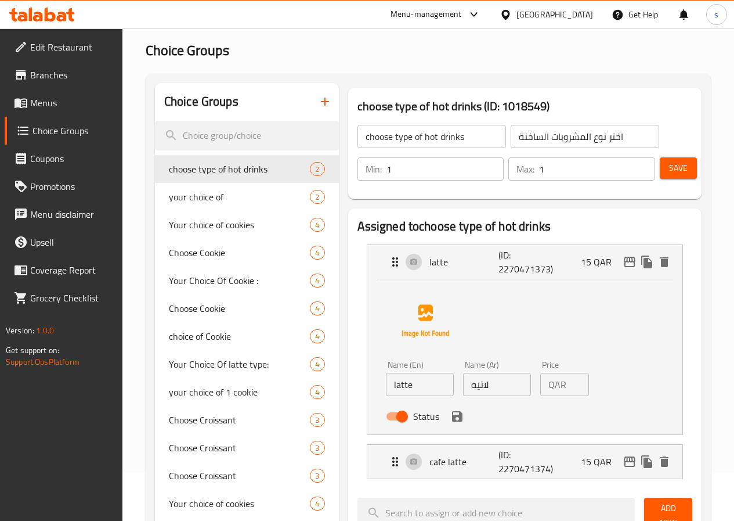
scroll to position [0, 0]
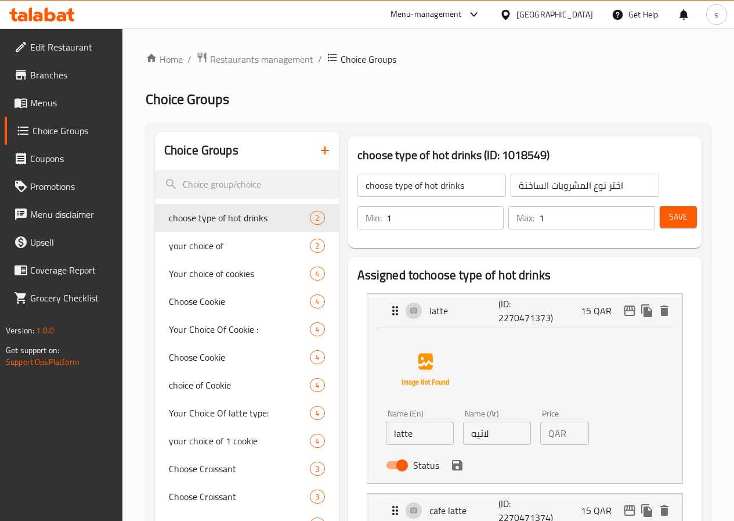
click at [74, 106] on span "Menus" at bounding box center [71, 103] width 83 height 14
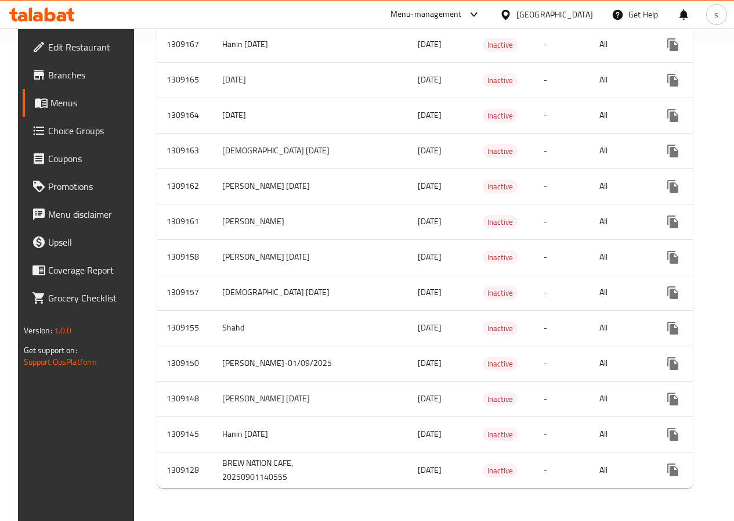
scroll to position [495, 0]
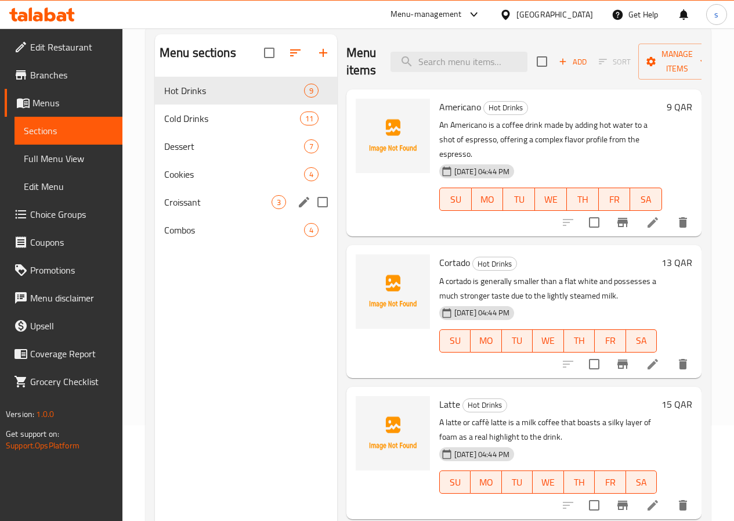
scroll to position [116, 0]
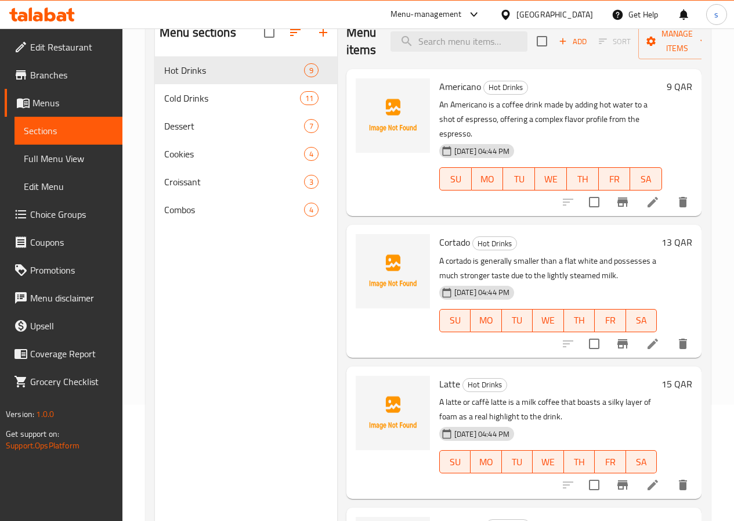
click at [529, 376] on h6 "Latte Hot Drinks" at bounding box center [548, 384] width 218 height 16
click at [463, 378] on span "Hot Drinks" at bounding box center [485, 384] width 44 height 13
click at [647, 478] on icon at bounding box center [653, 485] width 14 height 14
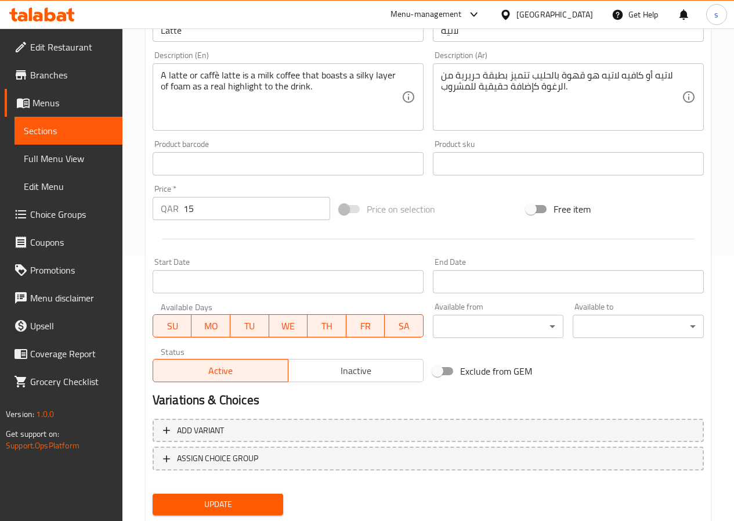
scroll to position [300, 0]
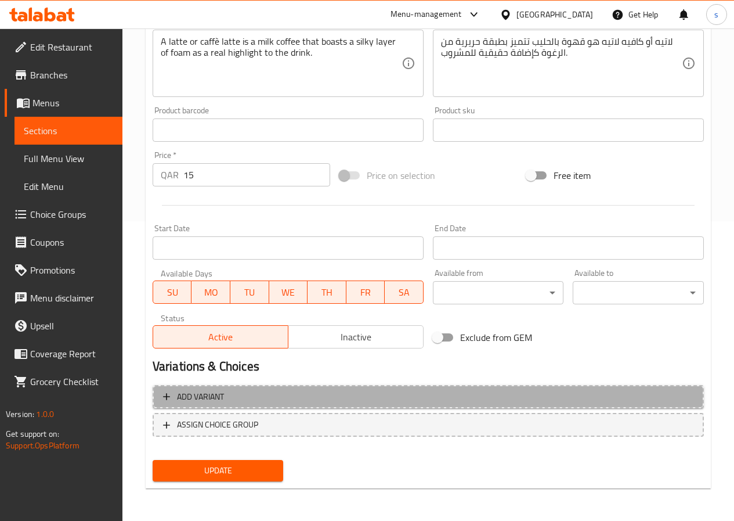
drag, startPoint x: 231, startPoint y: 391, endPoint x: 164, endPoint y: 391, distance: 67.3
click at [164, 391] on span "Add variant" at bounding box center [428, 396] width 531 height 15
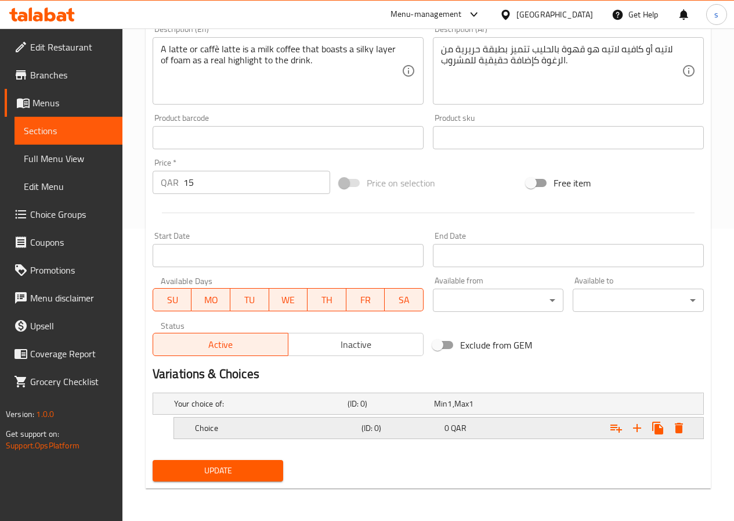
click at [345, 412] on div "Choice" at bounding box center [259, 403] width 174 height 16
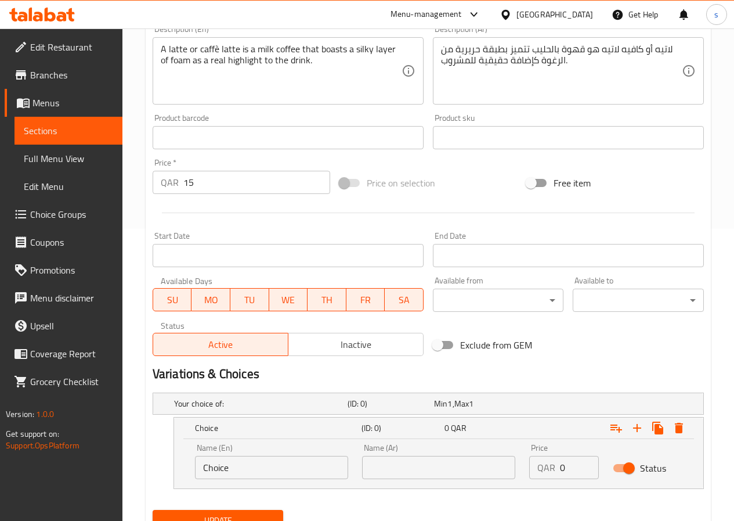
scroll to position [342, 0]
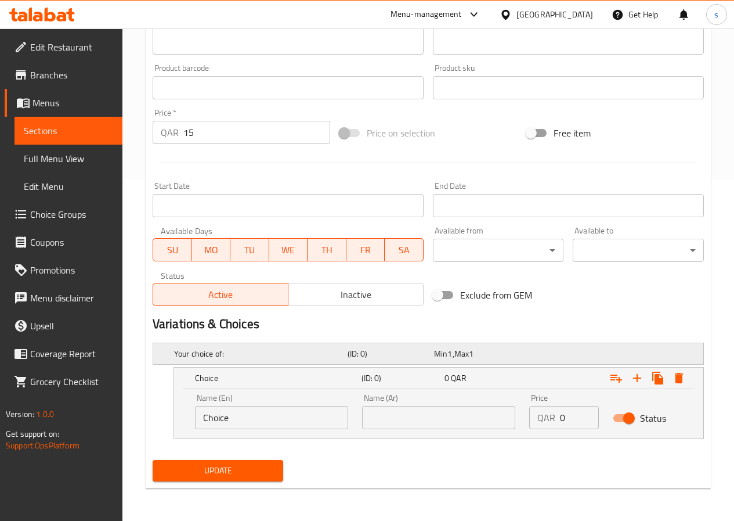
click at [306, 347] on div "Your choice of:" at bounding box center [259, 353] width 174 height 16
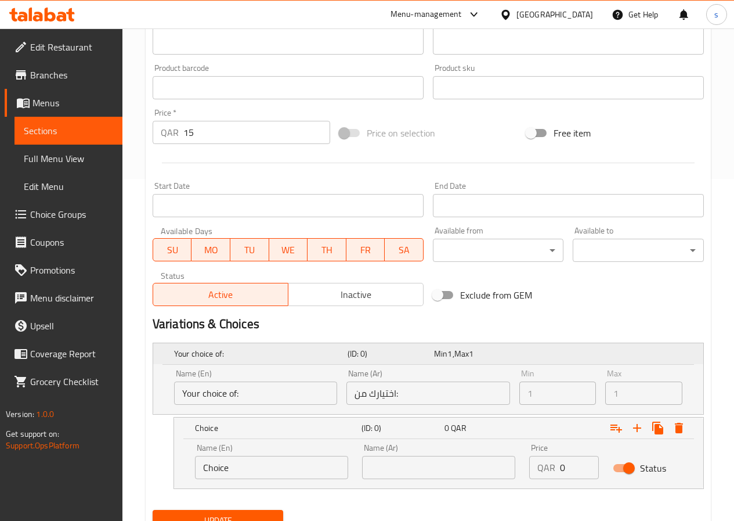
click at [306, 347] on div "Your choice of:" at bounding box center [259, 353] width 174 height 16
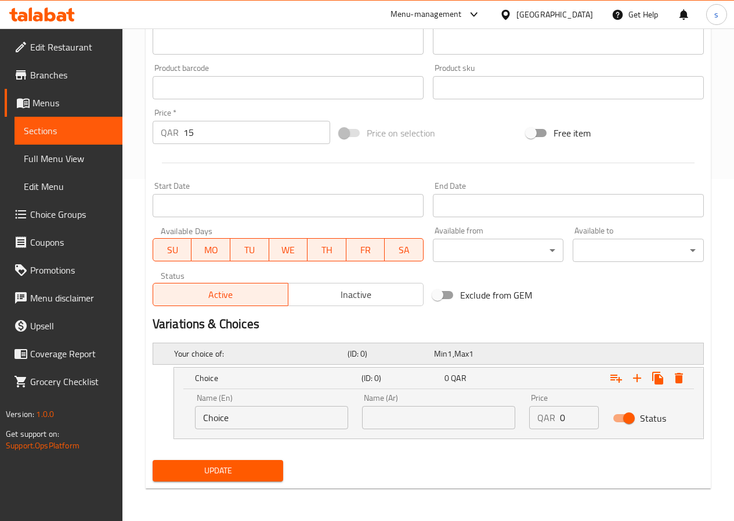
click at [306, 347] on div "Your choice of:" at bounding box center [259, 353] width 174 height 16
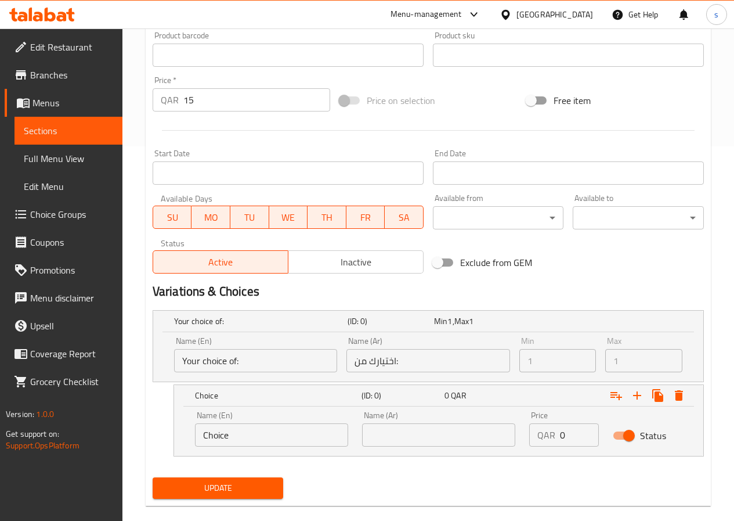
scroll to position [392, 0]
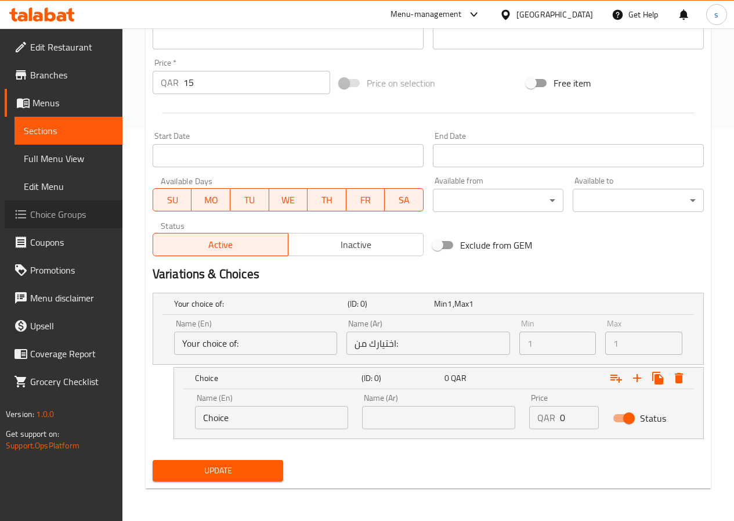
click at [74, 221] on span "Choice Groups" at bounding box center [71, 214] width 83 height 14
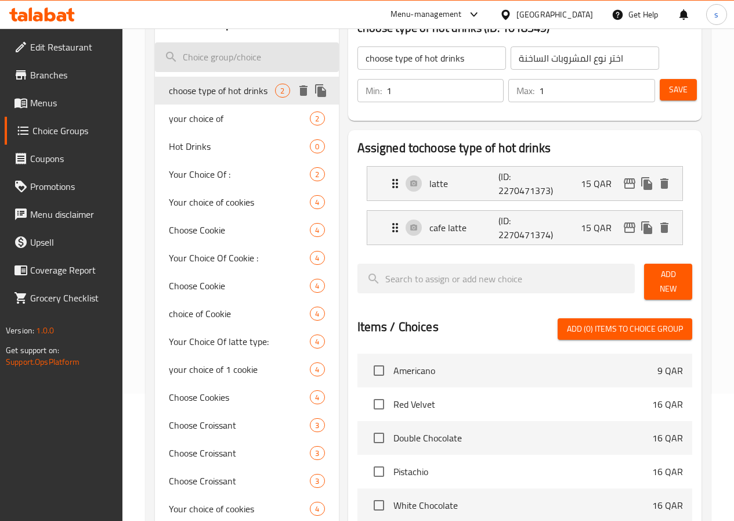
scroll to position [106, 0]
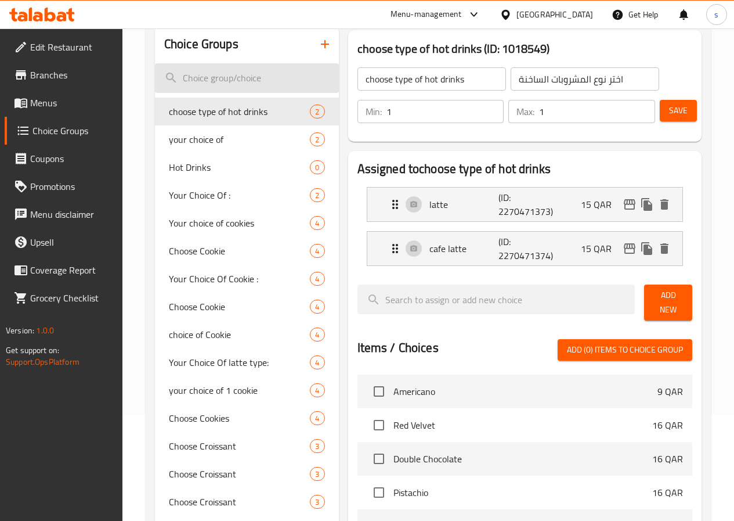
click at [231, 83] on input "search" at bounding box center [247, 78] width 184 height 30
click at [318, 45] on icon "button" at bounding box center [325, 44] width 14 height 14
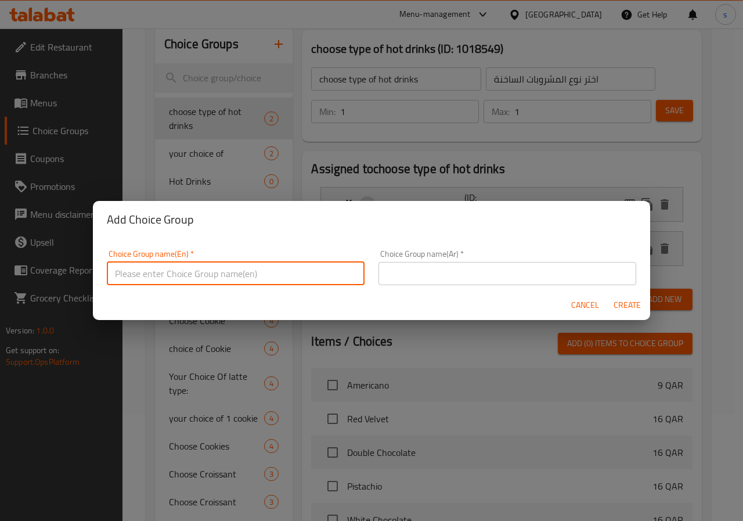
click at [232, 280] on input "text" at bounding box center [236, 273] width 258 height 23
click at [222, 271] on input "غ" at bounding box center [236, 273] width 258 height 23
paste input "our choice of"
click at [113, 273] on input "our choice of" at bounding box center [236, 273] width 258 height 23
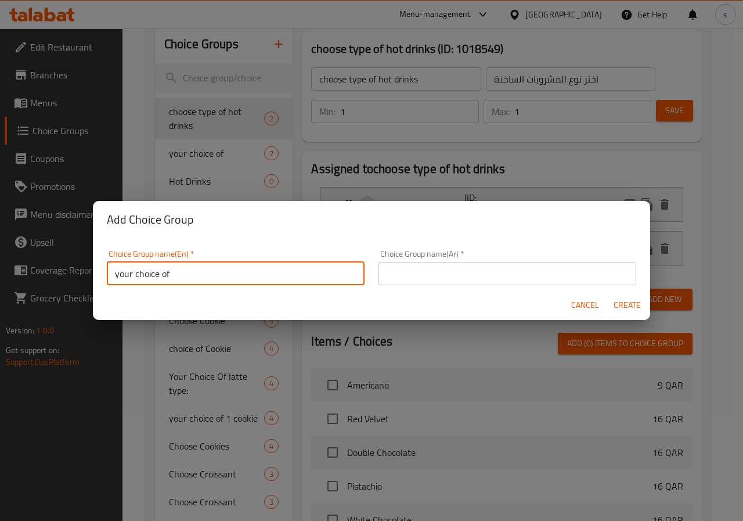
type input "your choice of"
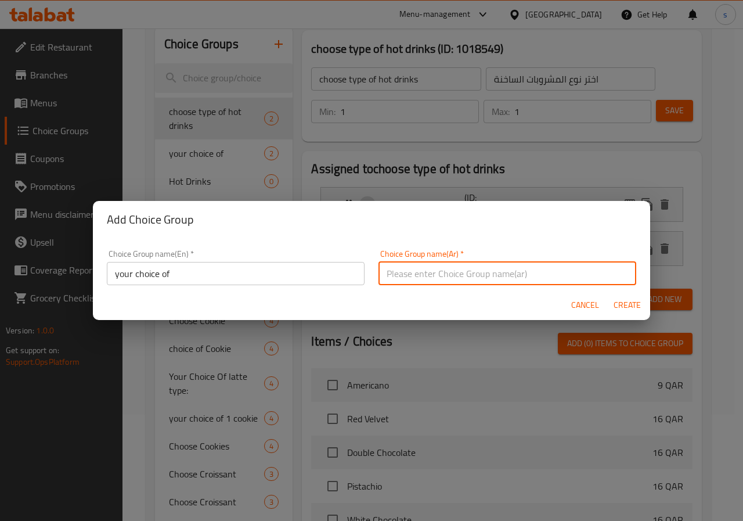
click at [395, 272] on input "text" at bounding box center [507, 273] width 258 height 23
type input "h"
type input "اختيارك من"
click at [632, 311] on span "Create" at bounding box center [627, 305] width 28 height 15
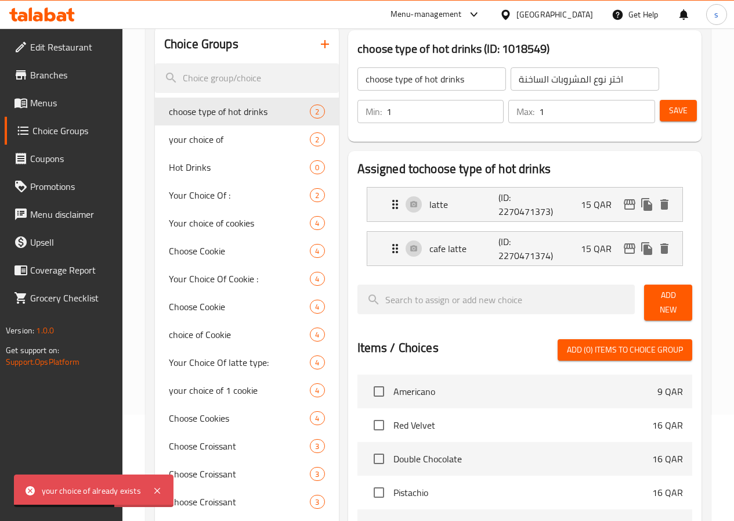
scroll to position [48, 0]
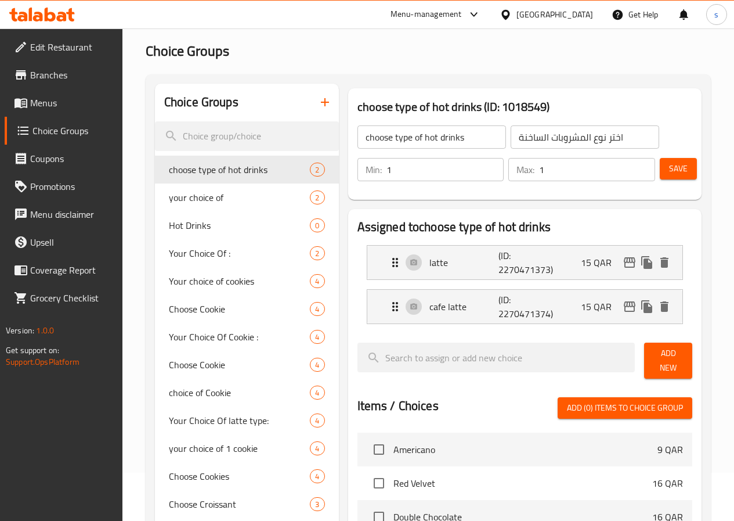
click at [318, 101] on icon "button" at bounding box center [325, 102] width 14 height 14
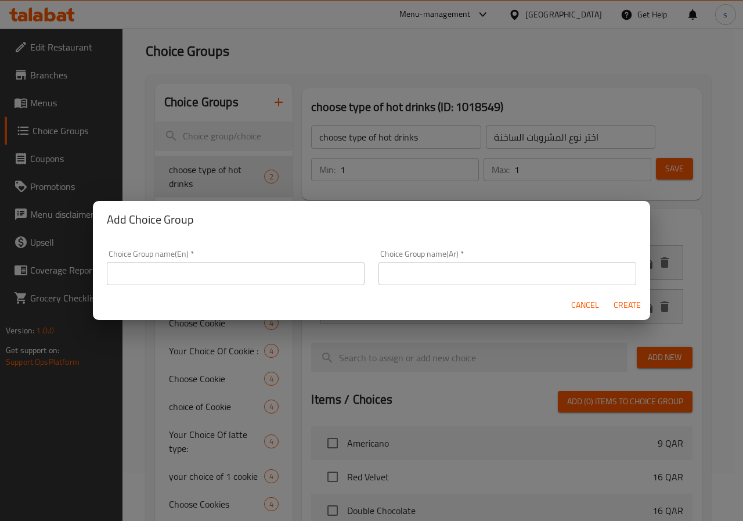
click at [265, 280] on input "text" at bounding box center [236, 273] width 258 height 23
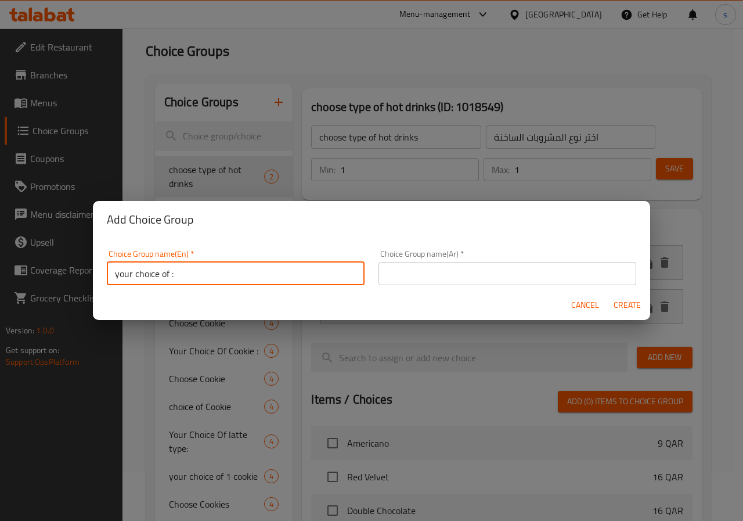
type input "your choice of :"
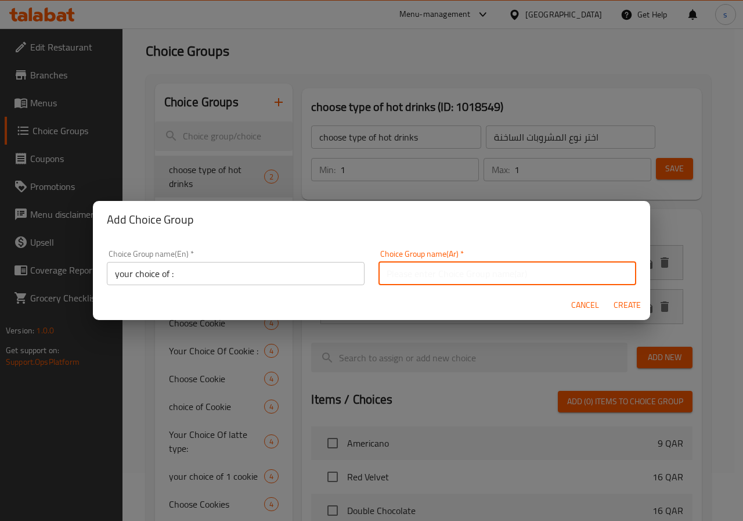
drag, startPoint x: 441, startPoint y: 268, endPoint x: 448, endPoint y: 277, distance: 11.6
click at [440, 270] on input "text" at bounding box center [507, 273] width 258 height 23
type input "اختيارك من :"
click at [630, 304] on span "Create" at bounding box center [627, 305] width 28 height 15
type input "your choice of :"
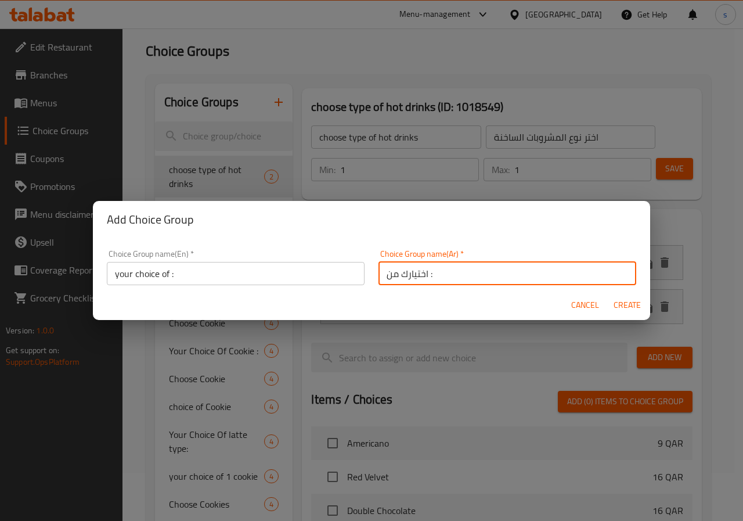
type input "اختيارك من :"
type input "0"
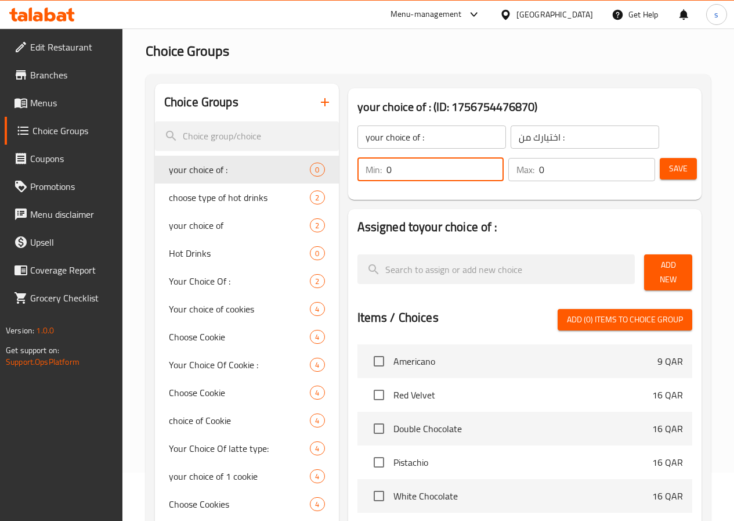
click at [387, 169] on input "0" at bounding box center [446, 169] width 118 height 23
click at [394, 172] on input "0" at bounding box center [446, 169] width 118 height 23
type input "1"
click at [553, 174] on input "0" at bounding box center [597, 169] width 116 height 23
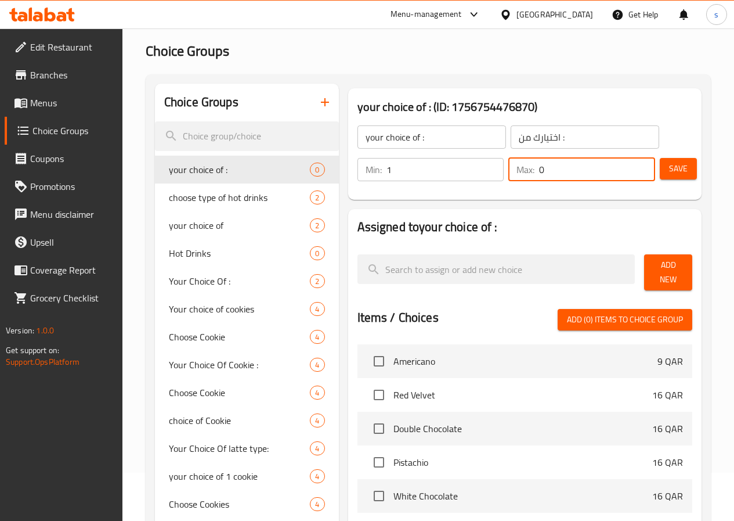
click at [553, 174] on input "0" at bounding box center [597, 169] width 116 height 23
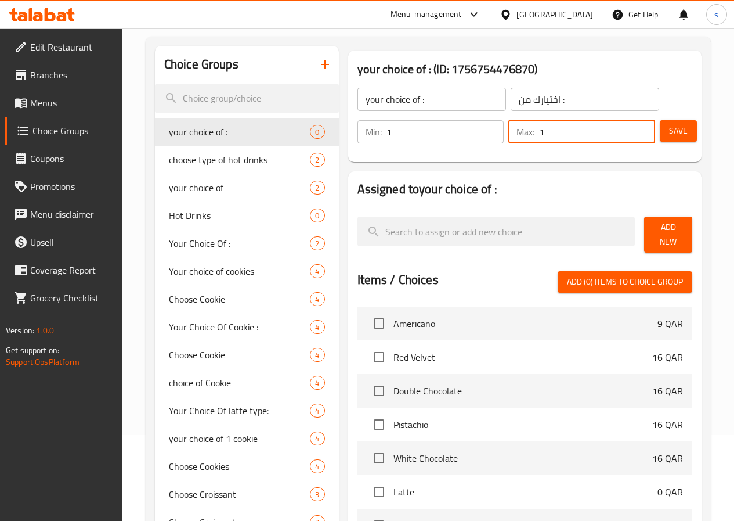
scroll to position [106, 0]
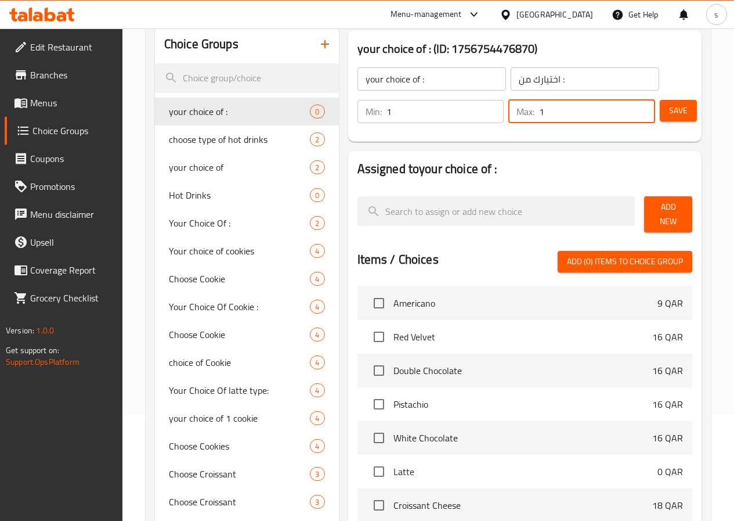
type input "1"
click at [658, 214] on span "Add New" at bounding box center [669, 214] width 30 height 29
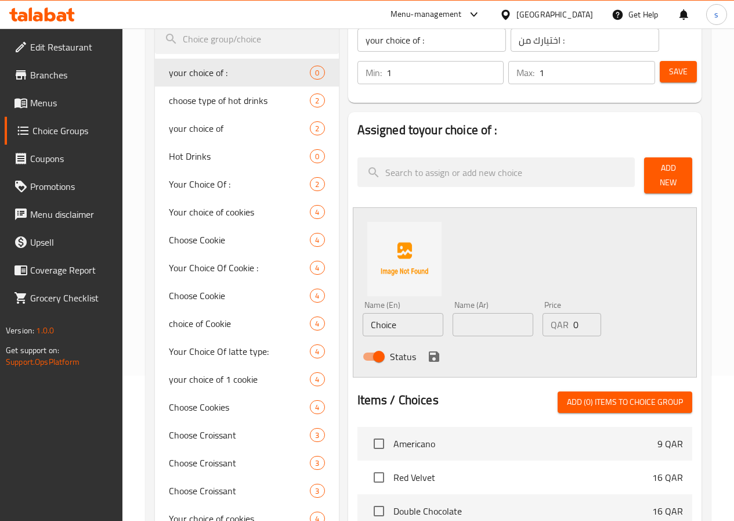
scroll to position [164, 0]
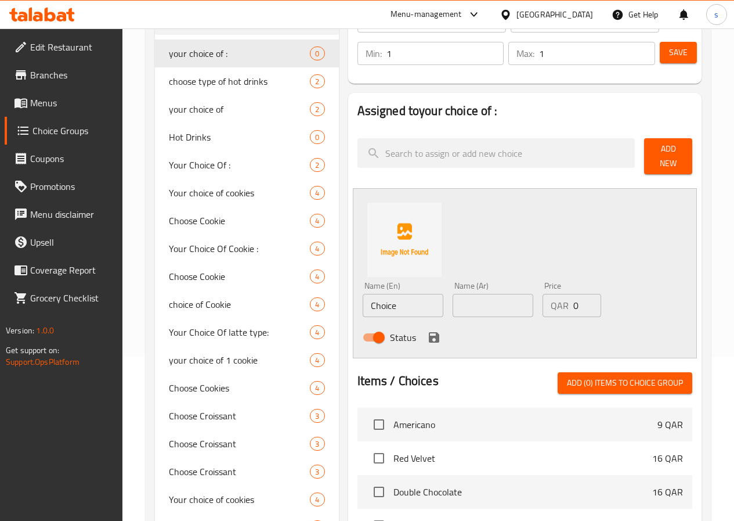
click at [383, 301] on input "Choice" at bounding box center [403, 305] width 81 height 23
click at [387, 53] on input "1" at bounding box center [446, 53] width 118 height 23
click at [370, 311] on div "Name (En) Name (En)" at bounding box center [403, 299] width 90 height 45
click at [376, 307] on input "text" at bounding box center [403, 305] width 81 height 23
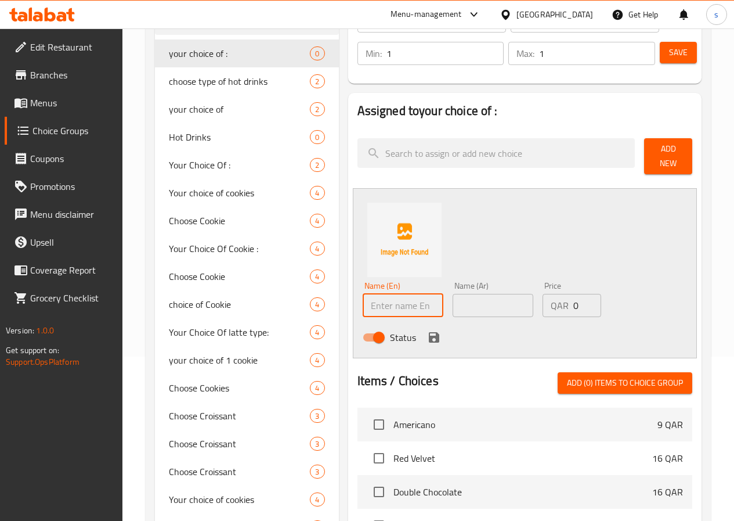
paste input "Latte"
type input "Latte"
click at [453, 294] on input "text" at bounding box center [493, 305] width 81 height 23
type input "F"
type input "لاتيه"
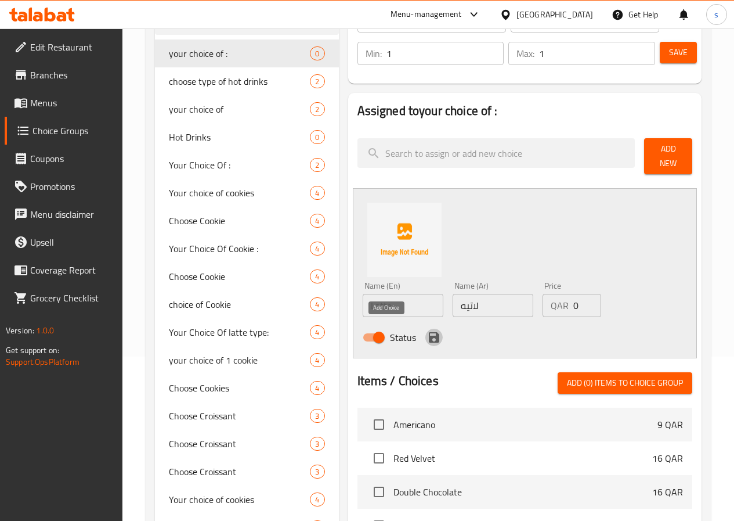
click at [429, 336] on icon "save" at bounding box center [434, 337] width 10 height 10
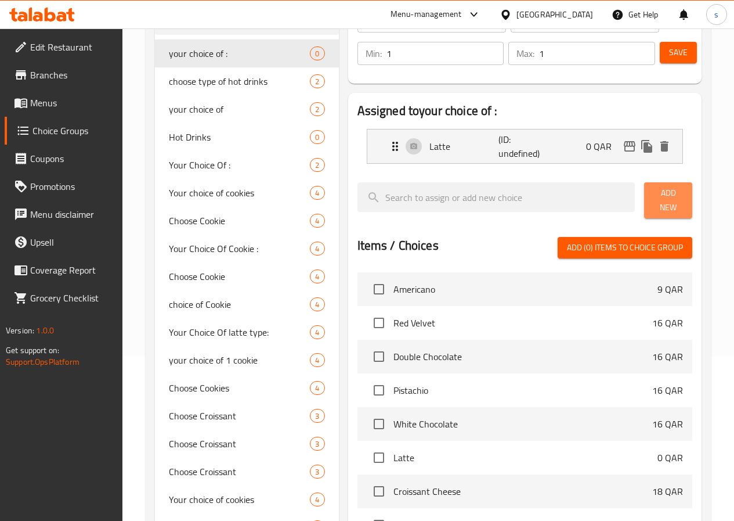
click at [661, 200] on span "Add New" at bounding box center [669, 200] width 30 height 29
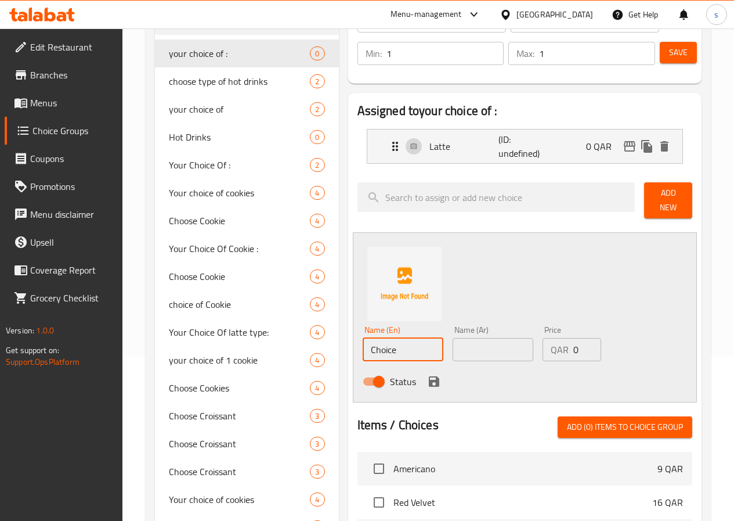
click at [381, 342] on input "Choice" at bounding box center [403, 349] width 81 height 23
paste input "caffè latte"
type input "caffè latte"
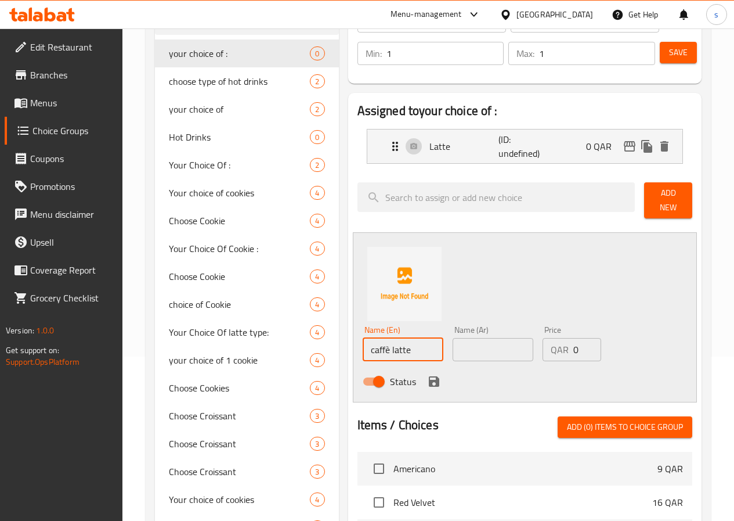
click at [453, 347] on input "text" at bounding box center [493, 349] width 81 height 23
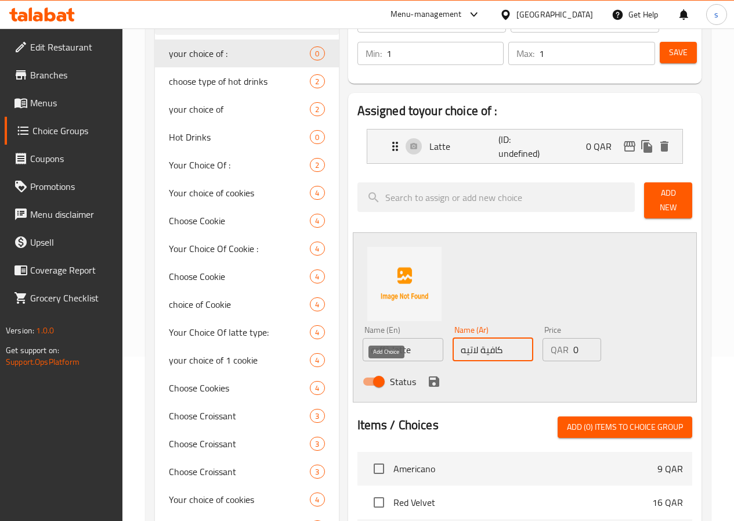
type input "كافية لاتيه"
click at [429, 376] on icon "save" at bounding box center [434, 381] width 10 height 10
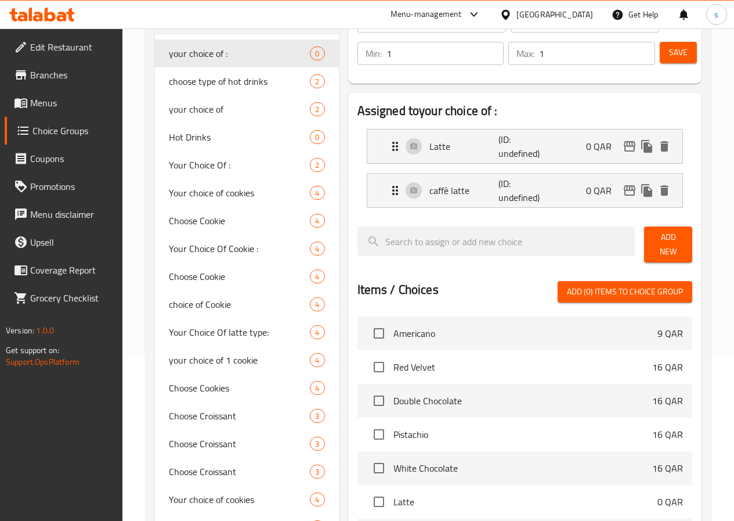
click at [669, 51] on span "Save" at bounding box center [678, 52] width 19 height 15
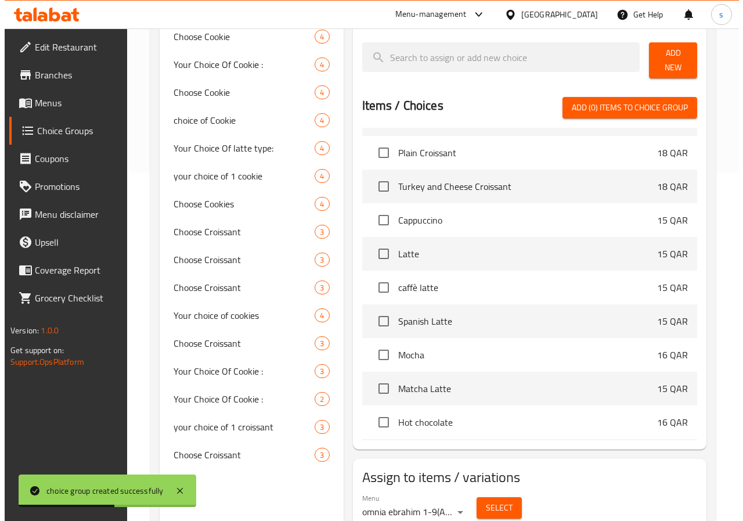
scroll to position [389, 0]
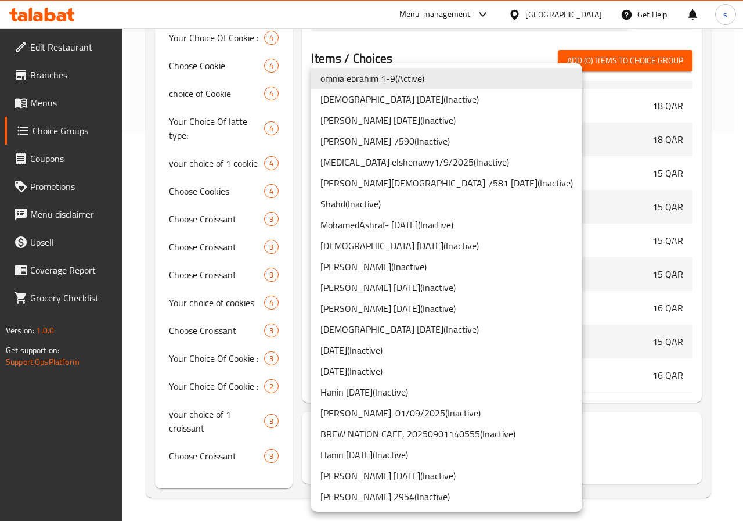
click at [401, 199] on li "Shahd ( Inactive )" at bounding box center [446, 203] width 271 height 21
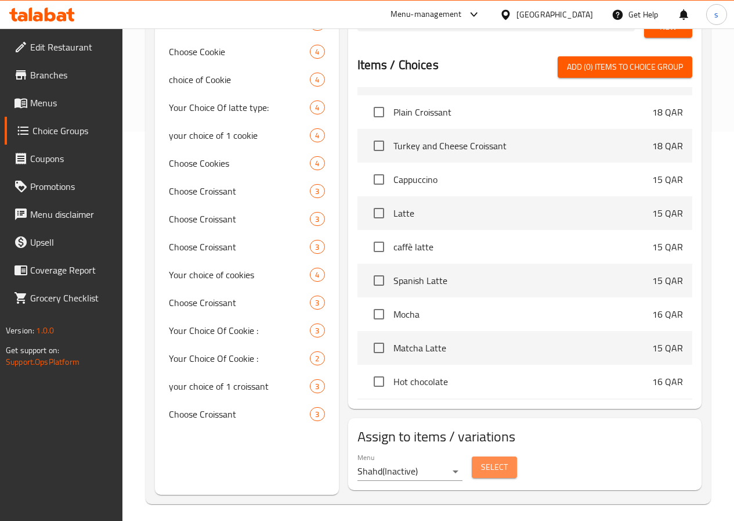
click at [481, 462] on span "Select" at bounding box center [494, 467] width 27 height 15
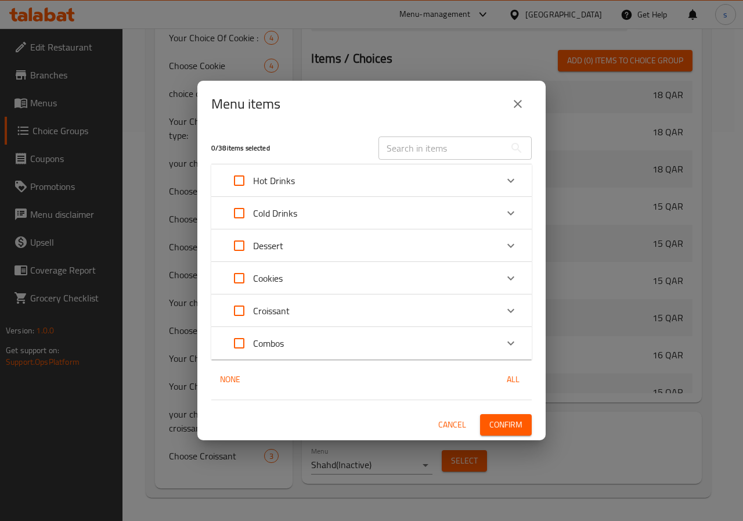
click at [322, 175] on div "Hot Drinks" at bounding box center [361, 181] width 272 height 28
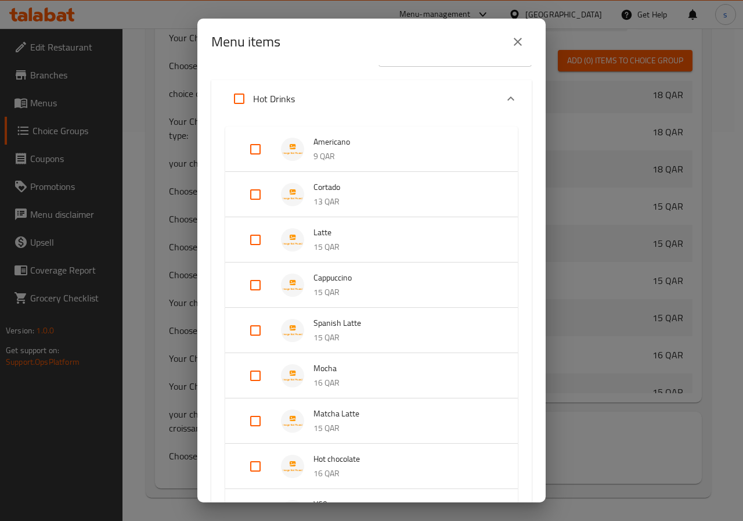
scroll to position [58, 0]
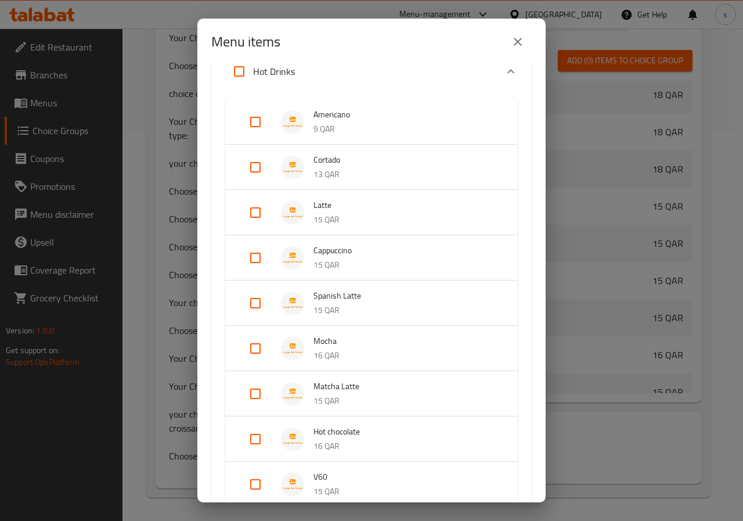
click at [264, 215] on input "Expand" at bounding box center [255, 213] width 28 height 28
checkbox input "true"
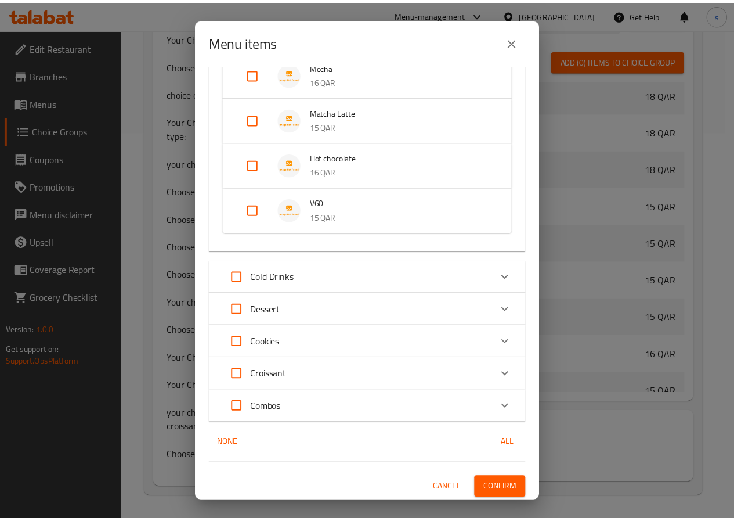
scroll to position [352, 0]
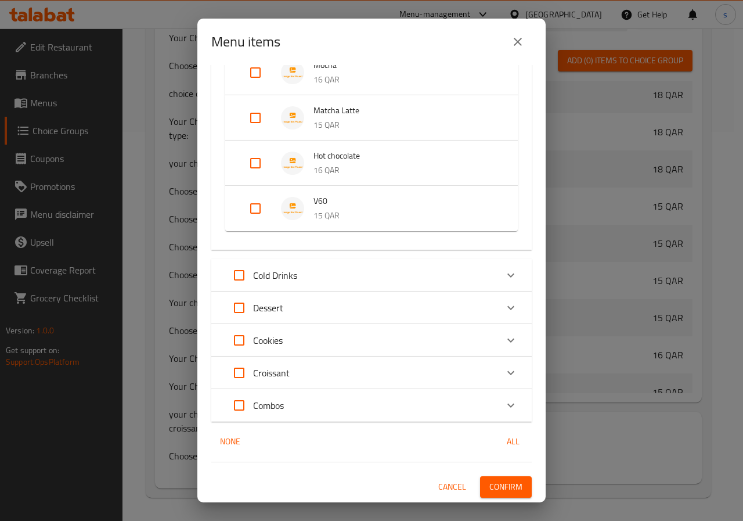
click at [506, 479] on span "Confirm" at bounding box center [505, 486] width 33 height 15
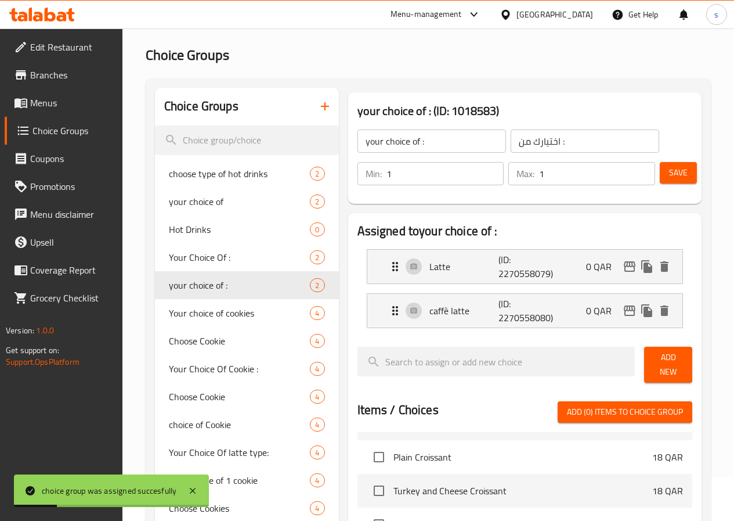
scroll to position [0, 0]
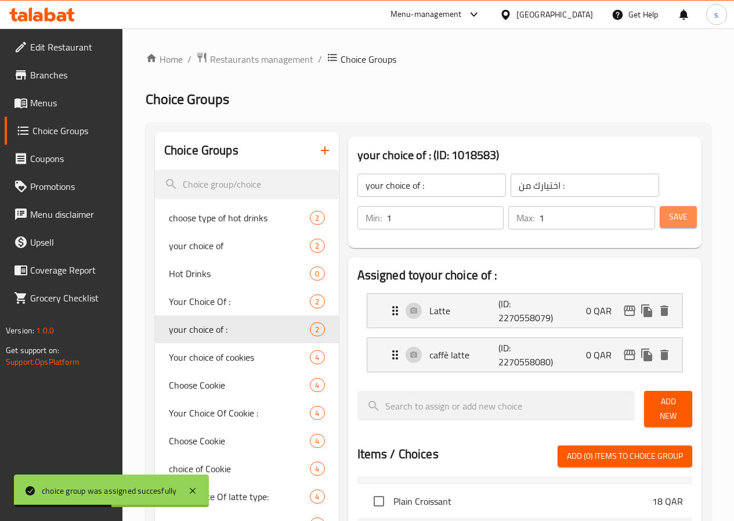
click at [678, 212] on span "Save" at bounding box center [678, 217] width 19 height 15
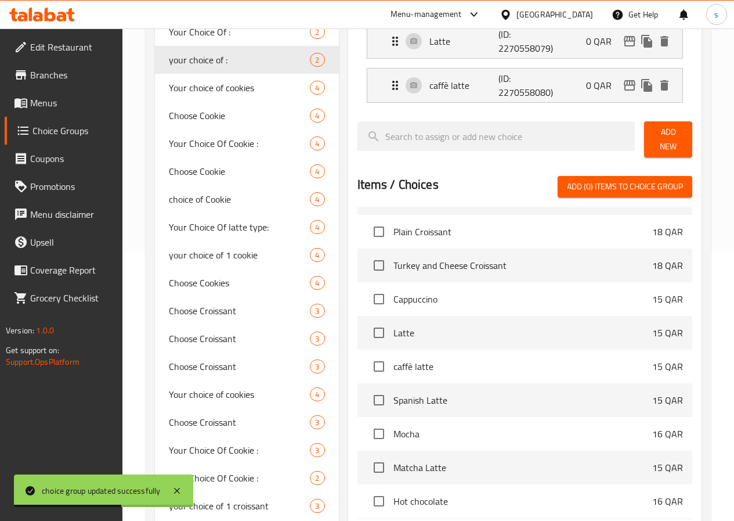
scroll to position [290, 0]
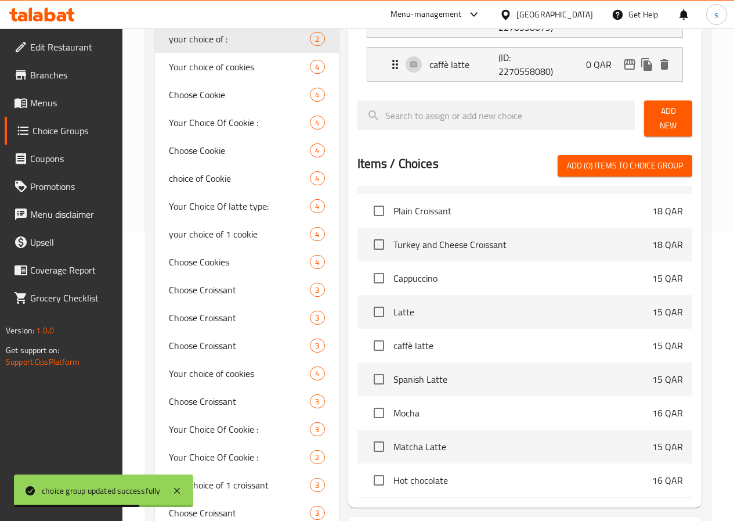
click at [56, 102] on span "Menus" at bounding box center [71, 103] width 83 height 14
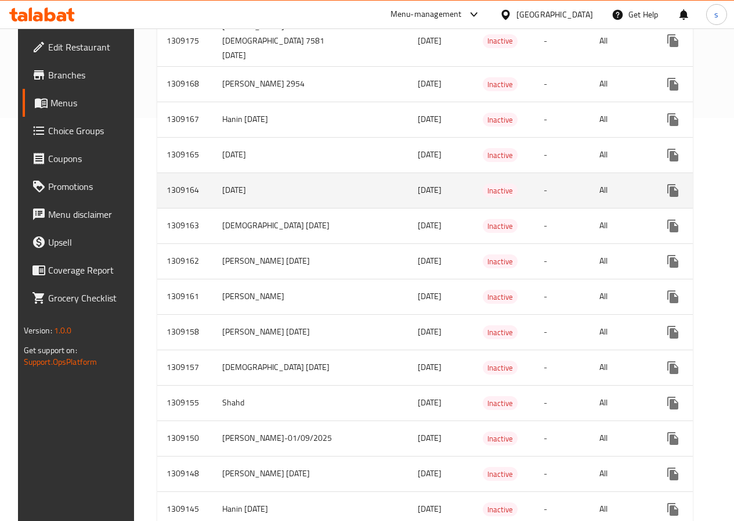
scroll to position [406, 0]
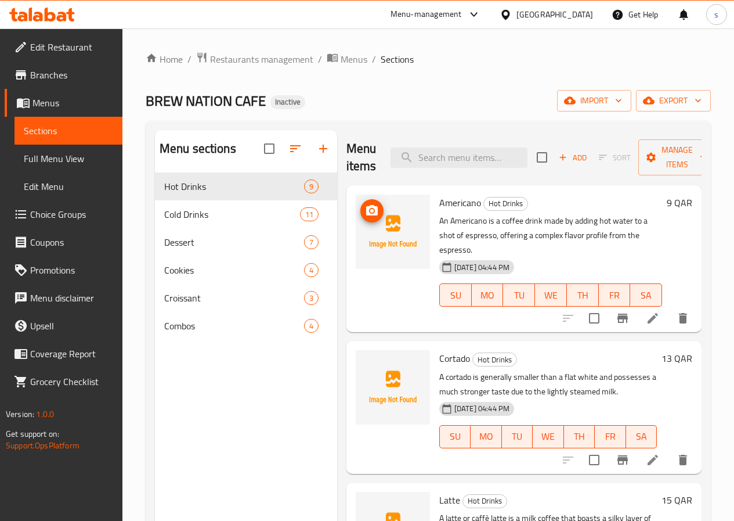
scroll to position [58, 0]
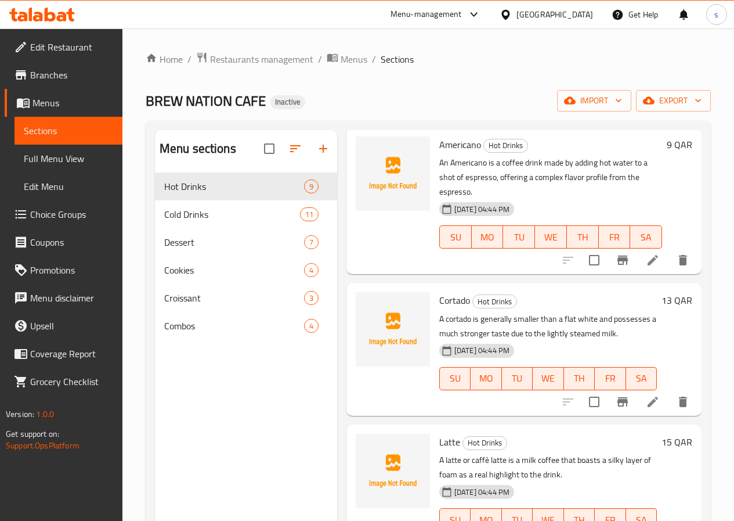
click at [48, 153] on span "Full Menu View" at bounding box center [68, 159] width 89 height 14
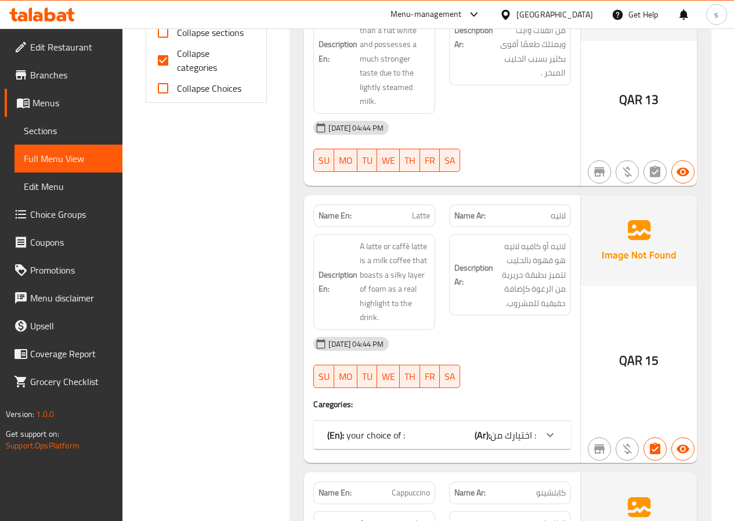
scroll to position [522, 0]
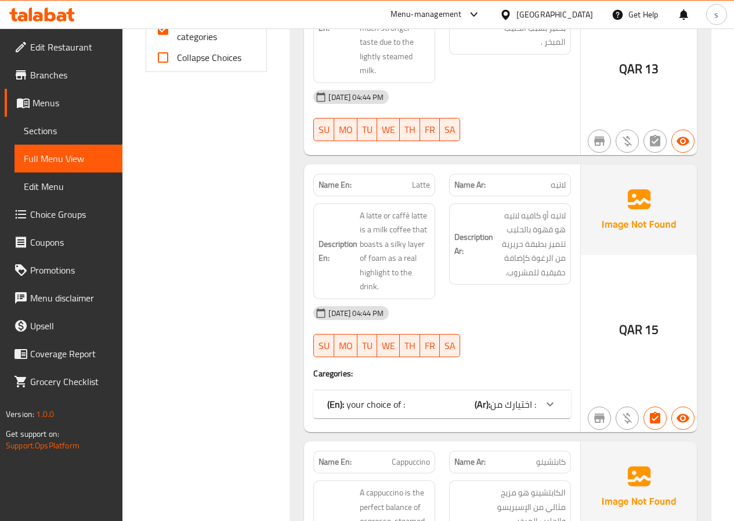
click at [386, 397] on p "(En): your choice of :" at bounding box center [366, 404] width 78 height 14
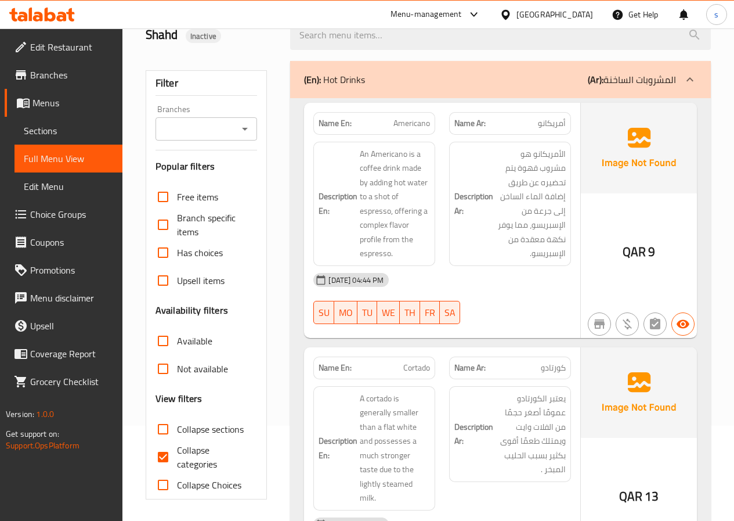
scroll to position [116, 0]
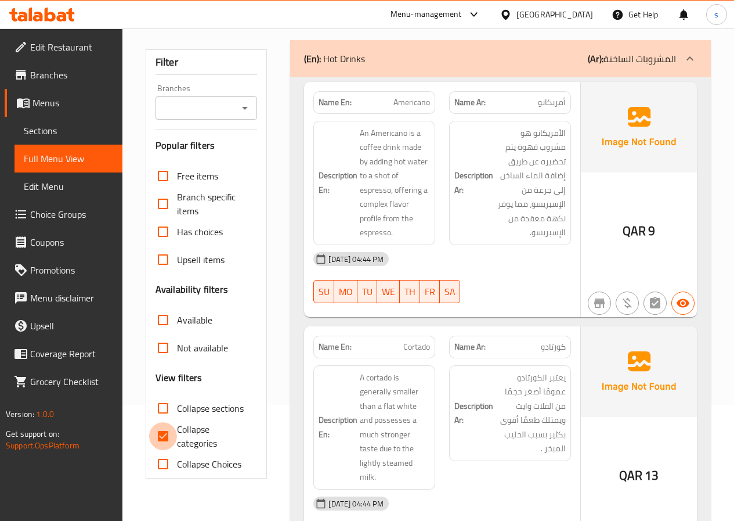
click at [166, 442] on input "Collapse categories" at bounding box center [163, 436] width 28 height 28
checkbox input "false"
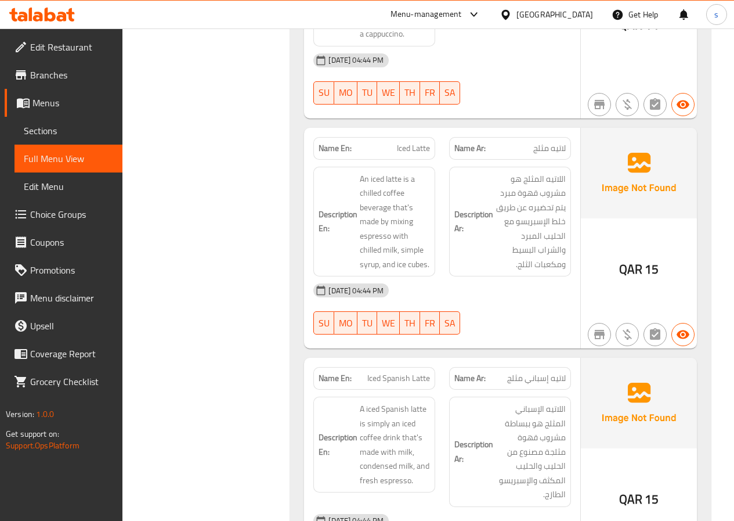
scroll to position [3773, 0]
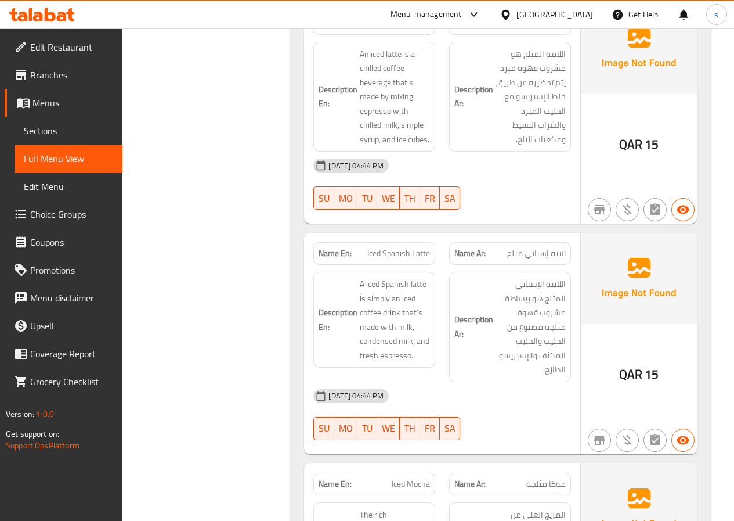
click at [46, 179] on span "Edit Menu" at bounding box center [68, 186] width 89 height 14
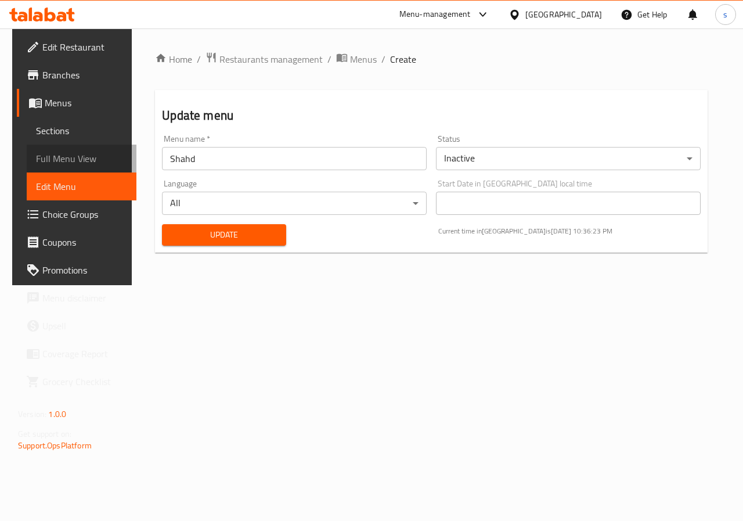
click at [64, 162] on span "Full Menu View" at bounding box center [81, 159] width 91 height 14
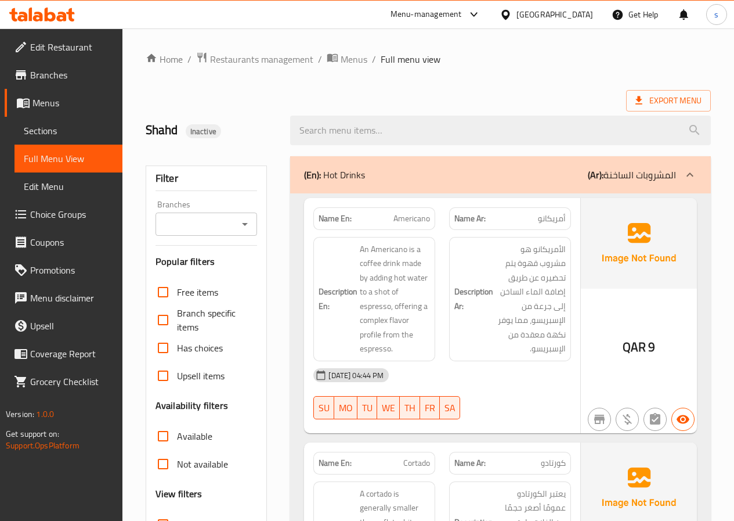
click at [63, 216] on span "Choice Groups" at bounding box center [71, 214] width 83 height 14
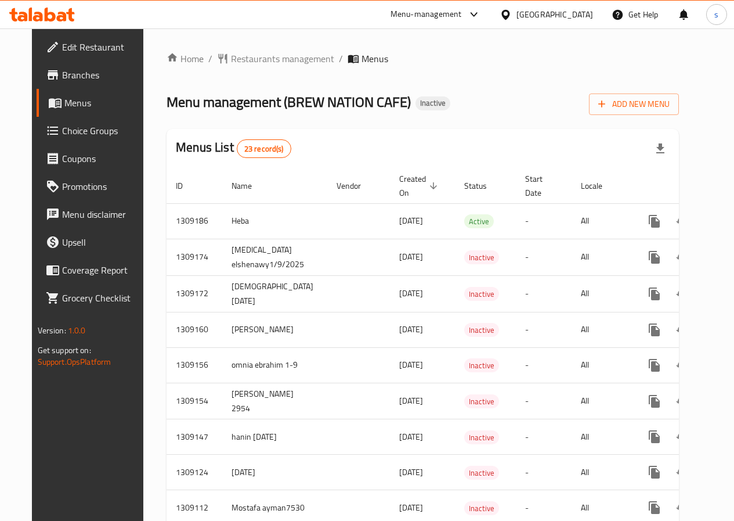
click at [37, 93] on link "Menus" at bounding box center [96, 103] width 118 height 28
click at [62, 68] on span "Branches" at bounding box center [103, 75] width 83 height 14
click at [64, 103] on span "Menus" at bounding box center [104, 103] width 81 height 14
click at [64, 132] on span "Choice Groups" at bounding box center [103, 131] width 83 height 14
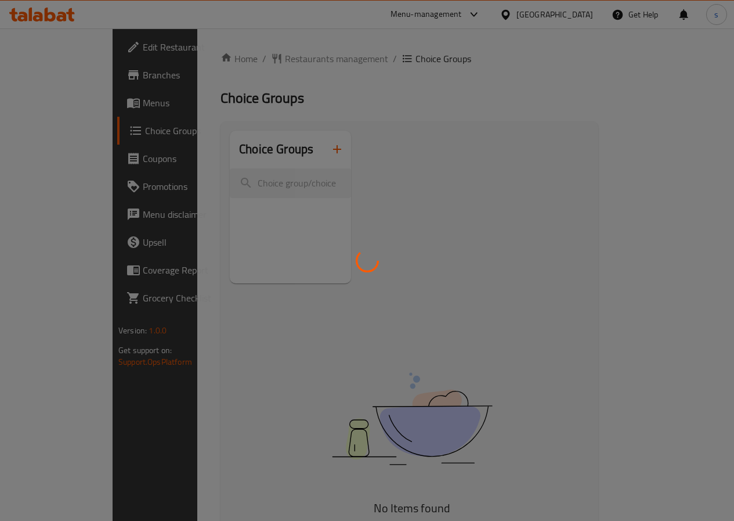
click at [57, 75] on div at bounding box center [367, 260] width 734 height 521
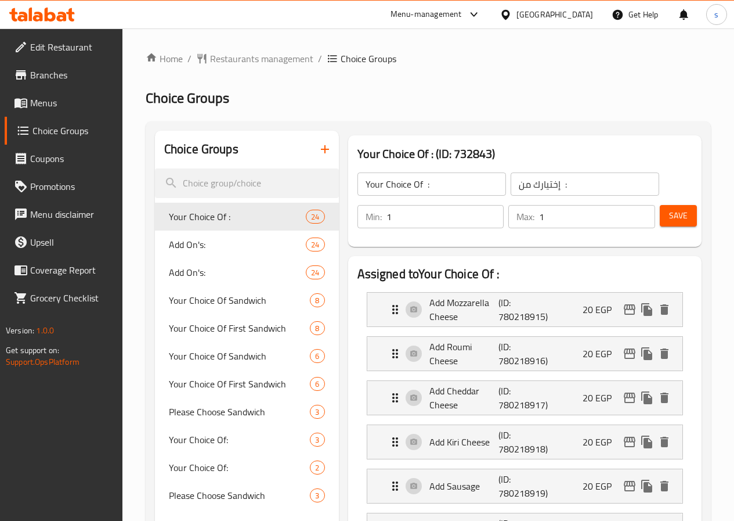
click at [57, 76] on div at bounding box center [367, 260] width 734 height 521
click at [44, 80] on span "Branches" at bounding box center [71, 75] width 83 height 14
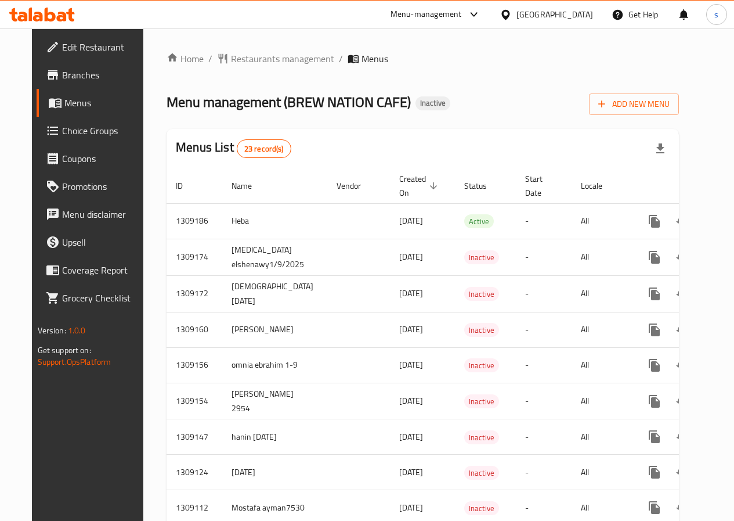
click at [571, 6] on div "Egypt" at bounding box center [546, 15] width 112 height 28
click at [512, 13] on icon at bounding box center [506, 15] width 12 height 12
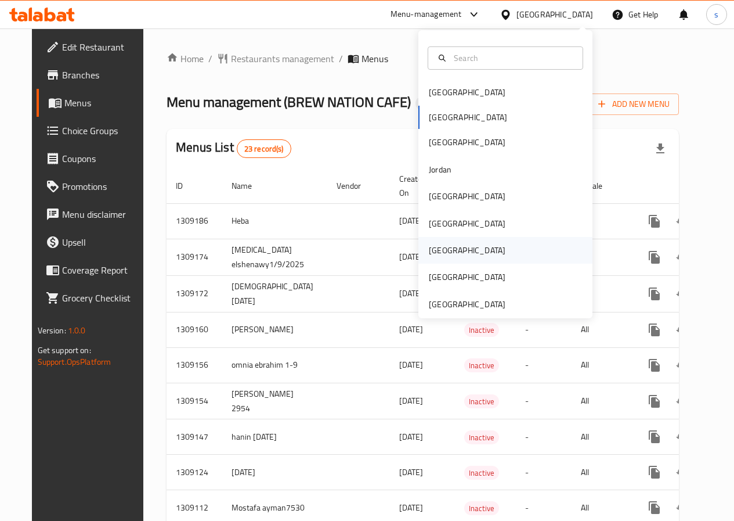
click at [437, 248] on div "[GEOGRAPHIC_DATA]" at bounding box center [467, 250] width 77 height 13
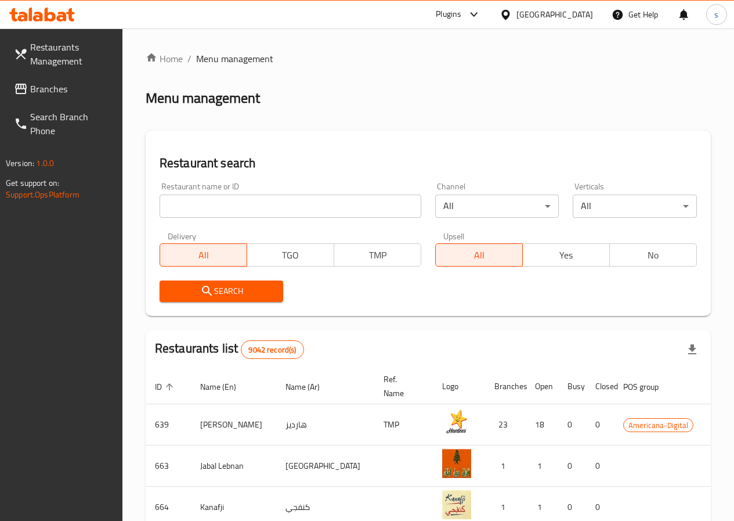
click at [200, 201] on input "search" at bounding box center [291, 205] width 262 height 23
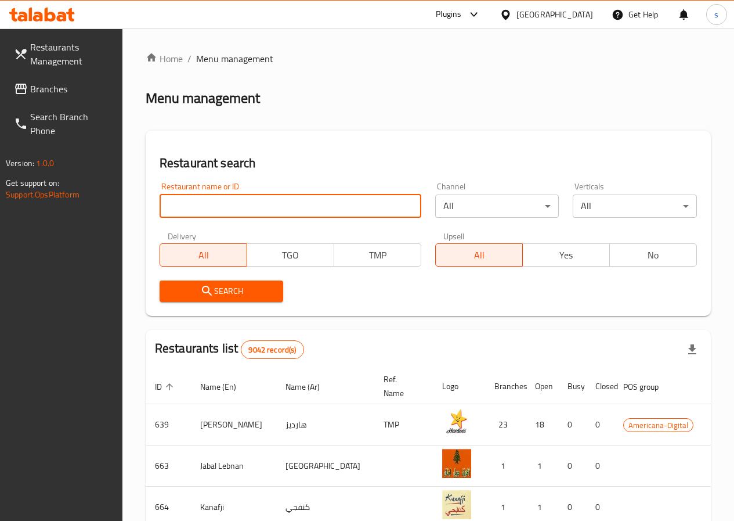
type input "776251"
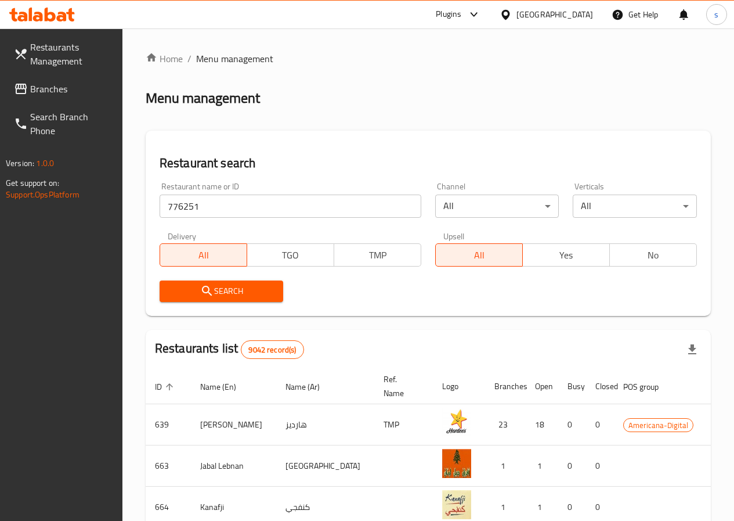
click at [236, 287] on span "Search" at bounding box center [222, 291] width 106 height 15
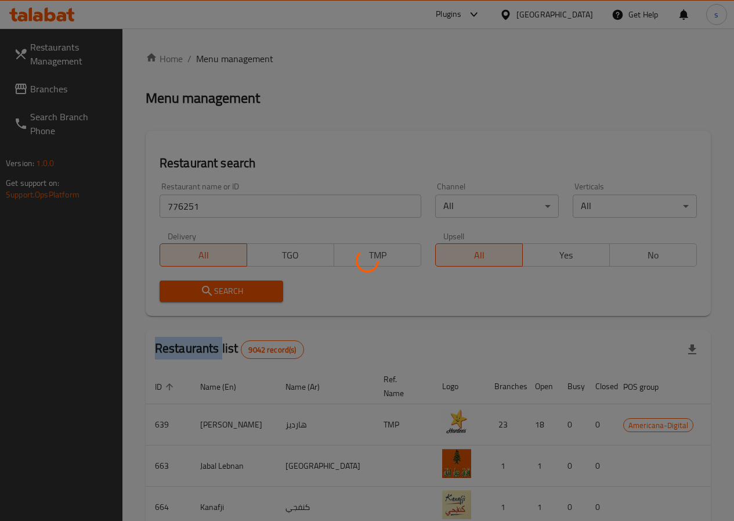
click at [236, 287] on div at bounding box center [367, 260] width 734 height 521
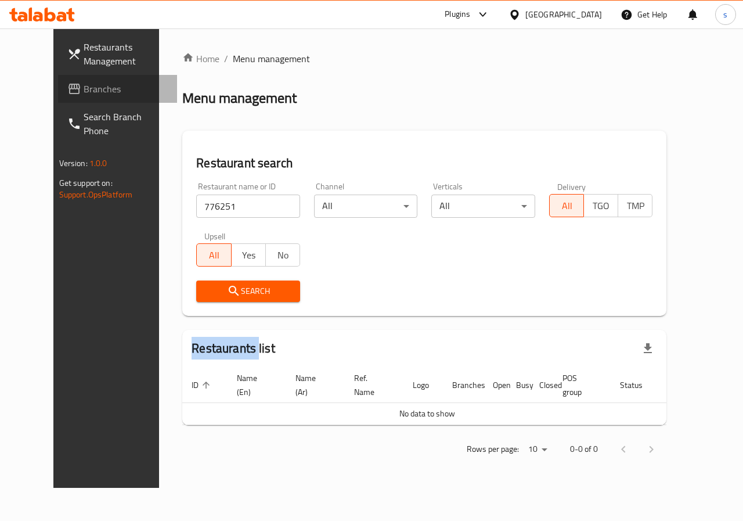
click at [84, 86] on span "Branches" at bounding box center [126, 89] width 85 height 14
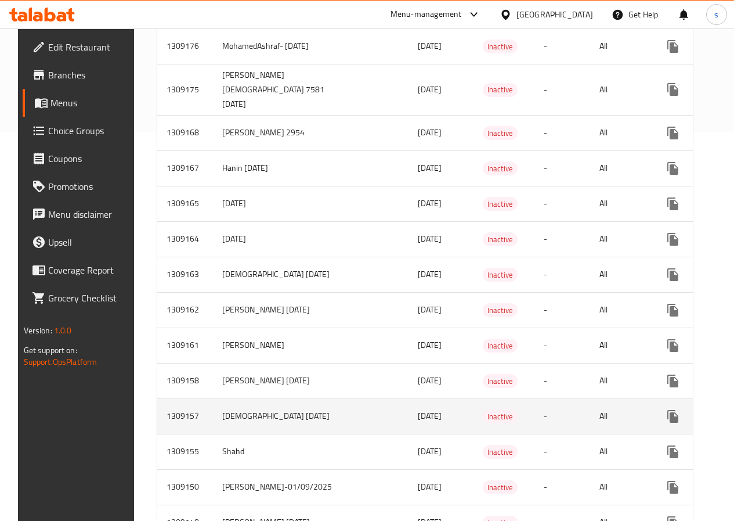
scroll to position [522, 0]
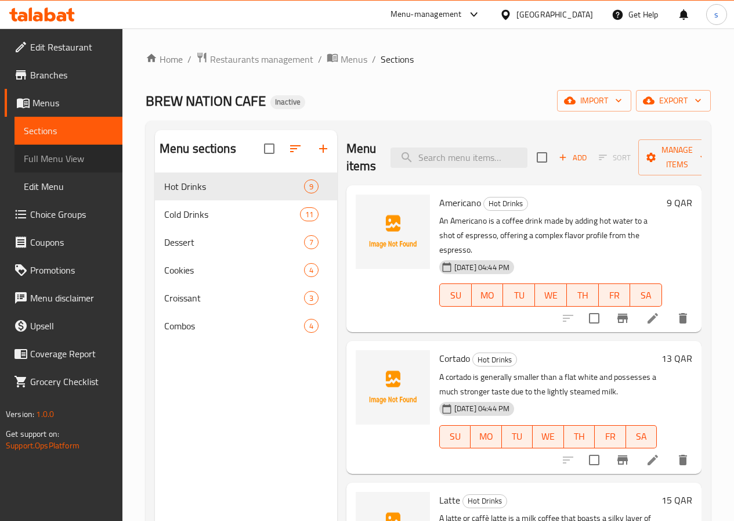
click at [54, 157] on span "Full Menu View" at bounding box center [68, 159] width 89 height 14
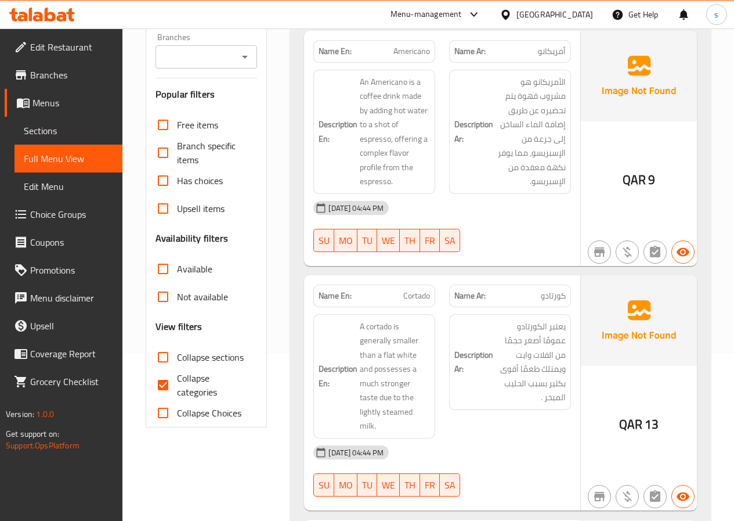
scroll to position [174, 0]
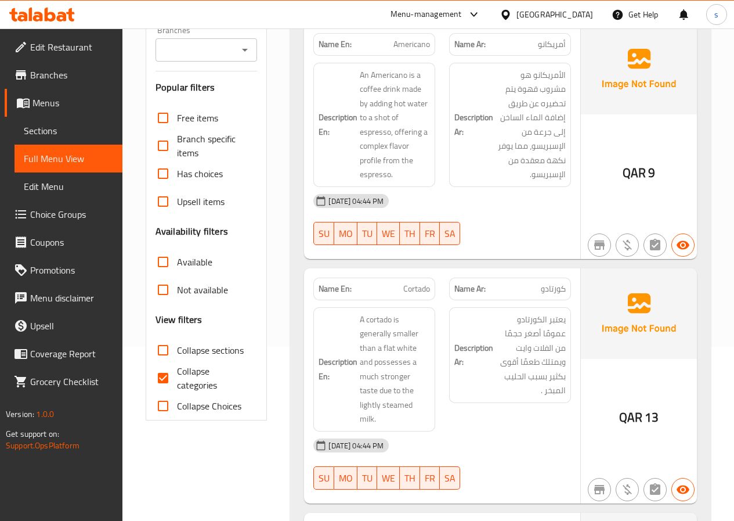
click at [160, 380] on input "Collapse categories" at bounding box center [163, 378] width 28 height 28
checkbox input "false"
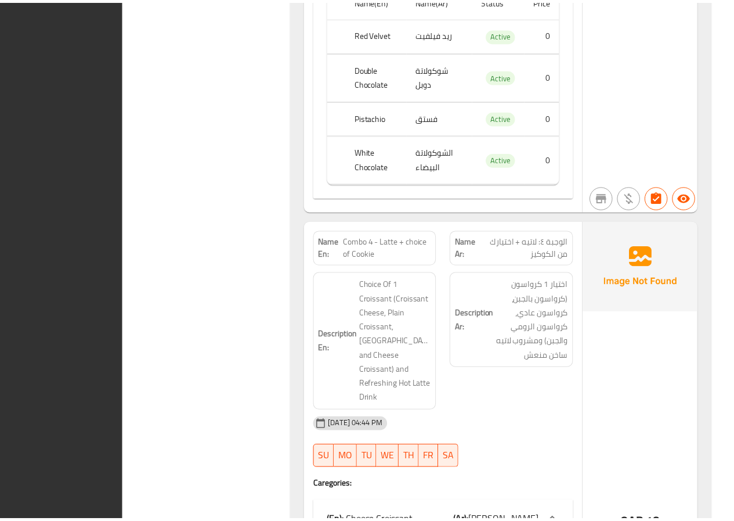
scroll to position [10292, 0]
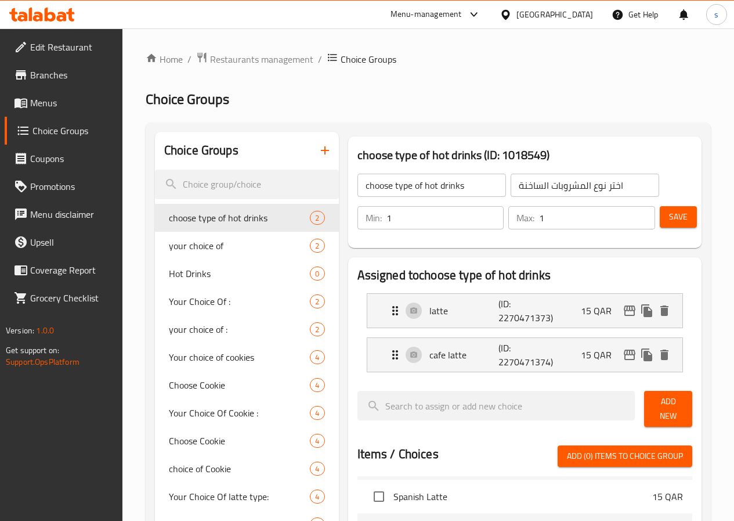
scroll to position [174, 0]
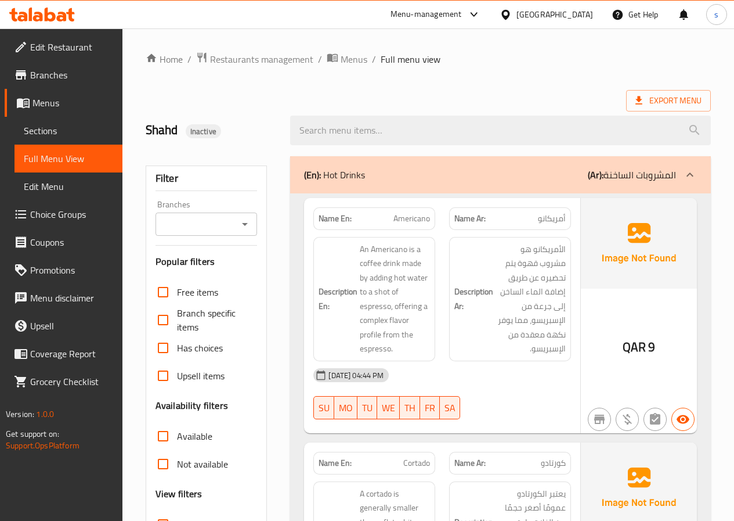
scroll to position [10292, 0]
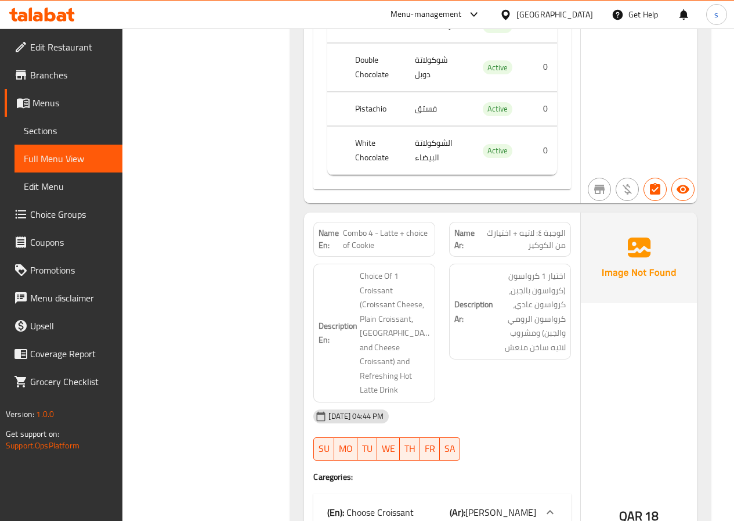
click at [68, 103] on span "Menus" at bounding box center [73, 103] width 81 height 14
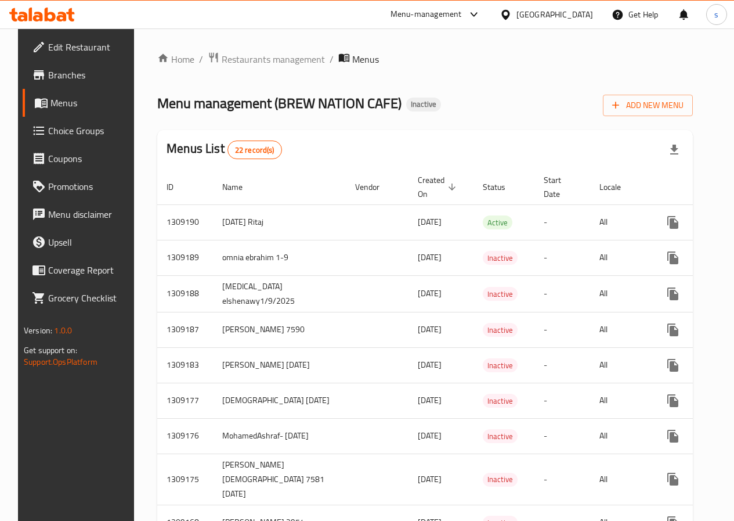
click at [59, 79] on div "Edit Restaurant Branches Menus Choice Groups Coupons Promotions Menu disclaimer…" at bounding box center [367, 530] width 699 height 1005
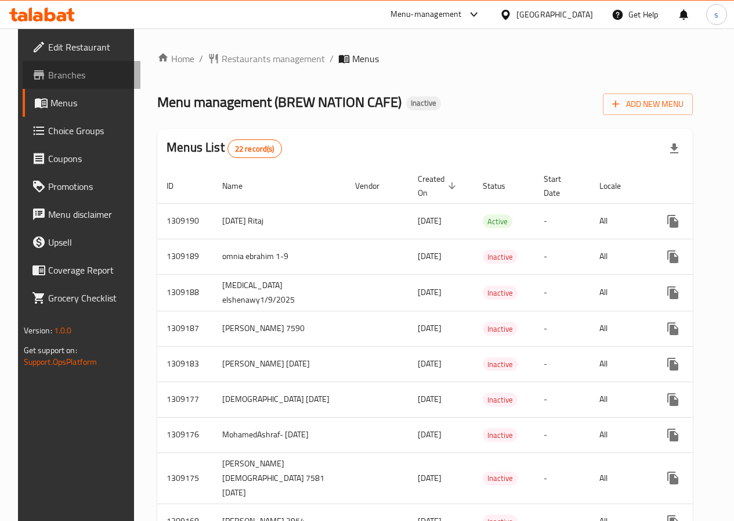
click at [46, 86] on link "Branches" at bounding box center [82, 75] width 118 height 28
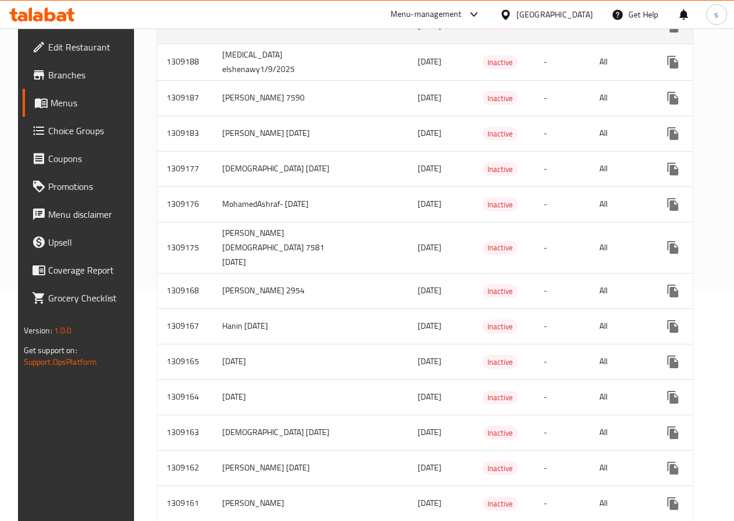
scroll to position [64, 0]
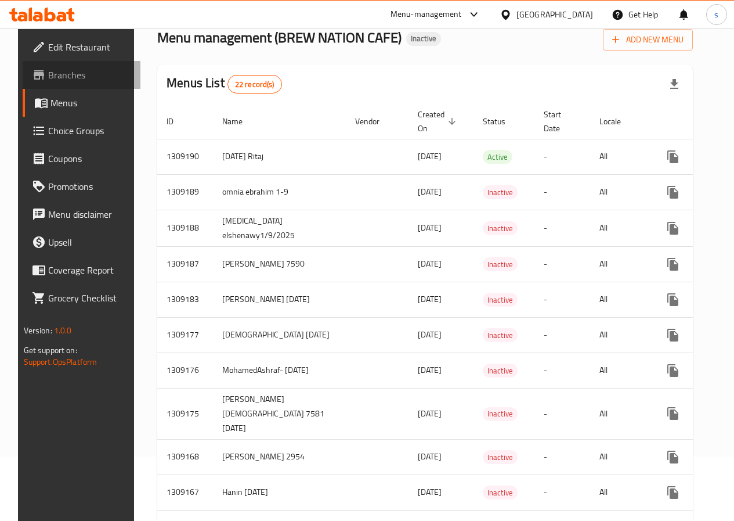
click at [48, 75] on span "Branches" at bounding box center [89, 75] width 83 height 14
